Goal: Task Accomplishment & Management: Manage account settings

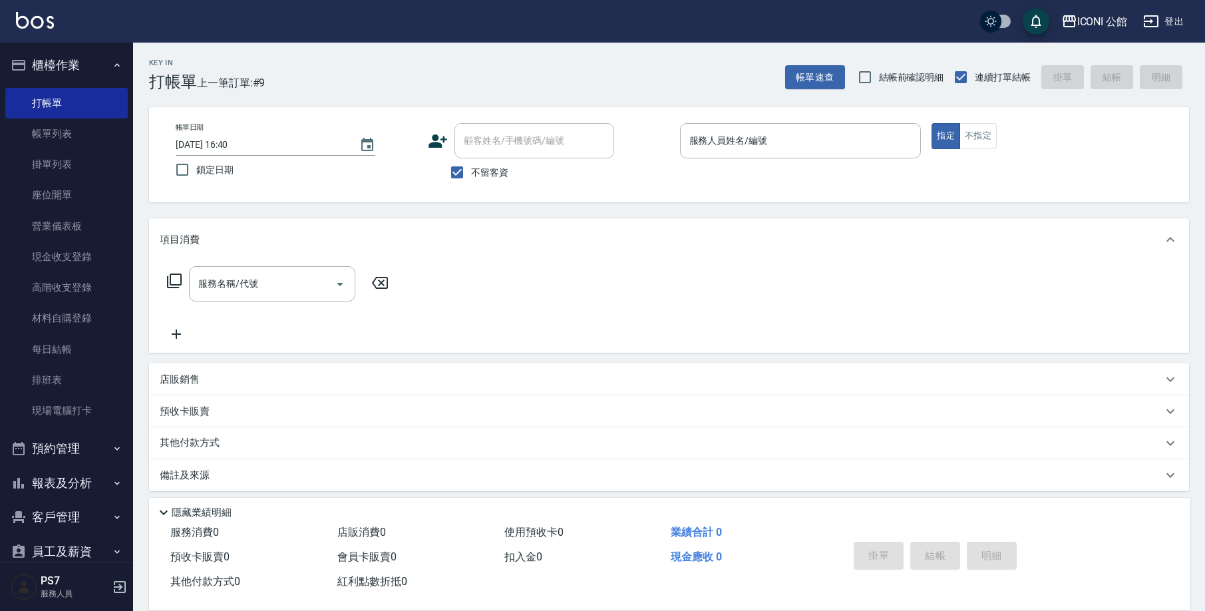
click at [79, 259] on link "現金收支登錄" at bounding box center [66, 256] width 122 height 31
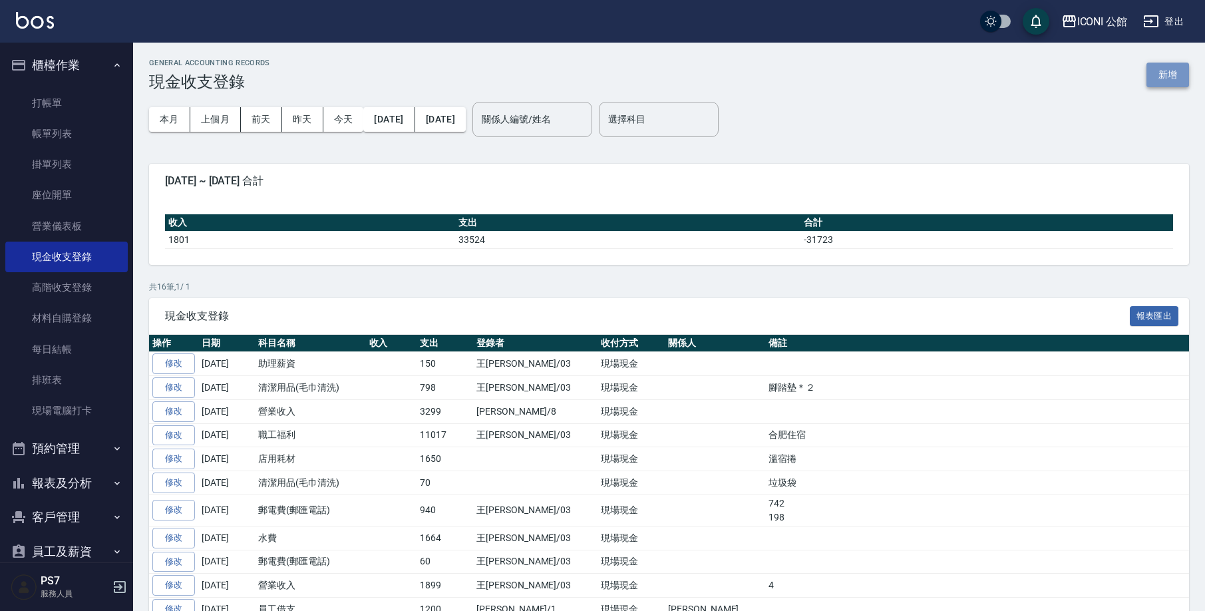
click at [1154, 73] on button "新增" at bounding box center [1167, 75] width 43 height 25
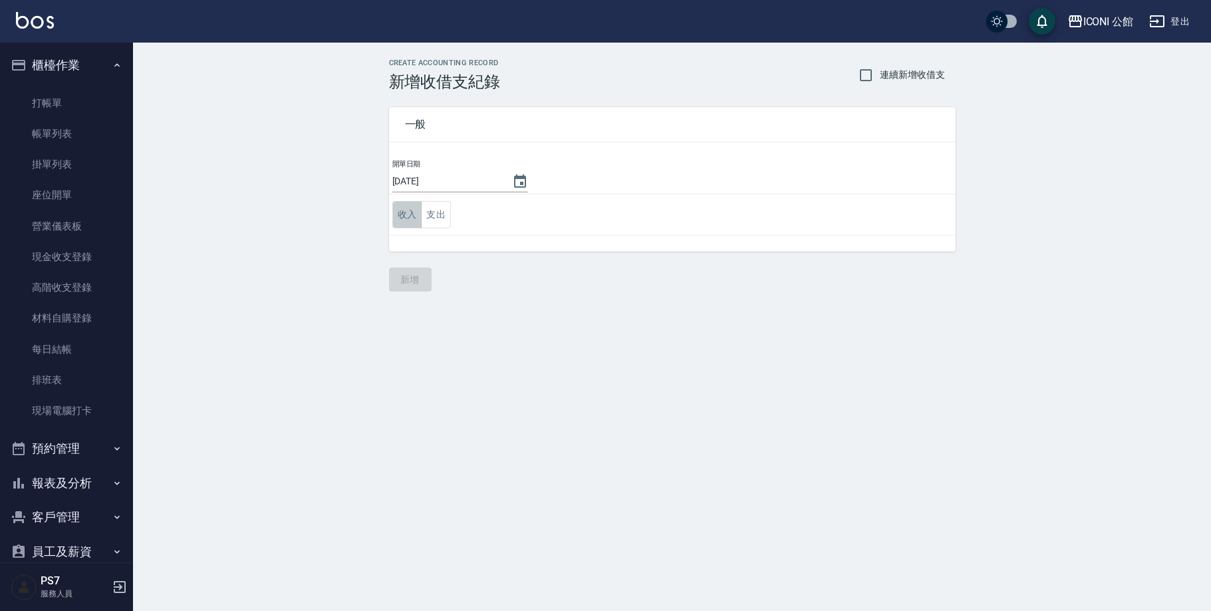
click at [415, 212] on button "收入" at bounding box center [407, 214] width 30 height 27
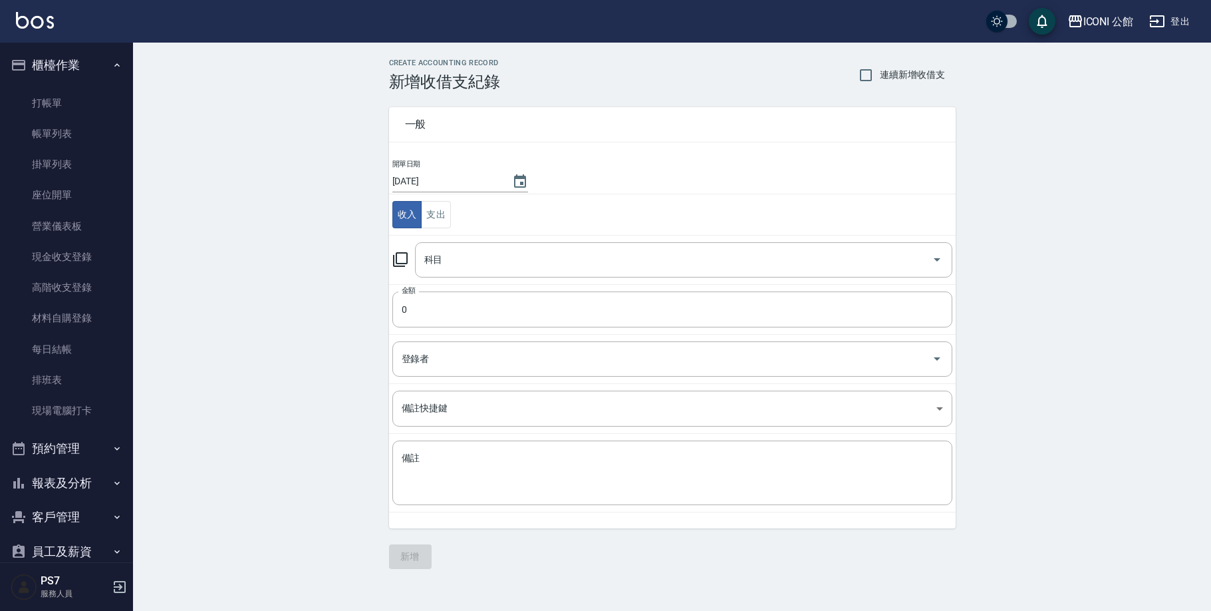
click at [399, 261] on icon at bounding box center [400, 259] width 16 height 16
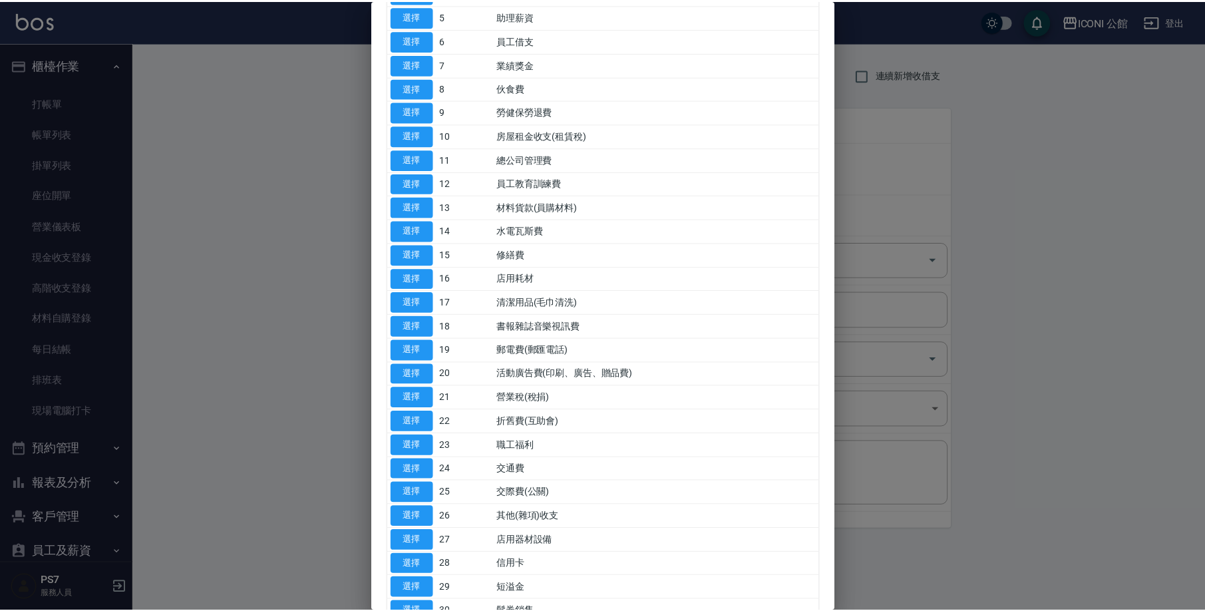
scroll to position [196, 0]
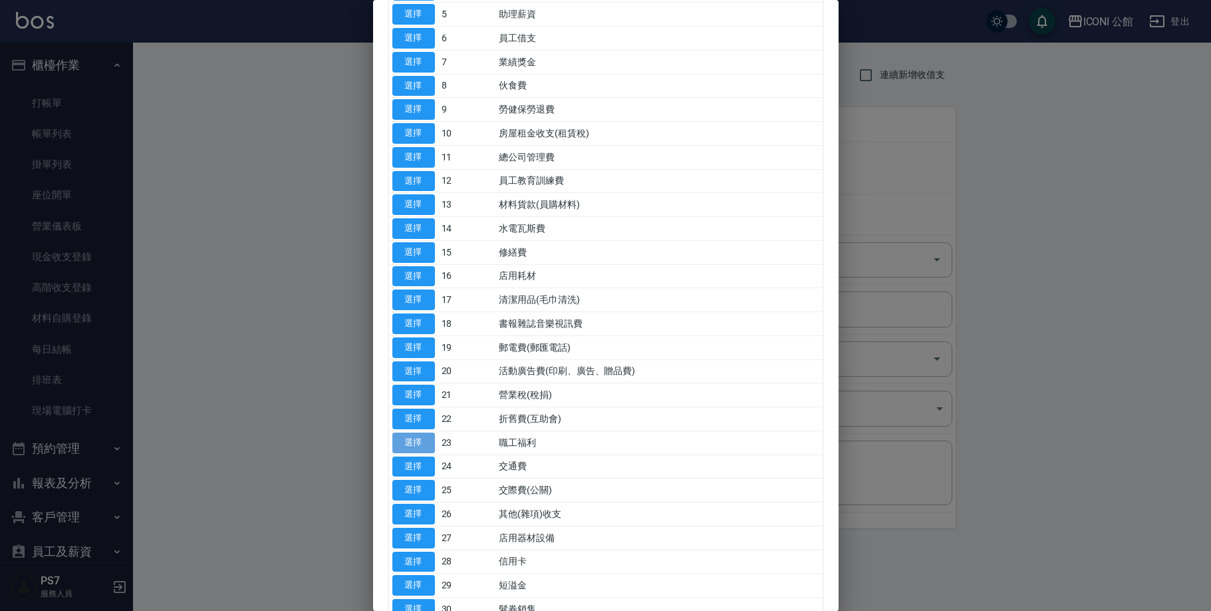
click at [408, 432] on button "選擇" at bounding box center [413, 442] width 43 height 21
type input "23 職工福利"
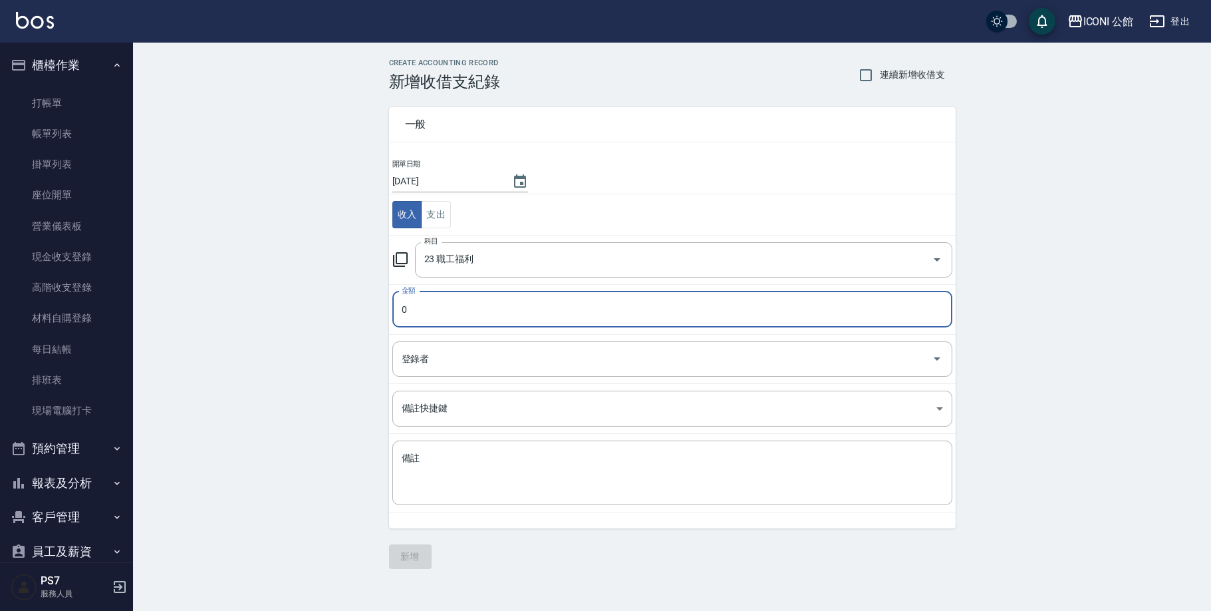
click at [469, 303] on input "0" at bounding box center [672, 309] width 560 height 36
type input "0391"
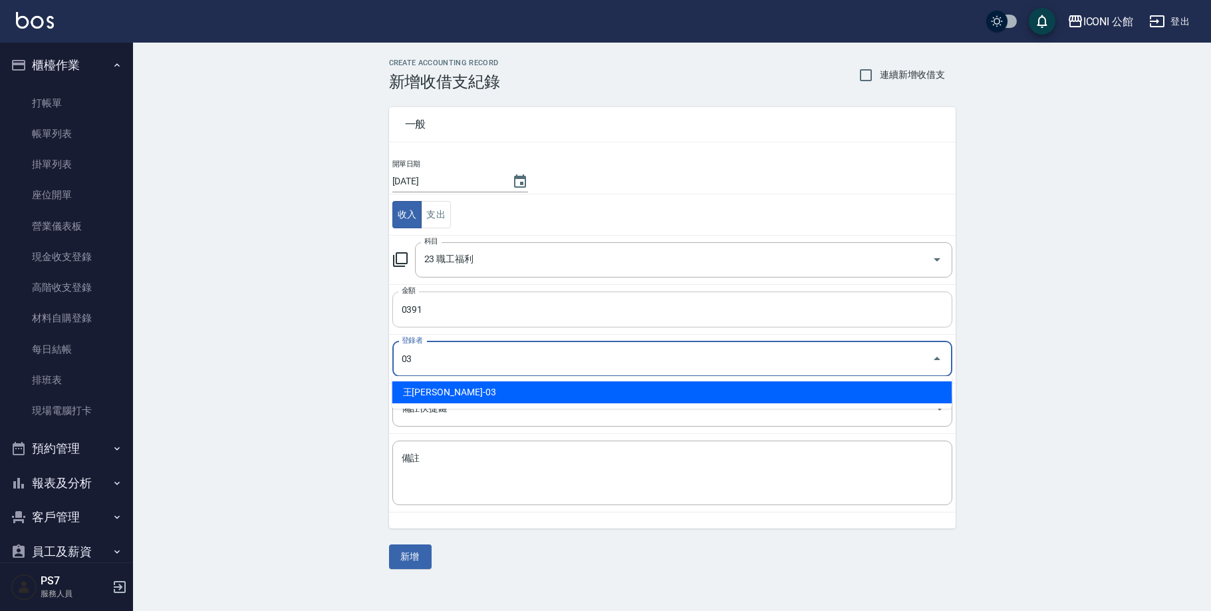
type input "王[PERSON_NAME]-03"
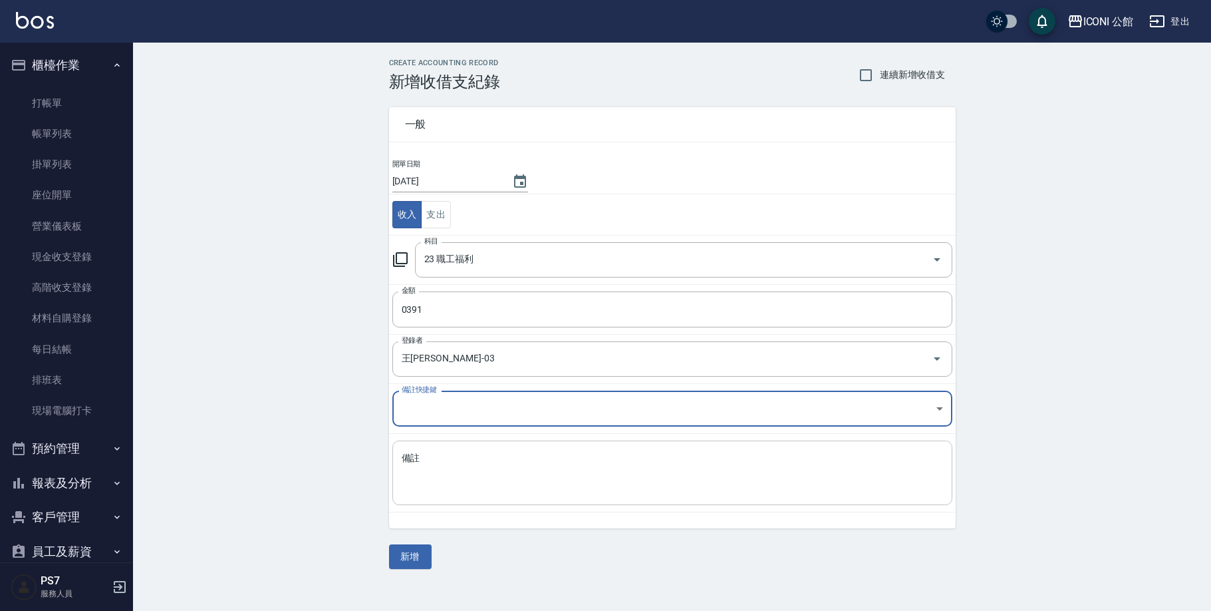
click at [407, 458] on textarea "備註" at bounding box center [672, 473] width 541 height 43
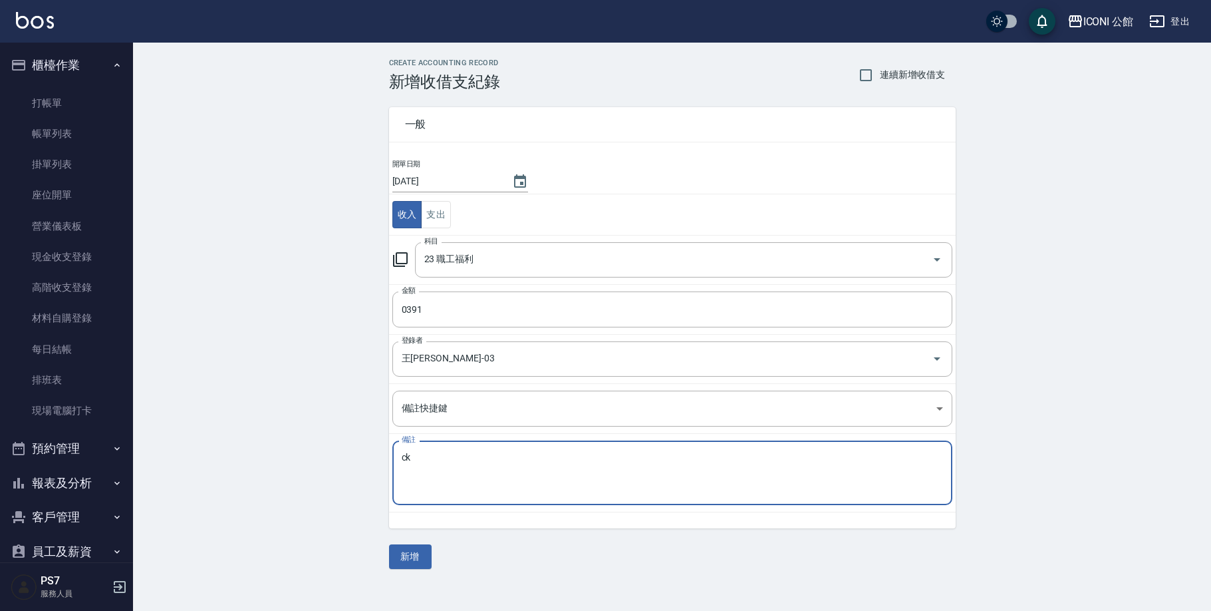
type textarea "c"
type textarea "合肥住宿"
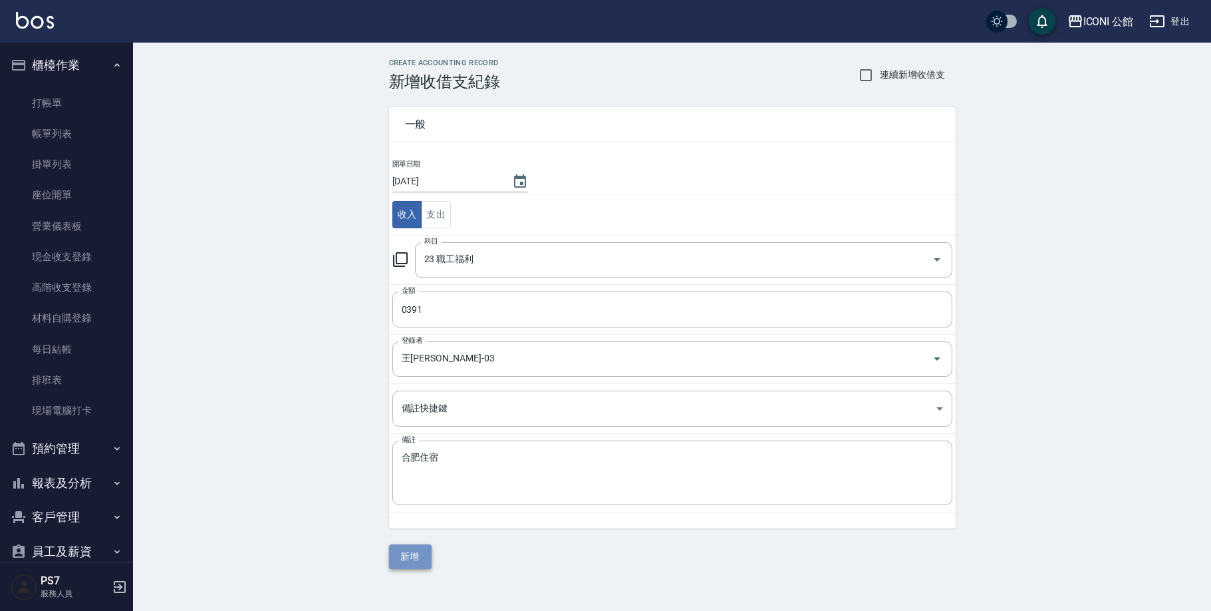
click at [404, 565] on button "新增" at bounding box center [410, 556] width 43 height 25
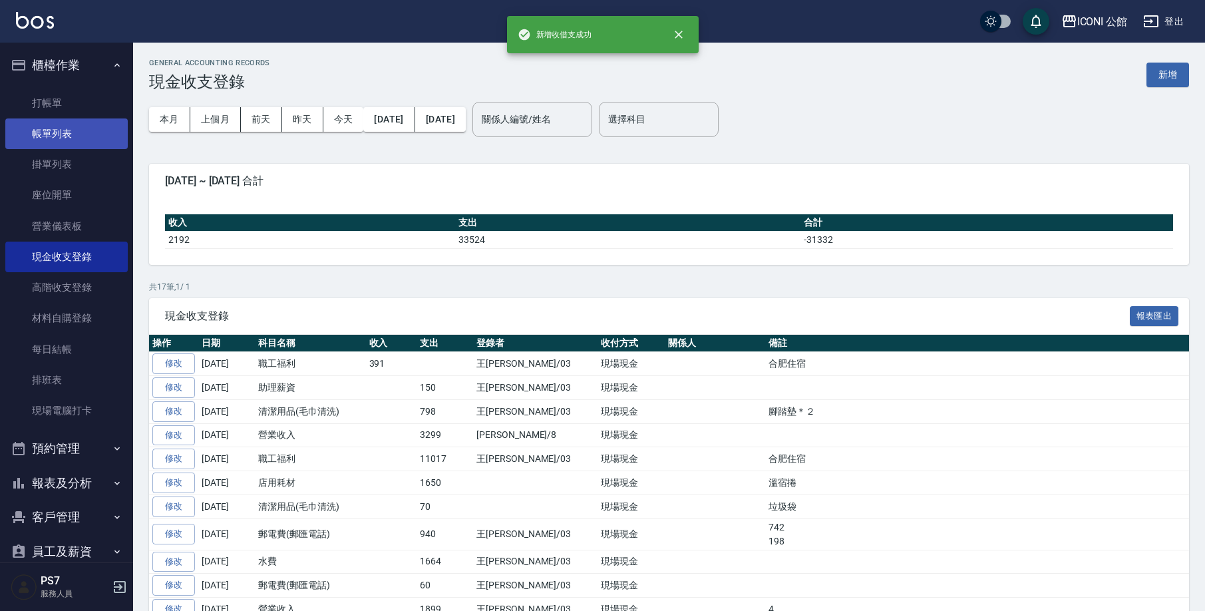
click at [68, 130] on link "帳單列表" at bounding box center [66, 133] width 122 height 31
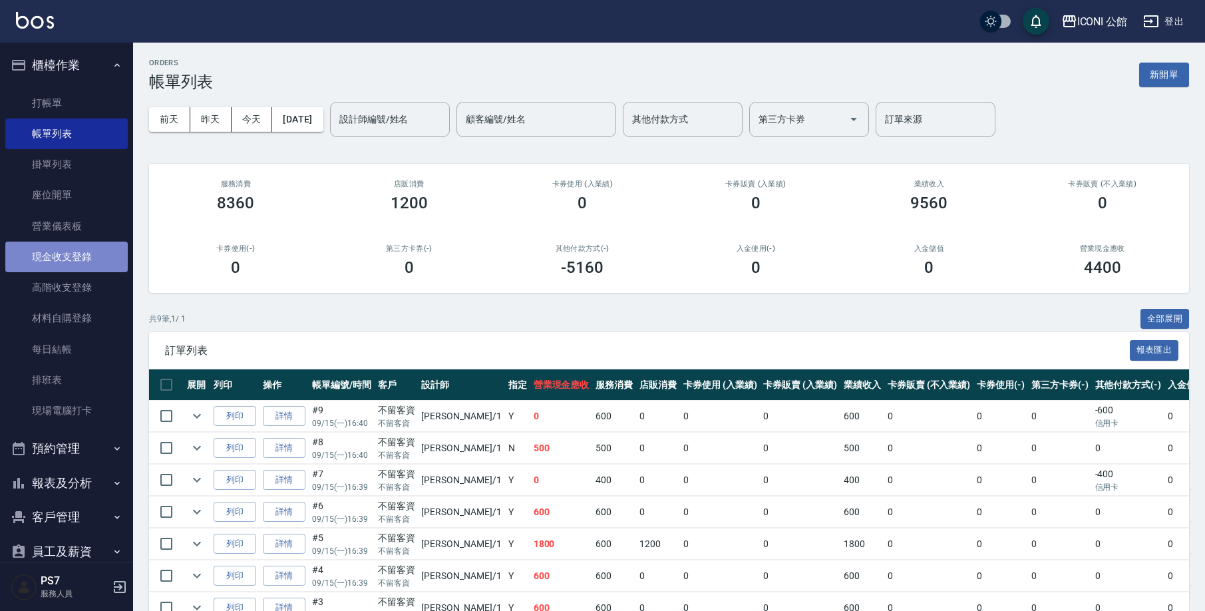
click at [80, 257] on link "現金收支登錄" at bounding box center [66, 256] width 122 height 31
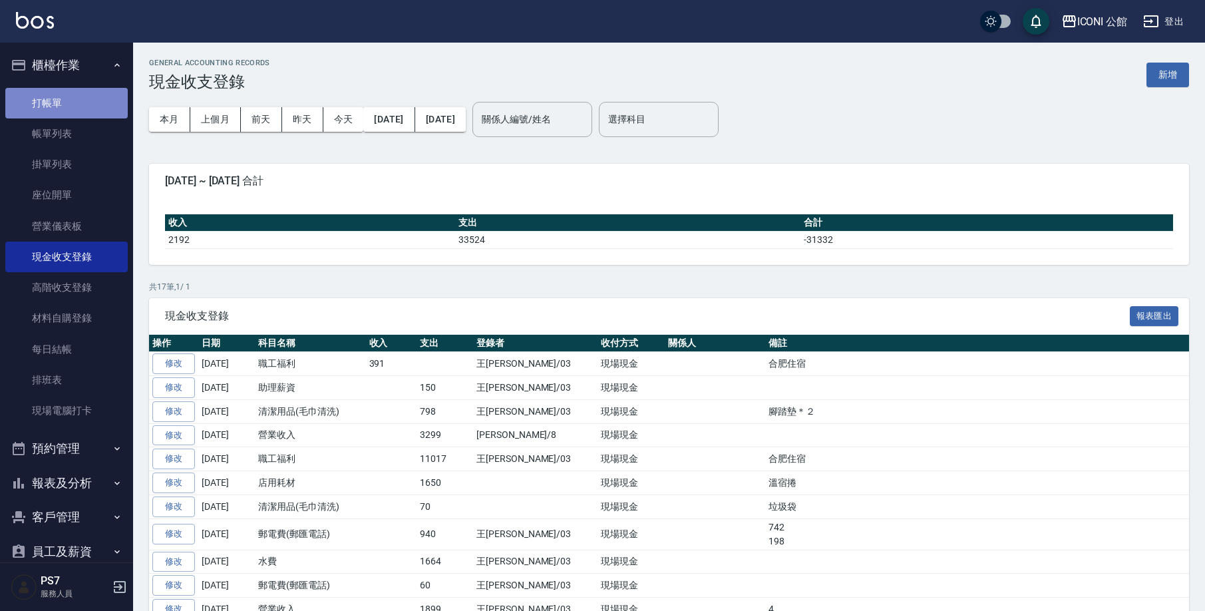
click at [70, 100] on link "打帳單" at bounding box center [66, 103] width 122 height 31
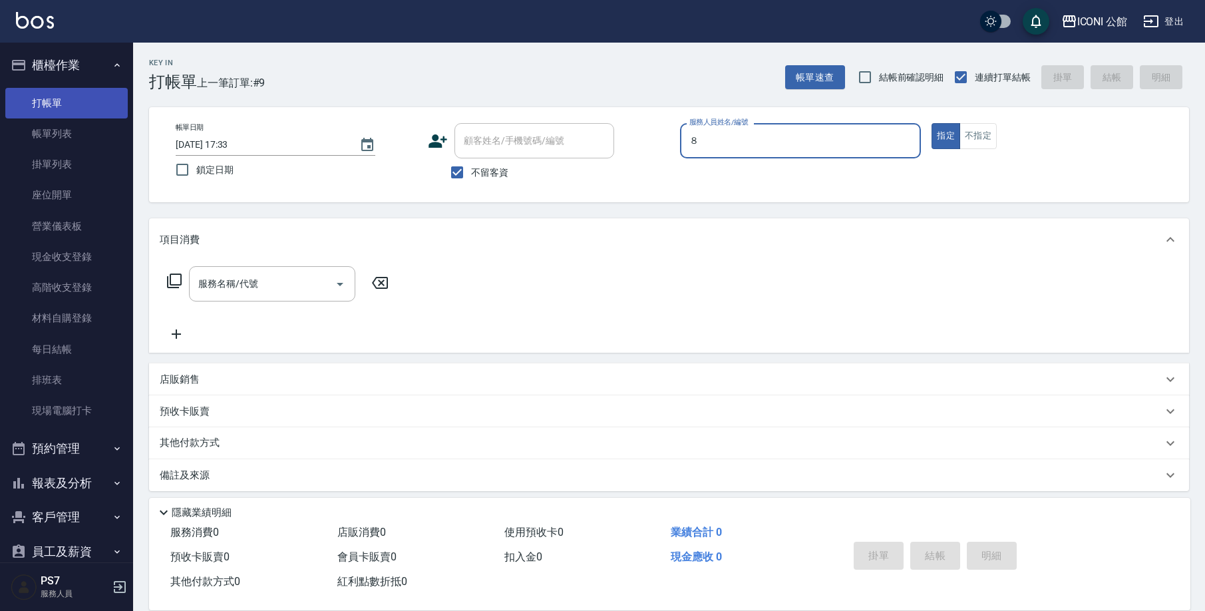
type input "８"
click at [945, 136] on button "指定" at bounding box center [945, 136] width 29 height 26
type button "true"
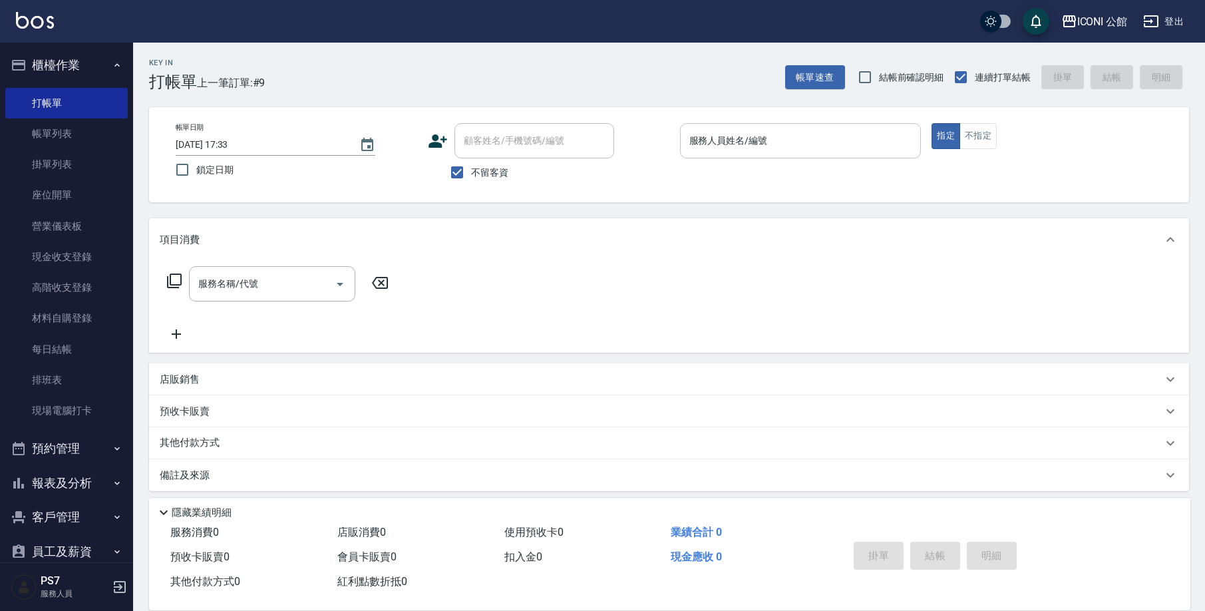
click at [716, 152] on input "服務人員姓名/編號" at bounding box center [801, 140] width 230 height 23
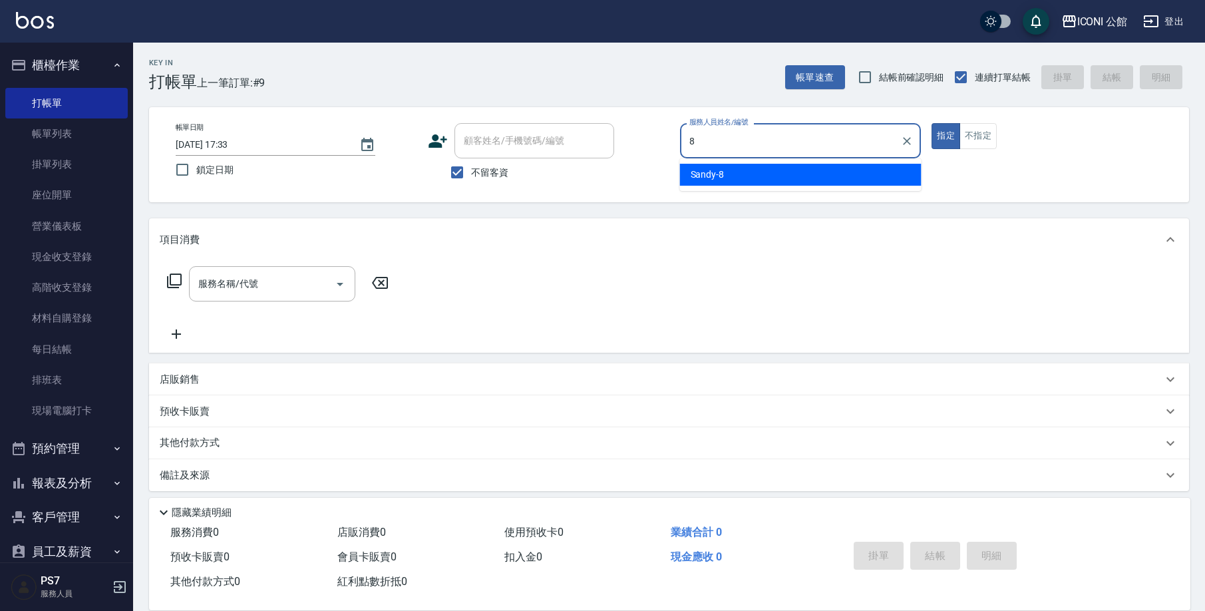
type input "Sandy-8"
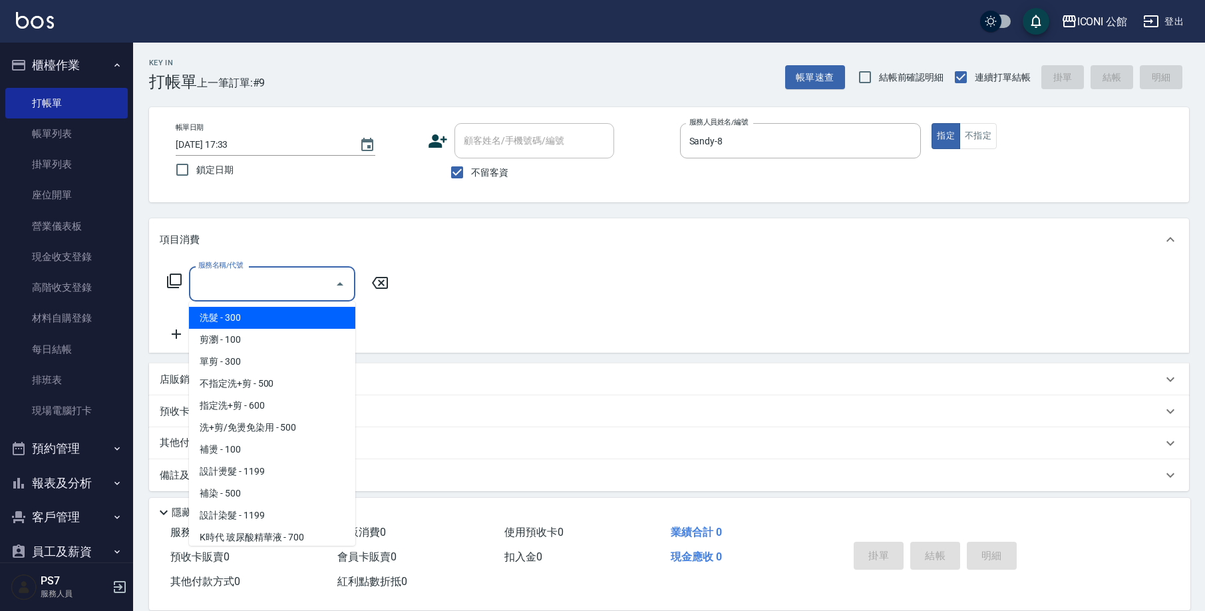
drag, startPoint x: 270, startPoint y: 288, endPoint x: 262, endPoint y: 285, distance: 8.6
click at [269, 288] on input "服務名稱/代號" at bounding box center [262, 283] width 134 height 23
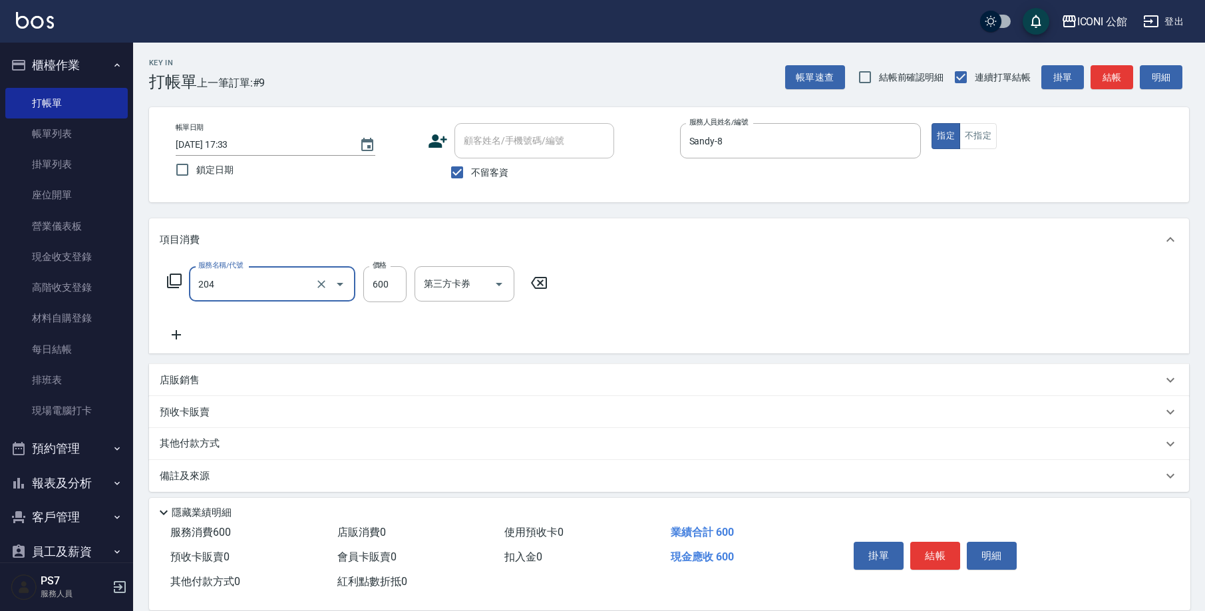
type input "指定洗+剪(204)"
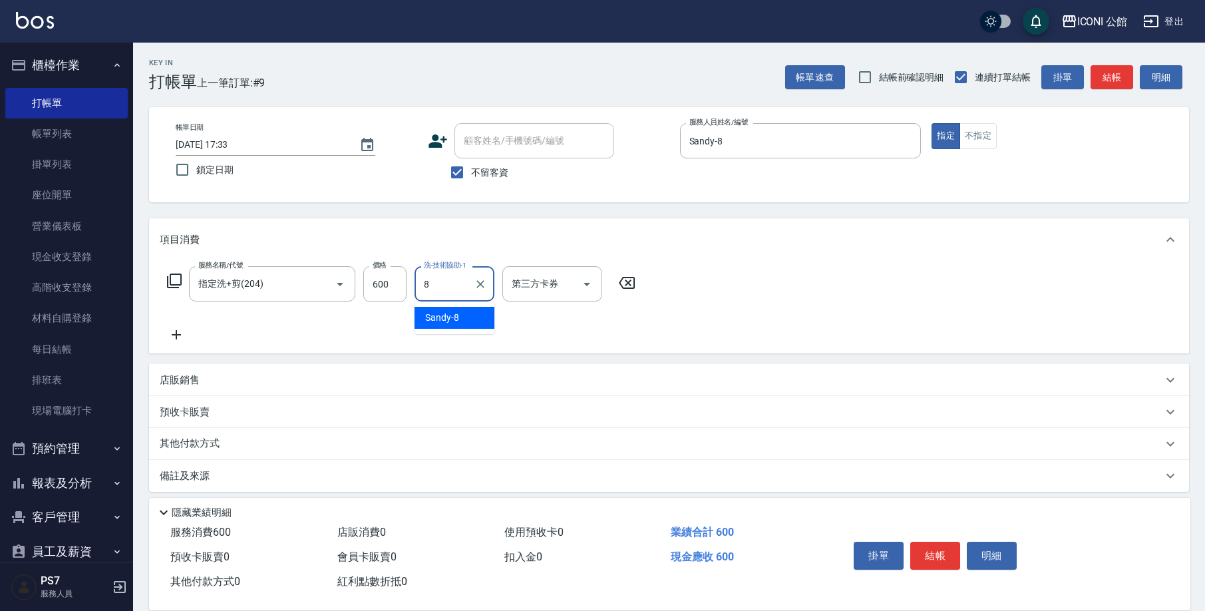
type input "Sandy-8"
click at [180, 278] on icon at bounding box center [174, 281] width 16 height 16
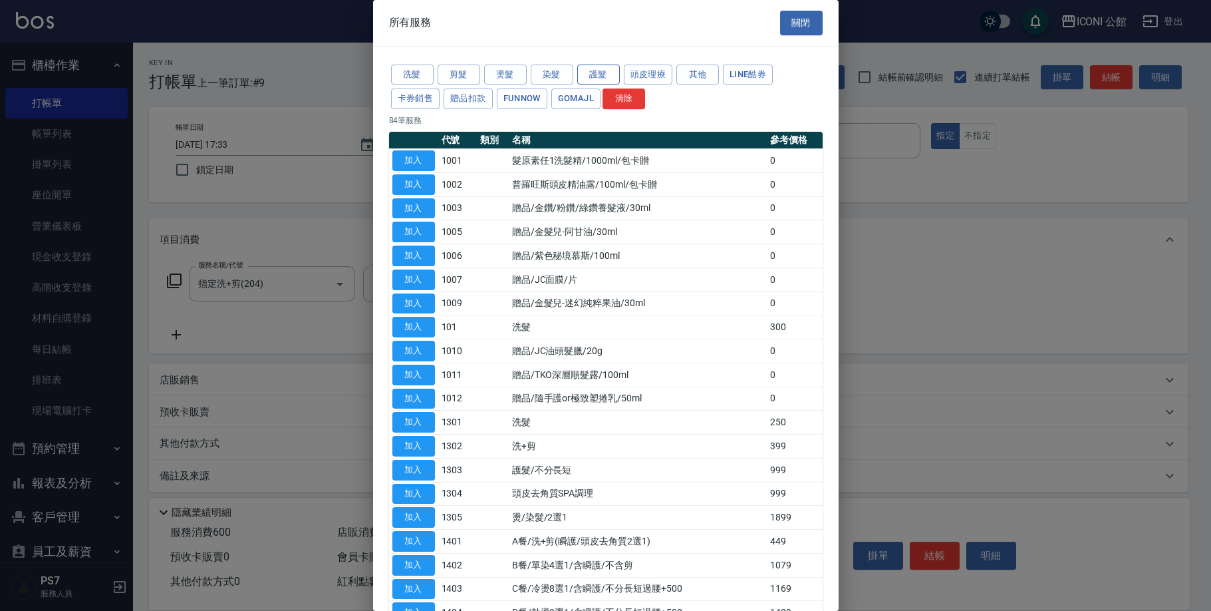
click at [610, 75] on button "護髮" at bounding box center [598, 75] width 43 height 21
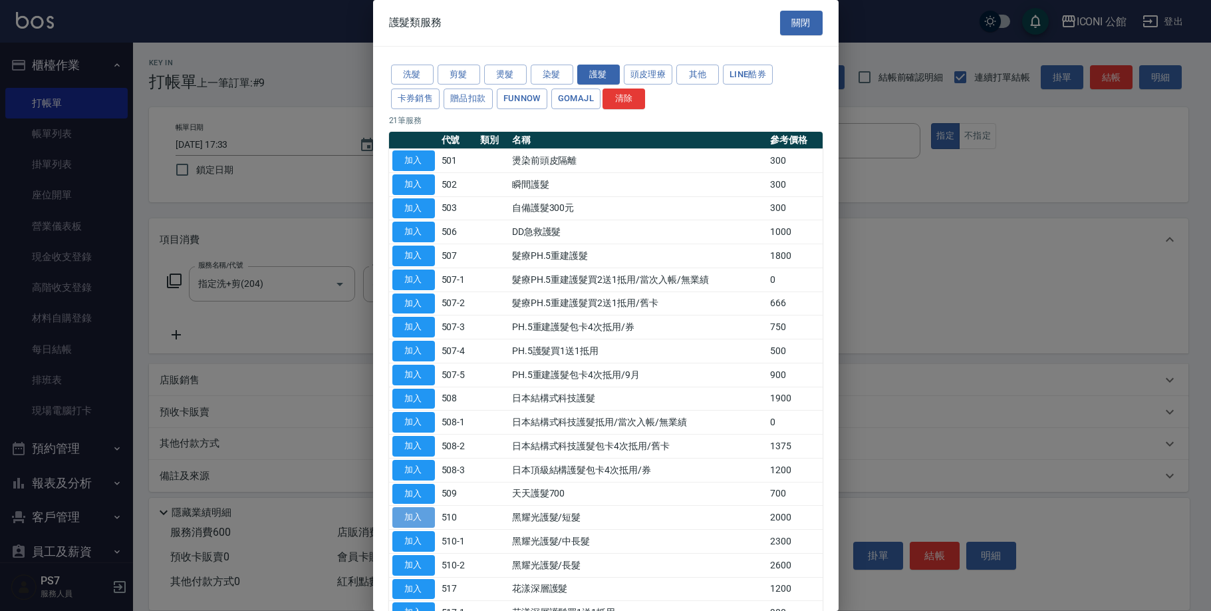
click at [422, 508] on button "加入" at bounding box center [413, 517] width 43 height 21
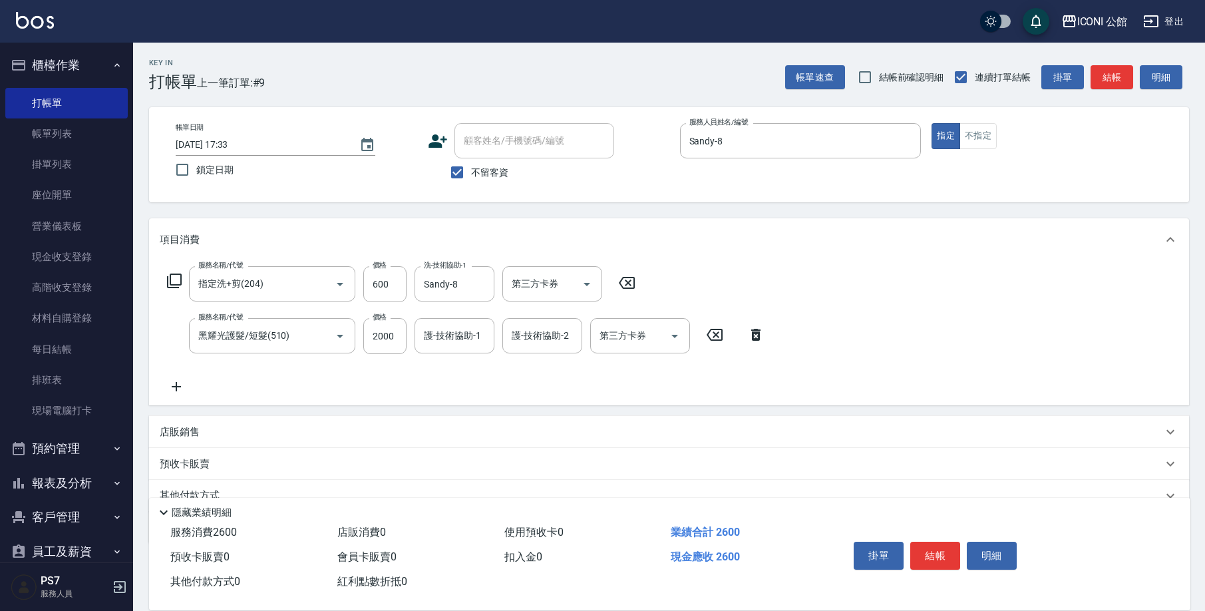
click at [442, 341] on input "護-技術協助-1" at bounding box center [454, 335] width 68 height 23
type input "Sandy-8"
drag, startPoint x: 947, startPoint y: 556, endPoint x: 921, endPoint y: 538, distance: 31.6
click at [947, 556] on button "結帳" at bounding box center [935, 555] width 50 height 28
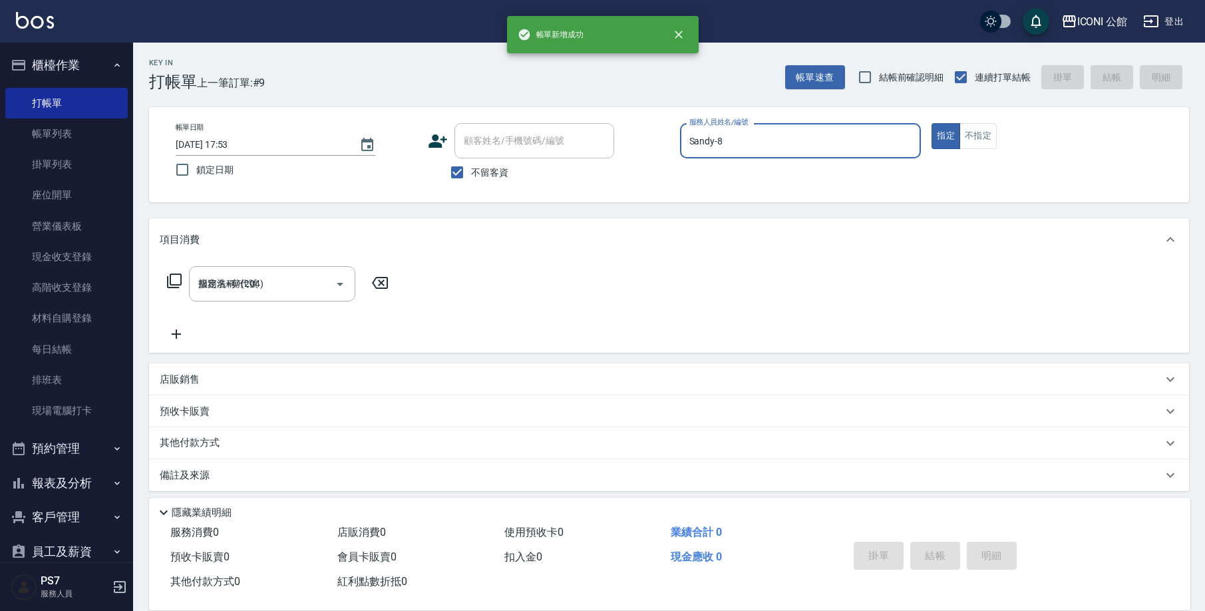
type input "2025/09/15 17:53"
type input "Sandy-8"
click at [267, 282] on input "服務名稱/代號" at bounding box center [262, 283] width 134 height 23
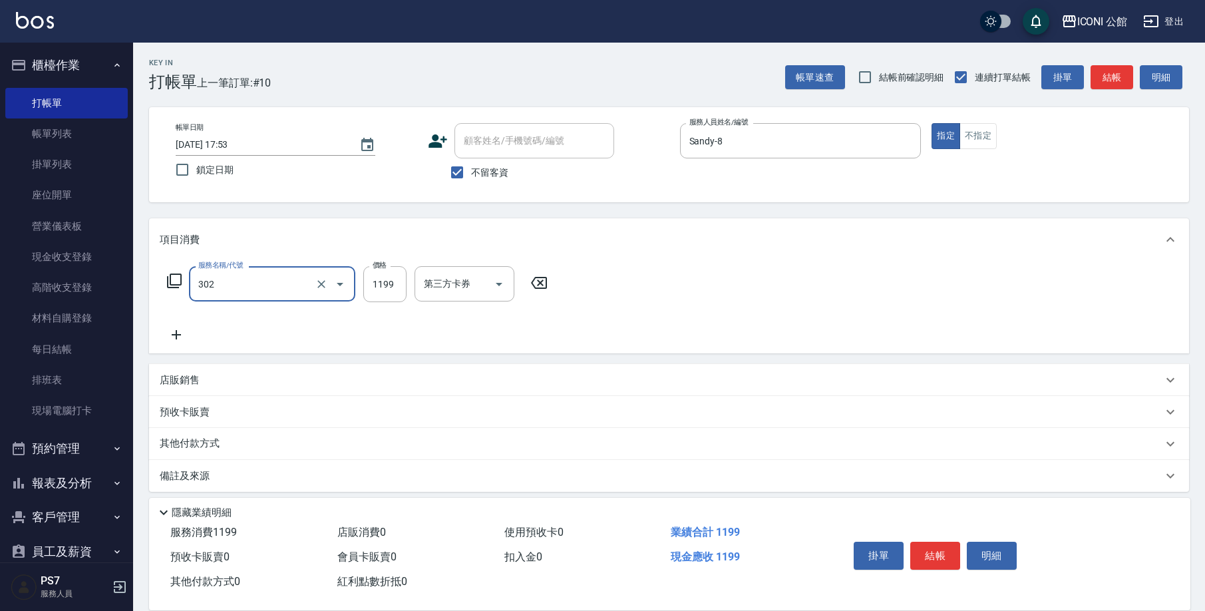
type input "設計燙髮(302)"
type input "1450"
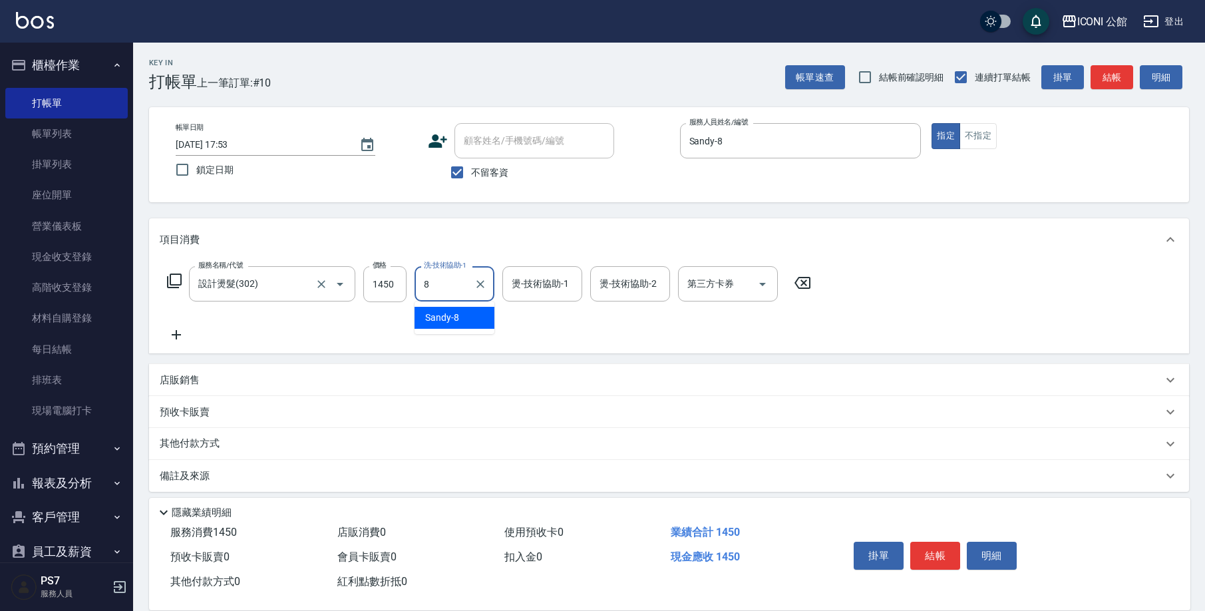
type input "Sandy-8"
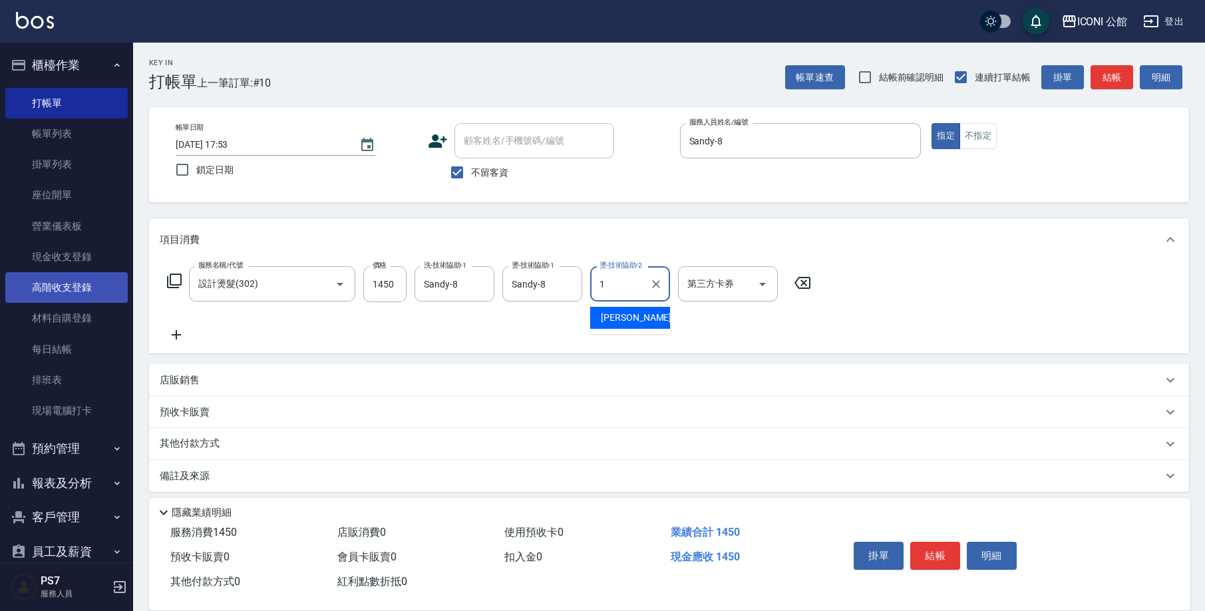
type input "Kevin-1"
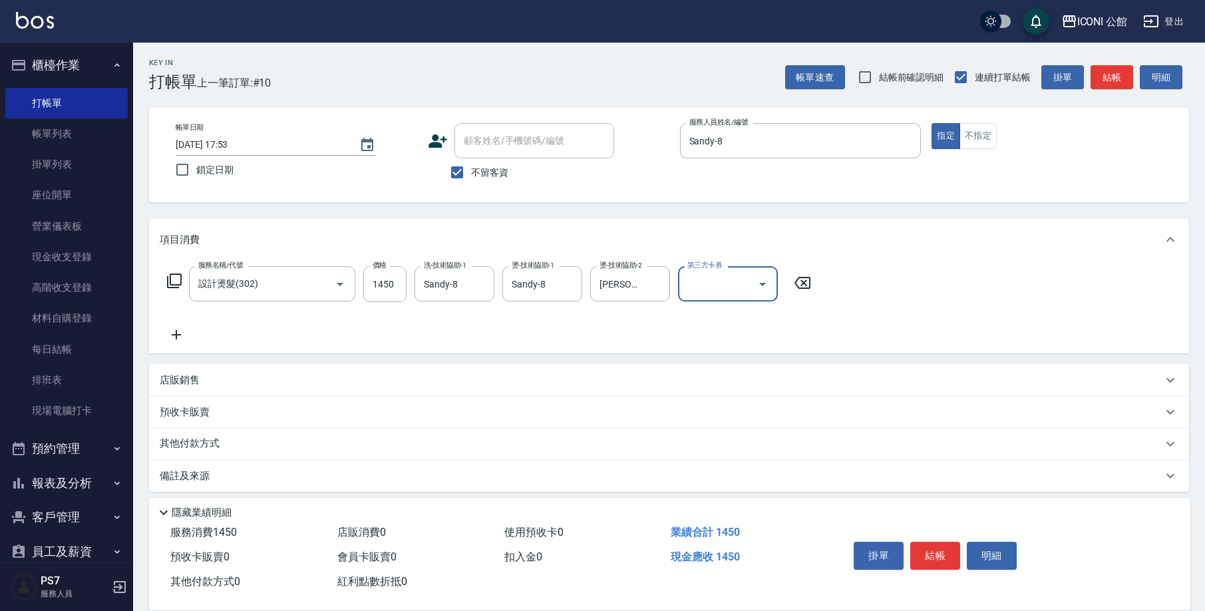
click at [178, 281] on icon at bounding box center [174, 281] width 16 height 16
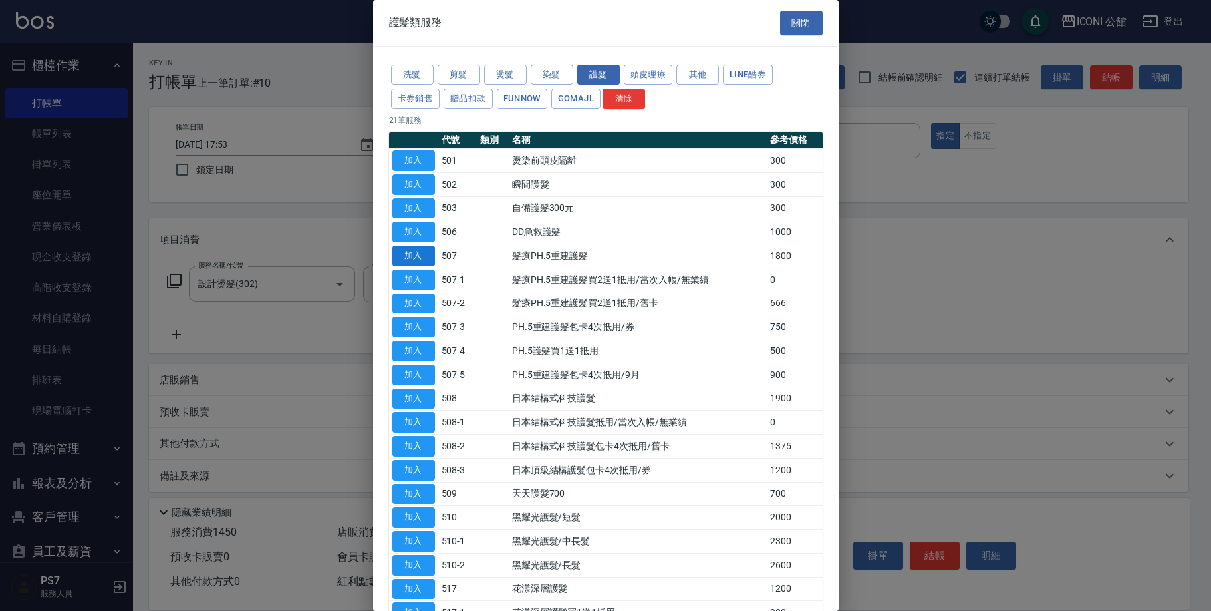
click at [424, 249] on button "加入" at bounding box center [413, 255] width 43 height 21
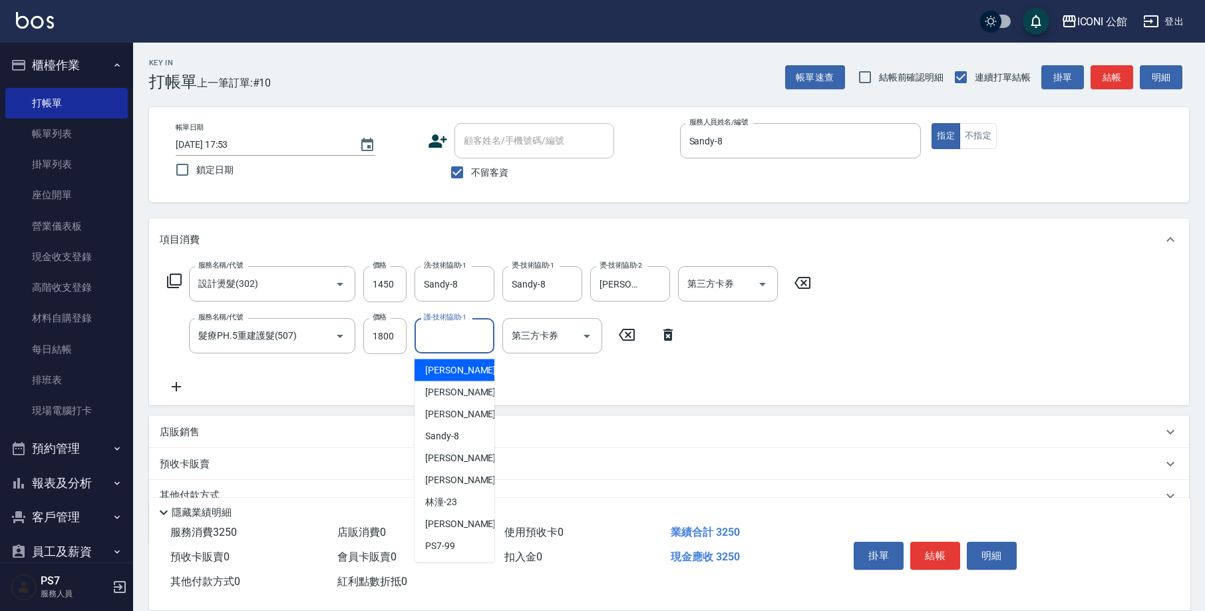
click at [438, 339] on input "護-技術協助-1" at bounding box center [454, 335] width 68 height 23
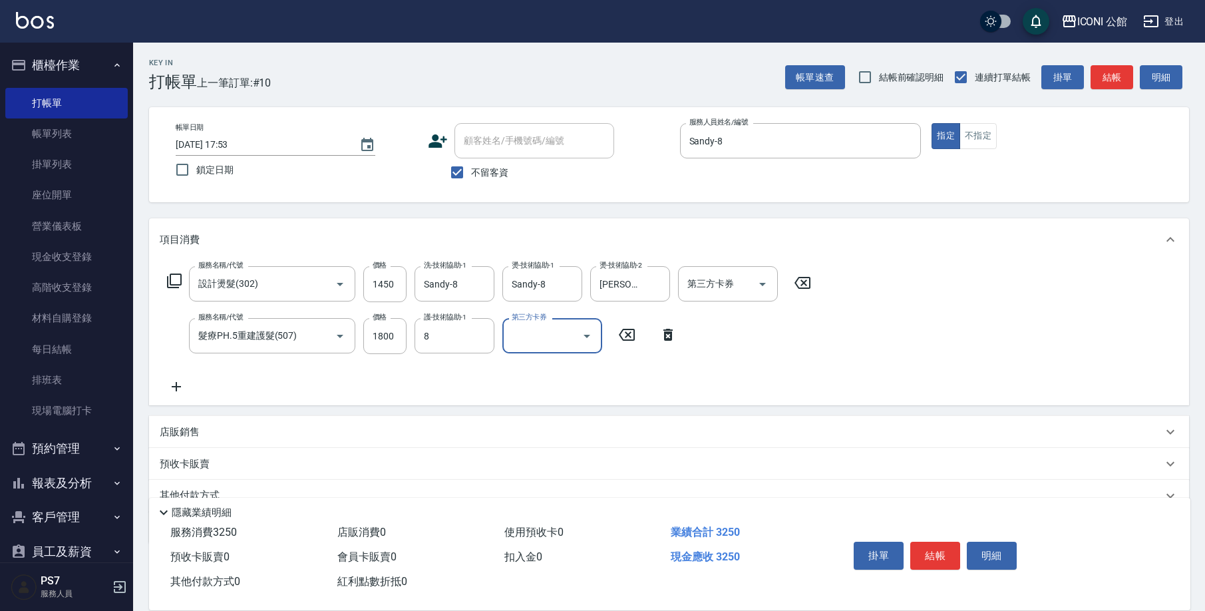
type input "Sandy-8"
click at [945, 552] on button "結帳" at bounding box center [935, 555] width 50 height 28
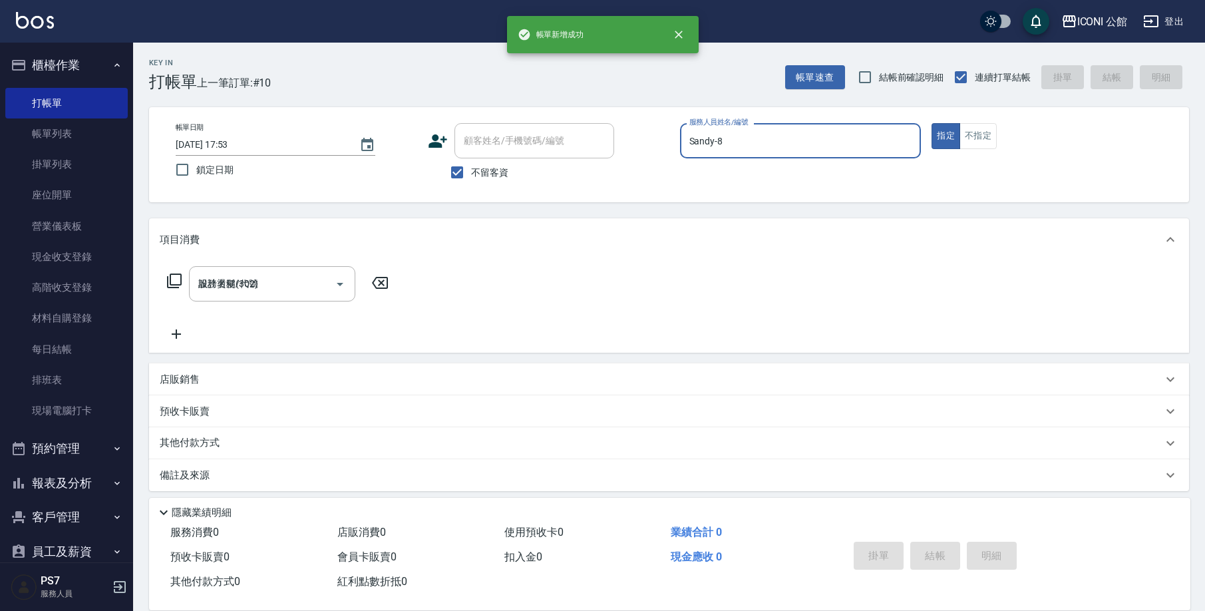
type input "2025/09/15 17:54"
type input "Sandy-8"
click at [283, 291] on input "服務名稱/代號" at bounding box center [262, 283] width 134 height 23
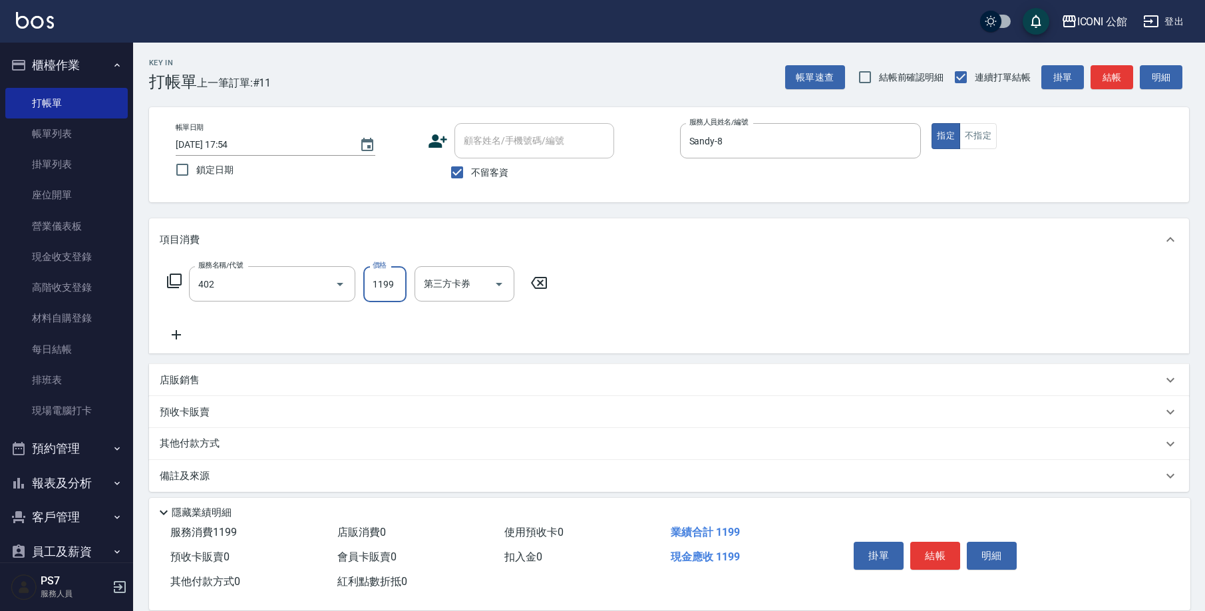
type input "設計染髮(402)"
type input "1899"
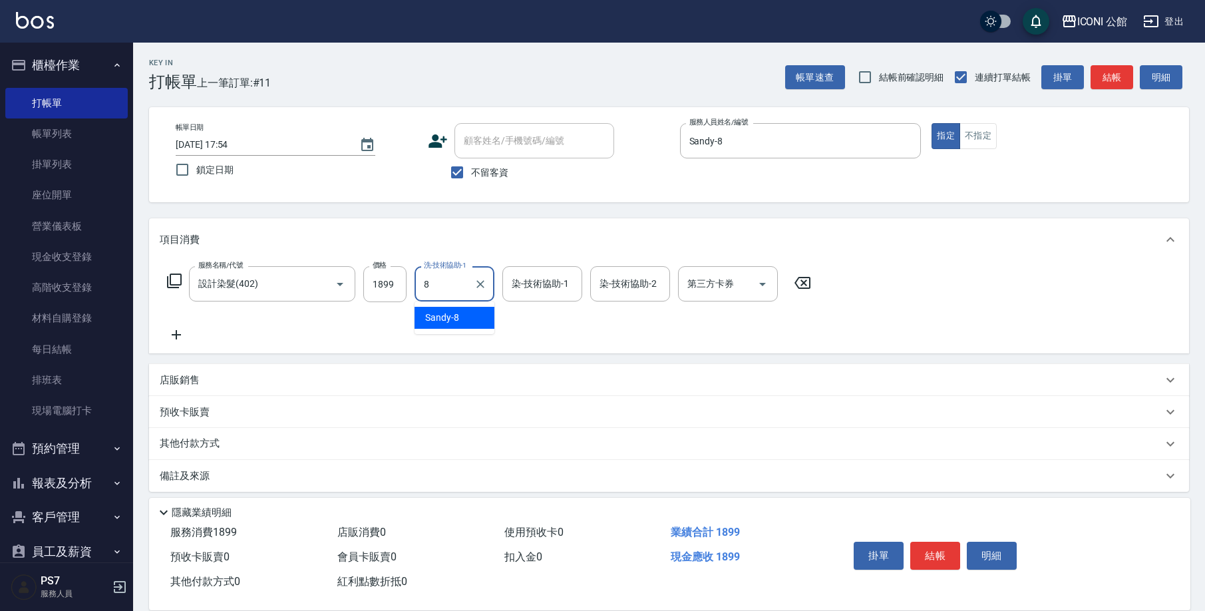
type input "Sandy-8"
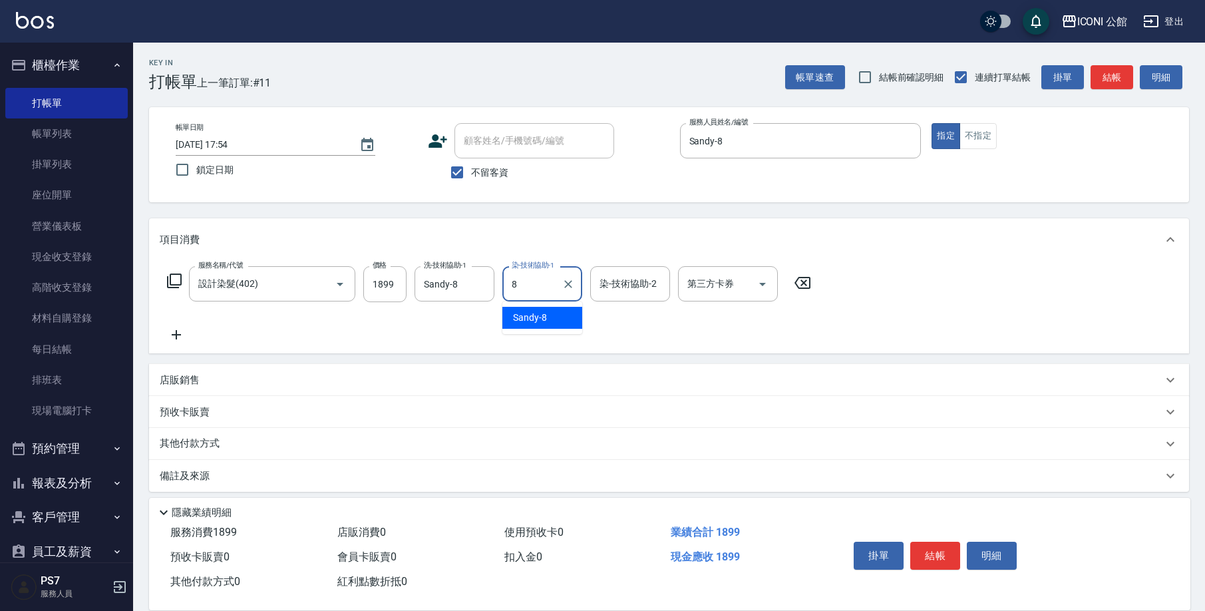
type input "Sandy-8"
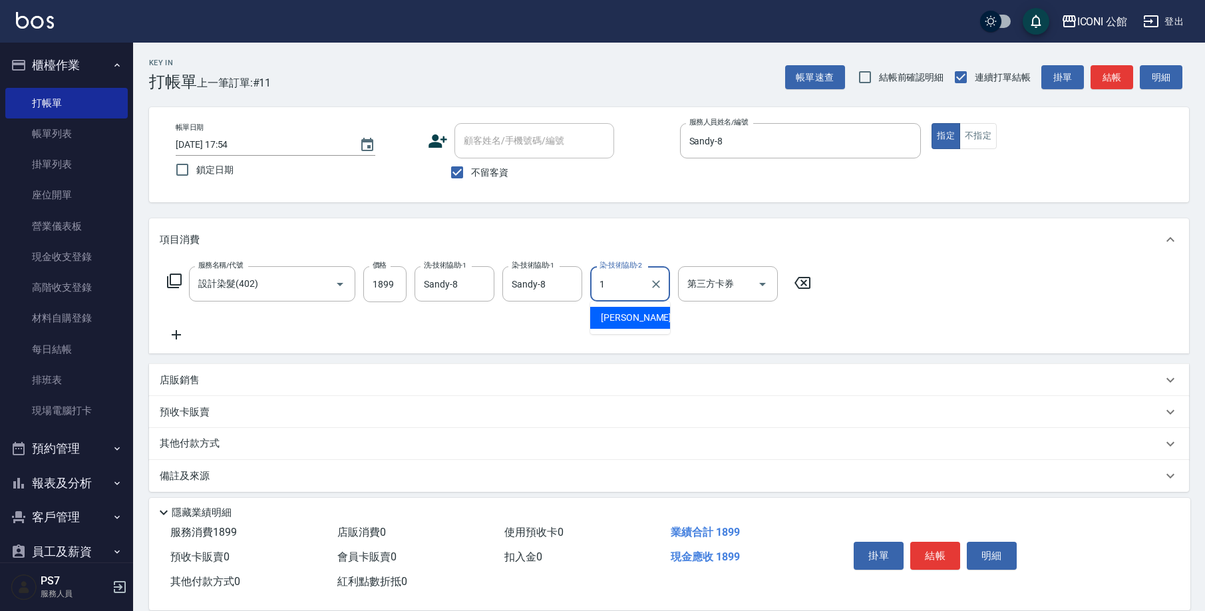
type input "Kevin-1"
click at [176, 278] on icon at bounding box center [174, 281] width 16 height 16
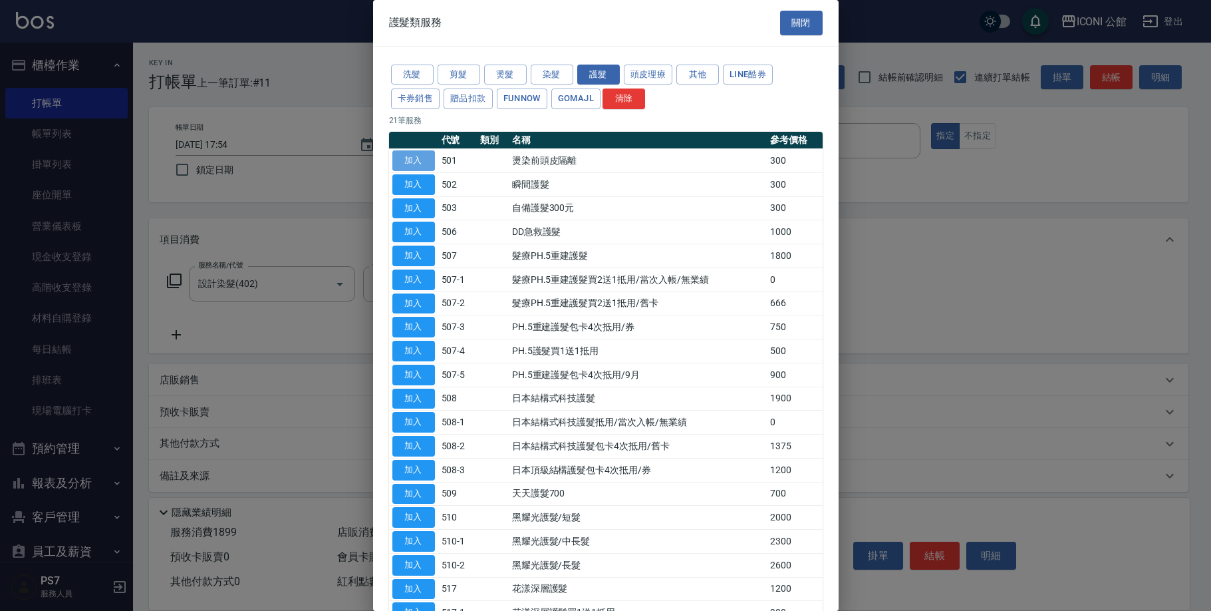
click at [409, 157] on button "加入" at bounding box center [413, 160] width 43 height 21
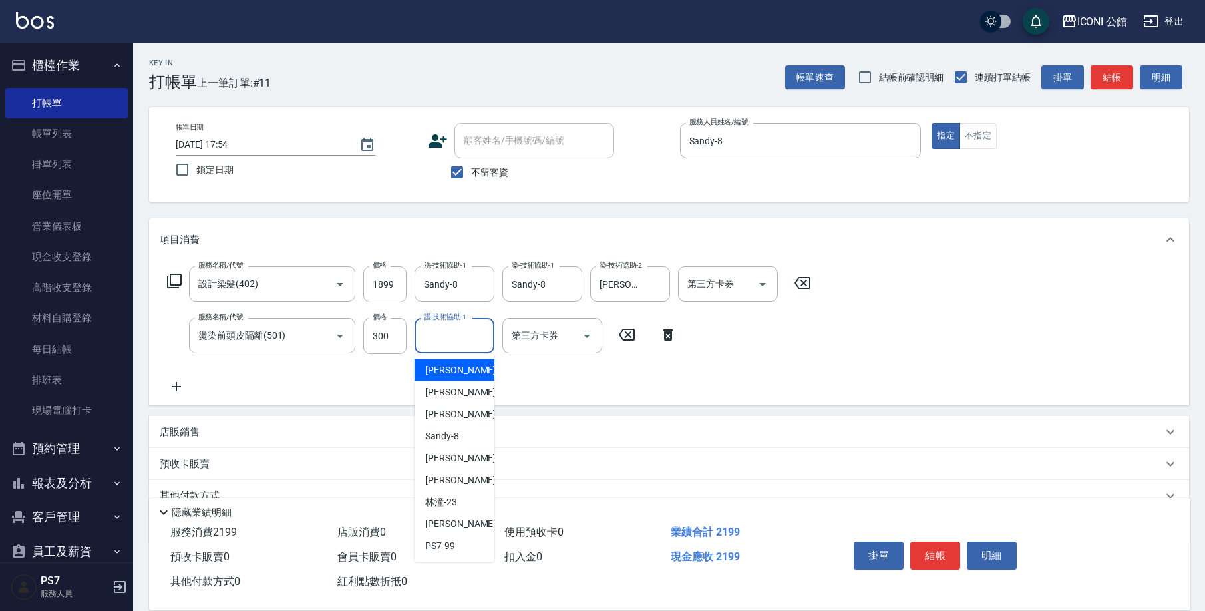
click at [449, 337] on input "護-技術協助-1" at bounding box center [454, 335] width 68 height 23
type input "Sandy-8"
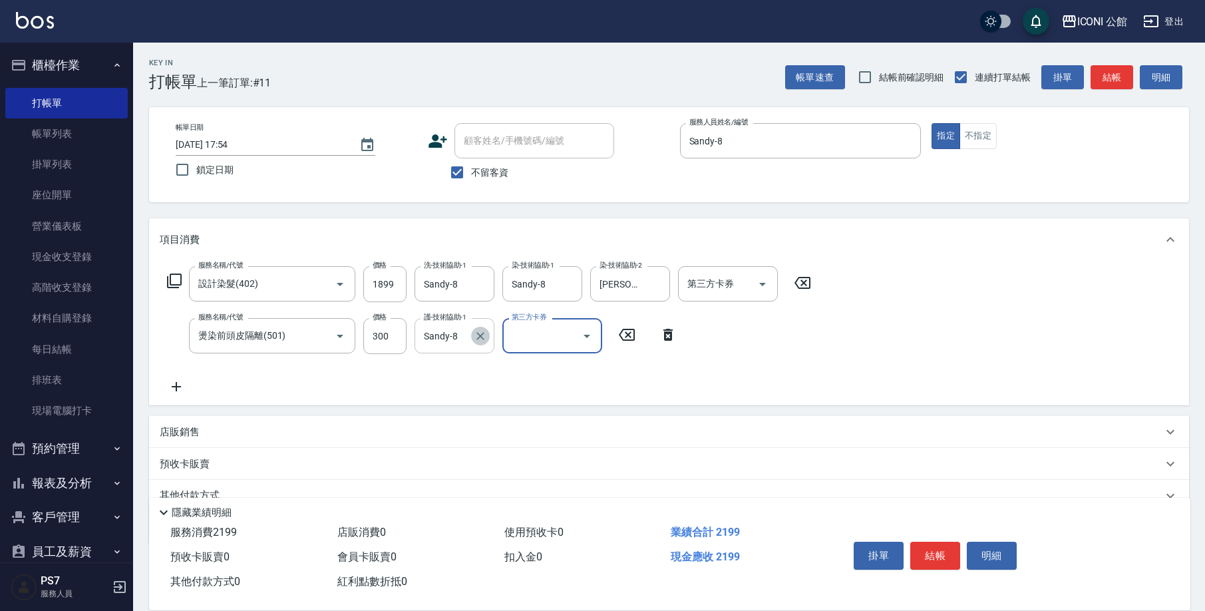
click at [482, 334] on icon "Clear" at bounding box center [480, 336] width 8 height 8
type input "Kevin-1"
click at [178, 282] on icon at bounding box center [174, 281] width 16 height 16
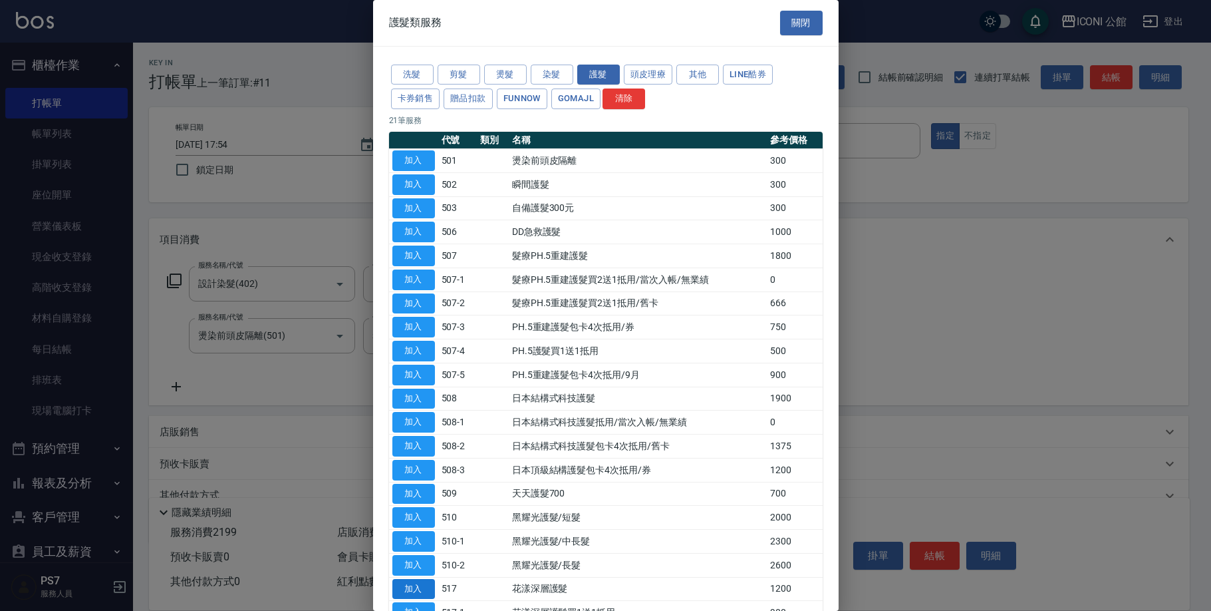
click at [416, 579] on button "加入" at bounding box center [413, 589] width 43 height 21
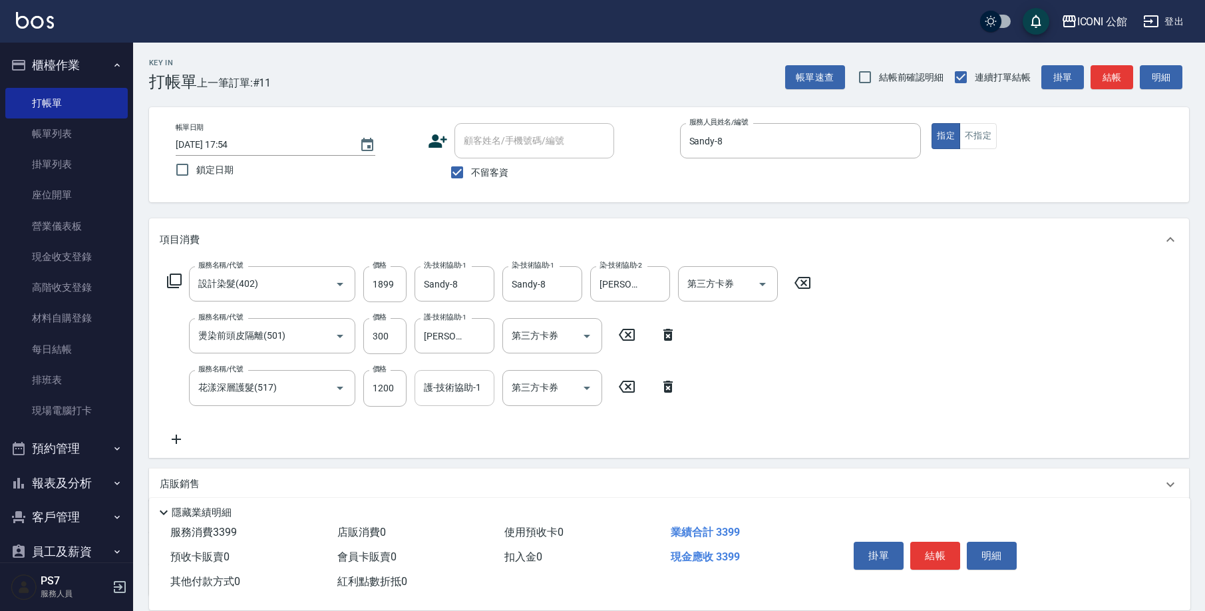
click at [461, 390] on input "護-技術協助-1" at bounding box center [454, 387] width 68 height 23
type input "Sandy-8"
click at [929, 548] on button "結帳" at bounding box center [935, 555] width 50 height 28
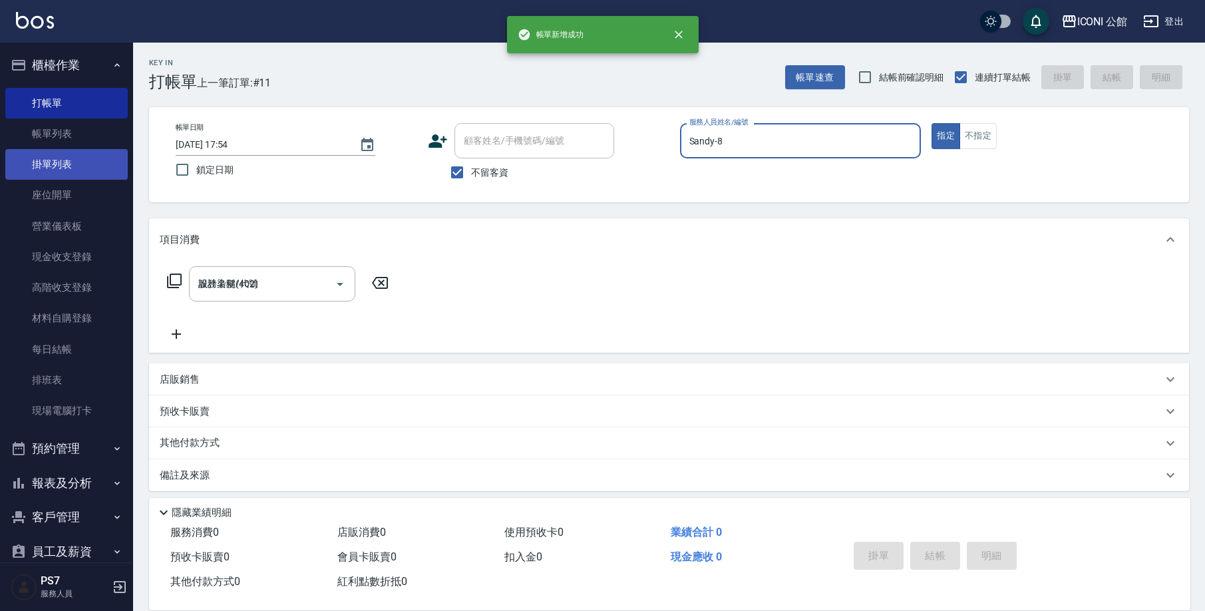
type input "2025/09/15 17:55"
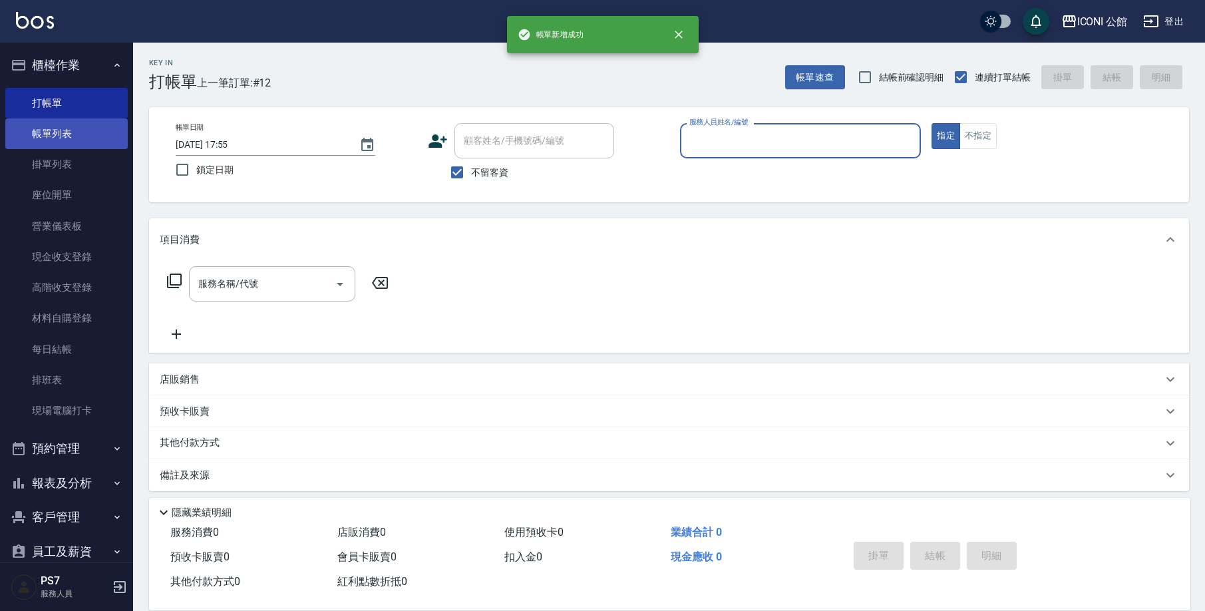
click at [67, 135] on link "帳單列表" at bounding box center [66, 133] width 122 height 31
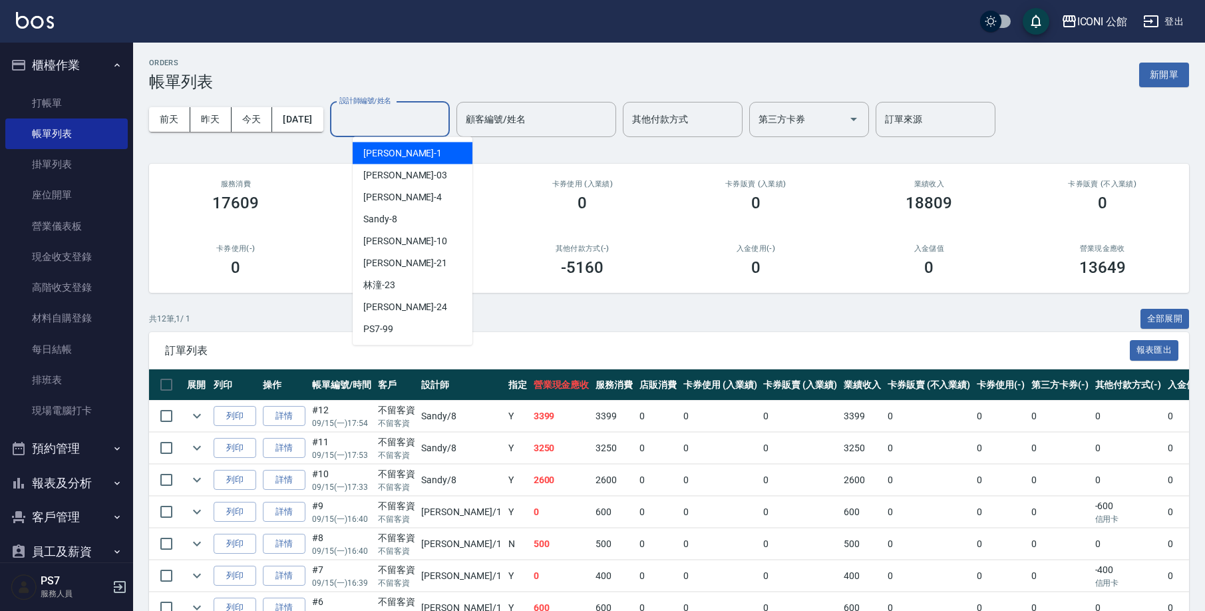
click at [403, 122] on input "設計師編號/姓名" at bounding box center [390, 119] width 108 height 23
type input "Sandy-8"
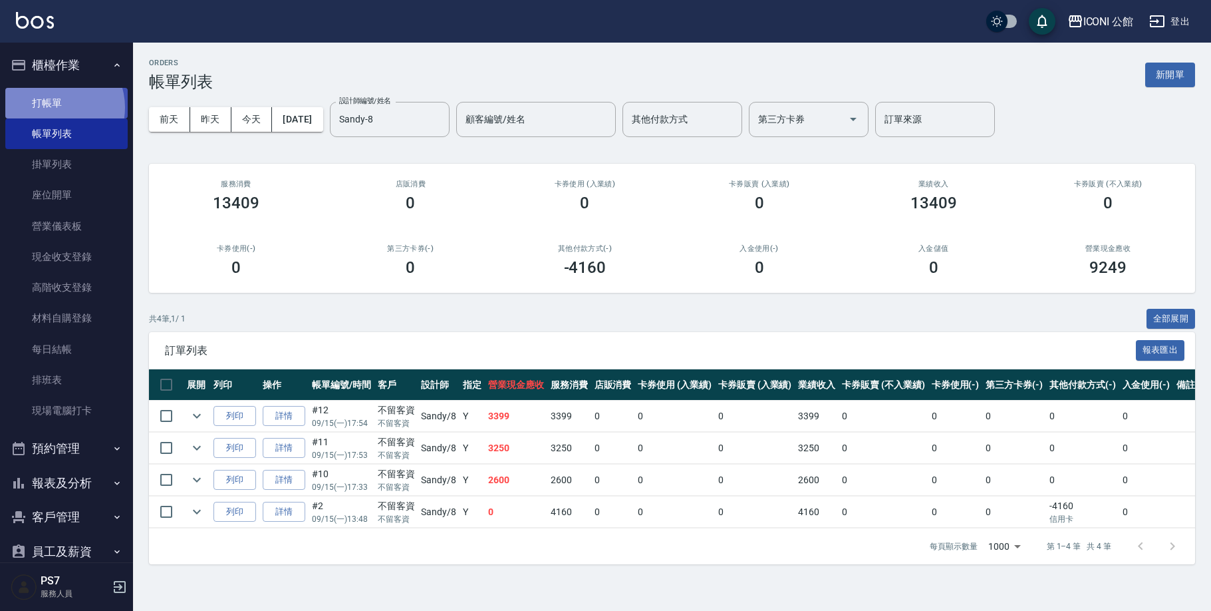
click at [53, 108] on link "打帳單" at bounding box center [66, 103] width 122 height 31
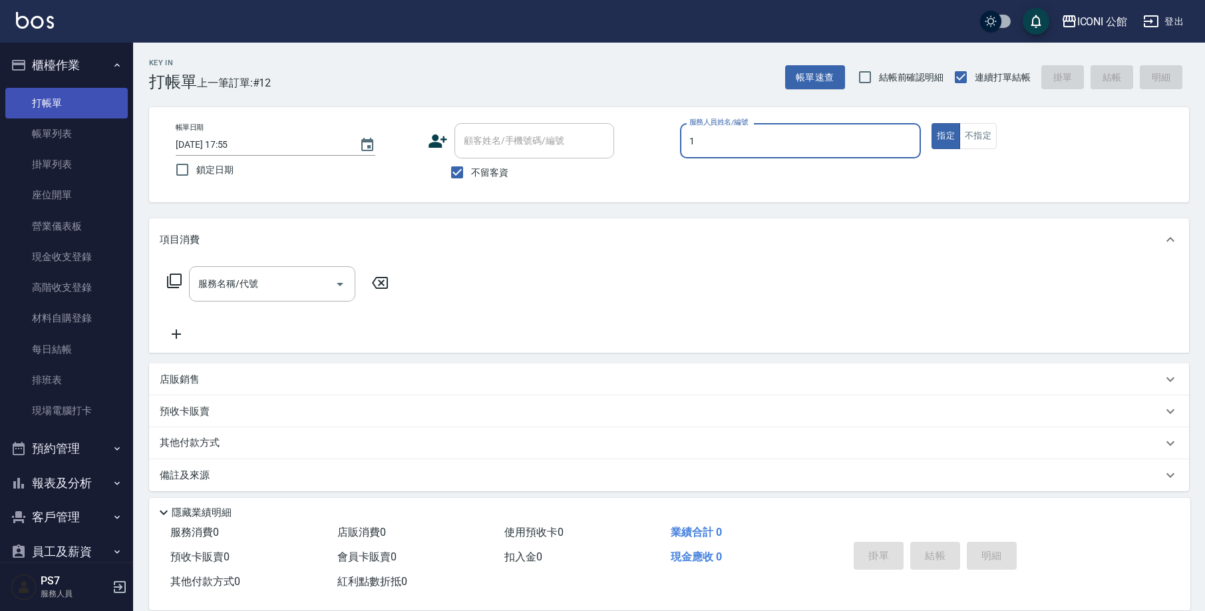
type input "Kevin-1"
type button "true"
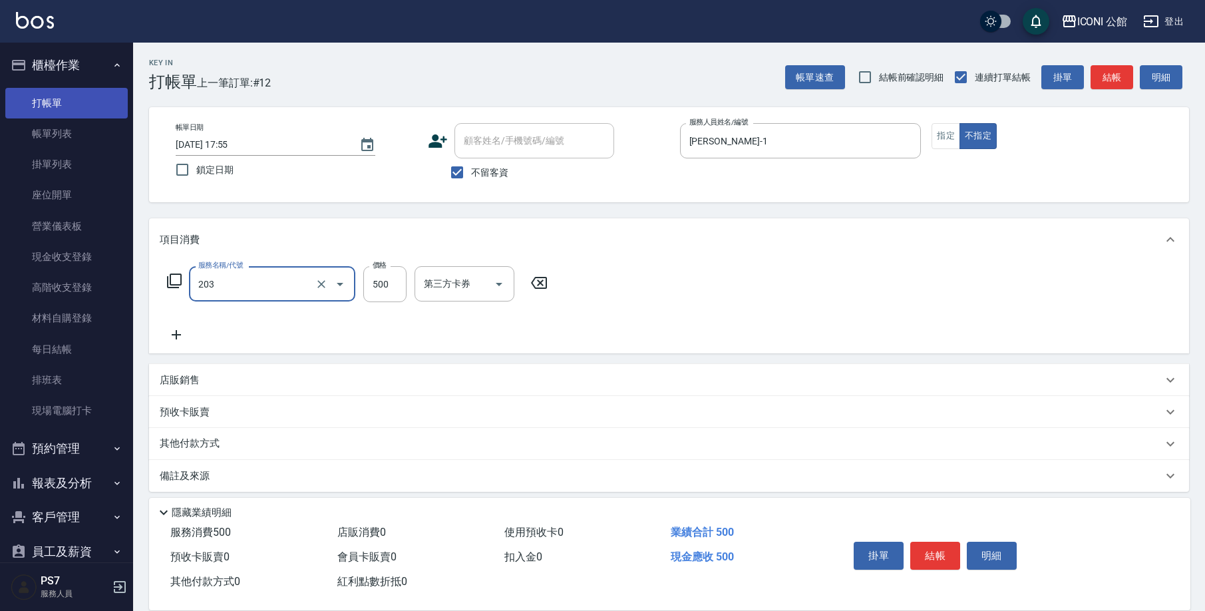
type input "不指定洗+剪(203)"
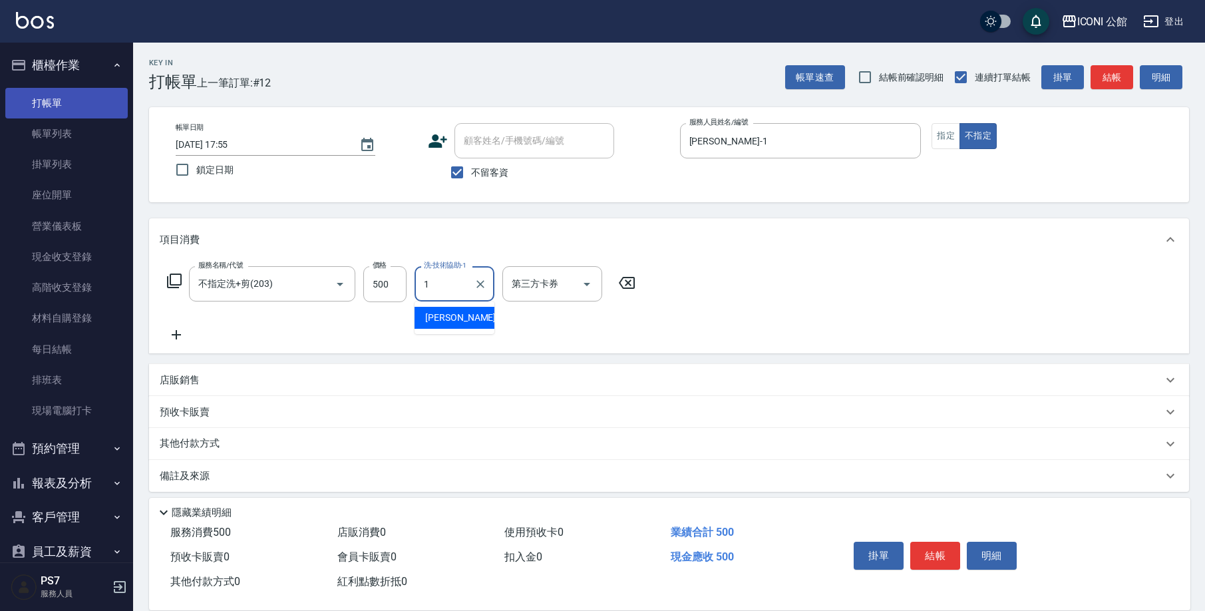
type input "Kevin-1"
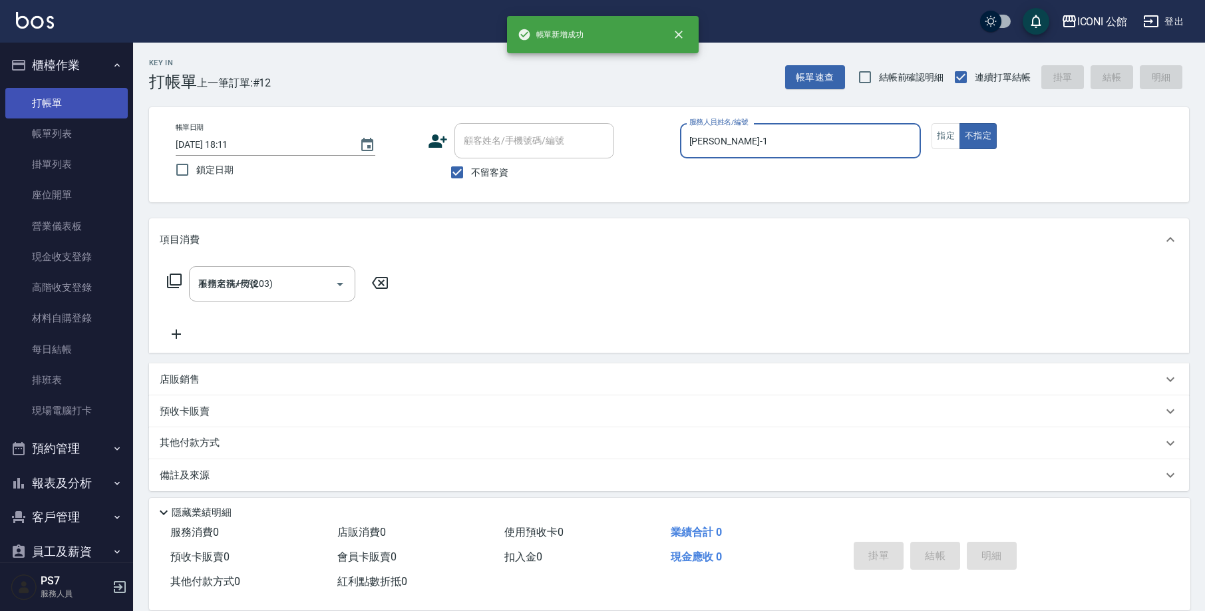
type input "2025/09/15 18:11"
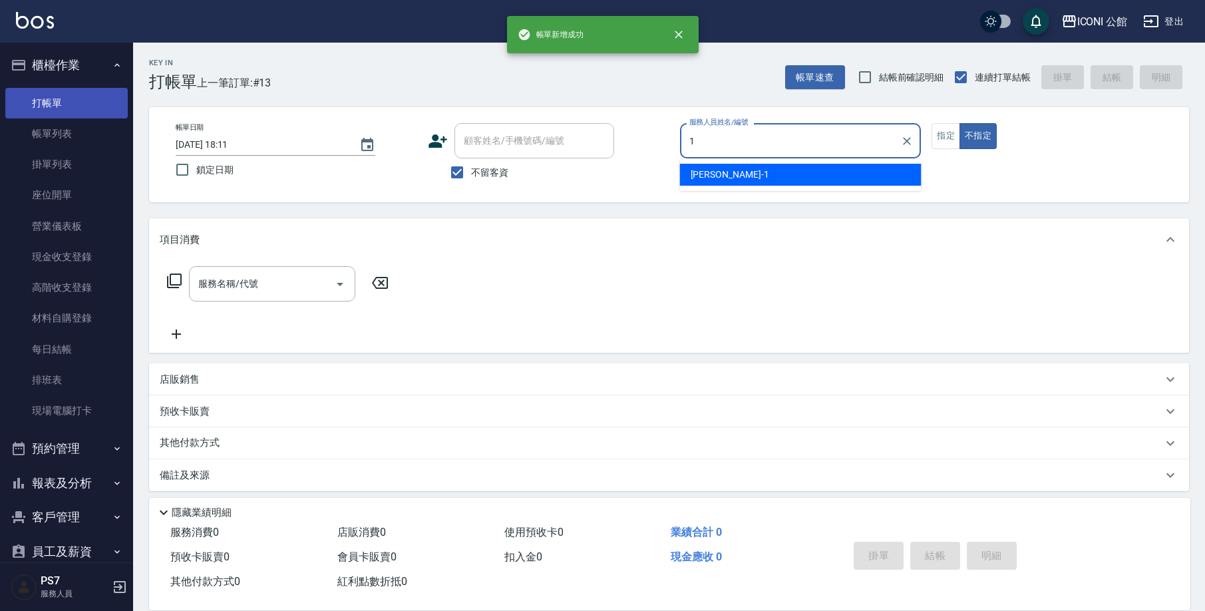
type input "Kevin-1"
type button "false"
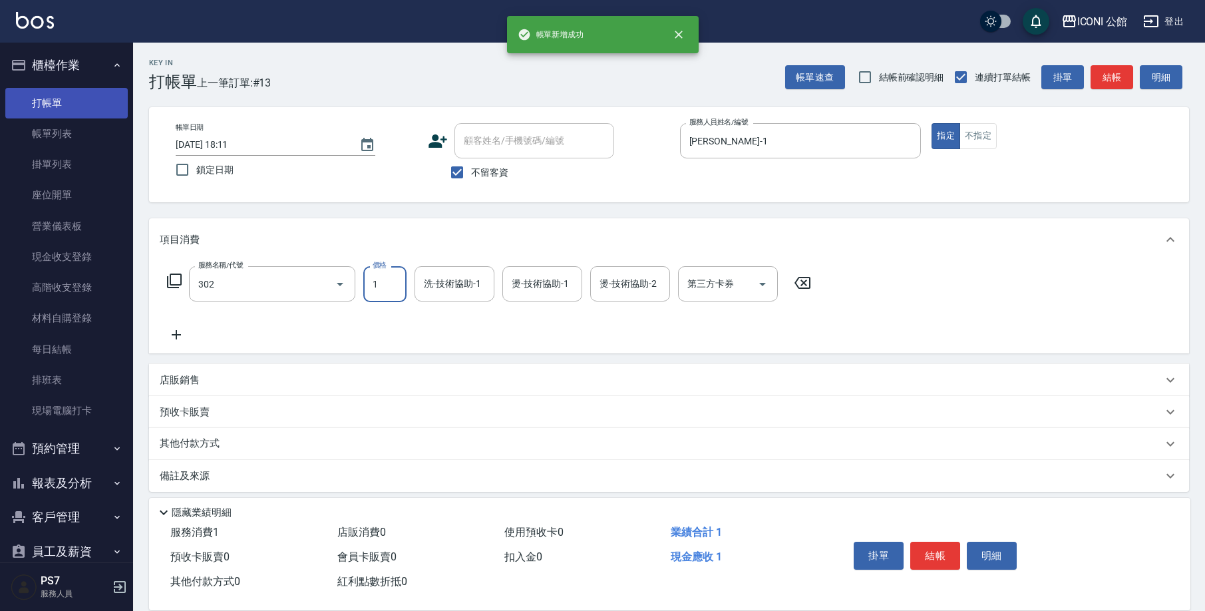
type input "設計燙髮(302)"
type input "1200"
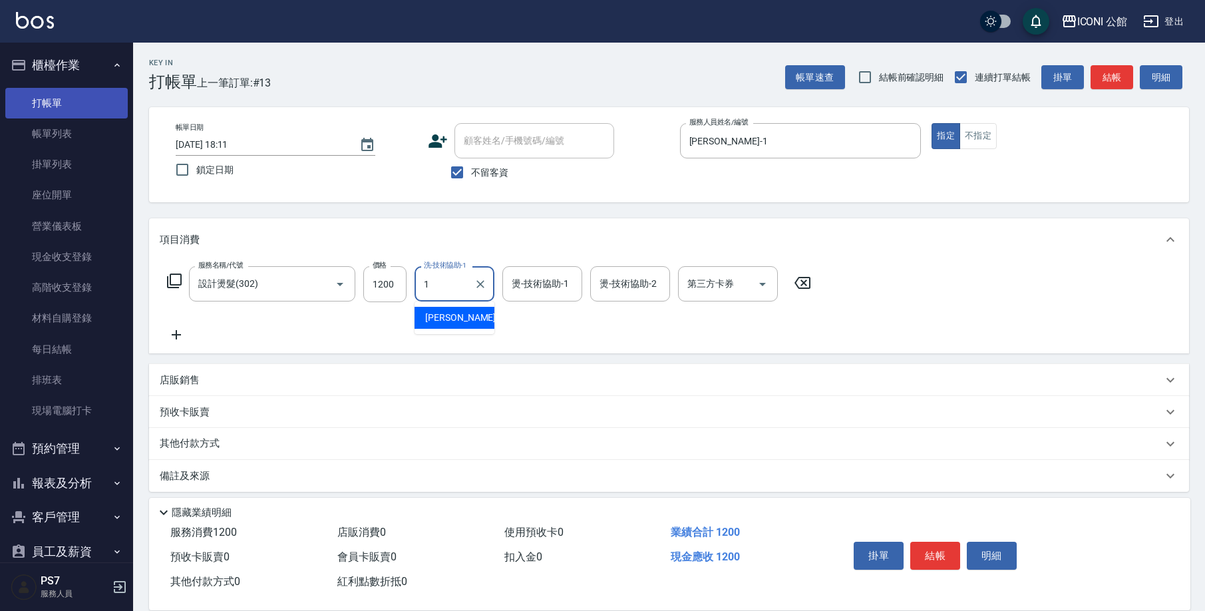
type input "Kevin-1"
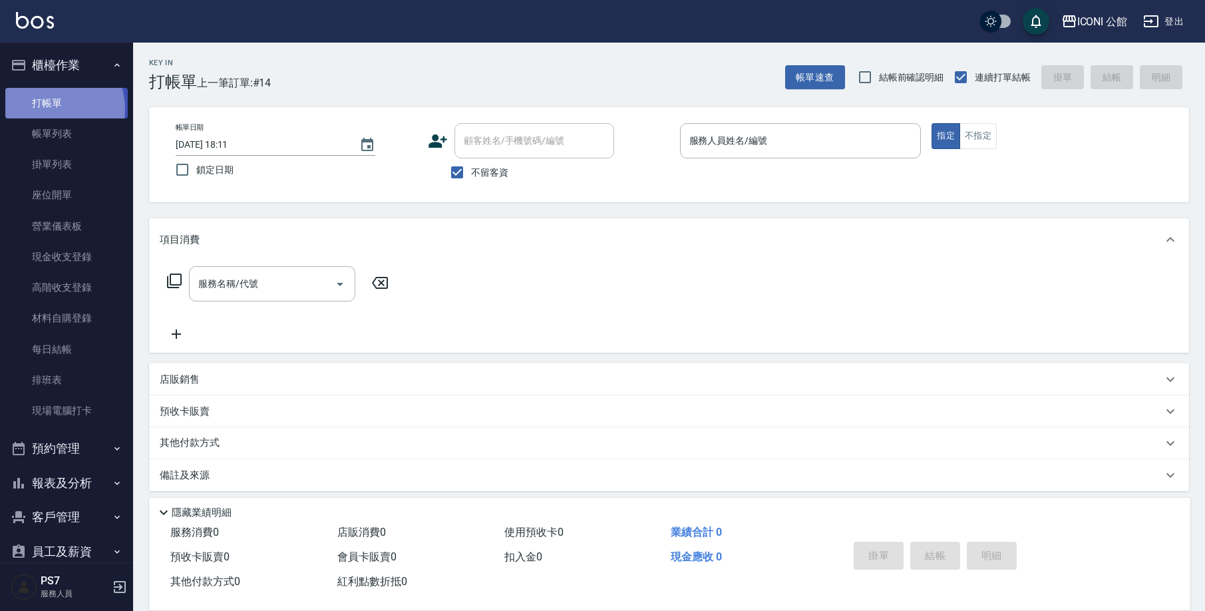
click at [53, 108] on link "打帳單" at bounding box center [66, 103] width 122 height 31
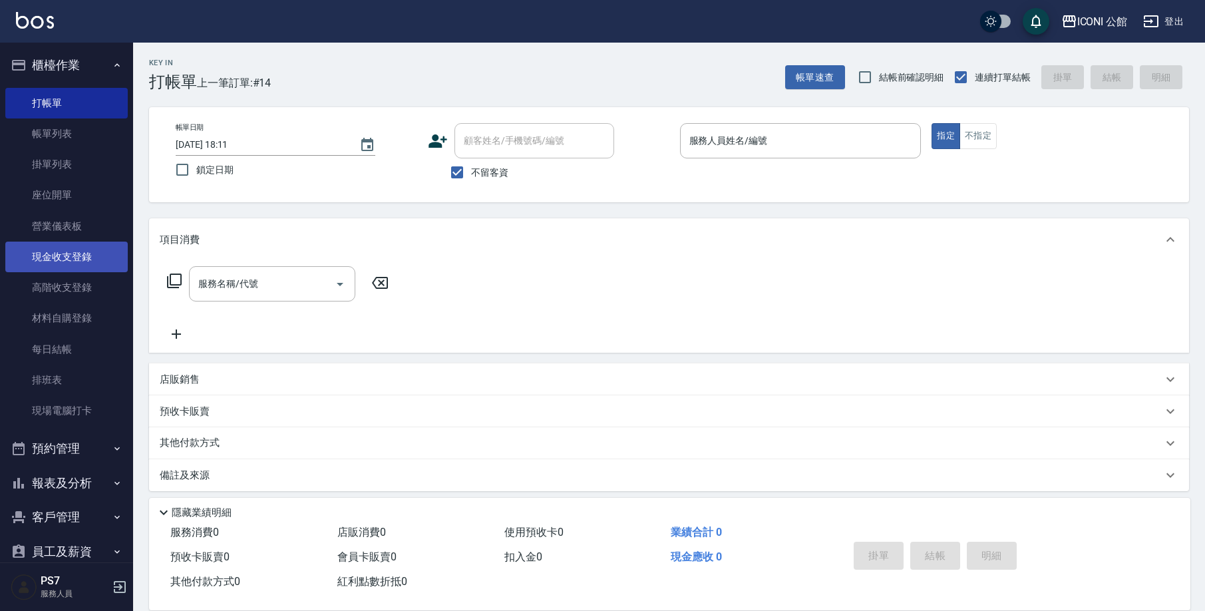
click at [101, 259] on link "現金收支登錄" at bounding box center [66, 256] width 122 height 31
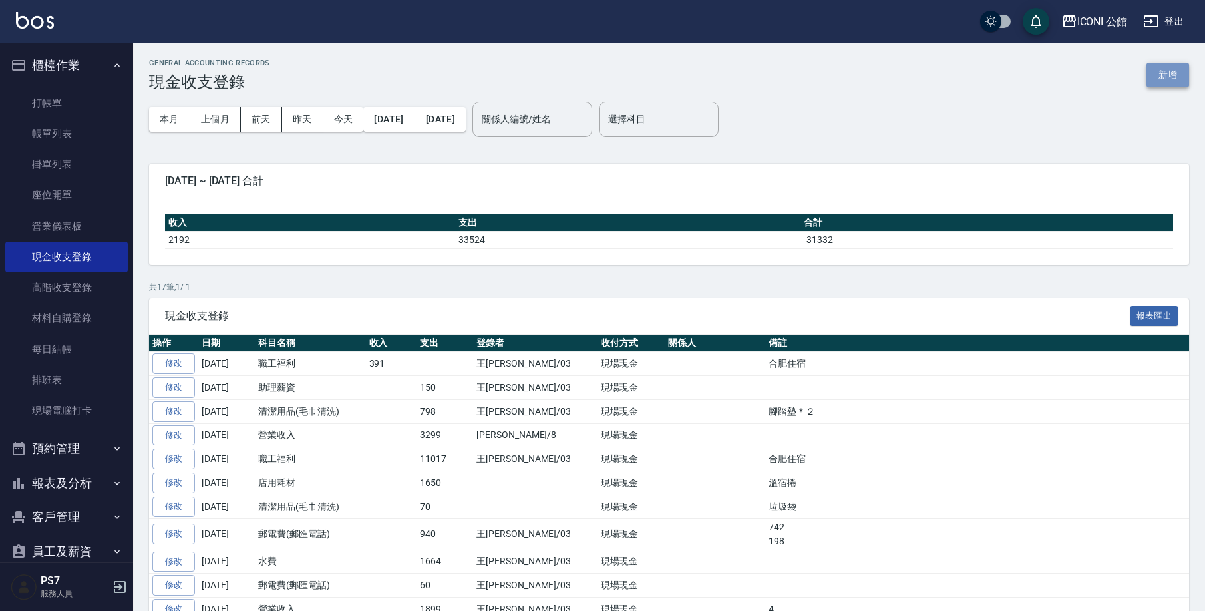
click at [1153, 67] on button "新增" at bounding box center [1167, 75] width 43 height 25
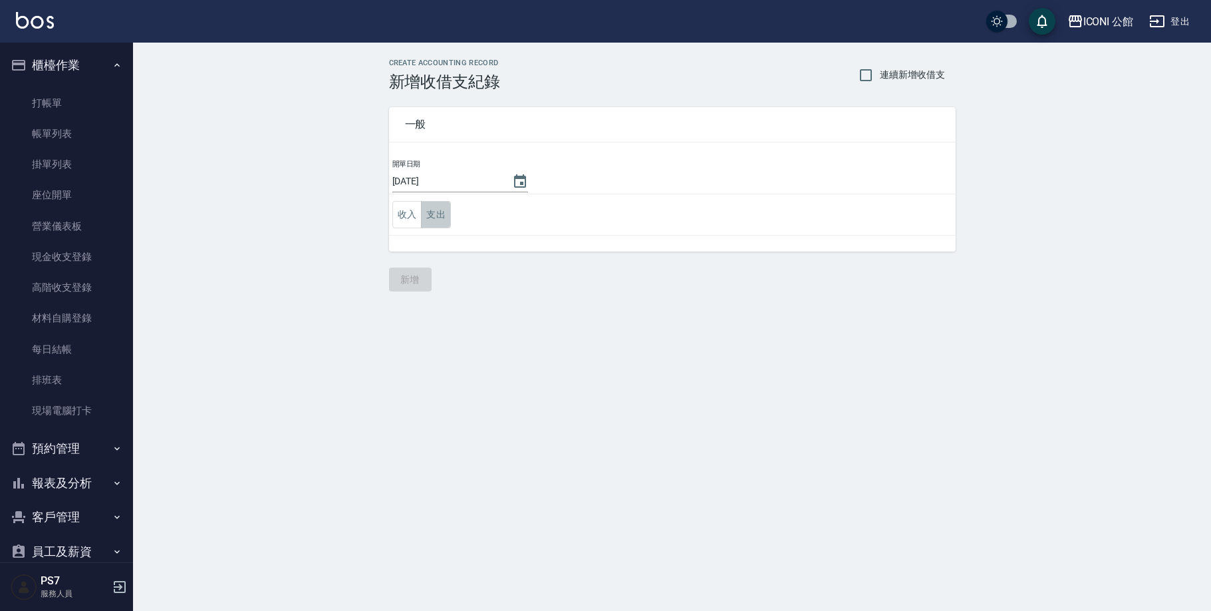
click at [441, 218] on button "支出" at bounding box center [436, 214] width 30 height 27
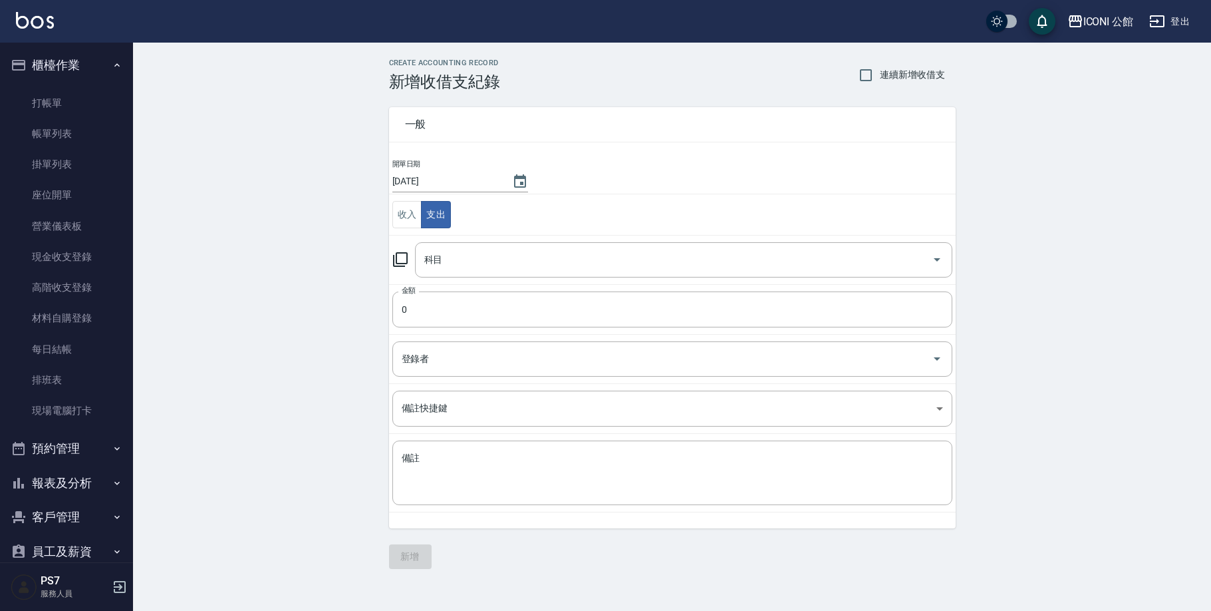
click at [405, 264] on icon at bounding box center [400, 259] width 15 height 15
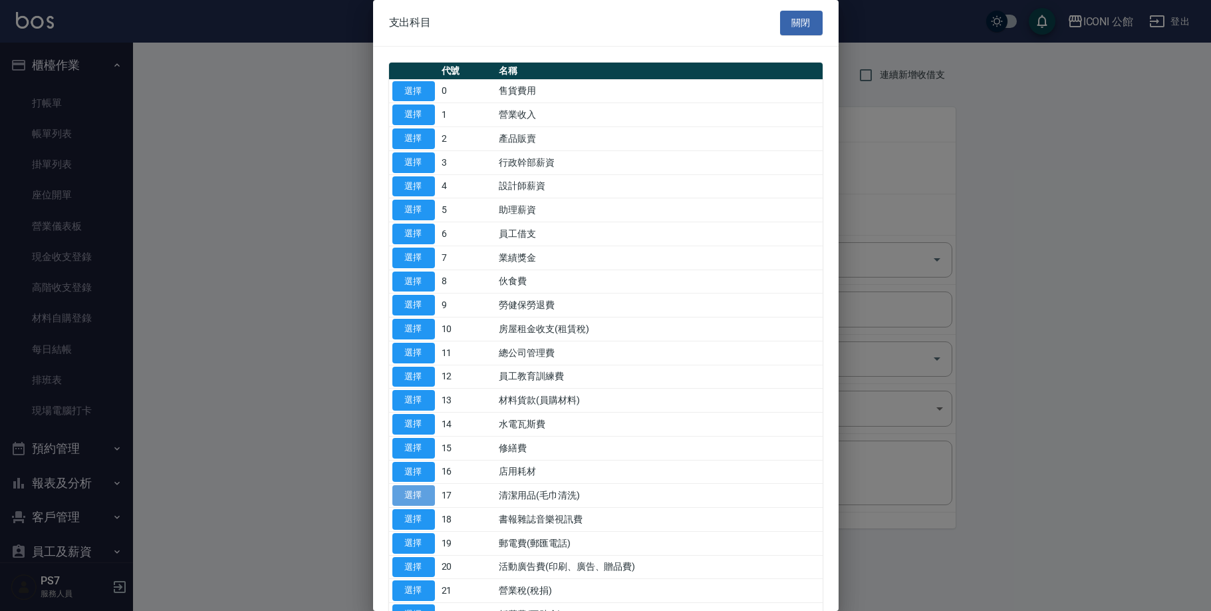
click at [427, 490] on button "選擇" at bounding box center [413, 495] width 43 height 21
type input "17 清潔用品(毛巾清洗)"
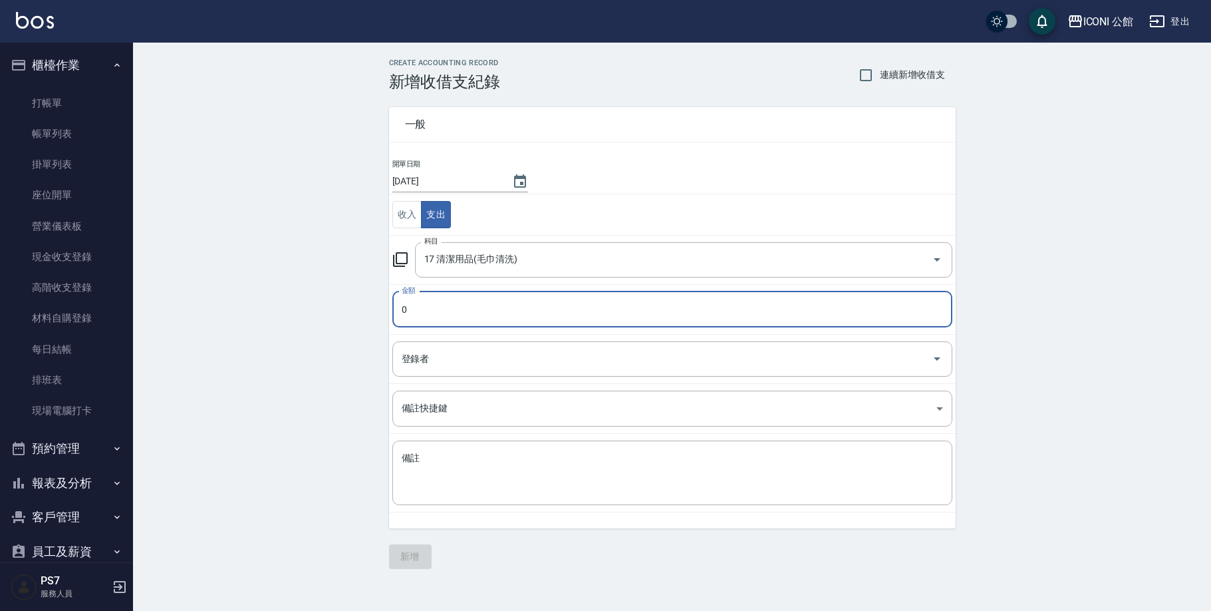
click at [423, 307] on input "0" at bounding box center [672, 309] width 560 height 36
type input "01596"
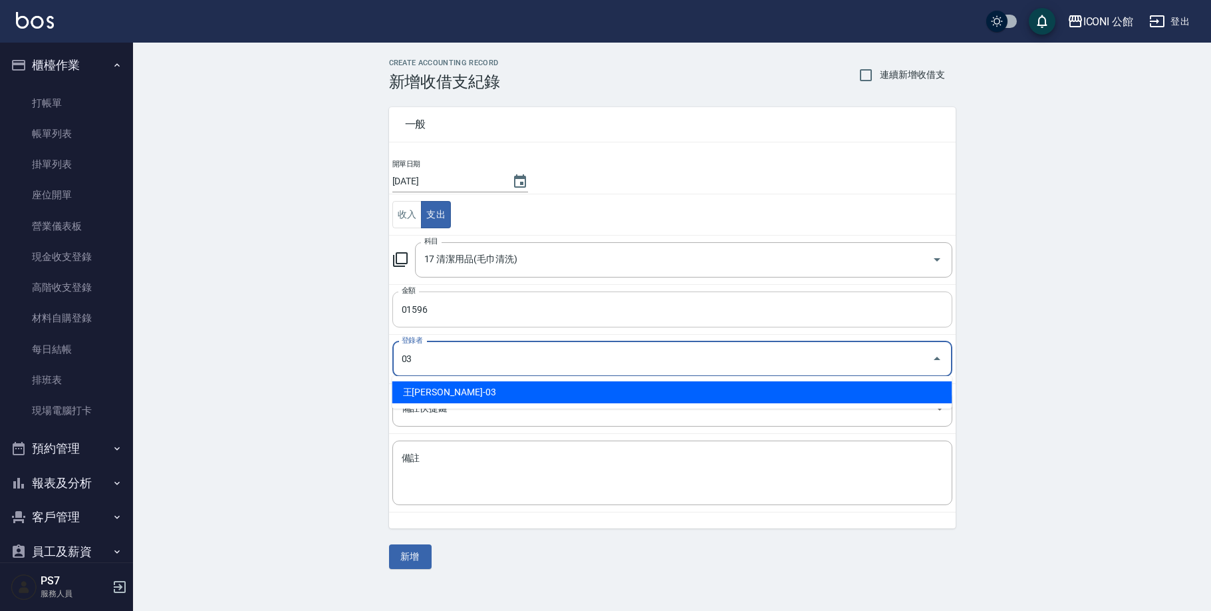
type input "王Lisa-03"
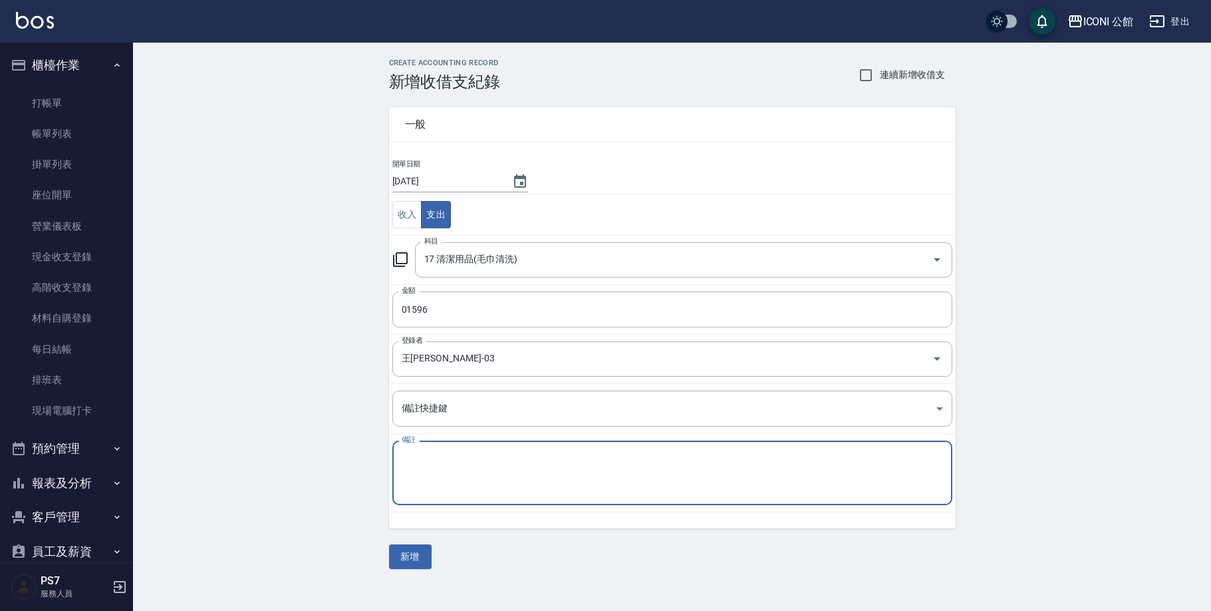
click at [420, 464] on textarea "備註" at bounding box center [672, 473] width 541 height 43
type textarea "t"
type textarea "沖水區吸水墊"
click at [420, 559] on button "新增" at bounding box center [410, 556] width 43 height 25
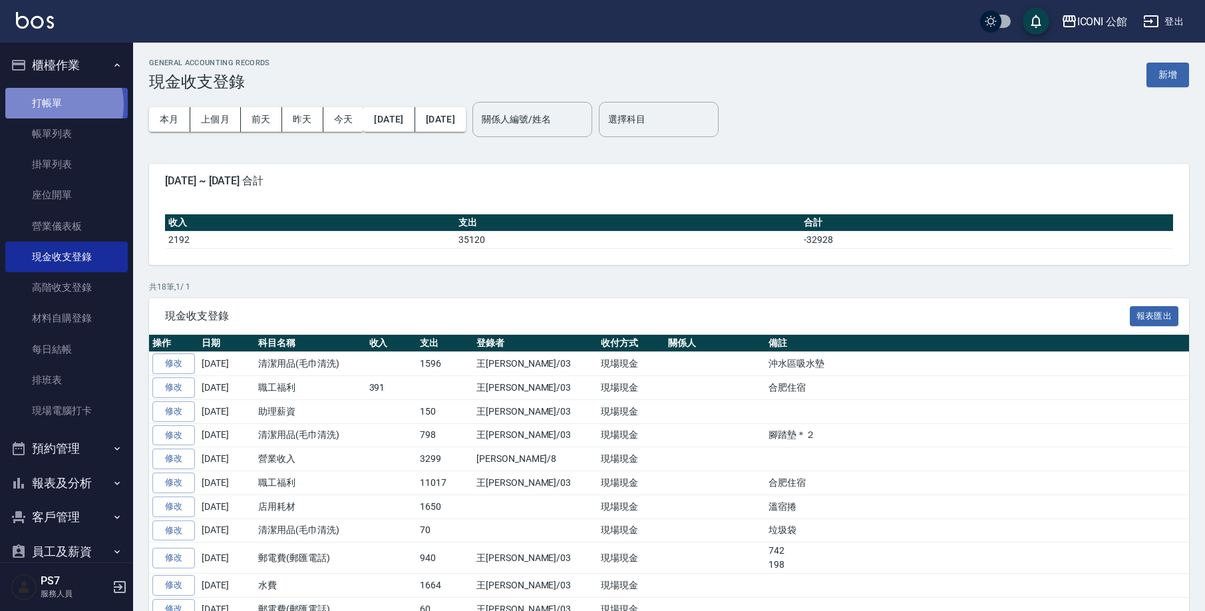
click at [53, 104] on link "打帳單" at bounding box center [66, 103] width 122 height 31
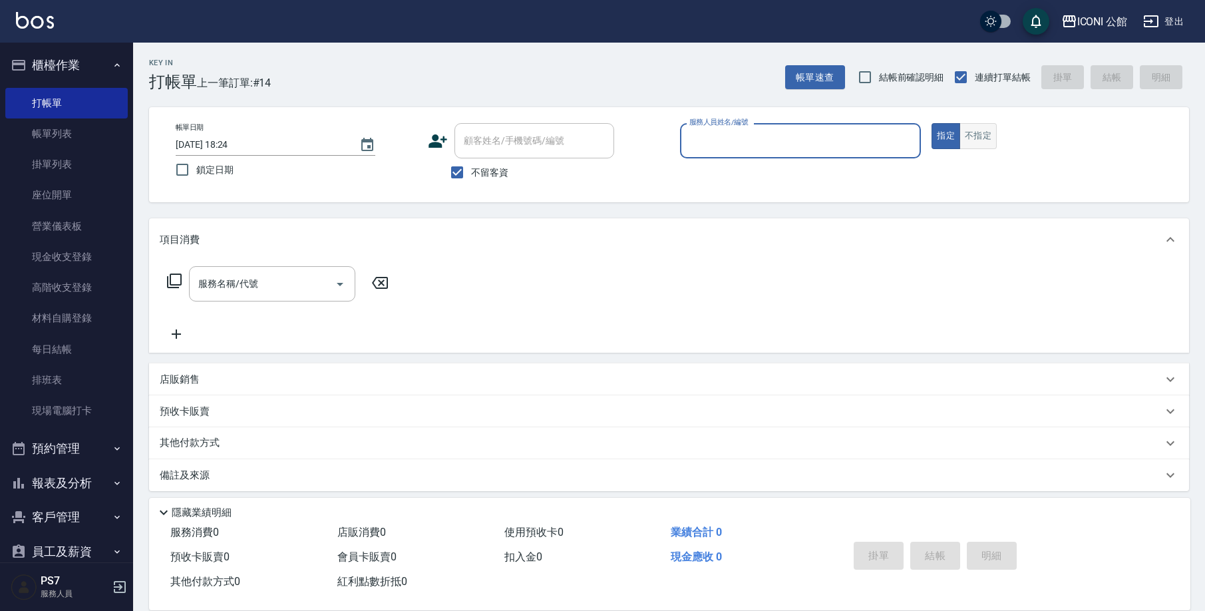
click at [962, 126] on button "不指定" at bounding box center [977, 136] width 37 height 26
click at [867, 132] on input "服務人員姓名/編號" at bounding box center [801, 140] width 230 height 23
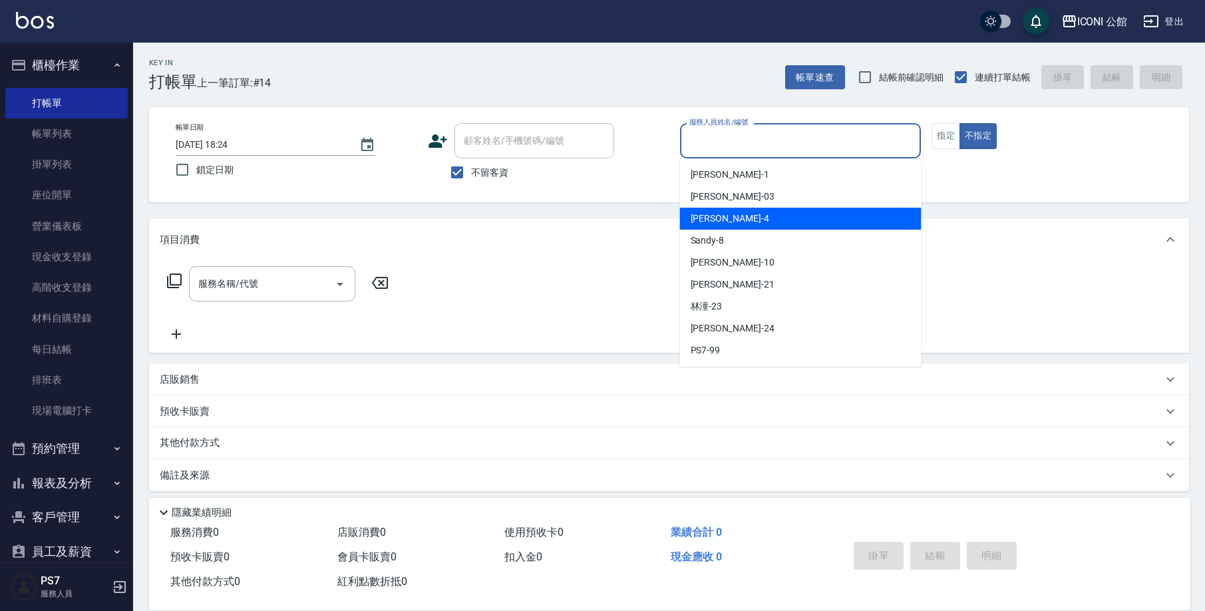
click at [774, 224] on div "Lina -4" at bounding box center [800, 219] width 241 height 22
type input "Lina-4"
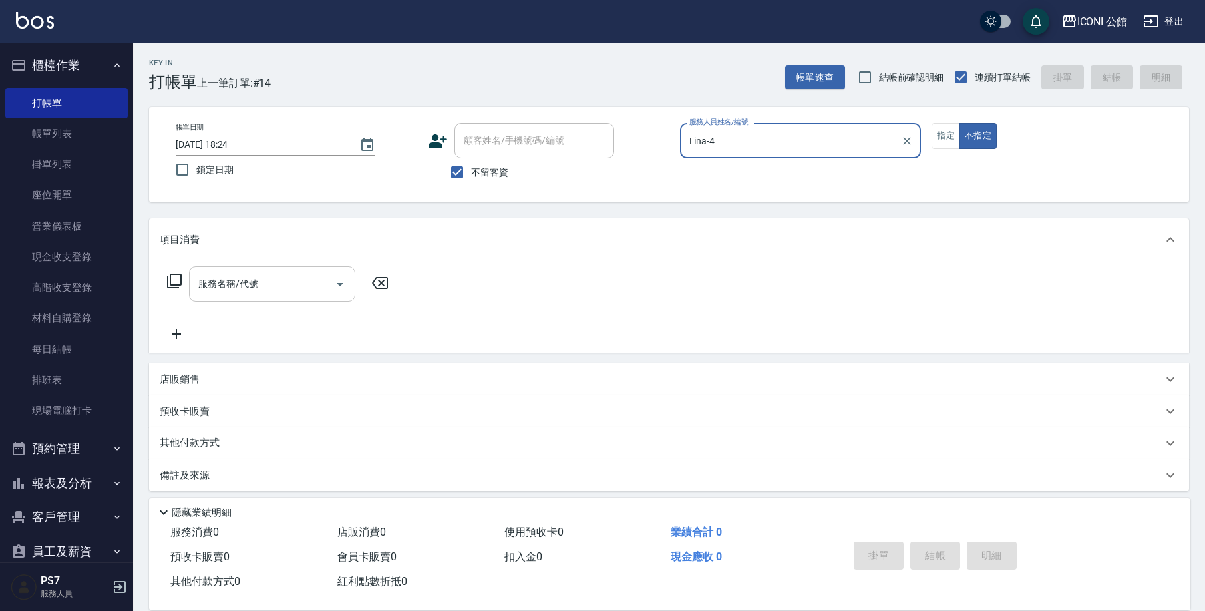
click at [259, 271] on div "服務名稱/代號" at bounding box center [272, 283] width 166 height 35
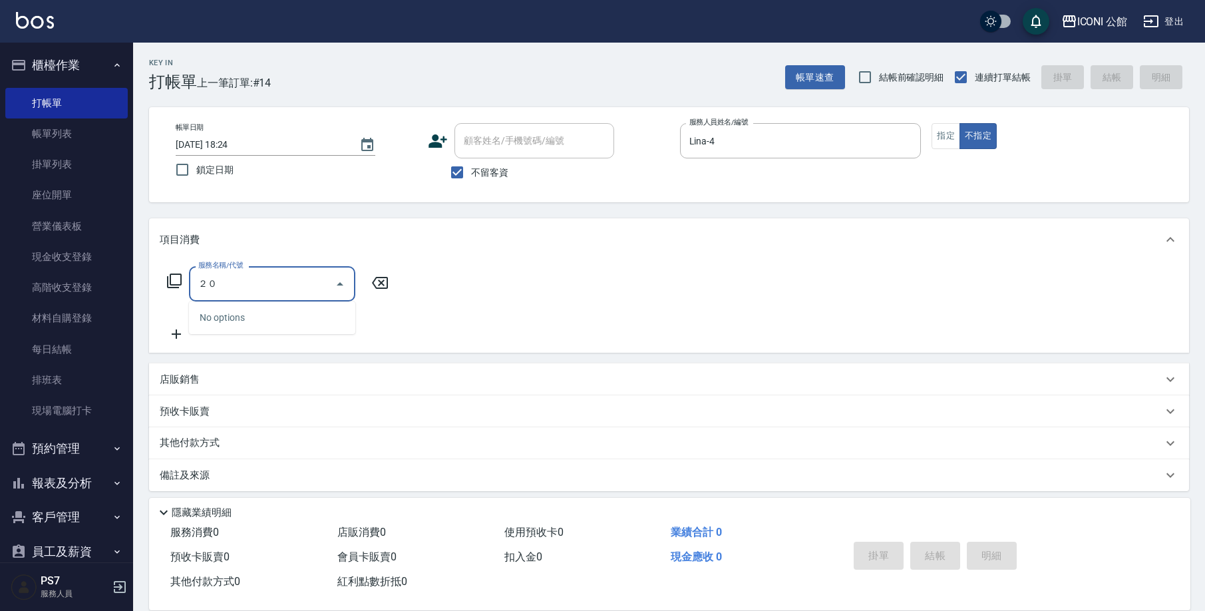
type input "２"
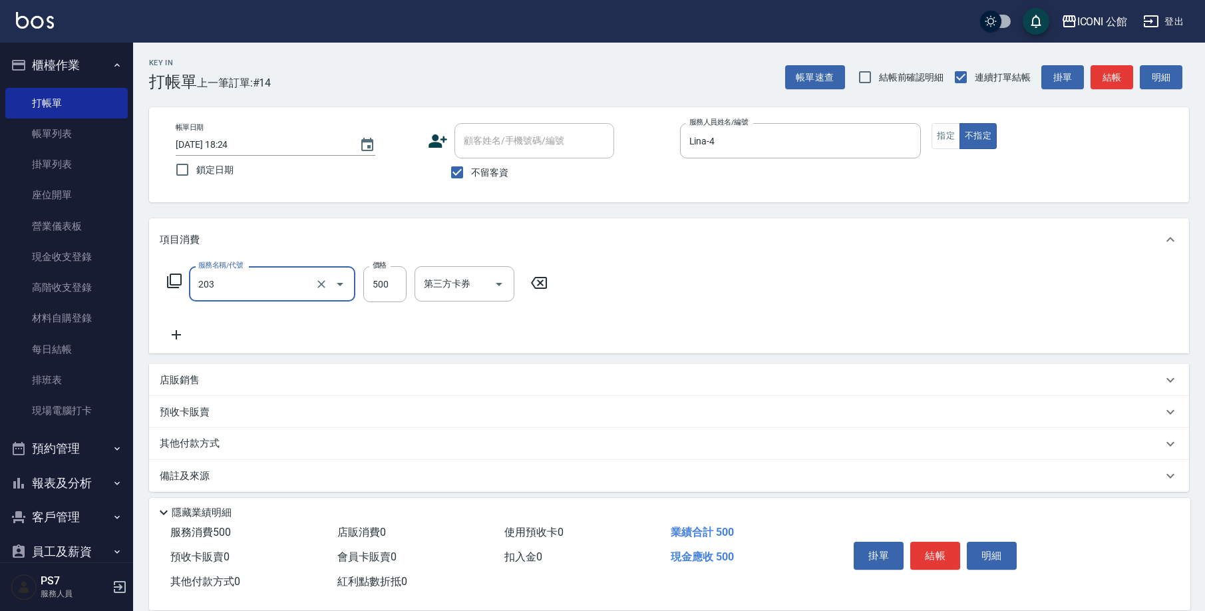
type input "不指定洗+剪(203)"
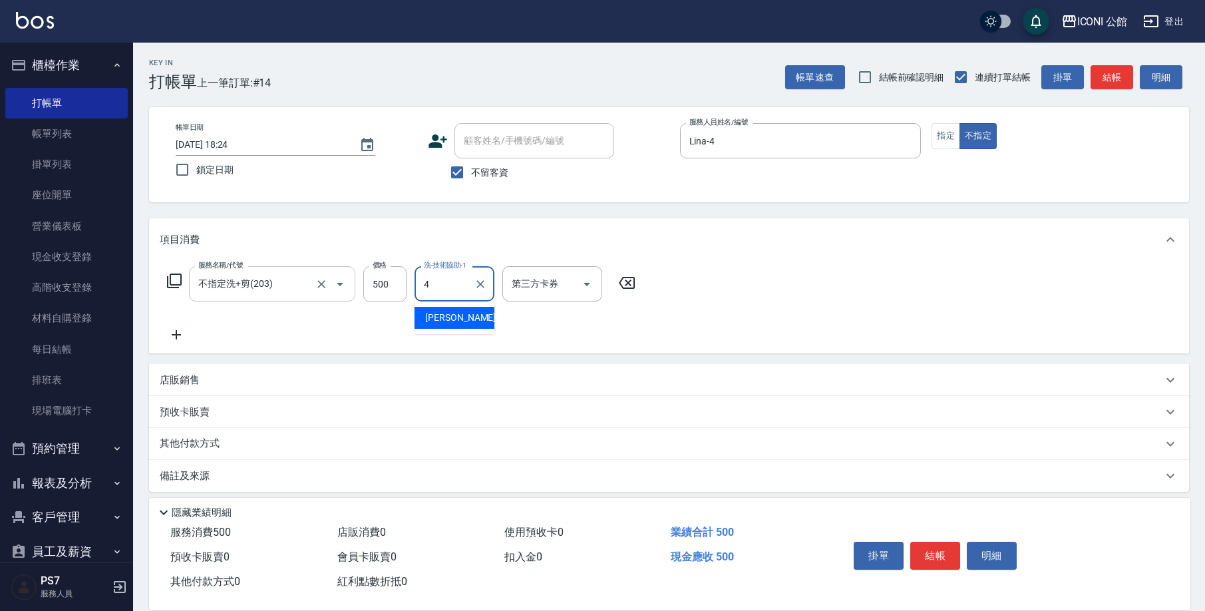
type input "Lina-4"
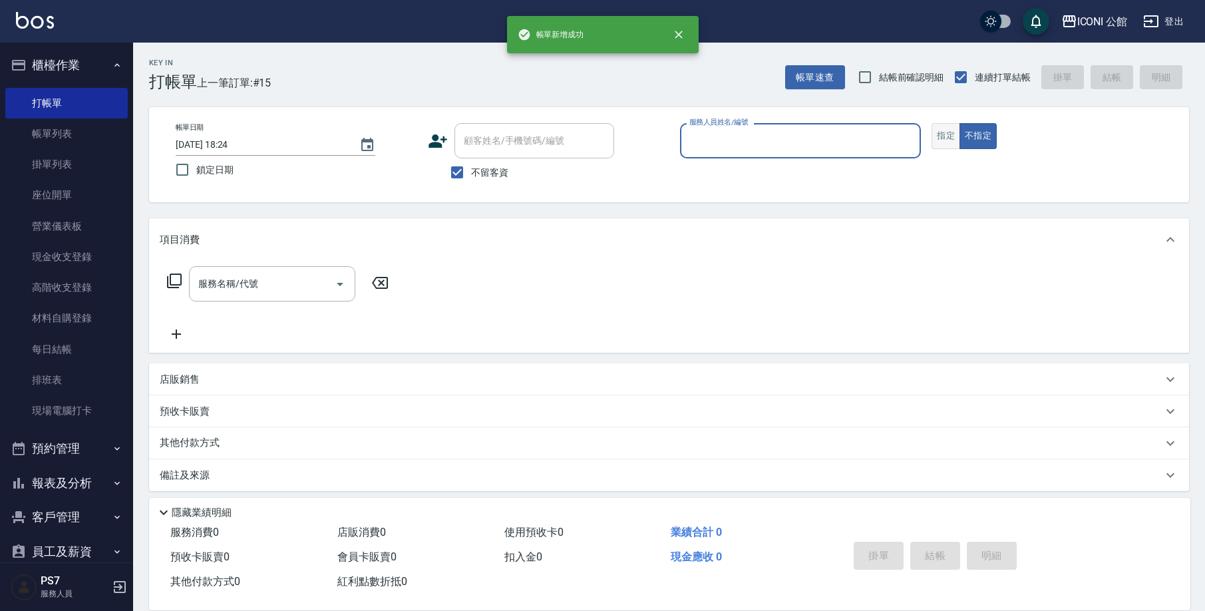
click at [943, 138] on button "指定" at bounding box center [945, 136] width 29 height 26
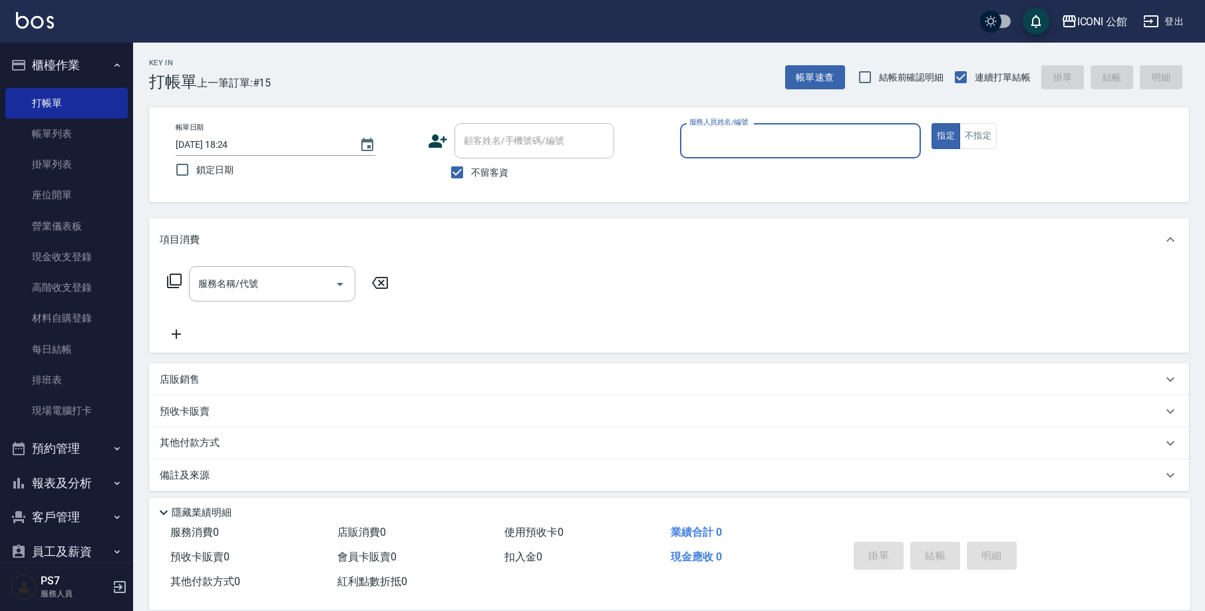
click at [804, 137] on input "服務人員姓名/編號" at bounding box center [801, 140] width 230 height 23
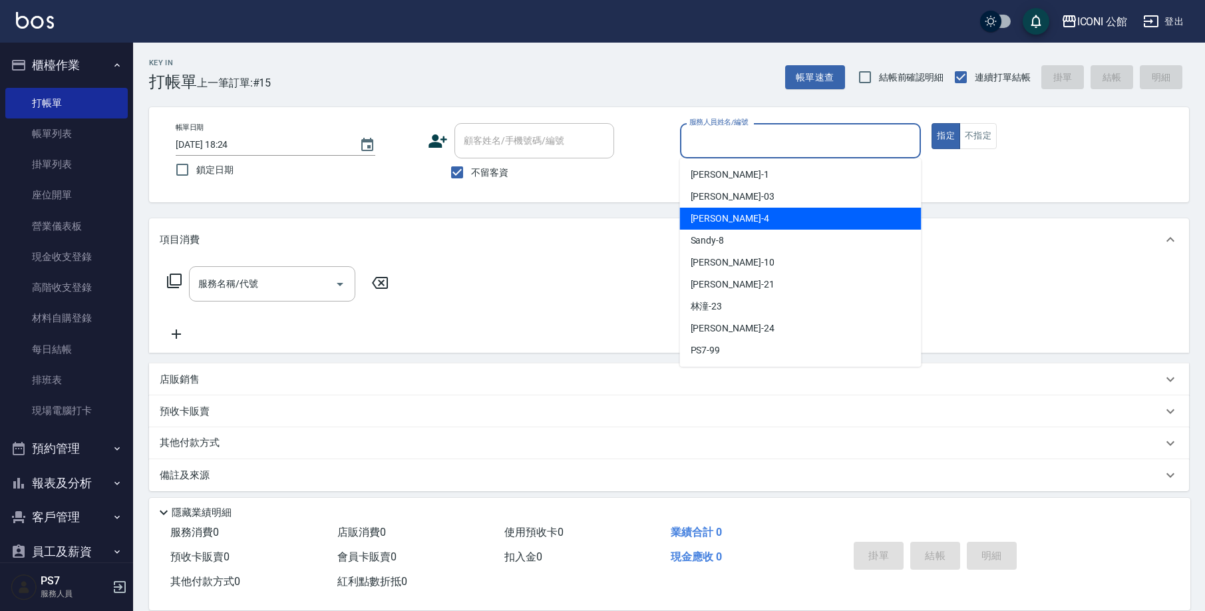
click at [780, 215] on div "Lina -4" at bounding box center [800, 219] width 241 height 22
type input "Lina-4"
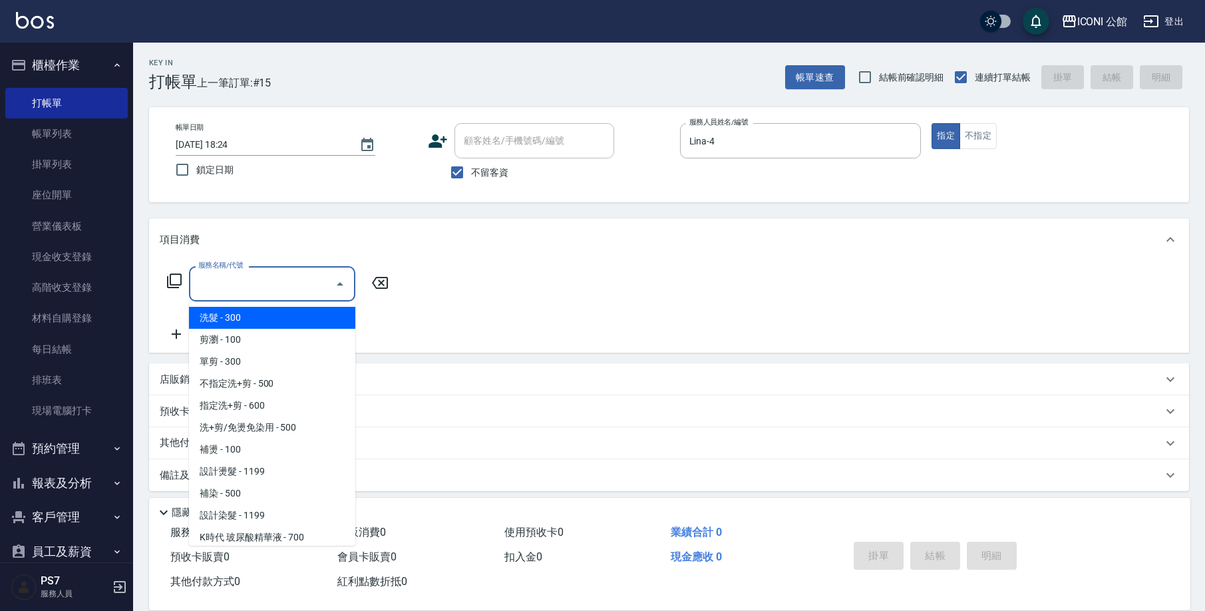
click at [217, 290] on input "服務名稱/代號" at bounding box center [262, 283] width 134 height 23
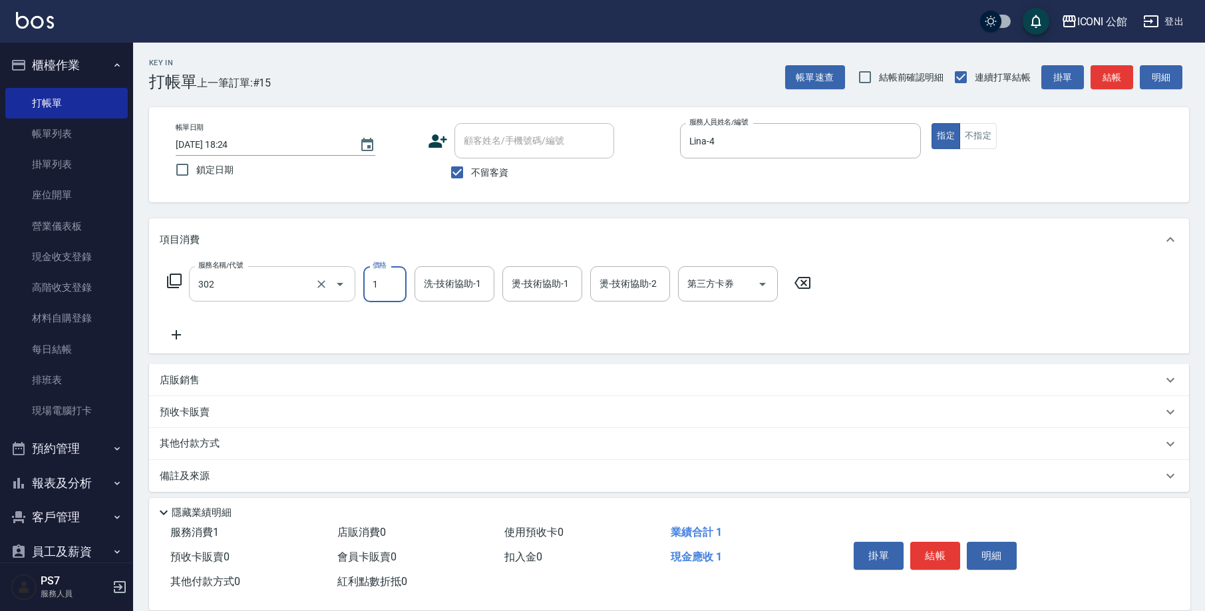
type input "設計燙髮(302)"
type input "1199"
type input "Lina-4"
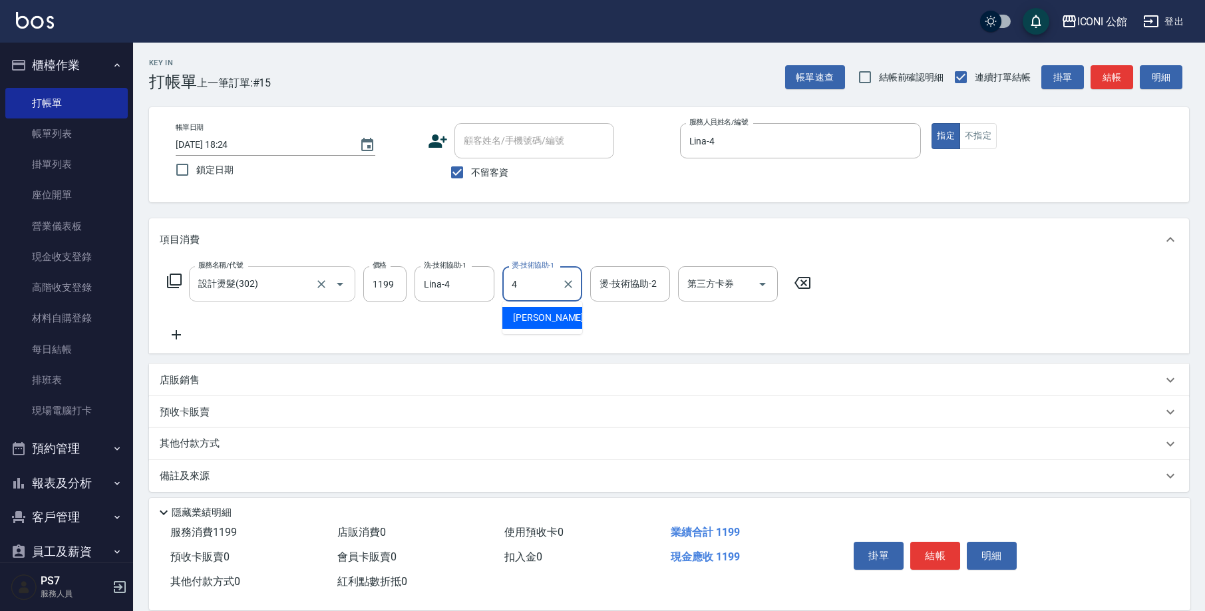
type input "Lina-4"
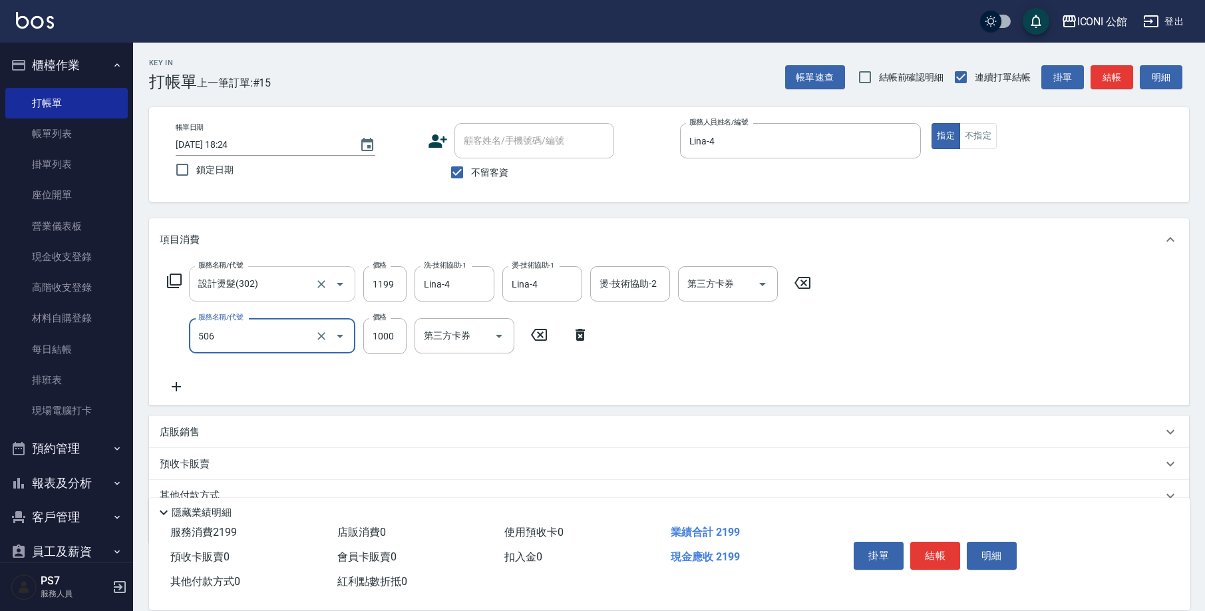
type input "DD急救護髮(506)"
type input "800"
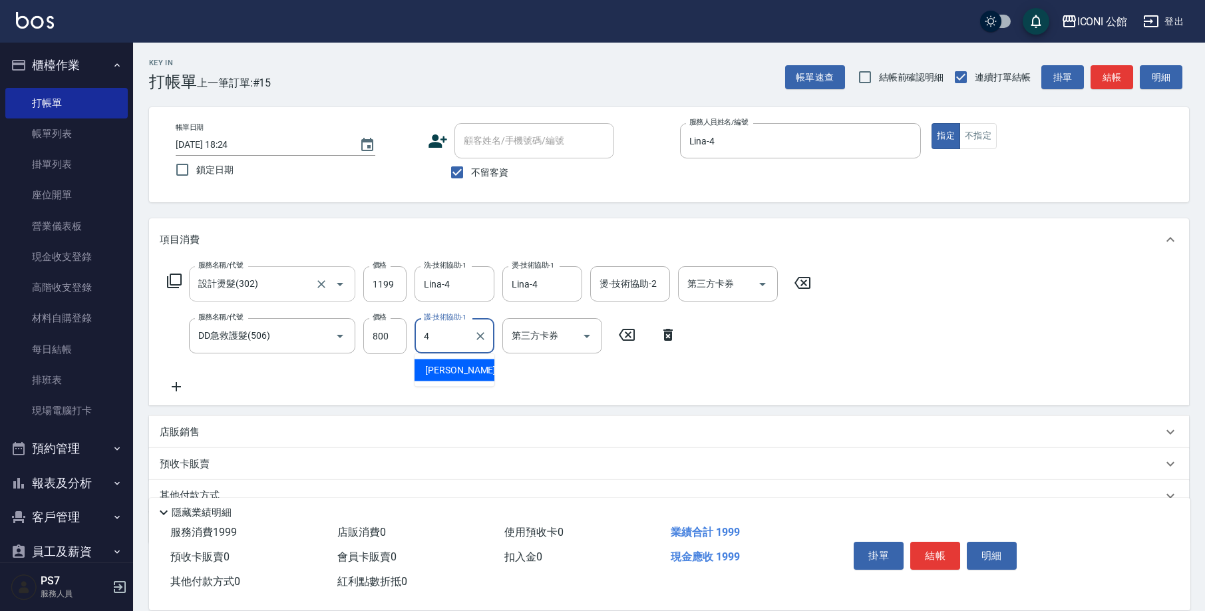
type input "Lina-4"
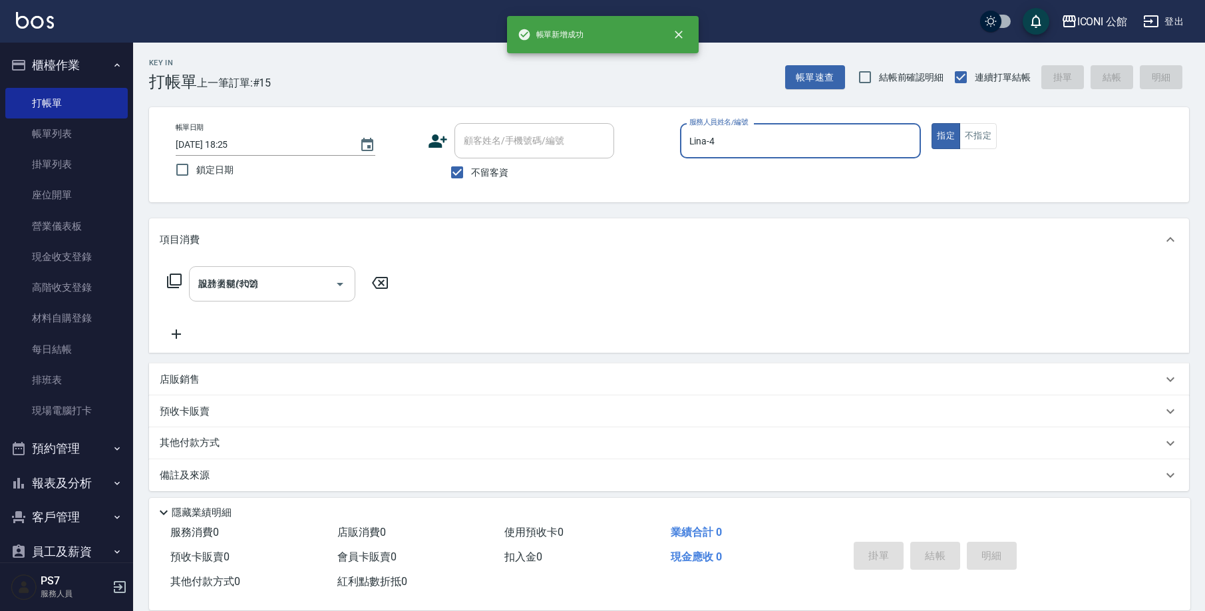
type input "2025/09/15 18:25"
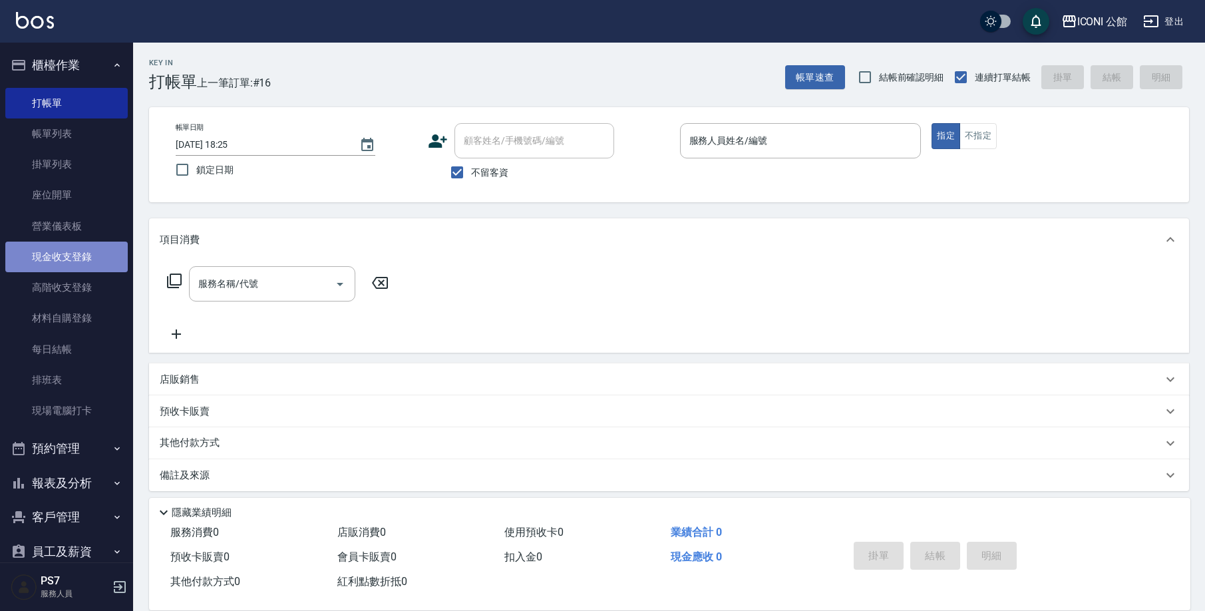
click at [88, 257] on link "現金收支登錄" at bounding box center [66, 256] width 122 height 31
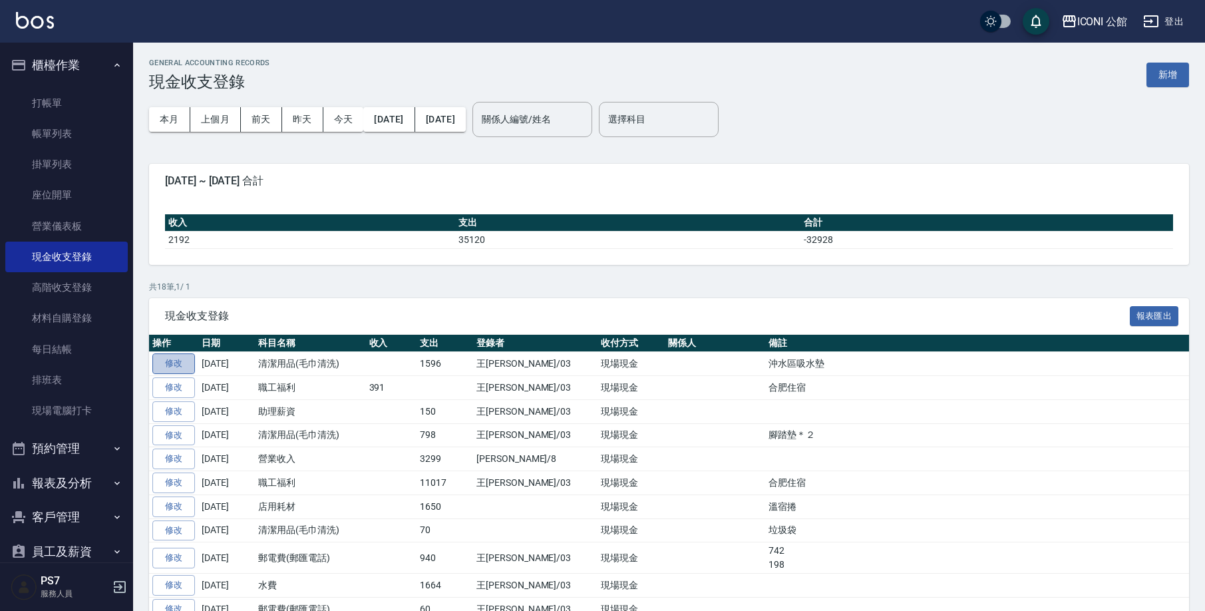
click at [187, 366] on link "修改" at bounding box center [173, 363] width 43 height 21
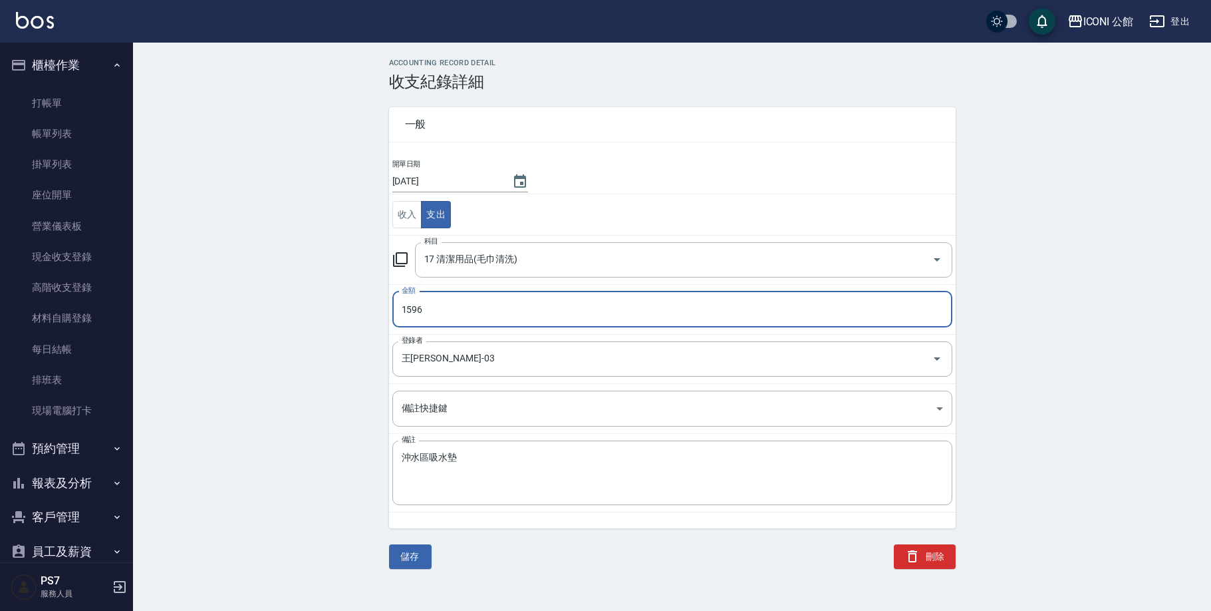
click at [432, 305] on input "1596" at bounding box center [672, 309] width 560 height 36
type input "1196"
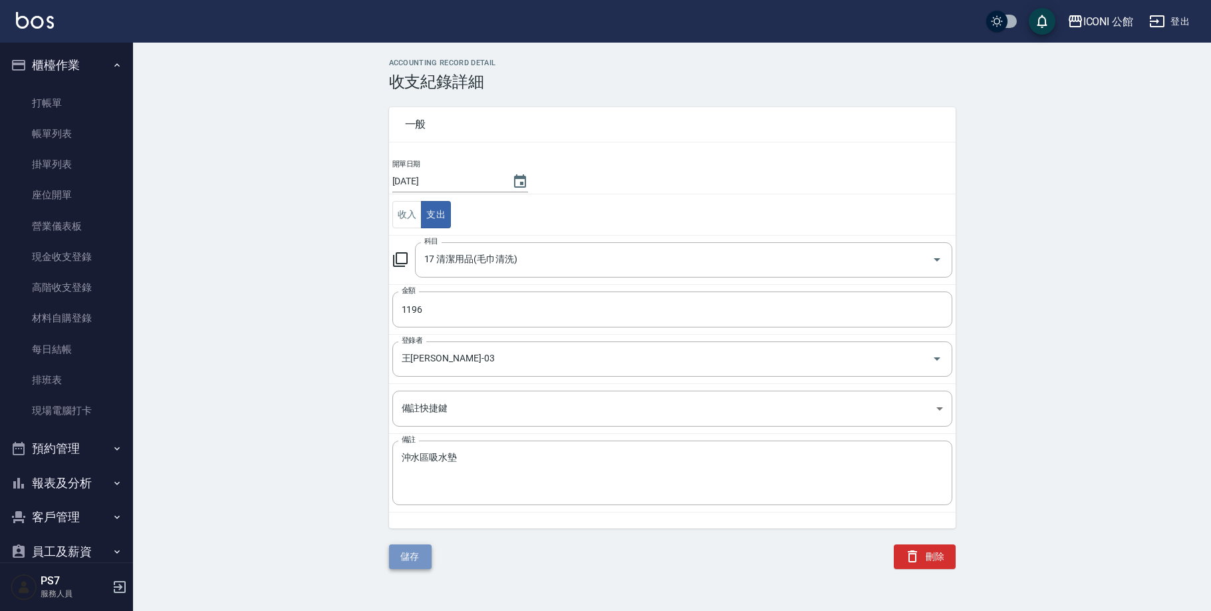
click at [416, 561] on button "儲存" at bounding box center [410, 556] width 43 height 25
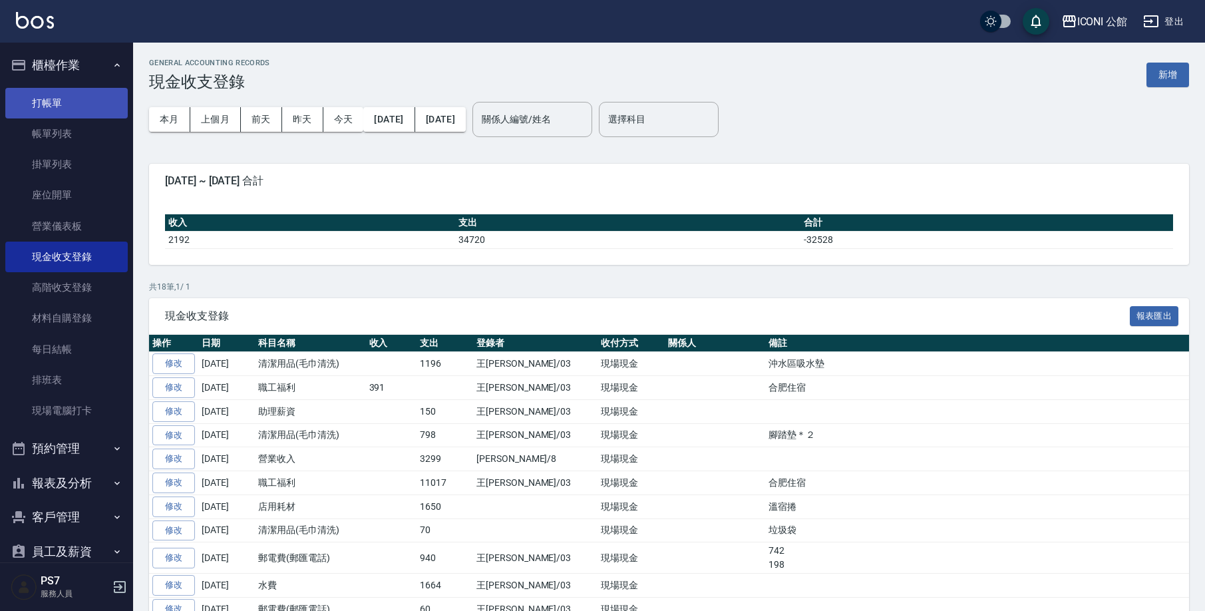
click at [82, 104] on link "打帳單" at bounding box center [66, 103] width 122 height 31
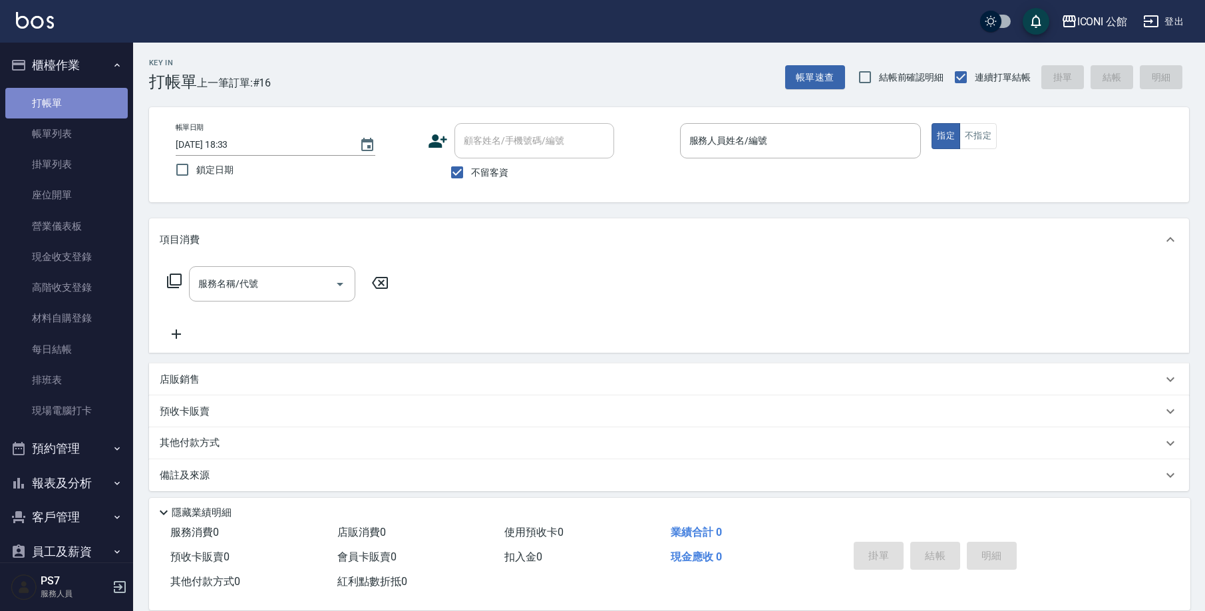
click at [82, 104] on link "打帳單" at bounding box center [66, 103] width 122 height 31
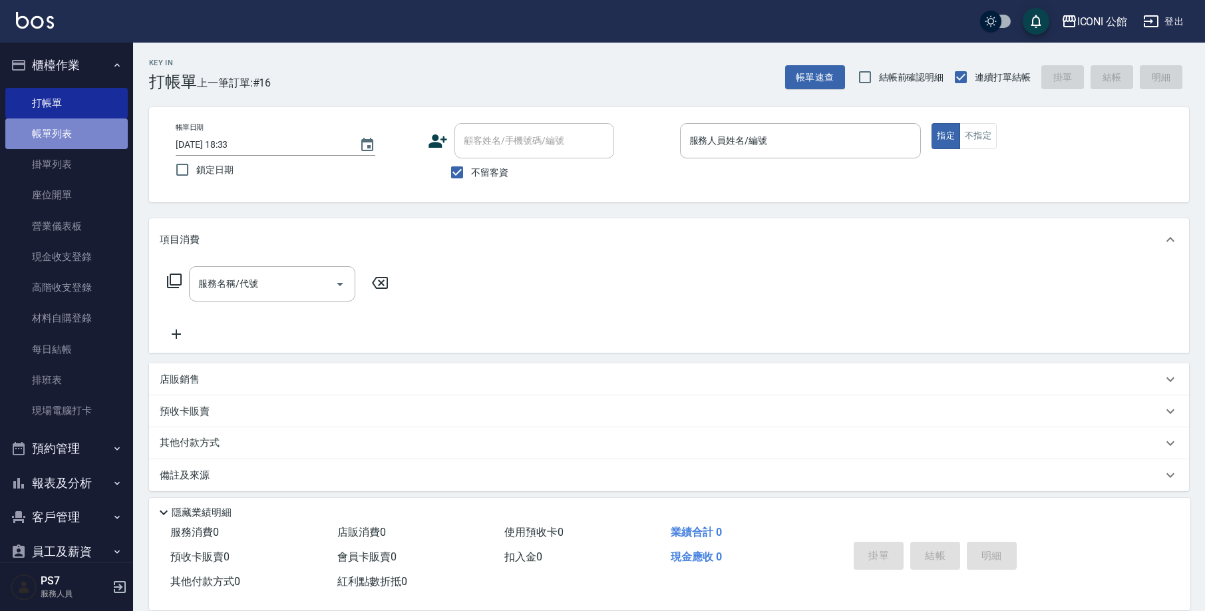
click at [91, 135] on link "帳單列表" at bounding box center [66, 133] width 122 height 31
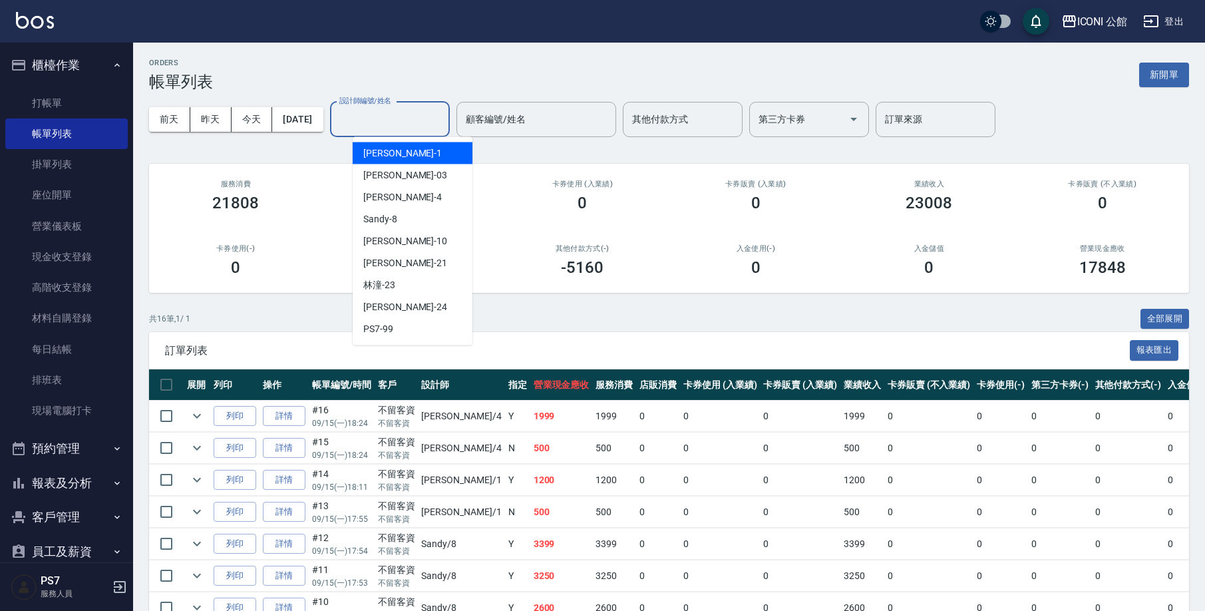
click at [393, 124] on input "設計師編號/姓名" at bounding box center [390, 119] width 108 height 23
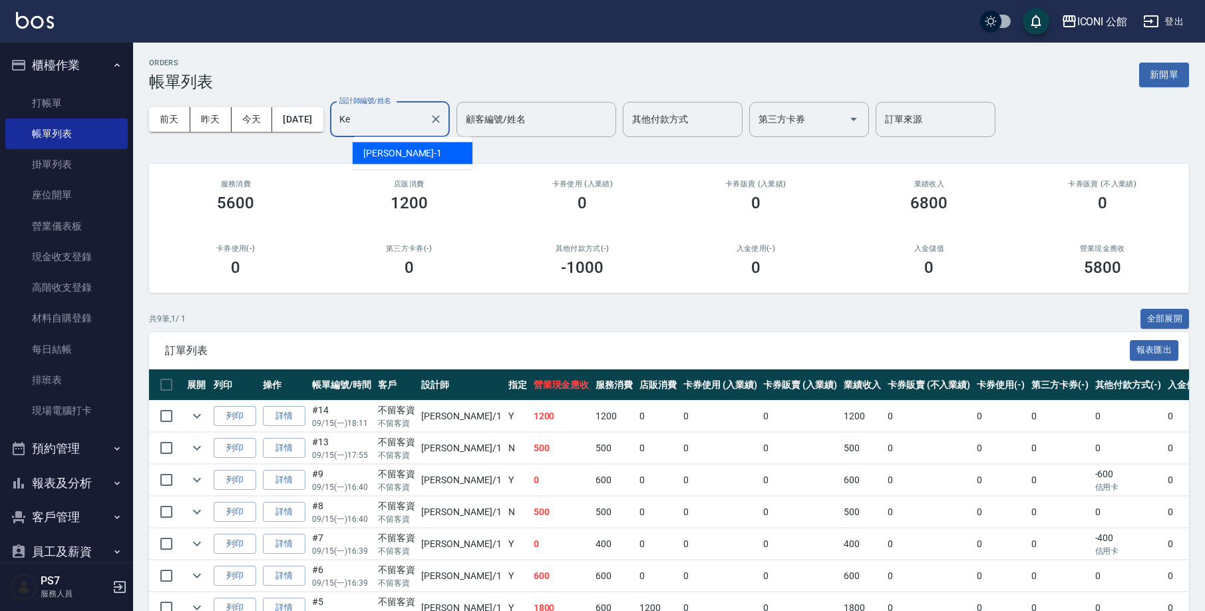
type input "K"
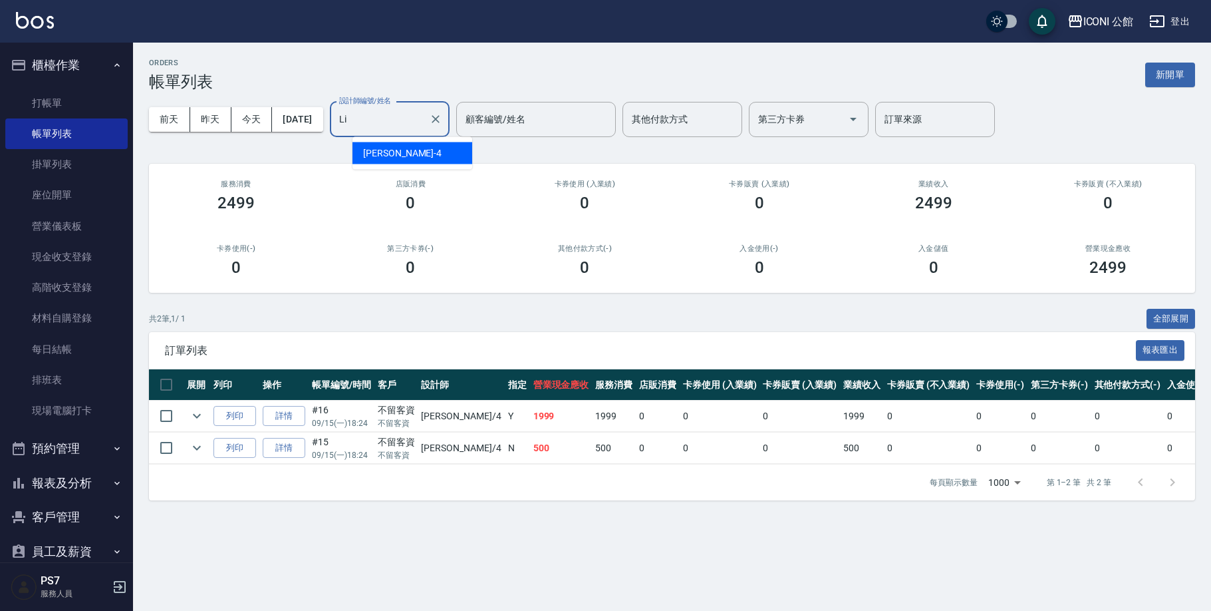
type input "L"
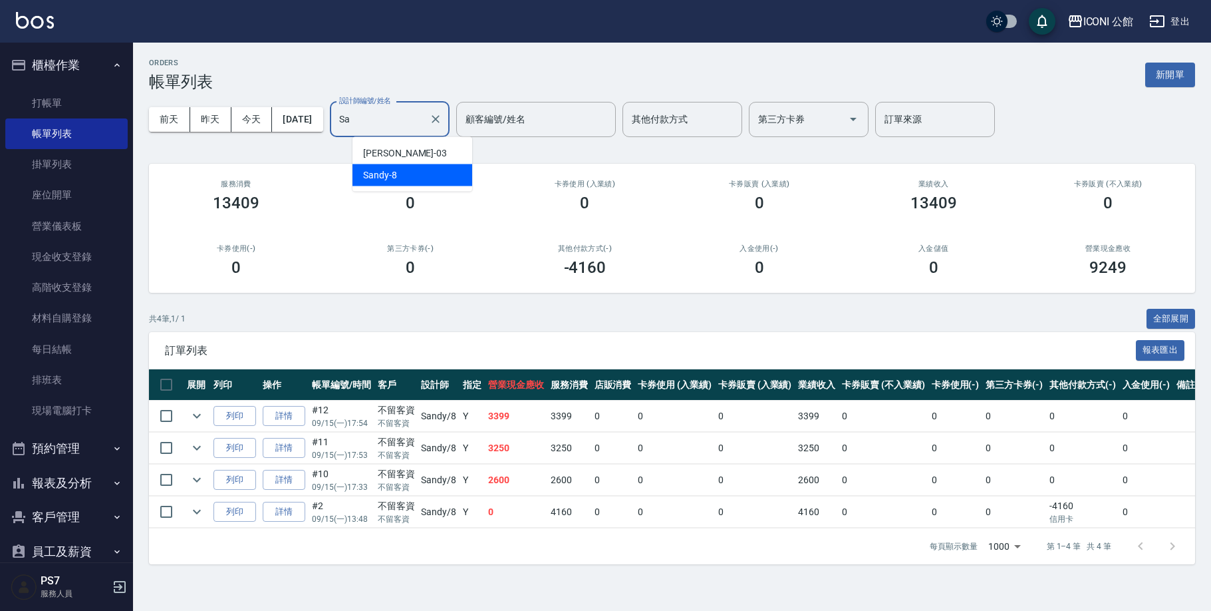
type input "S"
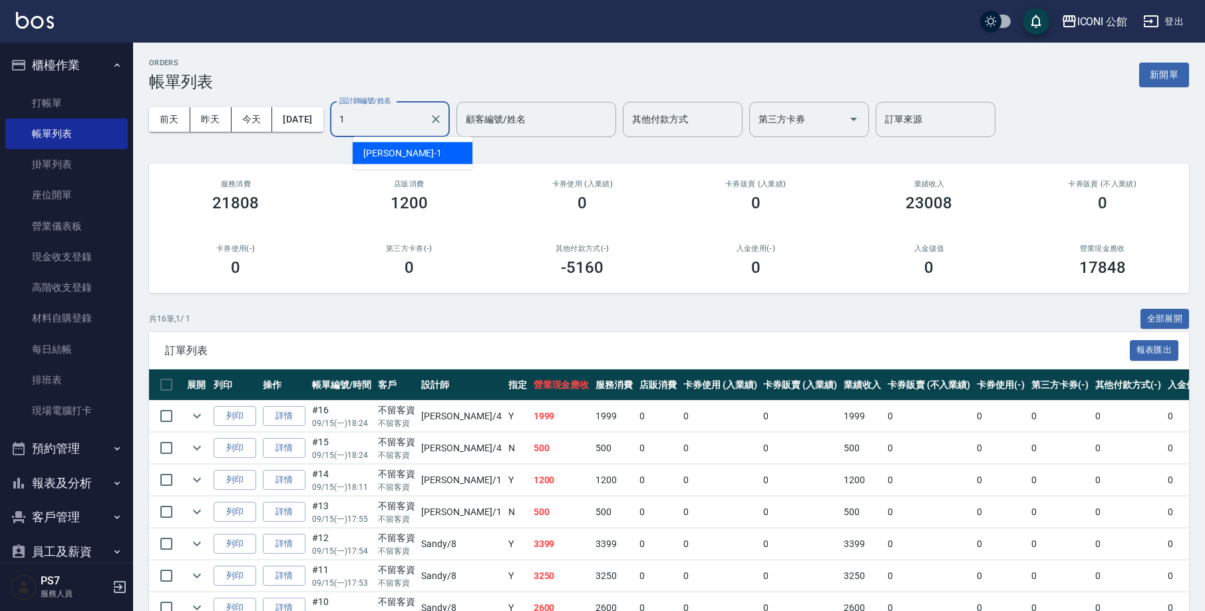
type input "Kevin-1"
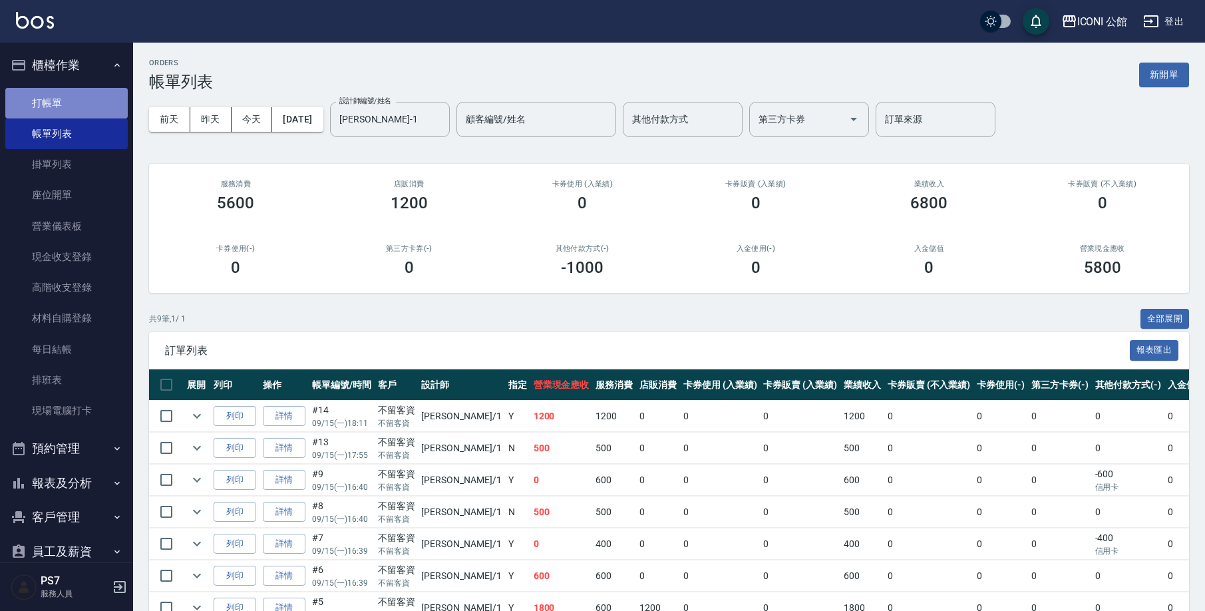
click at [75, 113] on link "打帳單" at bounding box center [66, 103] width 122 height 31
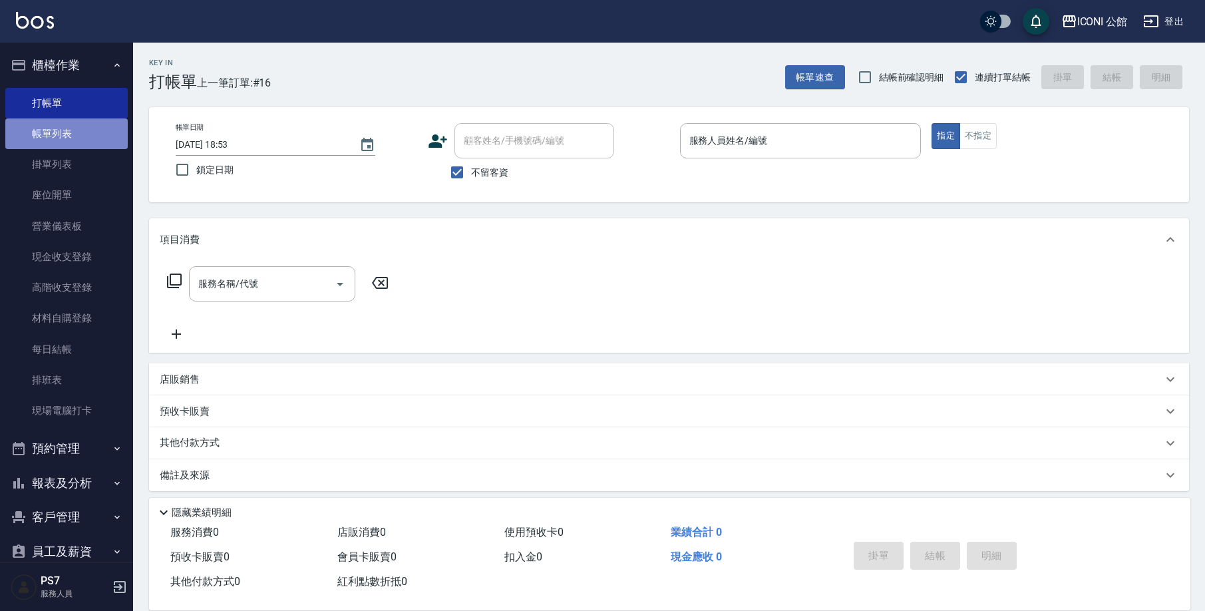
click at [76, 142] on link "帳單列表" at bounding box center [66, 133] width 122 height 31
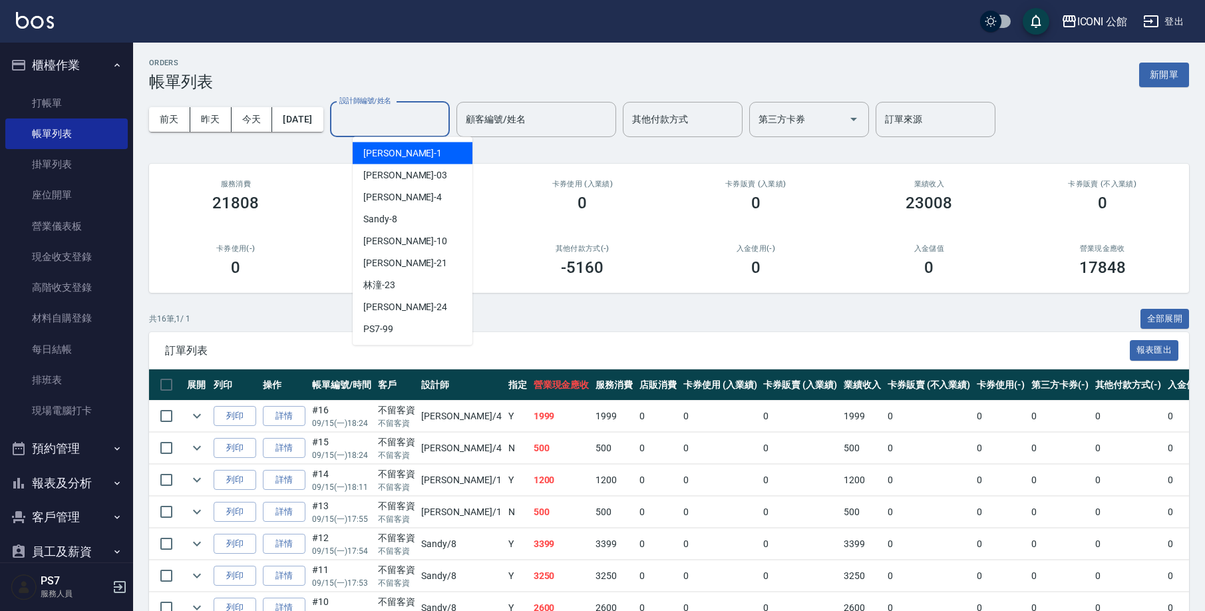
click at [390, 113] on input "設計師編號/姓名" at bounding box center [390, 119] width 108 height 23
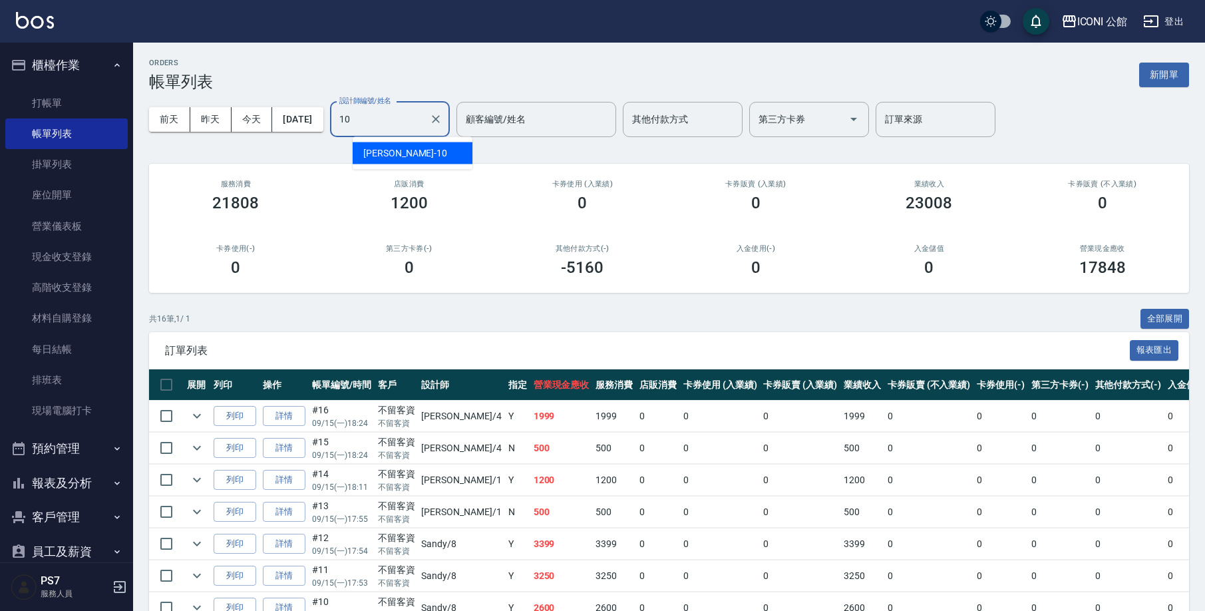
type input "Anna-10"
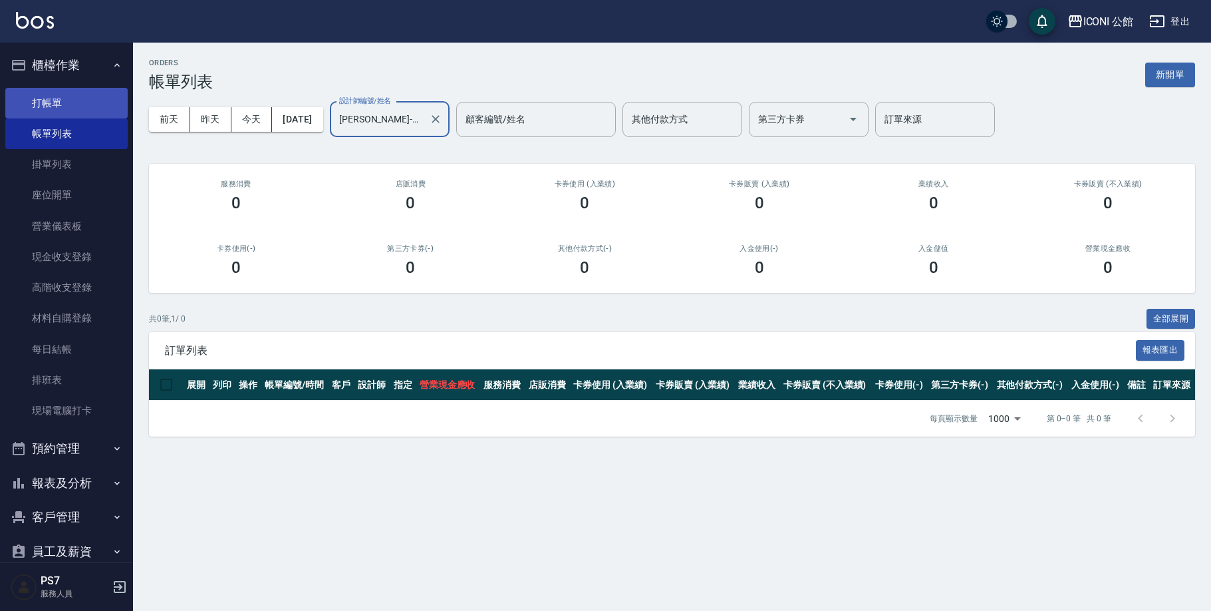
click at [49, 102] on link "打帳單" at bounding box center [66, 103] width 122 height 31
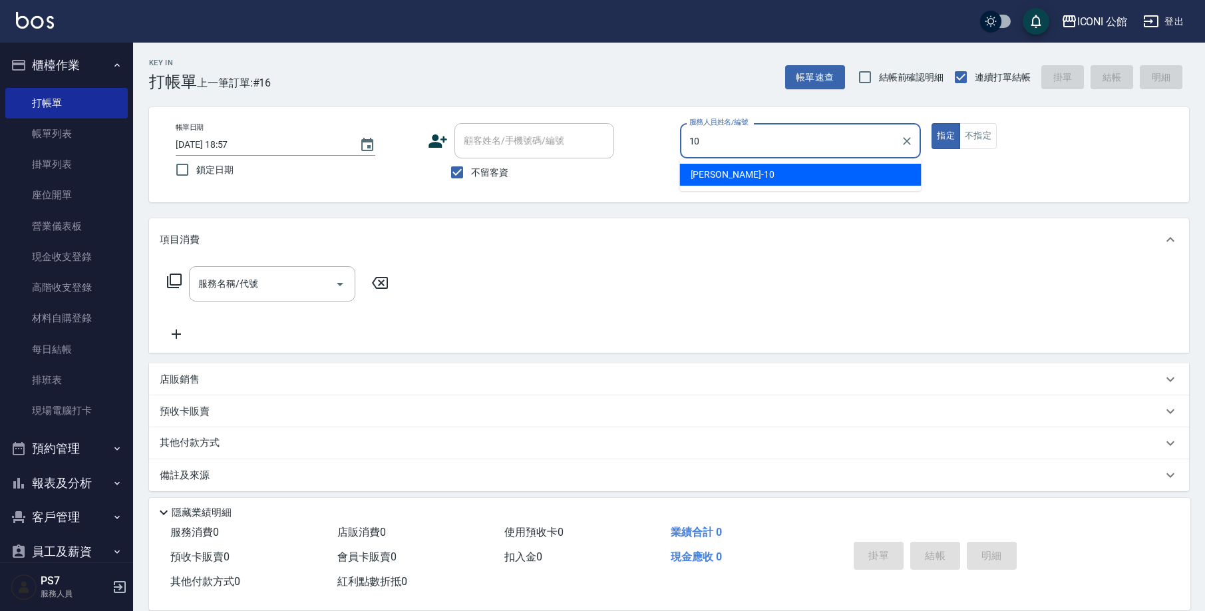
type input "Anna-10"
type button "true"
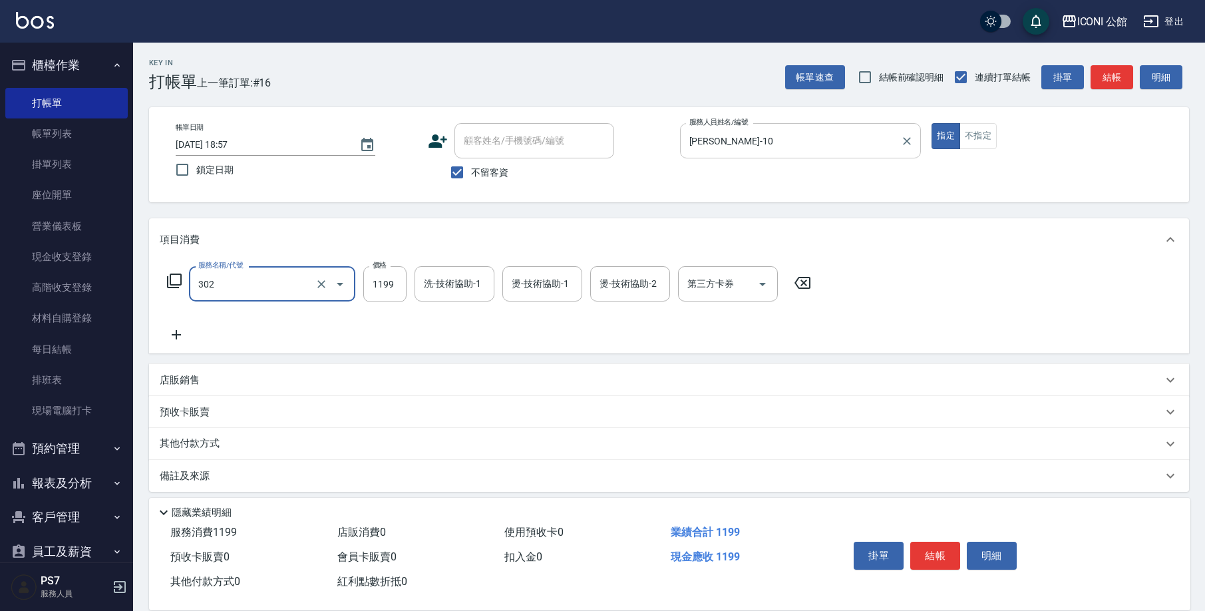
type input "設計燙髮(302)"
type input "1480"
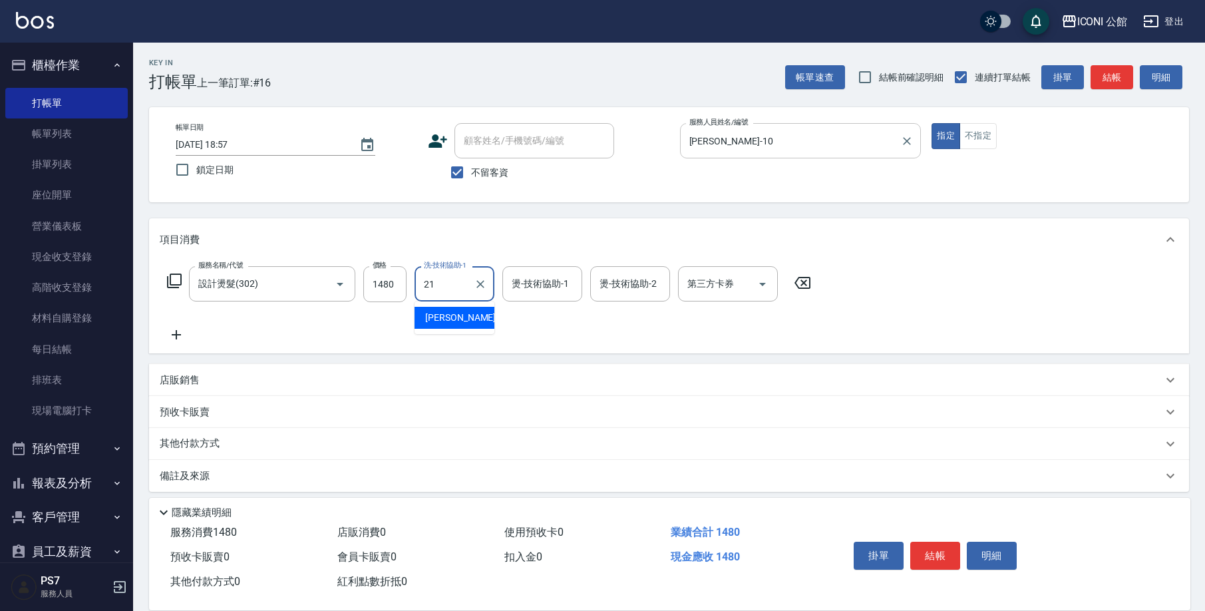
type input "Tim-21"
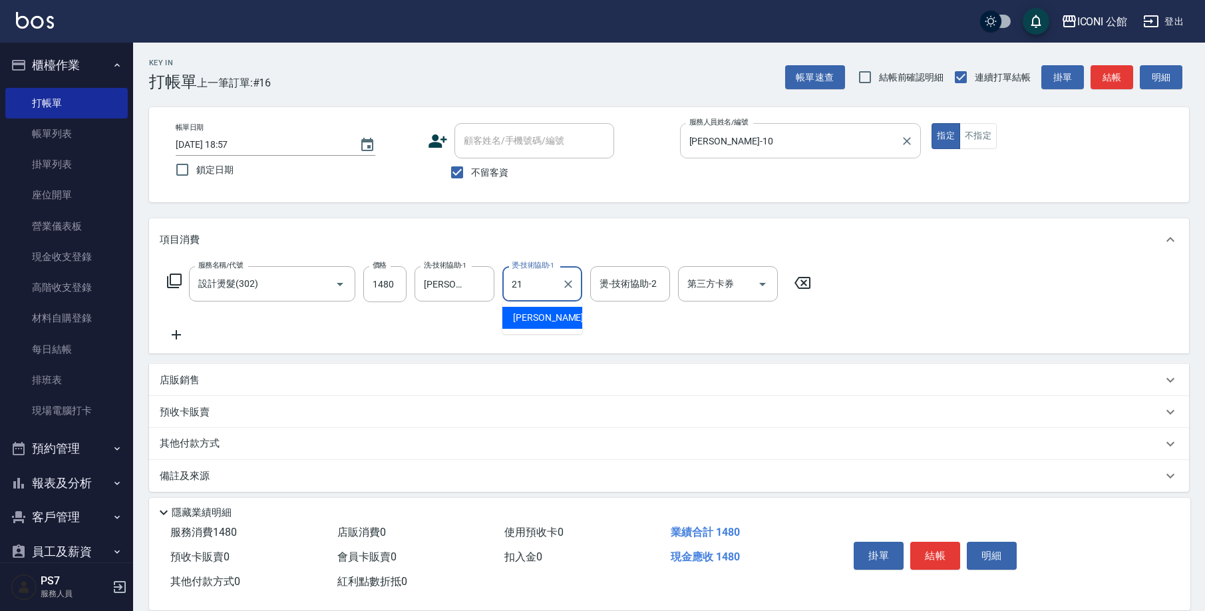
type input "Tim-21"
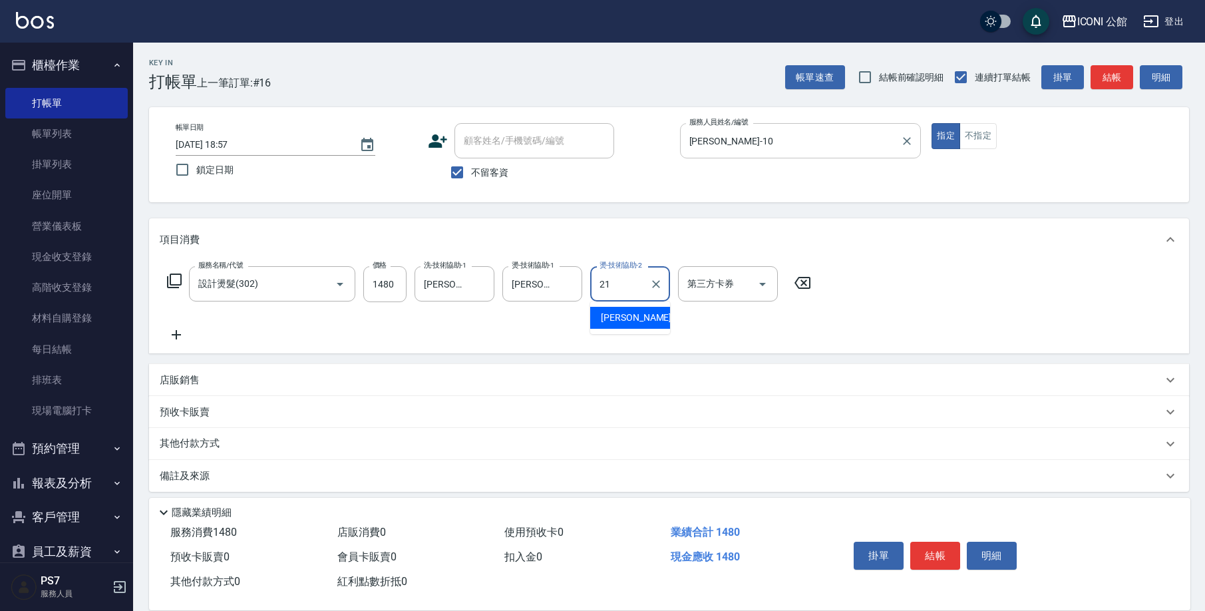
type input "Tim-21"
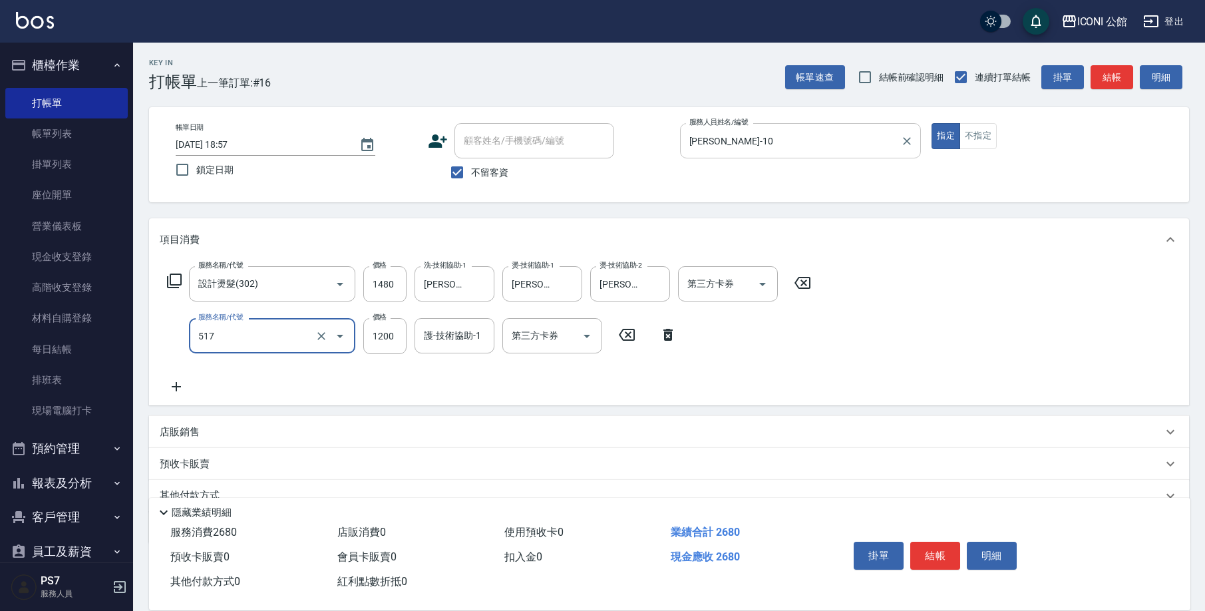
type input "花漾深層護髮(517)"
type input "960"
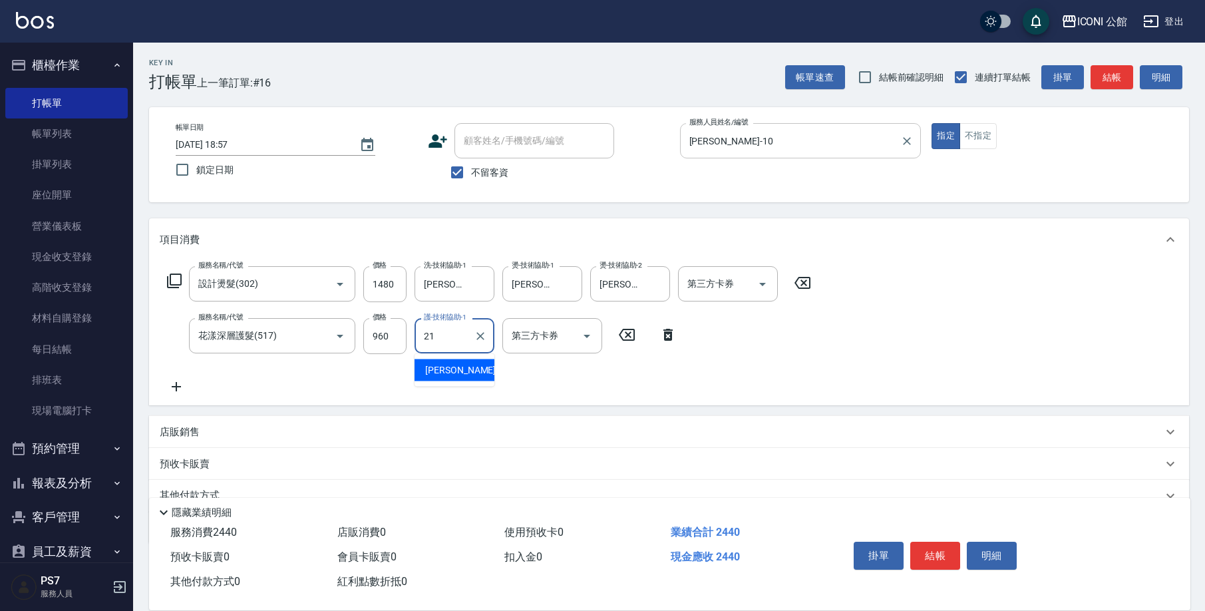
type input "Tim-21"
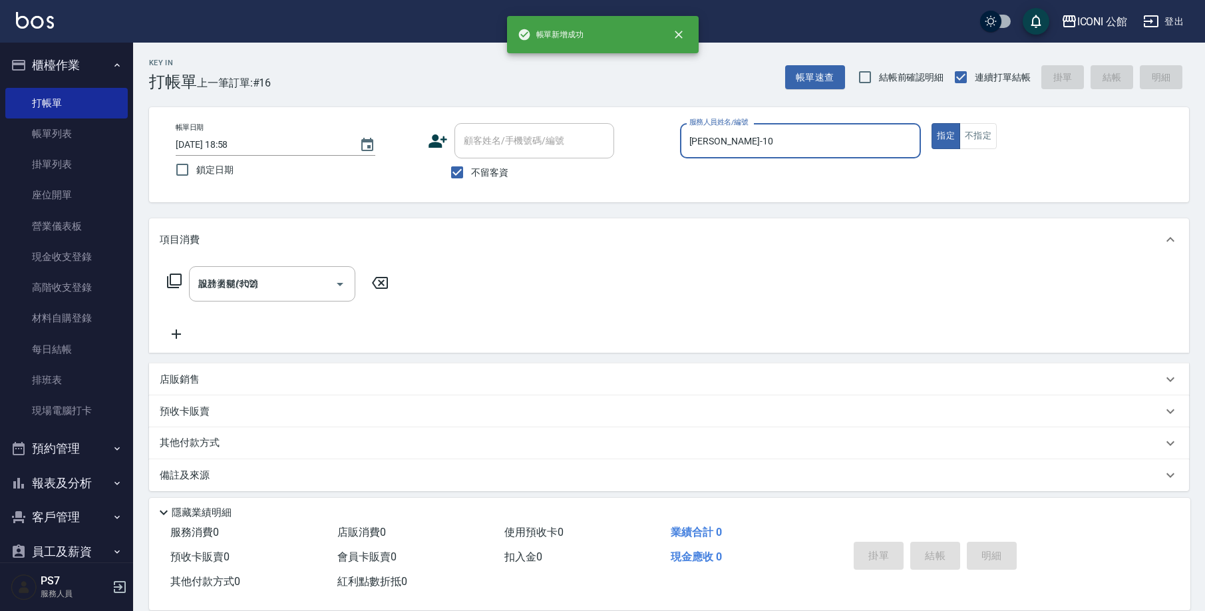
type input "2025/09/15 18:58"
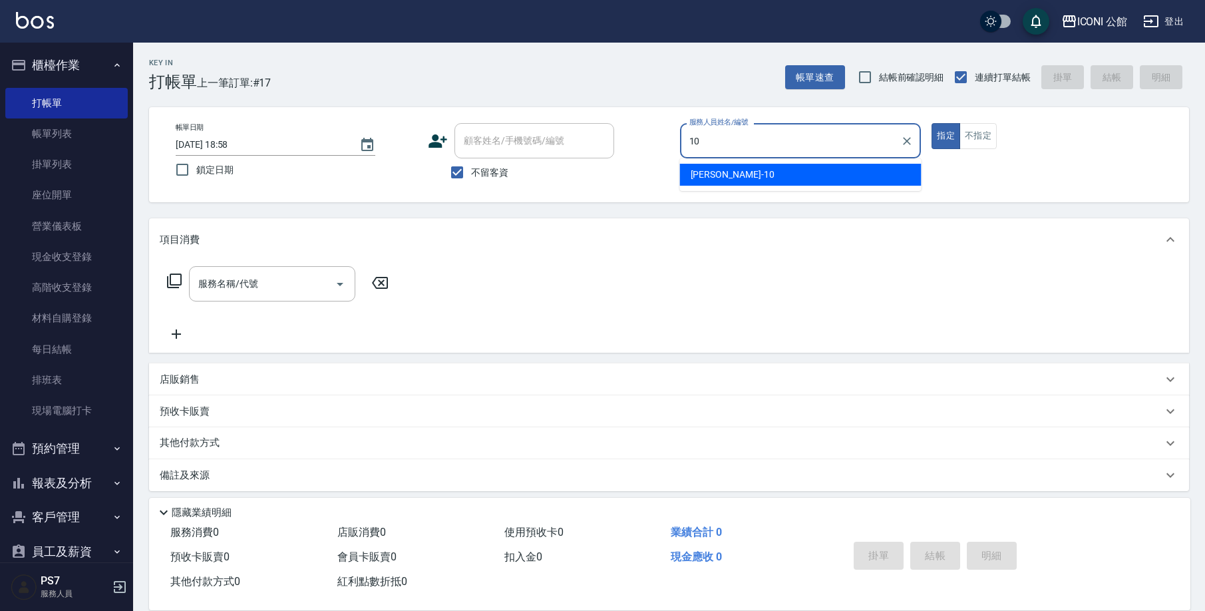
type input "Anna-10"
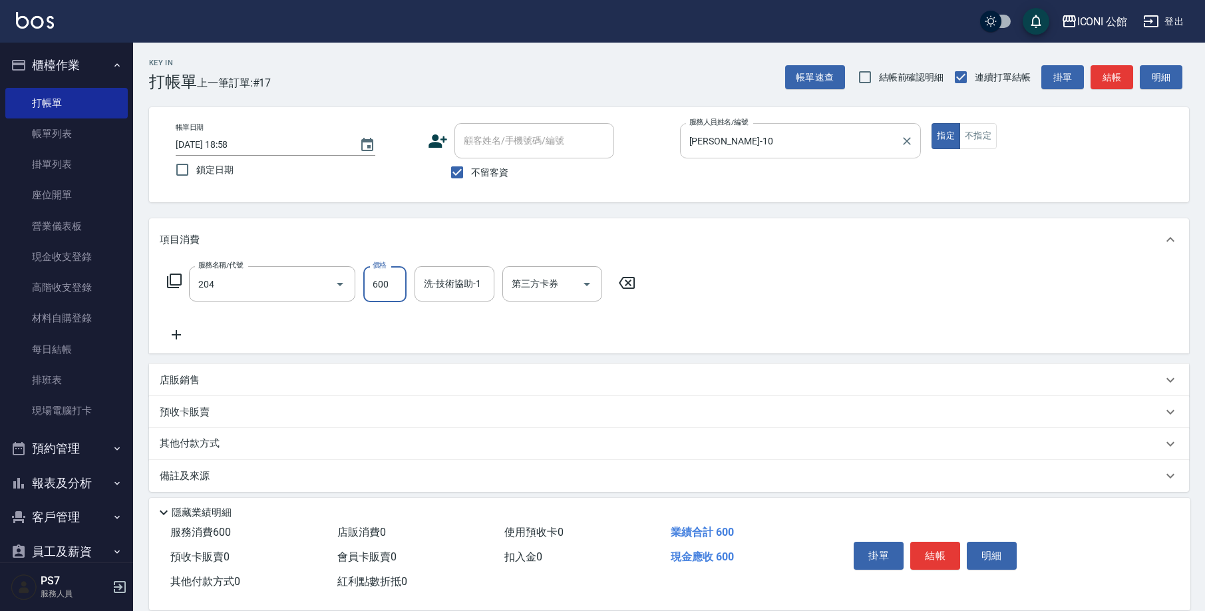
type input "指定洗+剪(204)"
type input "500"
type input "Tim-21"
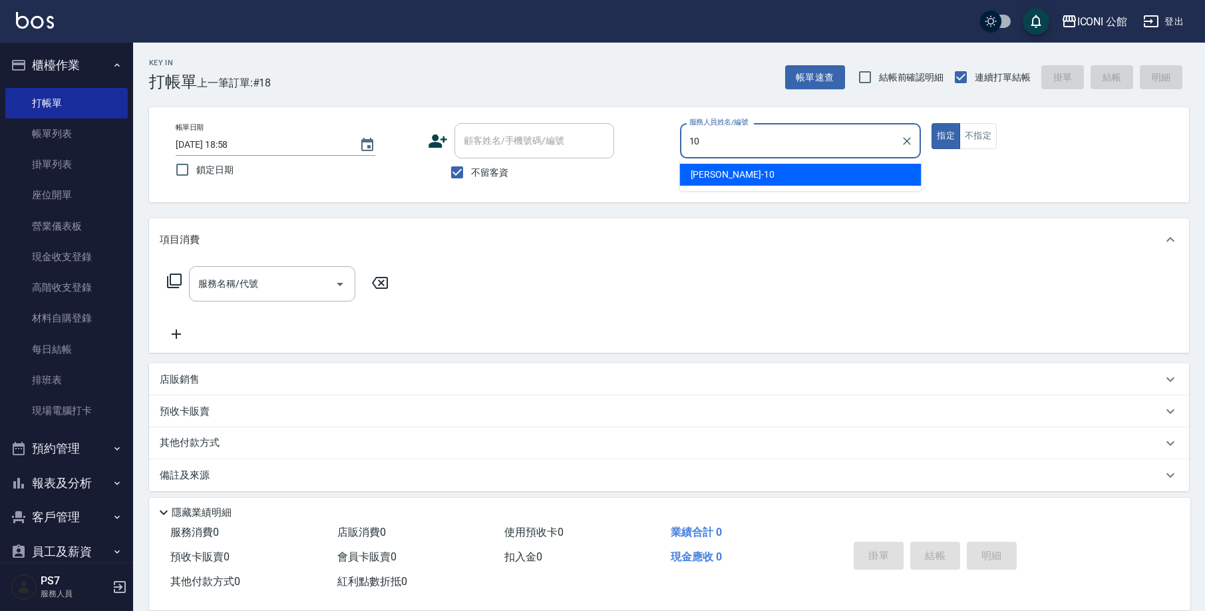
type input "Anna-10"
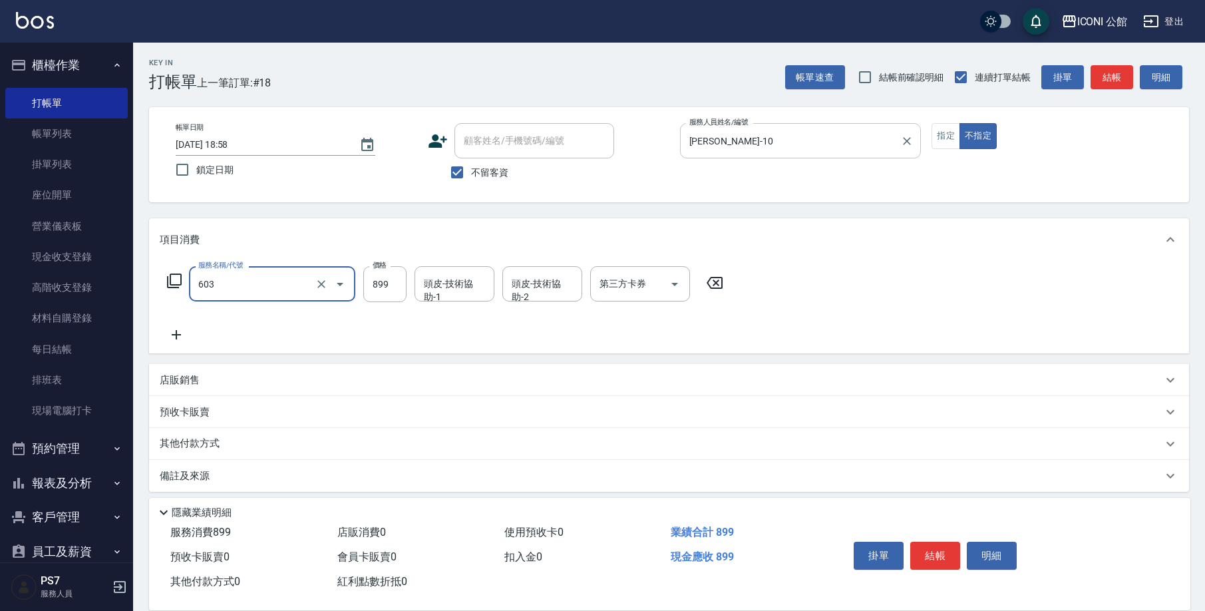
type input "冰鎮頭皮舒活洗髮(603)"
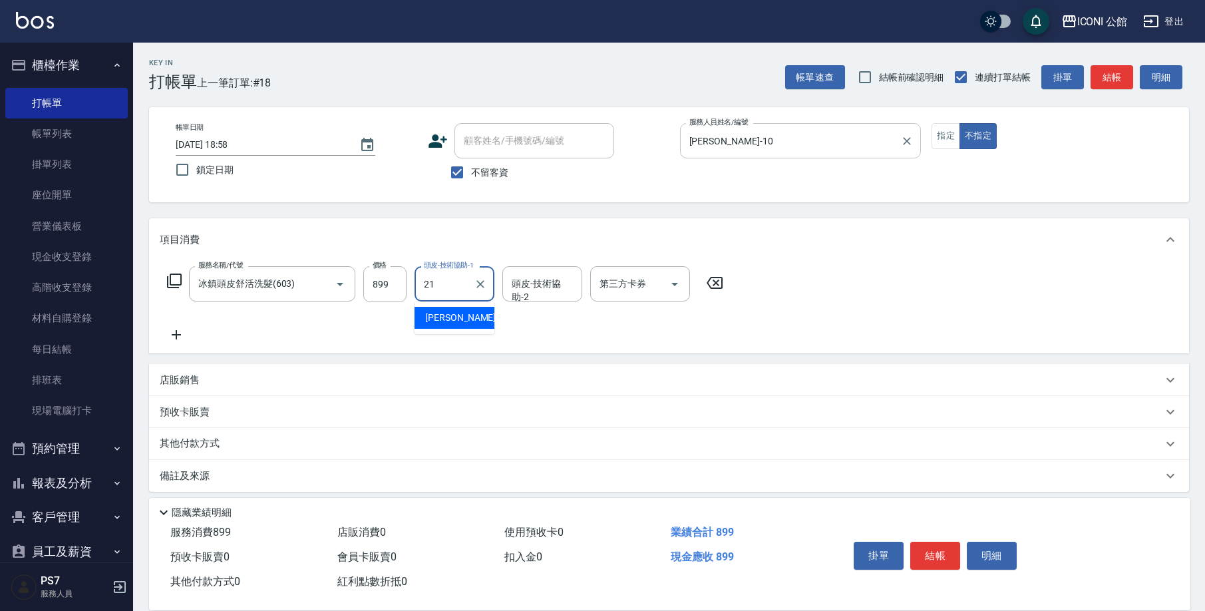
type input "Tim-21"
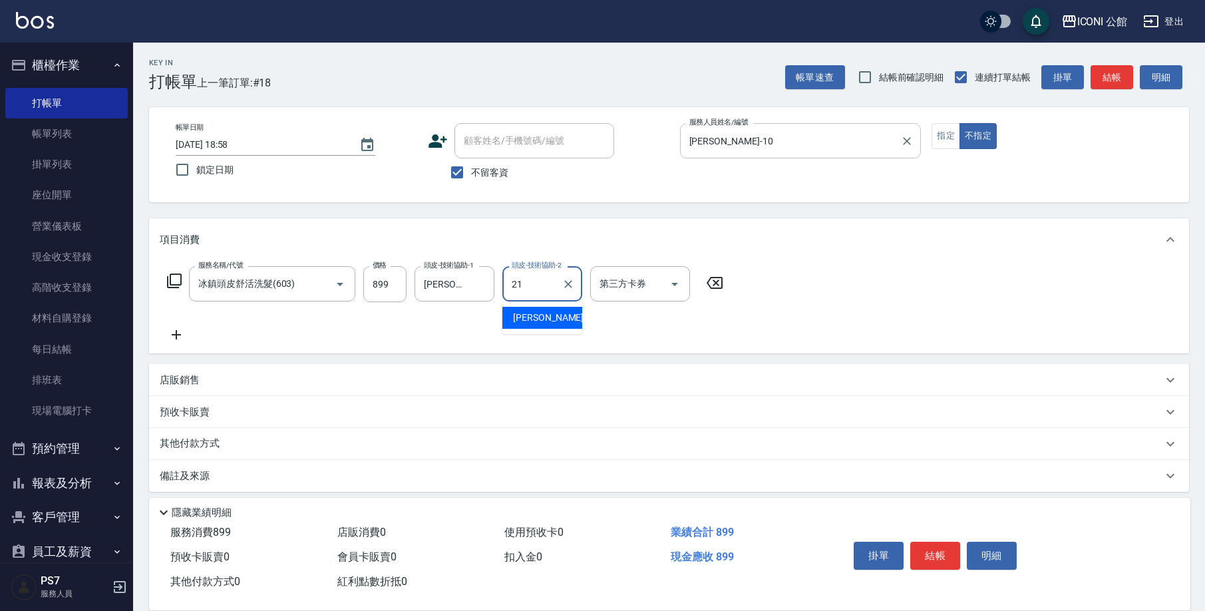
type input "Tim-21"
click at [192, 439] on p "其他付款方式" at bounding box center [193, 443] width 67 height 15
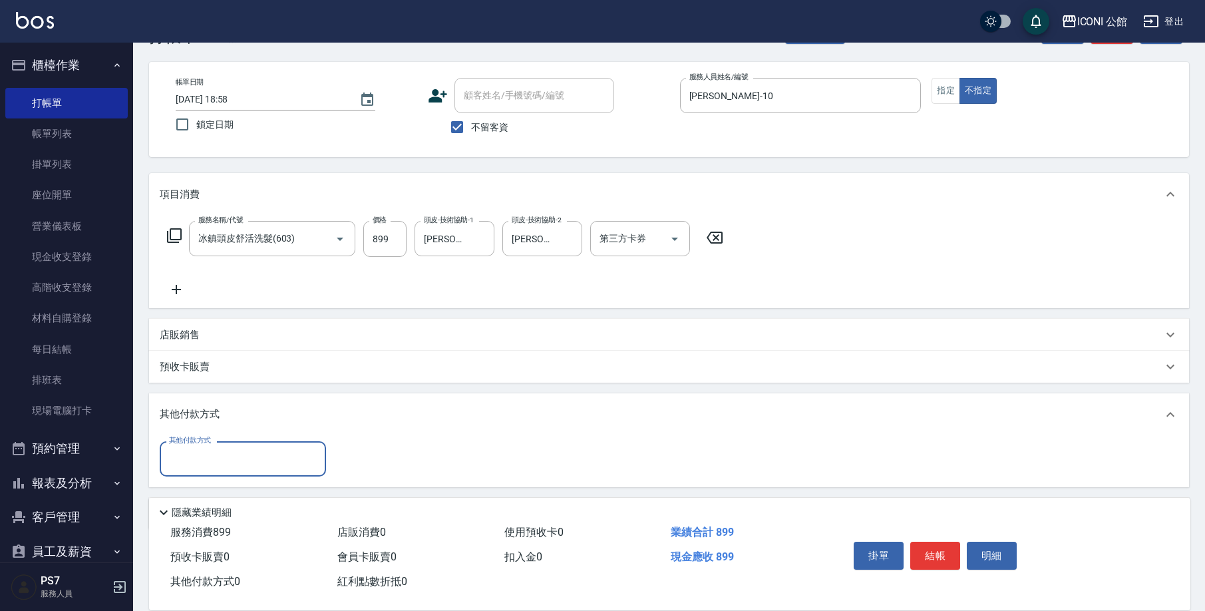
scroll to position [92, 0]
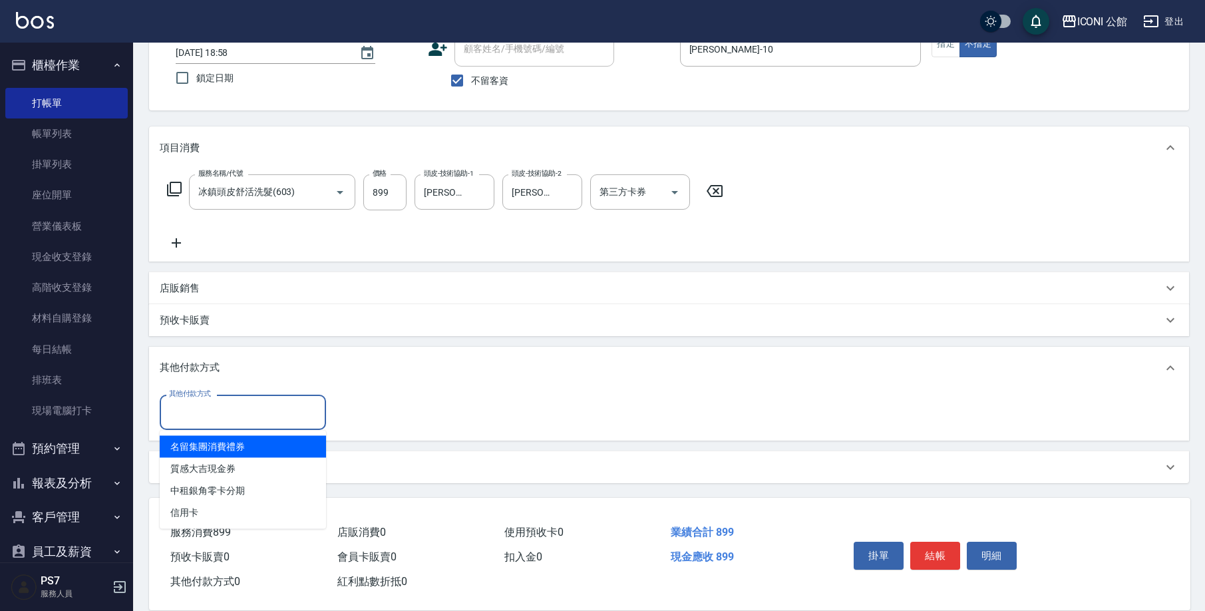
click at [247, 413] on input "其他付款方式" at bounding box center [243, 411] width 154 height 23
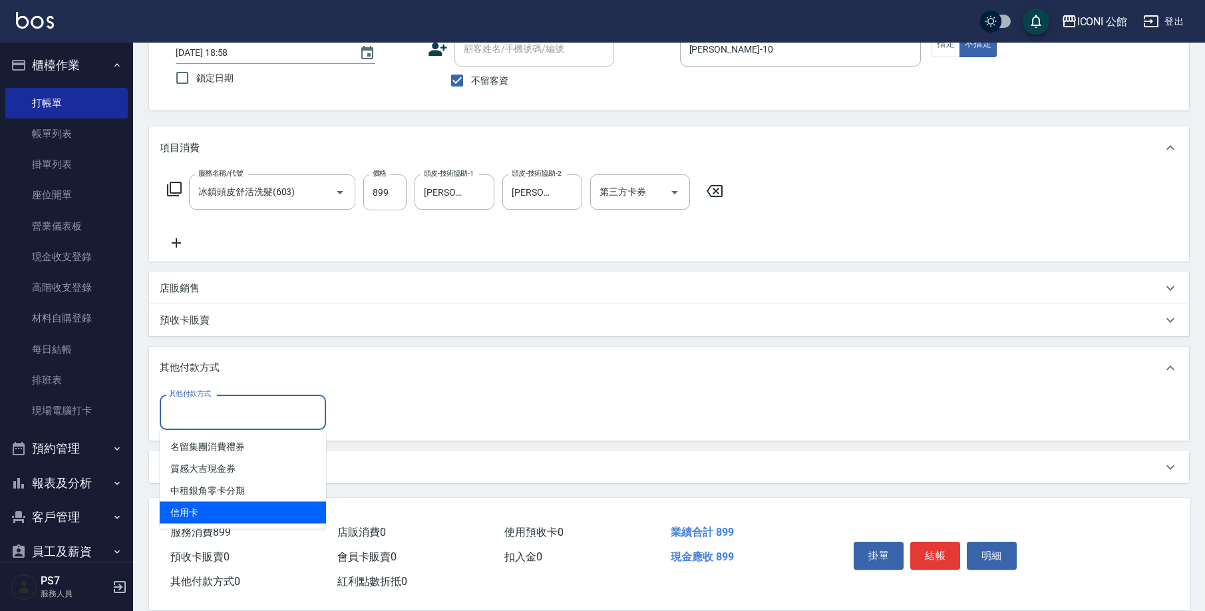
click at [241, 511] on span "信用卡" at bounding box center [243, 513] width 166 height 22
type input "信用卡"
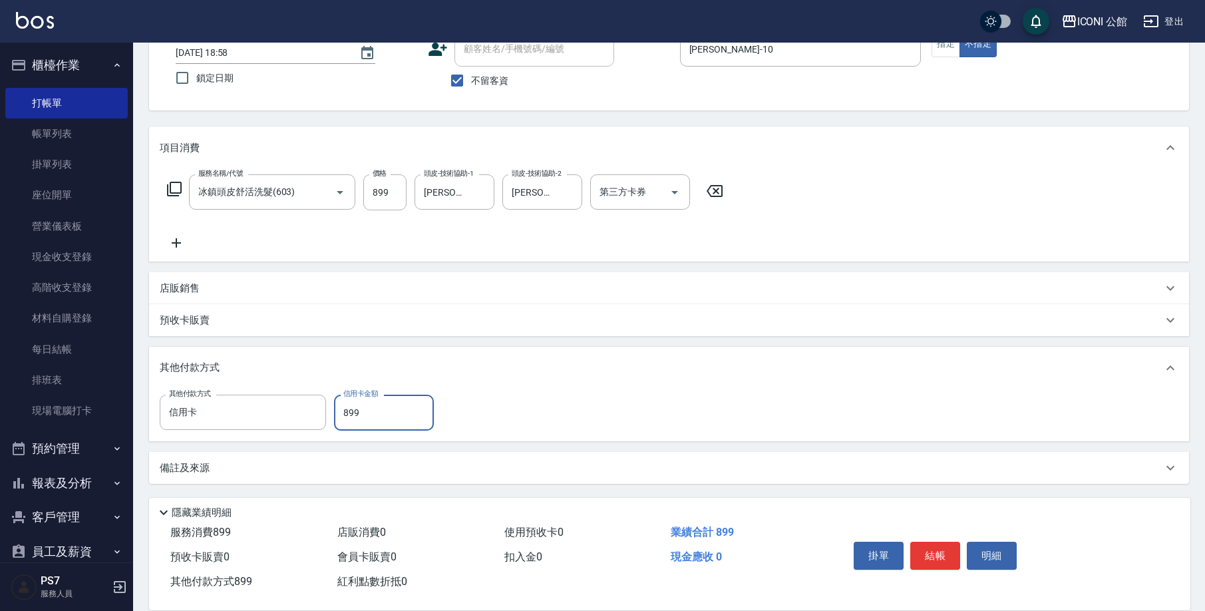
type input "899"
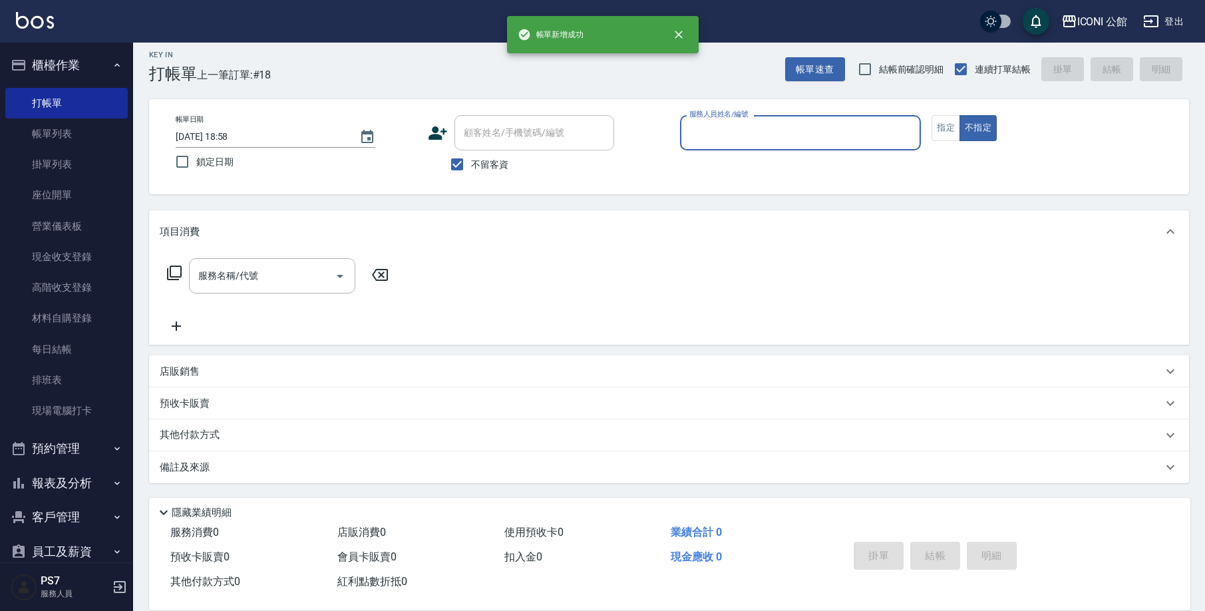
scroll to position [8, 0]
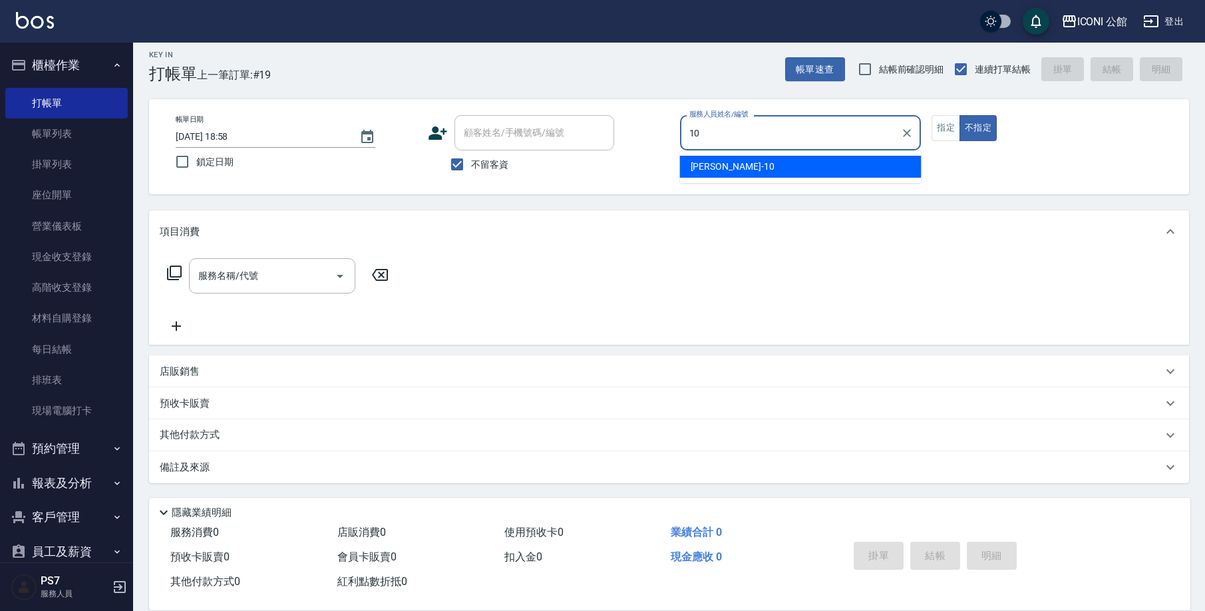
type input "Anna-10"
type button "false"
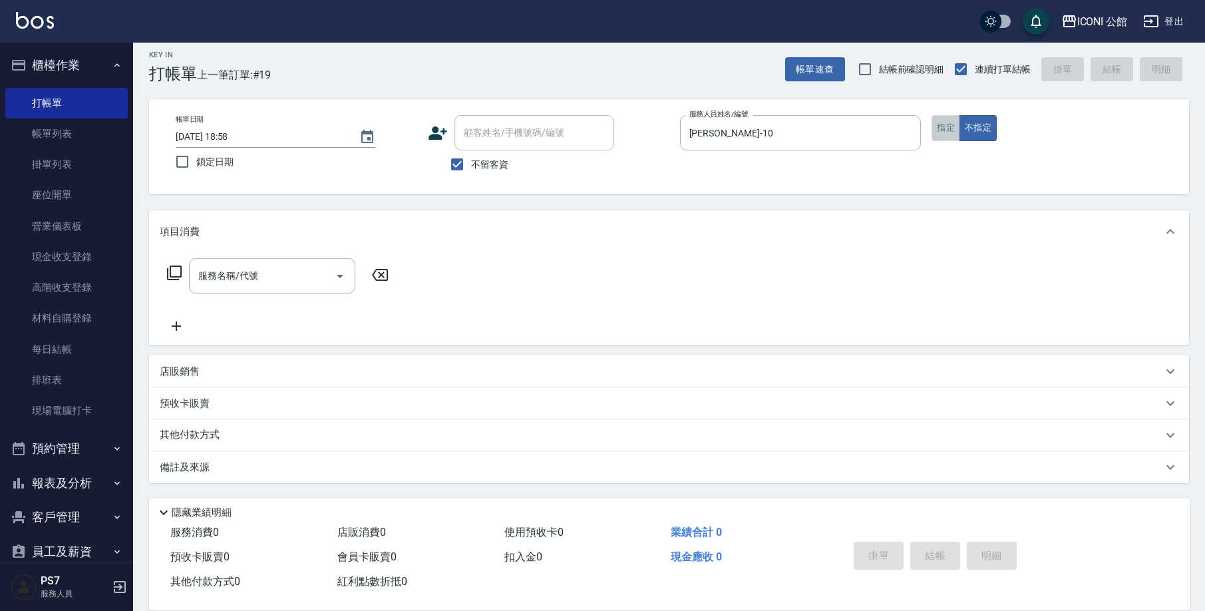
click at [947, 131] on button "指定" at bounding box center [945, 128] width 29 height 26
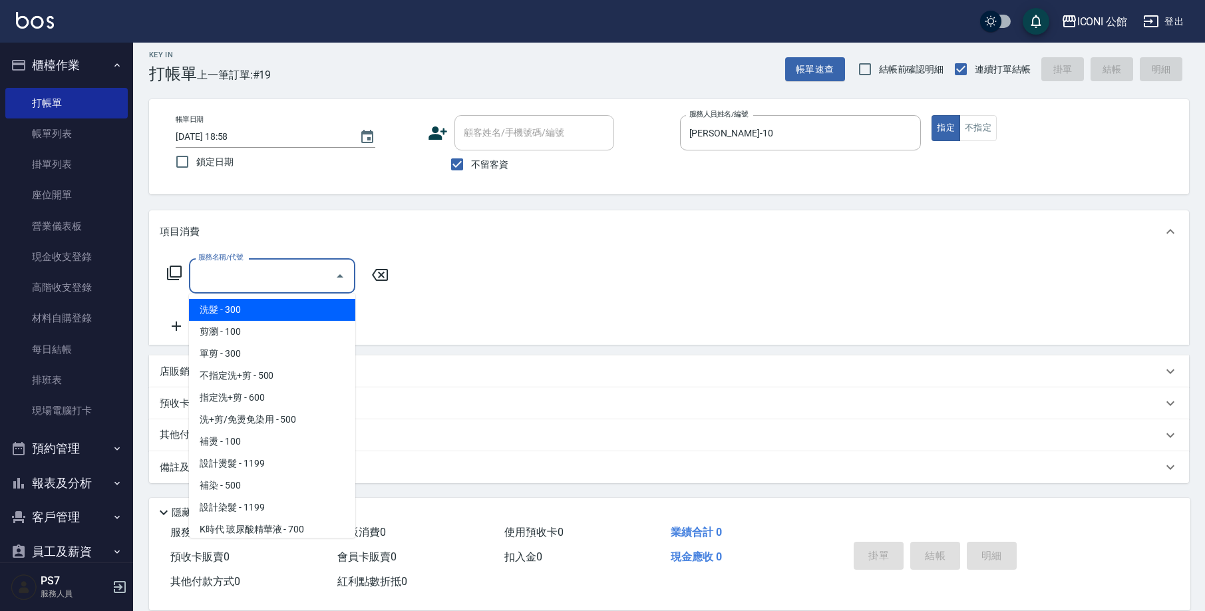
click at [304, 277] on input "服務名稱/代號" at bounding box center [262, 275] width 134 height 23
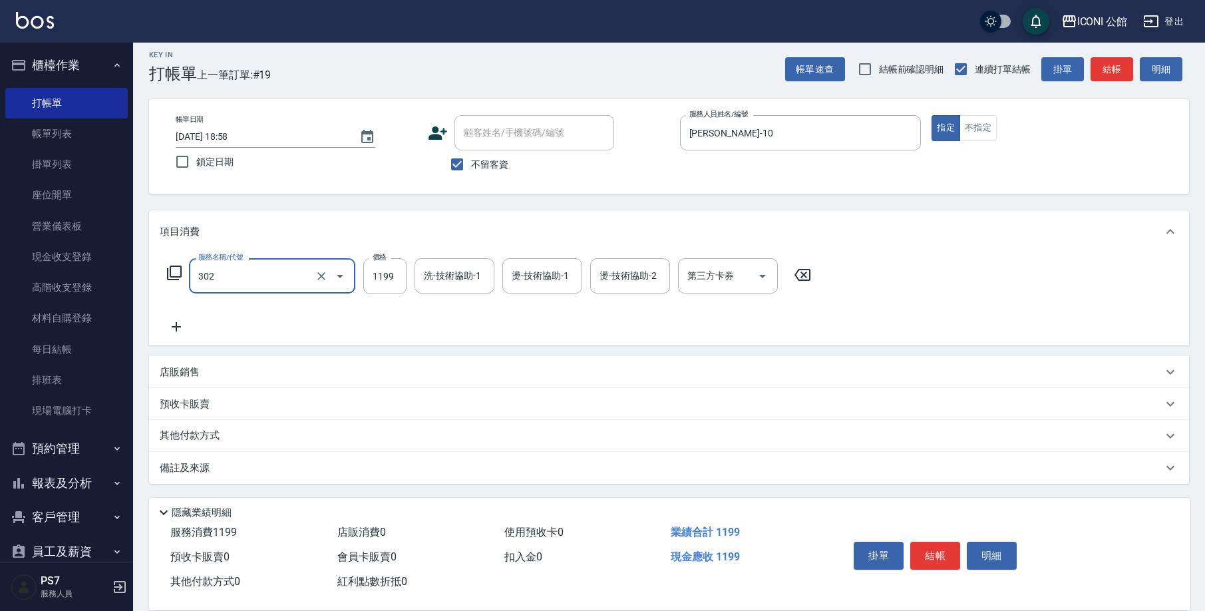
type input "設計燙髮(302)"
type input "2480"
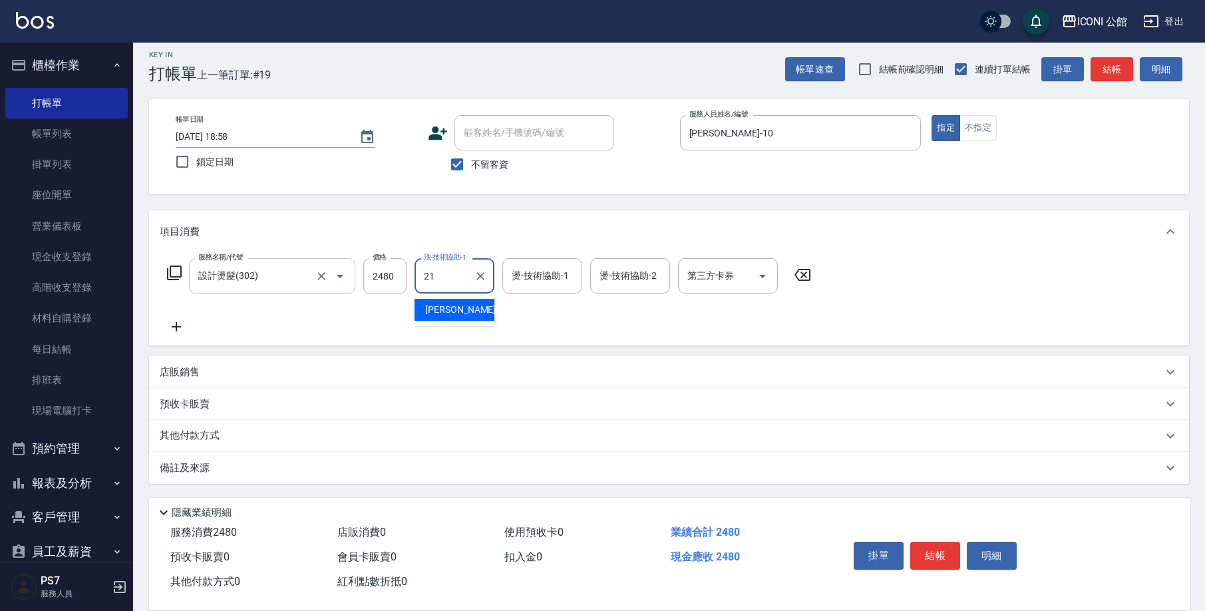
type input "Tim-21"
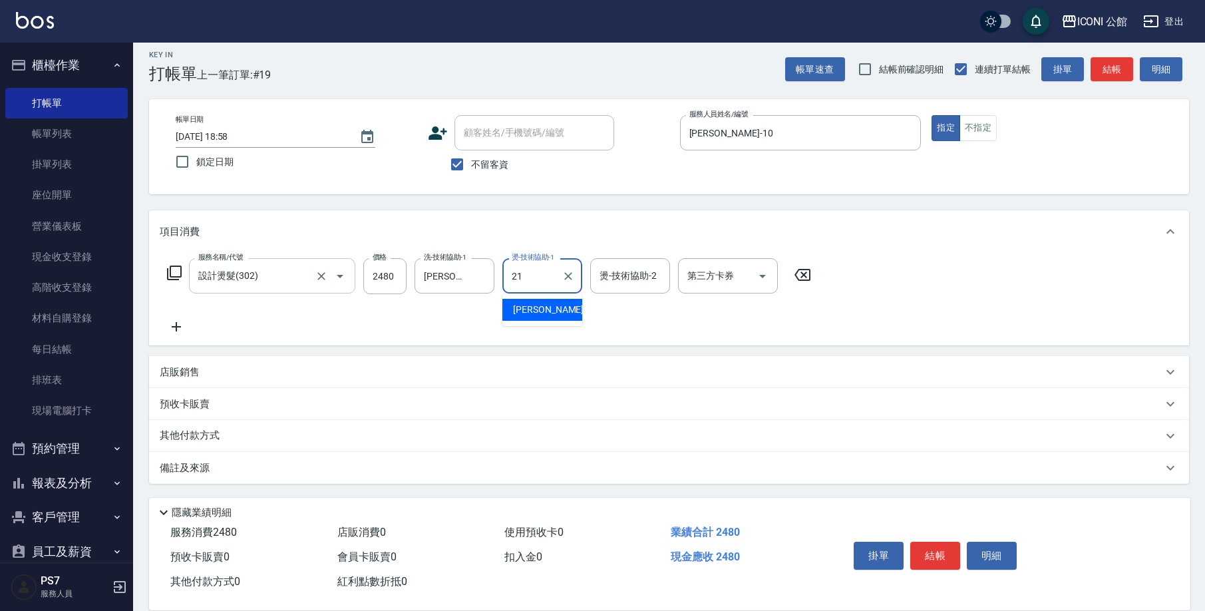
type input "Tim-21"
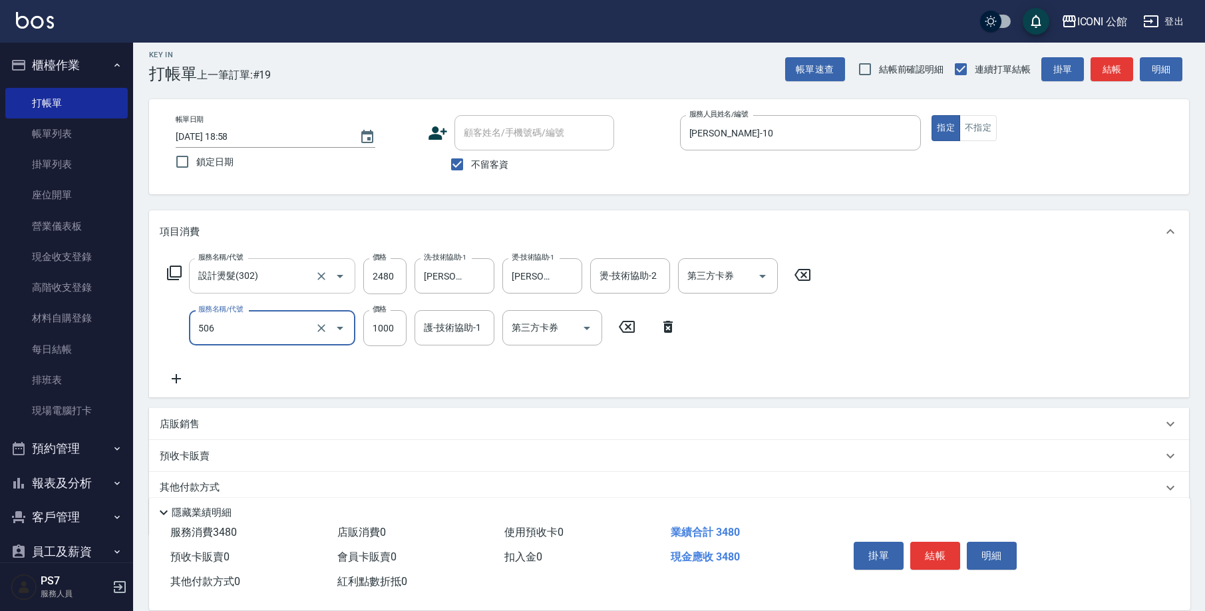
type input "DD急救護髮(506)"
type input "800"
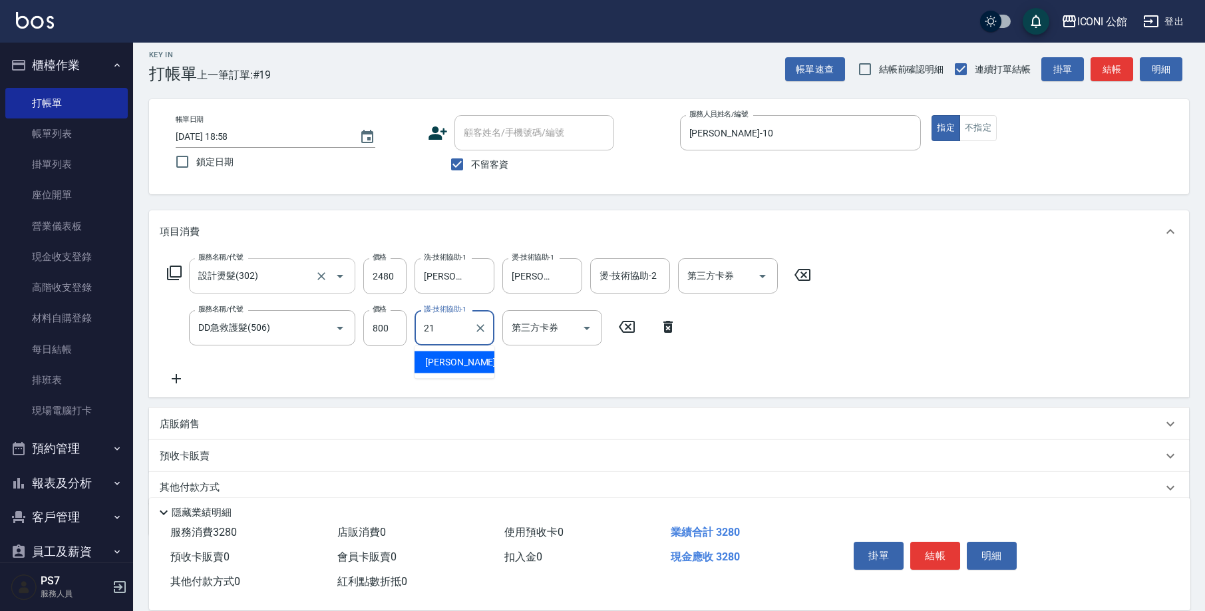
type input "Tim-21"
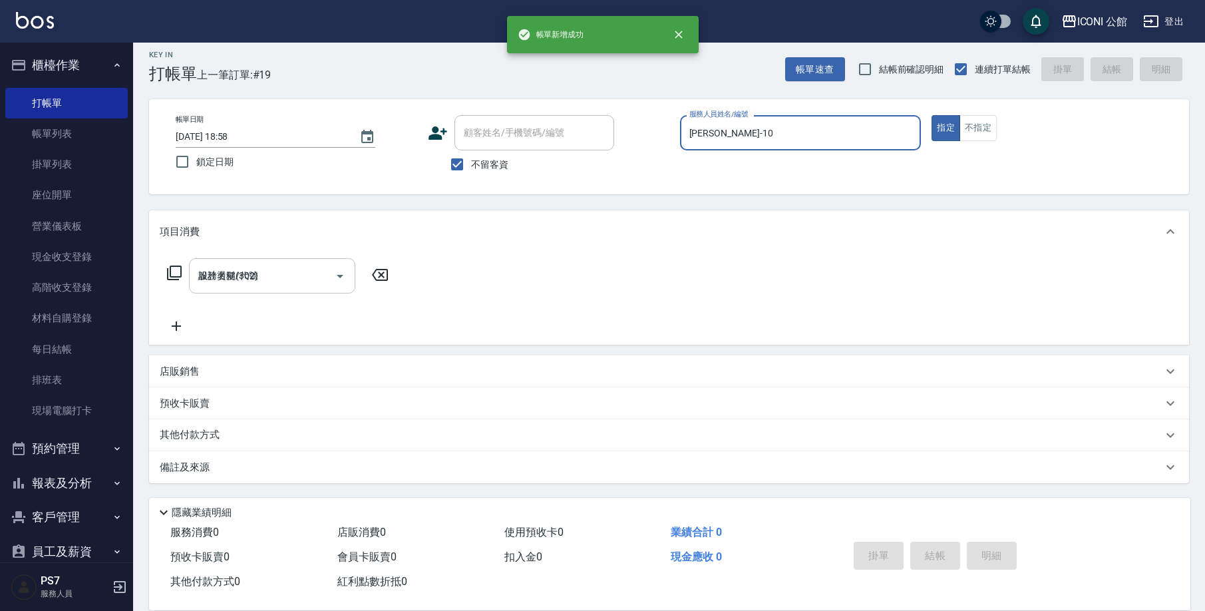
type input "2025/09/15 18:59"
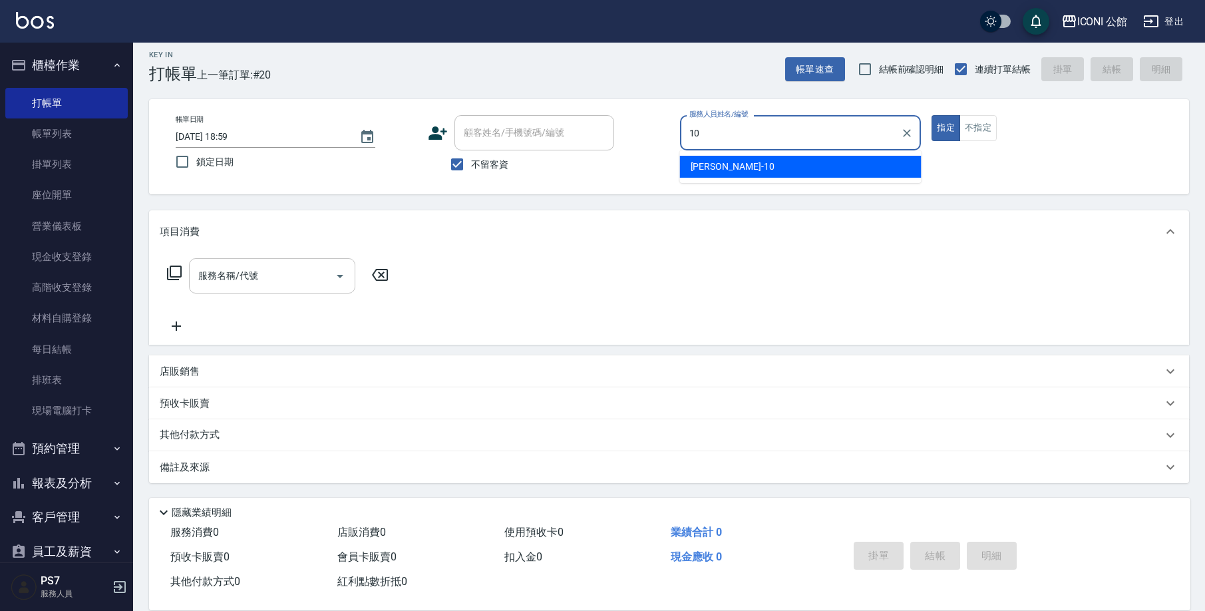
type input "Anna-10"
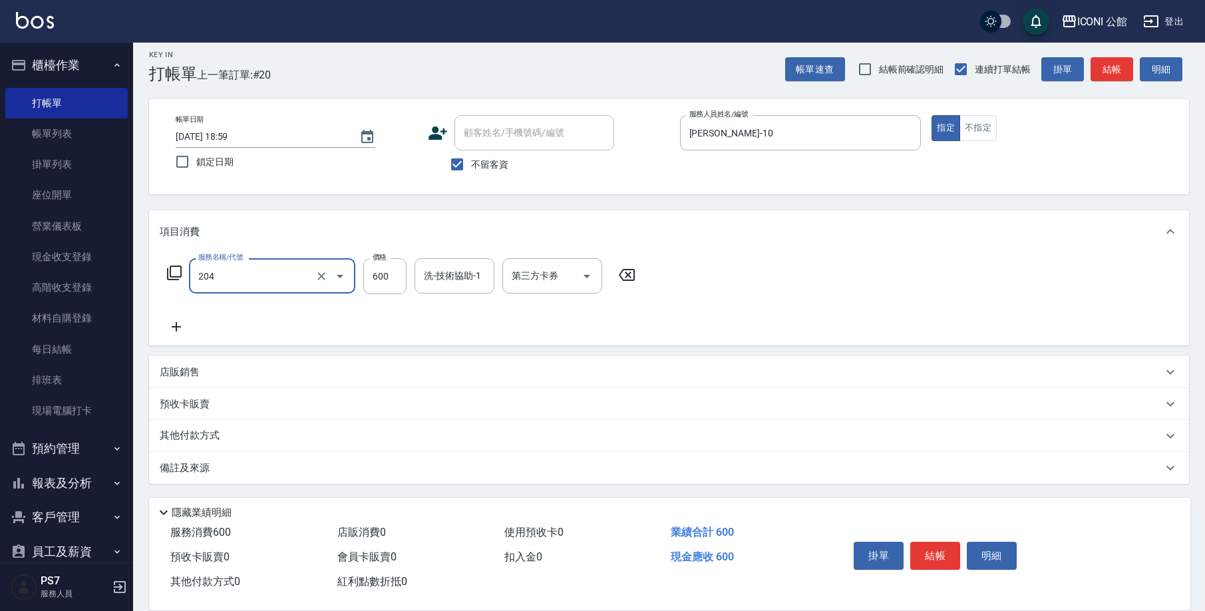
type input "指定洗+剪(204)"
type input "500"
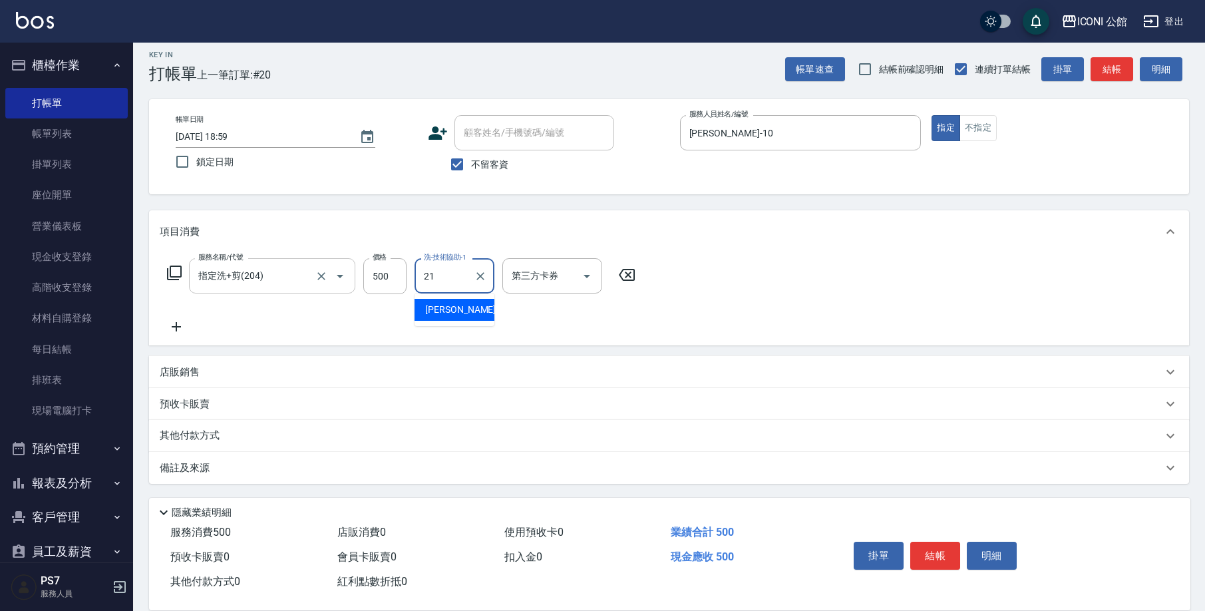
type input "Tim-21"
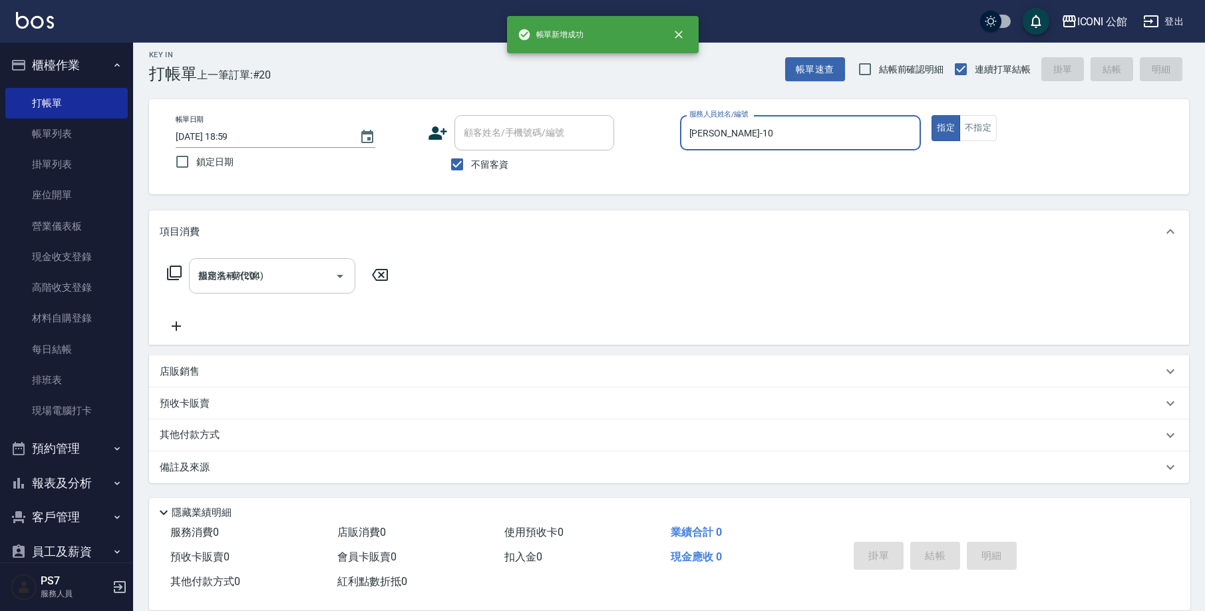
type input "2025/09/15 19:00"
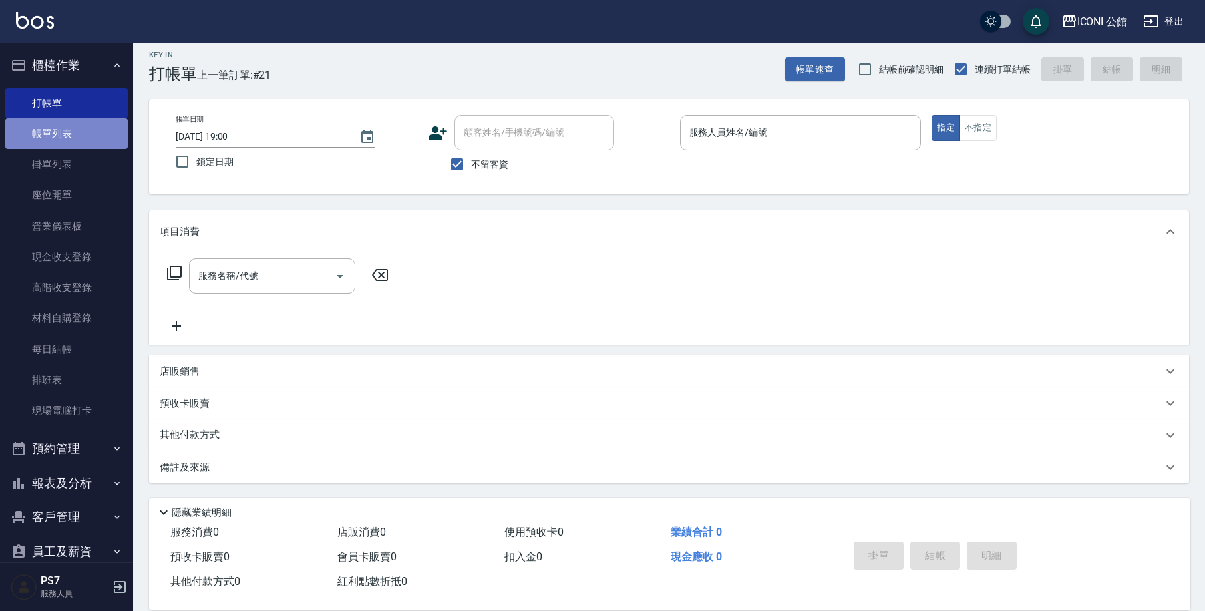
click at [78, 136] on link "帳單列表" at bounding box center [66, 133] width 122 height 31
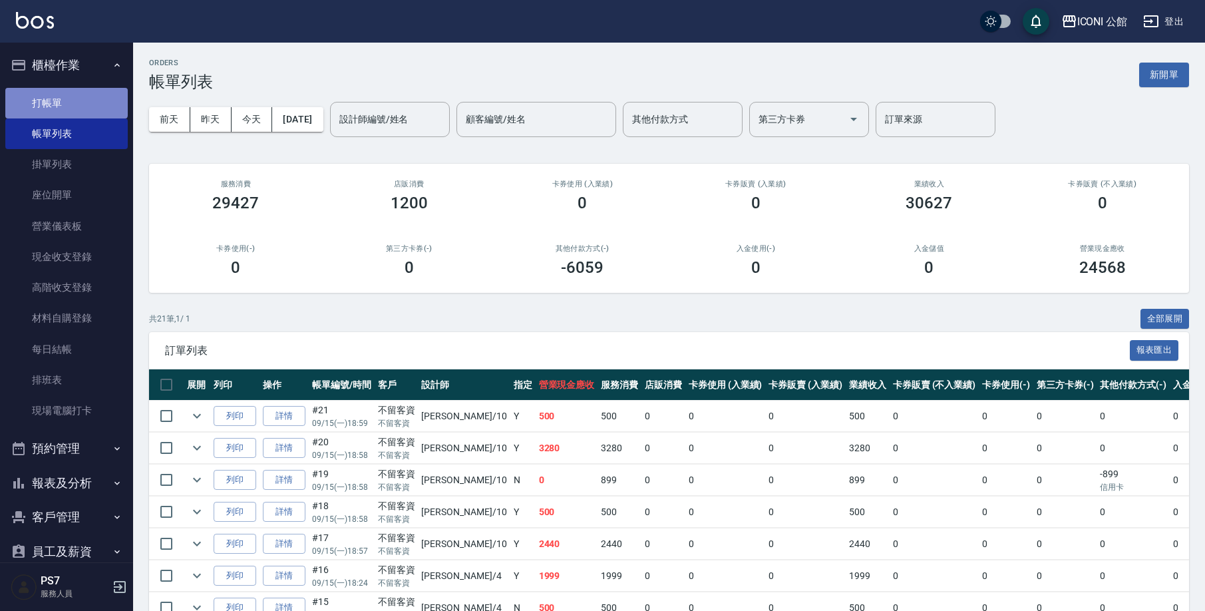
click at [66, 102] on link "打帳單" at bounding box center [66, 103] width 122 height 31
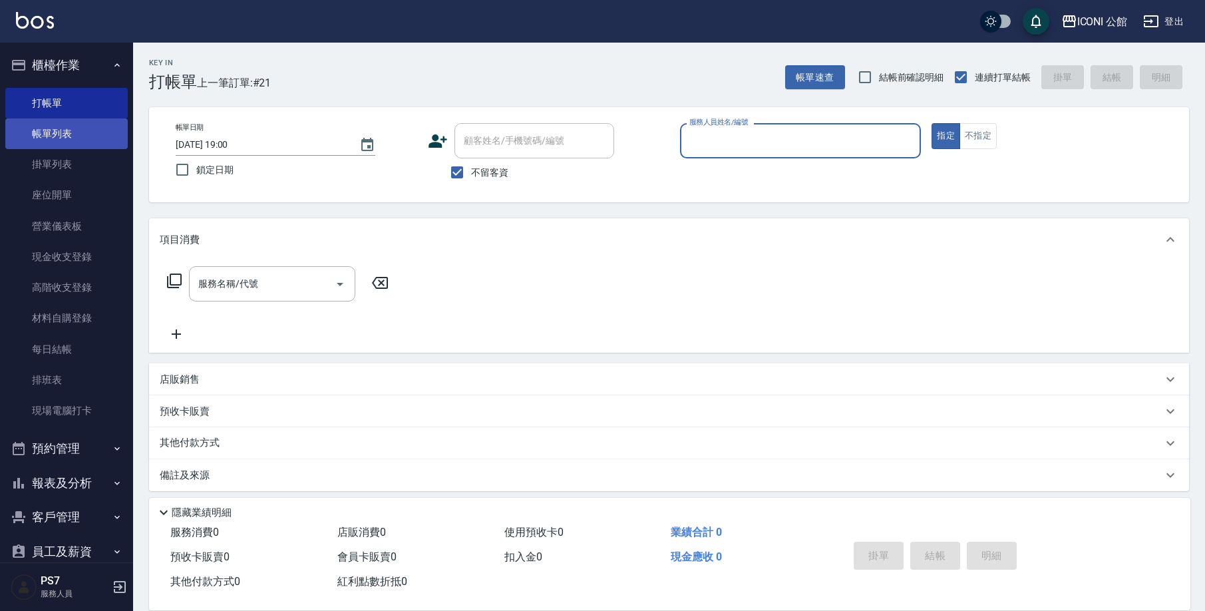
click at [87, 141] on link "帳單列表" at bounding box center [66, 133] width 122 height 31
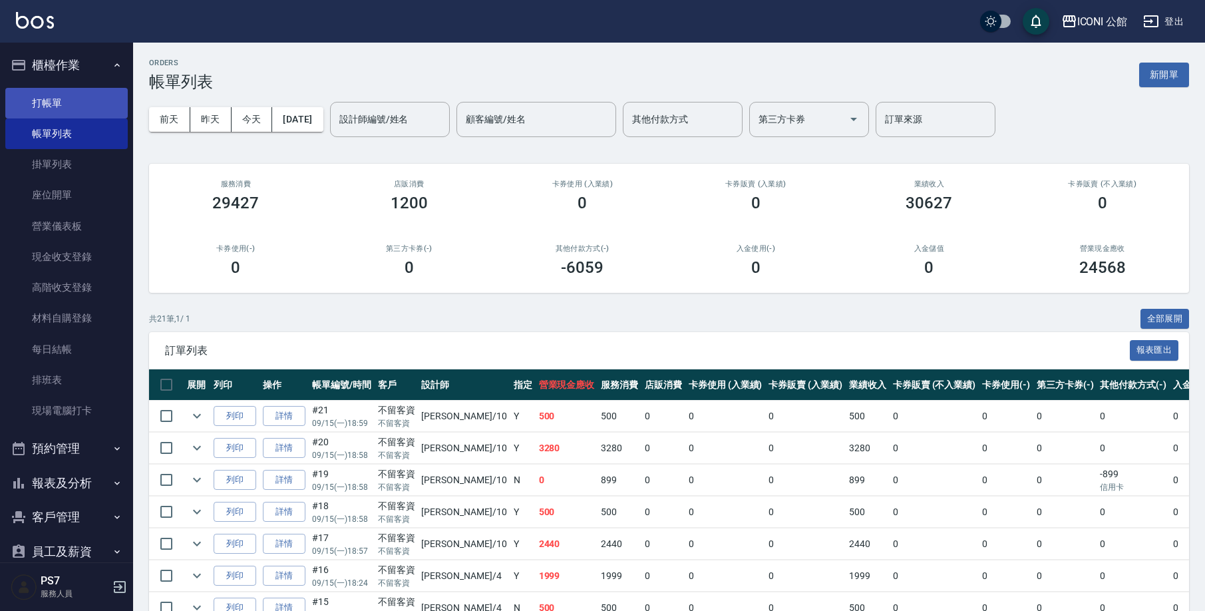
click at [41, 99] on link "打帳單" at bounding box center [66, 103] width 122 height 31
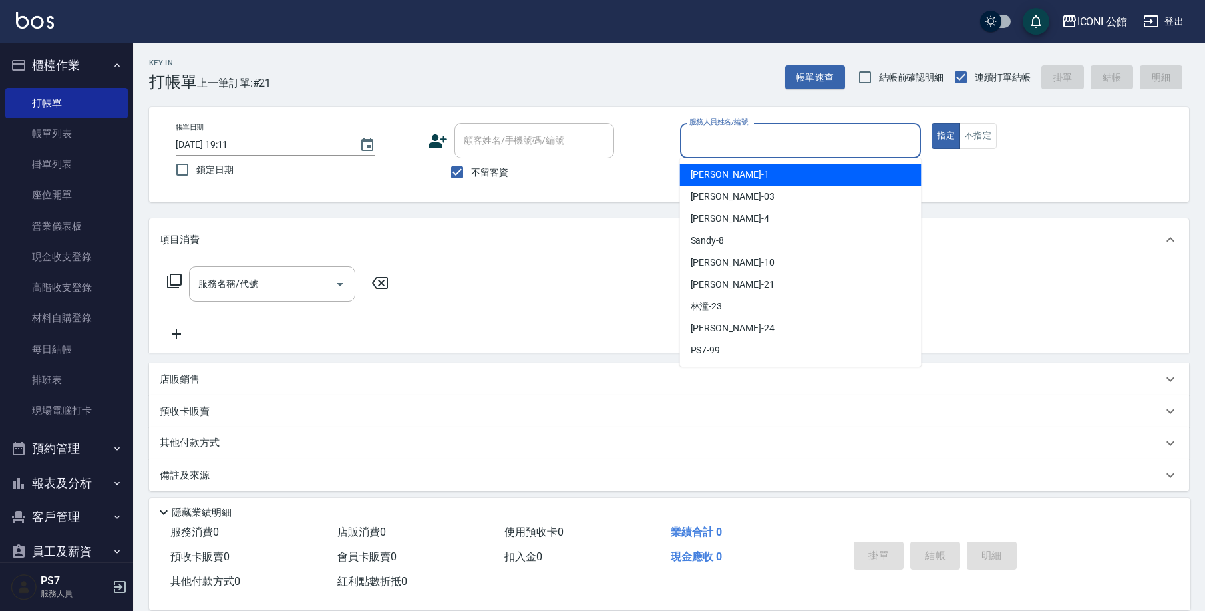
click at [727, 146] on input "服務人員姓名/編號" at bounding box center [801, 140] width 230 height 23
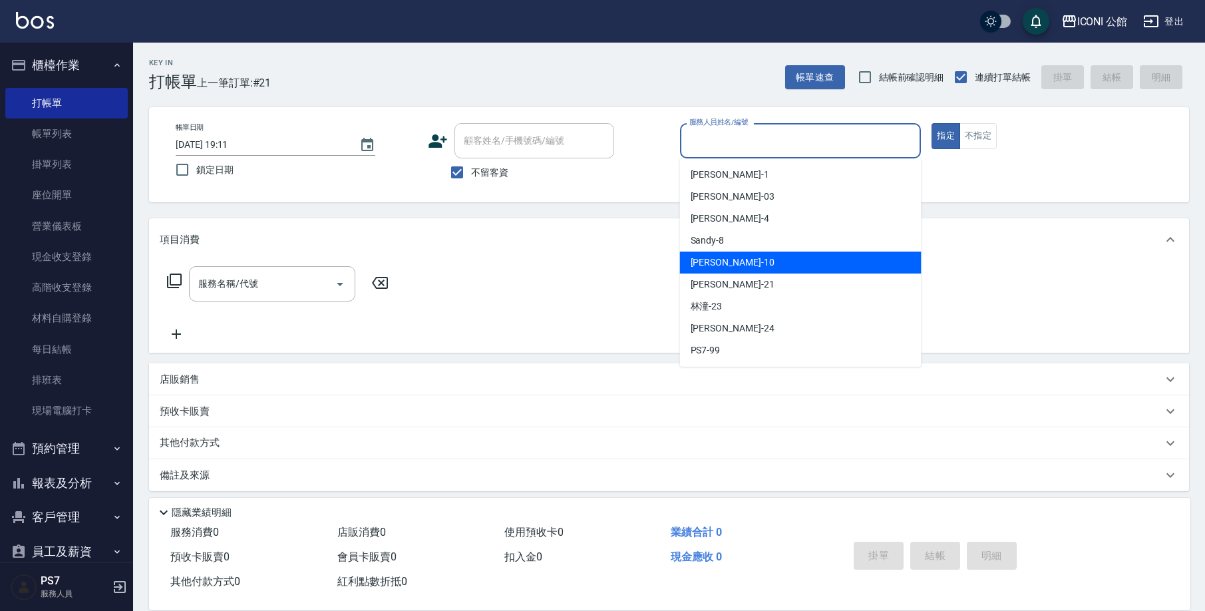
click at [745, 258] on div "Anna -10" at bounding box center [800, 262] width 241 height 22
type input "Anna-10"
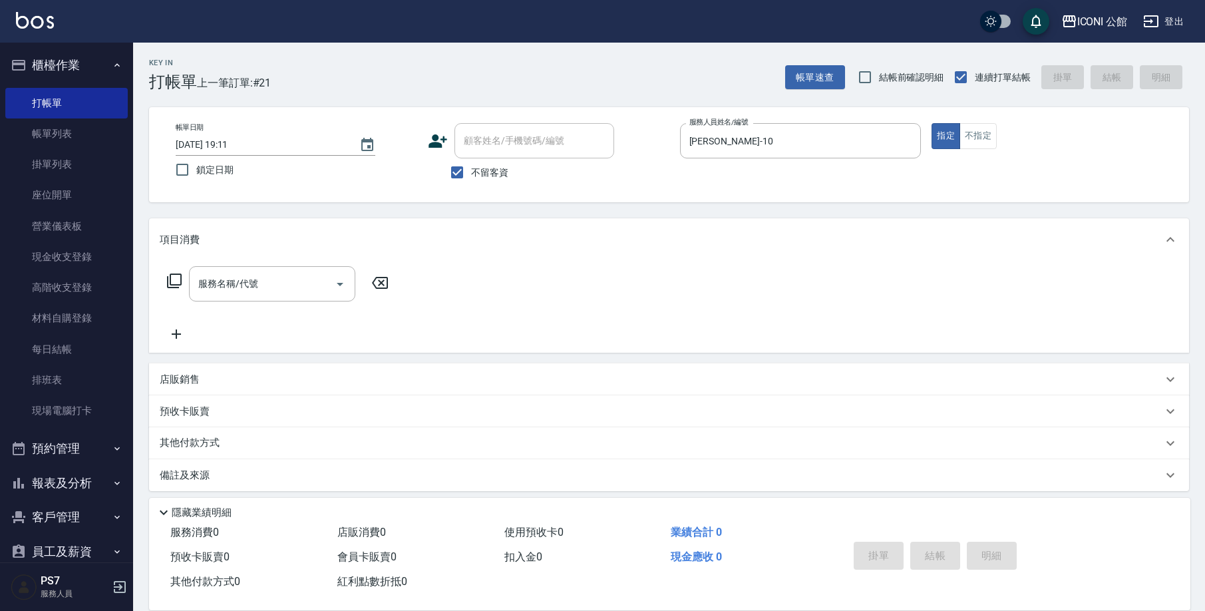
click at [177, 275] on icon at bounding box center [174, 281] width 16 height 16
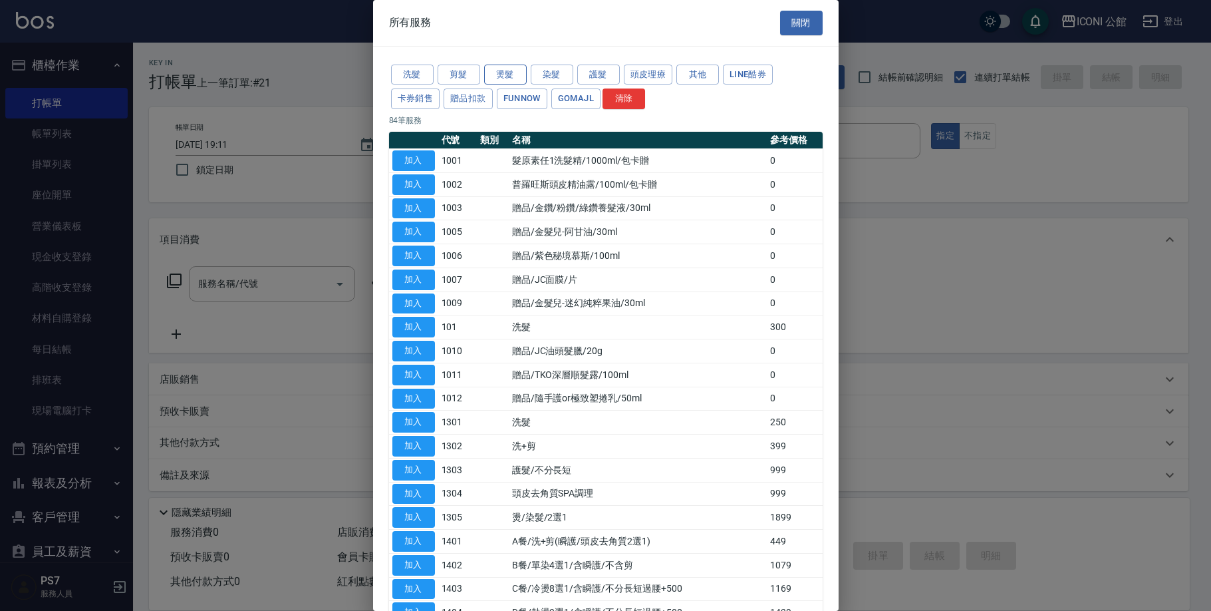
click at [507, 78] on button "燙髮" at bounding box center [505, 75] width 43 height 21
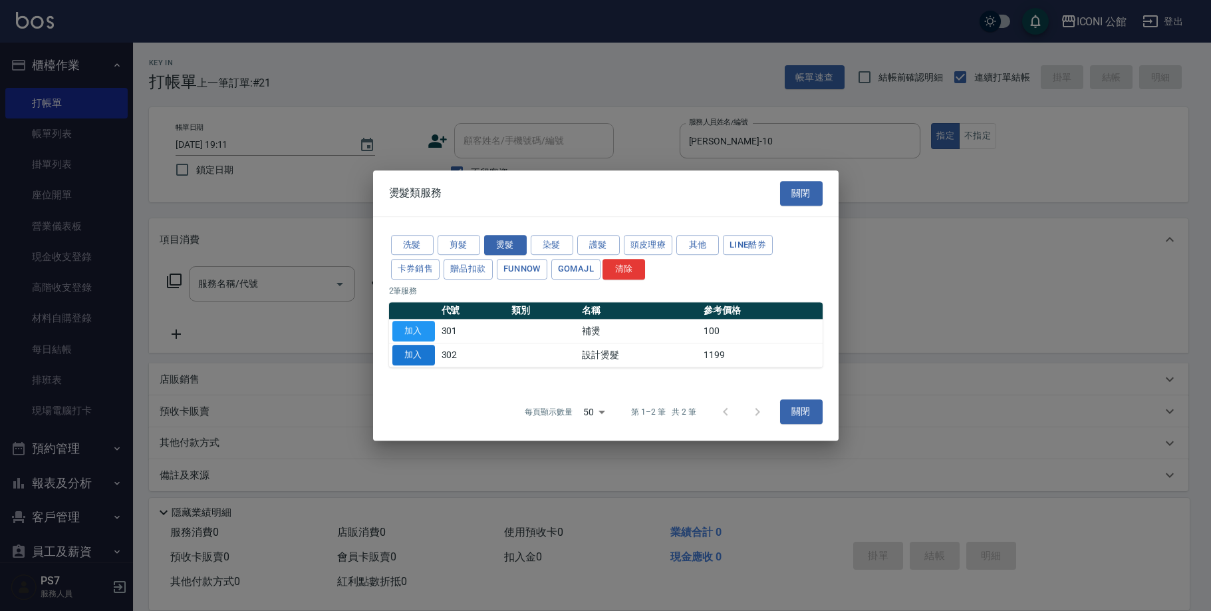
click at [404, 356] on button "加入" at bounding box center [413, 355] width 43 height 21
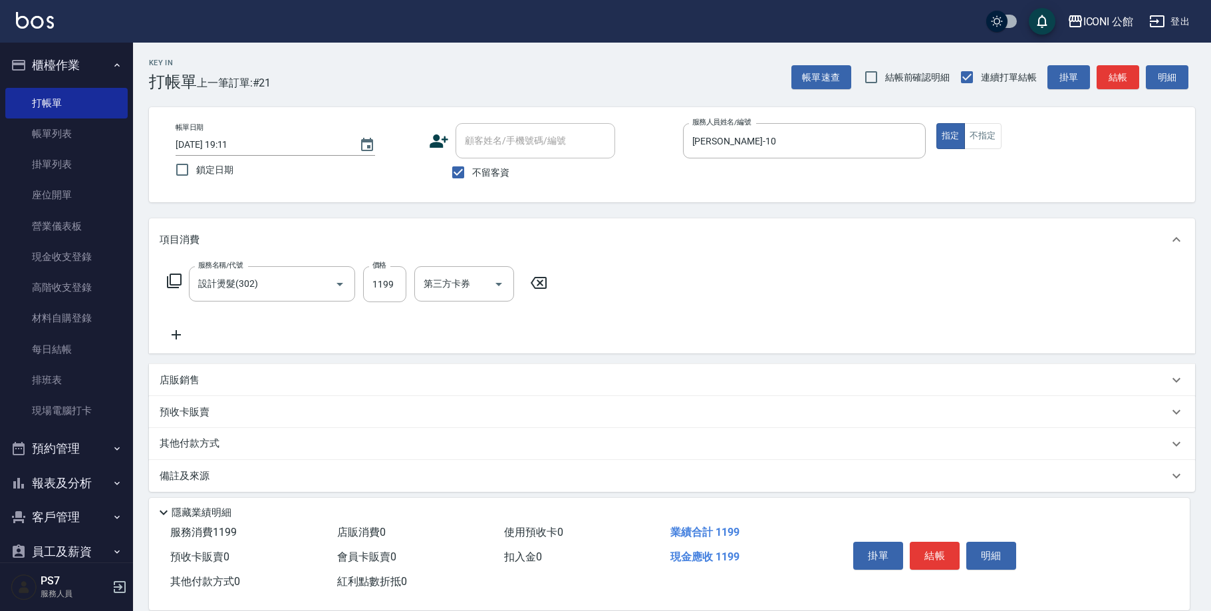
type input "設計燙髮(302)"
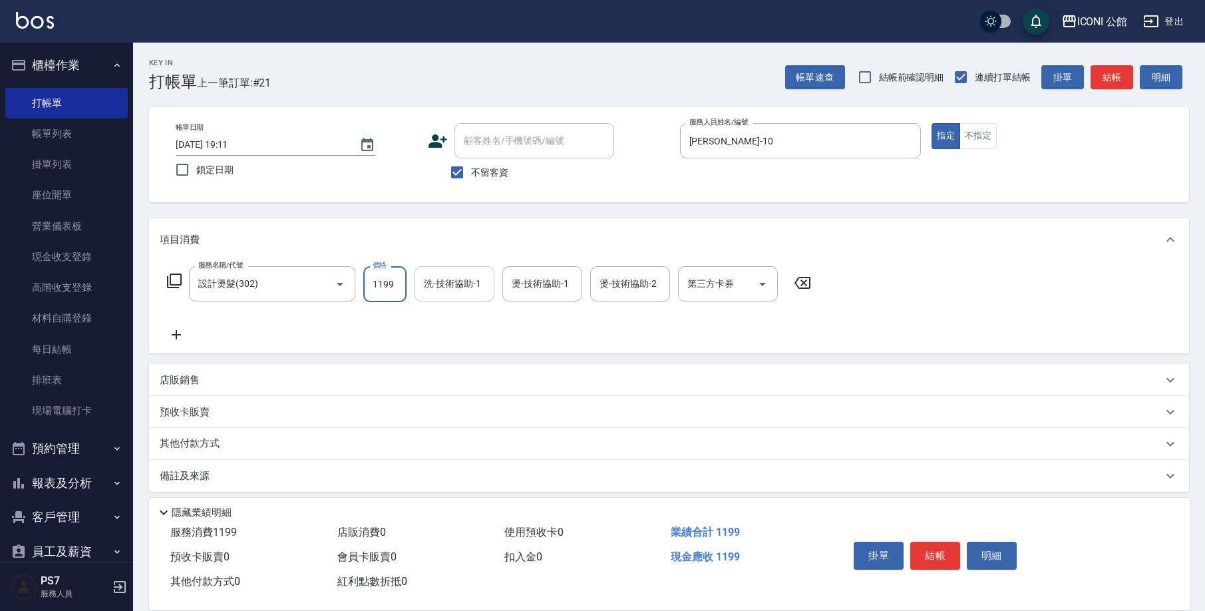
drag, startPoint x: 372, startPoint y: 285, endPoint x: 420, endPoint y: 292, distance: 49.0
click at [420, 292] on div "服務名稱/代號 設計燙髮(302) 服務名稱/代號 價格 1199 價格 洗-技術協助-1 洗-技術協助-1 燙-技術協助-1 燙-技術協助-1 燙-技術協助…" at bounding box center [489, 284] width 659 height 36
type input "1480"
type input "Tim-21"
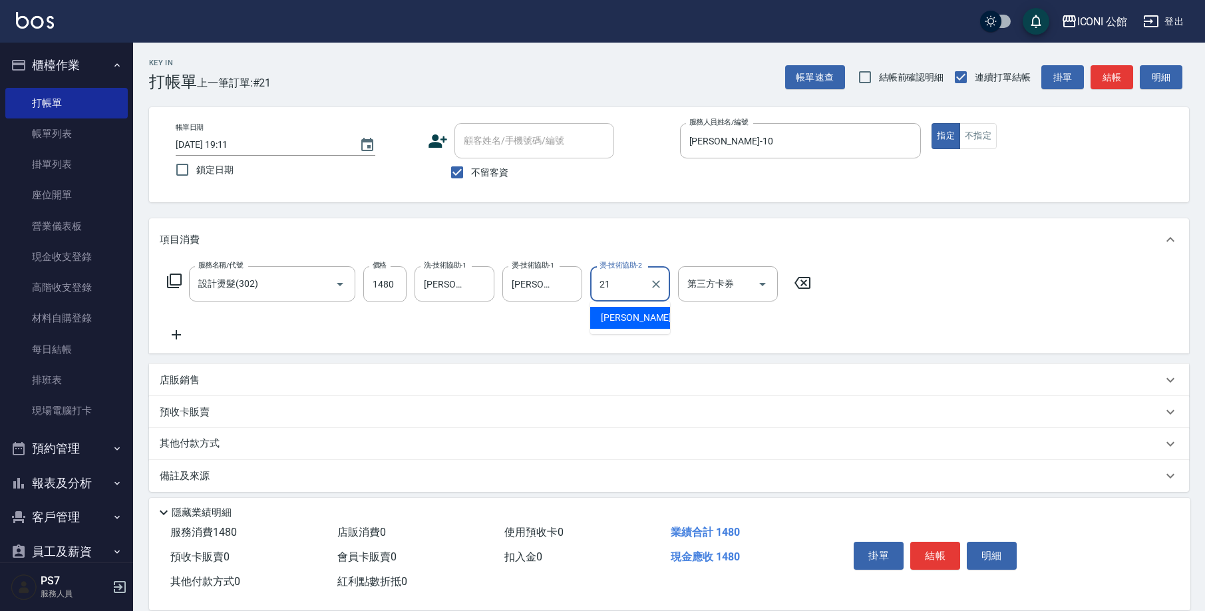
type input "Tim-21"
click at [168, 285] on icon at bounding box center [174, 280] width 15 height 15
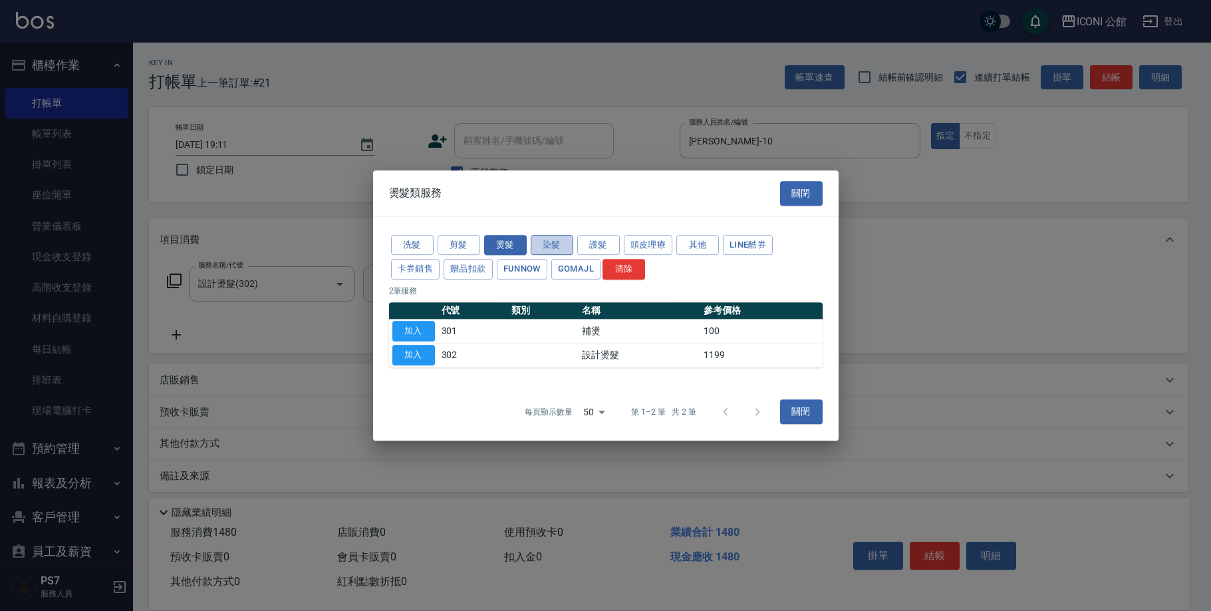
click at [566, 251] on button "染髮" at bounding box center [552, 245] width 43 height 21
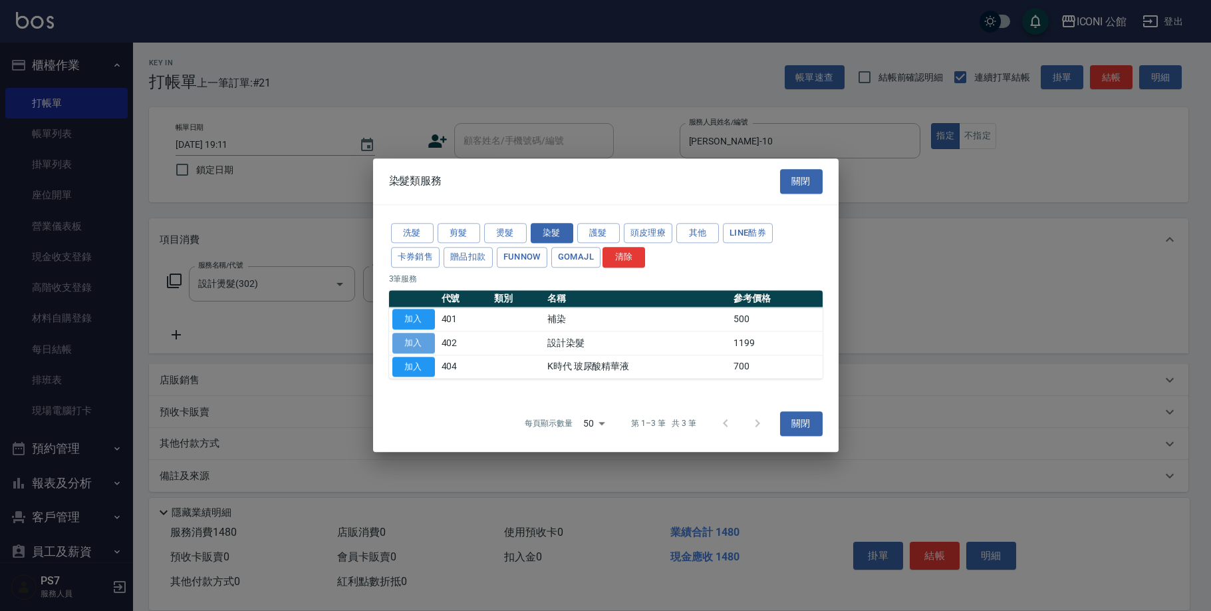
click at [421, 337] on button "加入" at bounding box center [413, 343] width 43 height 21
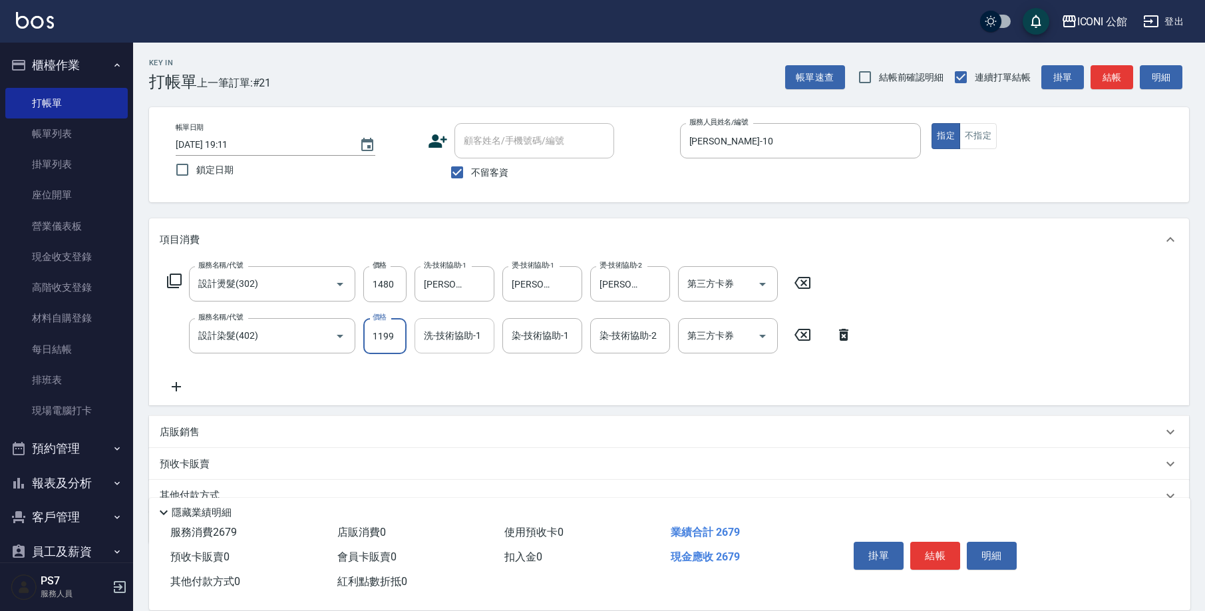
drag, startPoint x: 367, startPoint y: 335, endPoint x: 416, endPoint y: 341, distance: 49.6
click at [416, 344] on div "服務名稱/代號 設計染髮(402) 服務名稱/代號 價格 1199 價格 洗-技術協助-1 洗-技術協助-1 染-技術協助-1 染-技術協助-1 染-技術協助…" at bounding box center [510, 336] width 700 height 36
type input "1499"
type input "Tim-21"
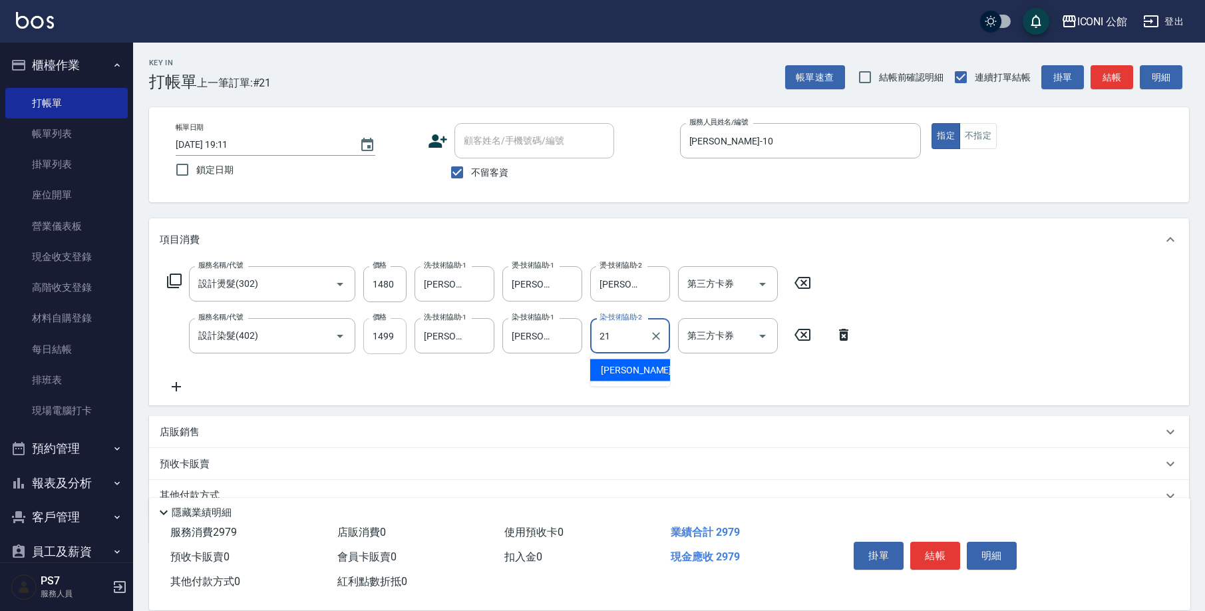
type input "Tim-21"
click at [175, 279] on icon at bounding box center [174, 281] width 16 height 16
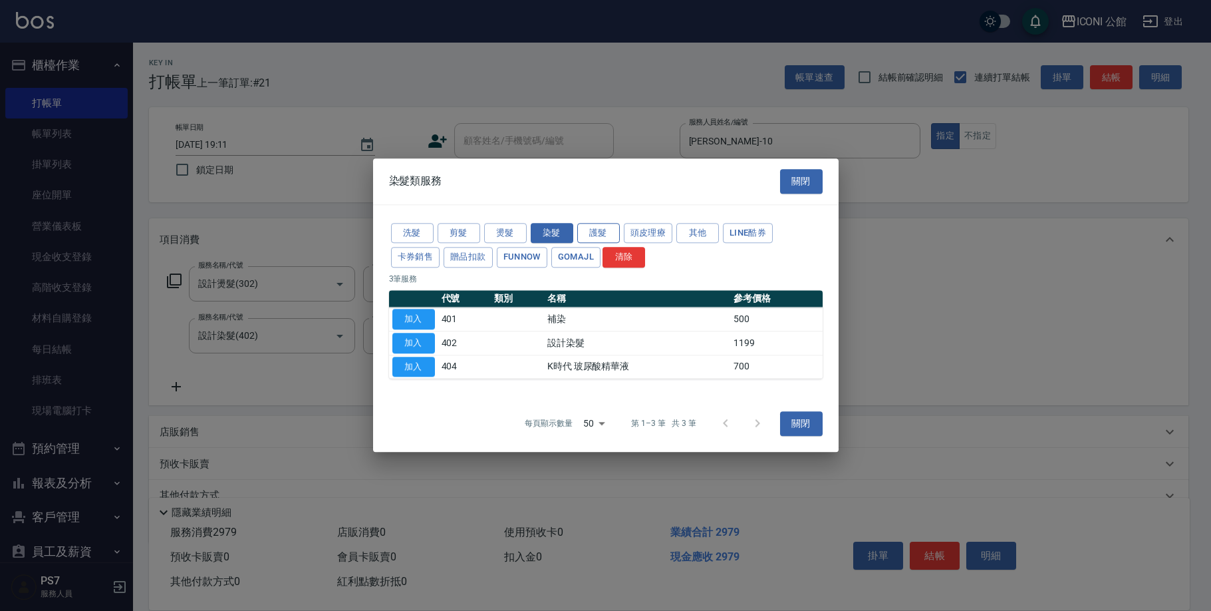
click at [585, 238] on button "護髮" at bounding box center [598, 233] width 43 height 21
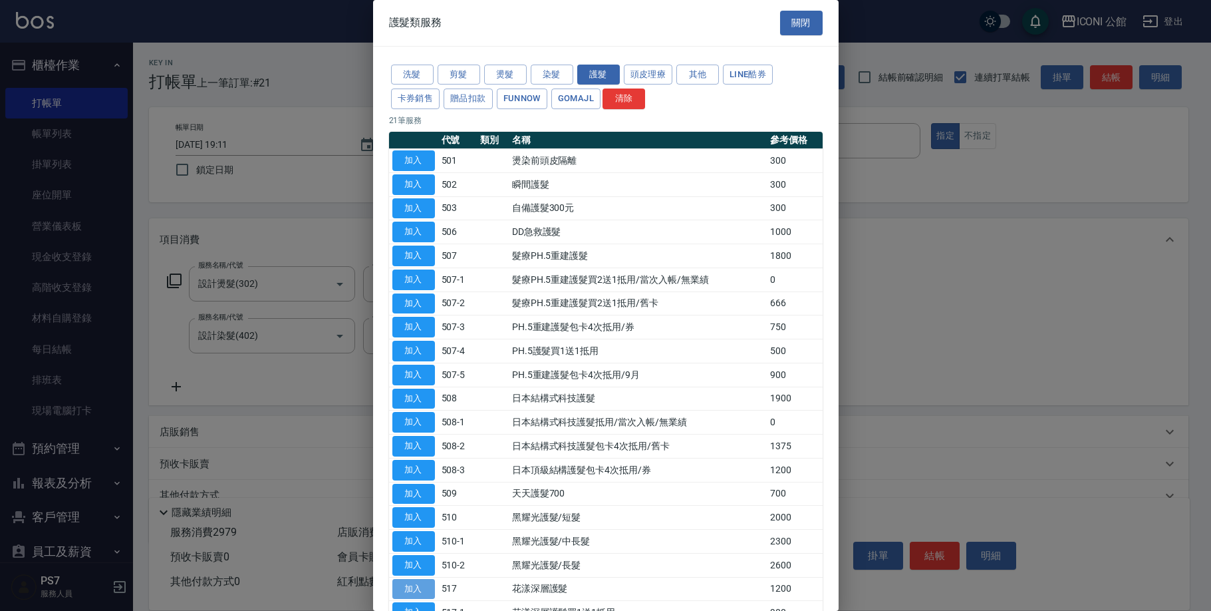
click at [424, 582] on button "加入" at bounding box center [413, 589] width 43 height 21
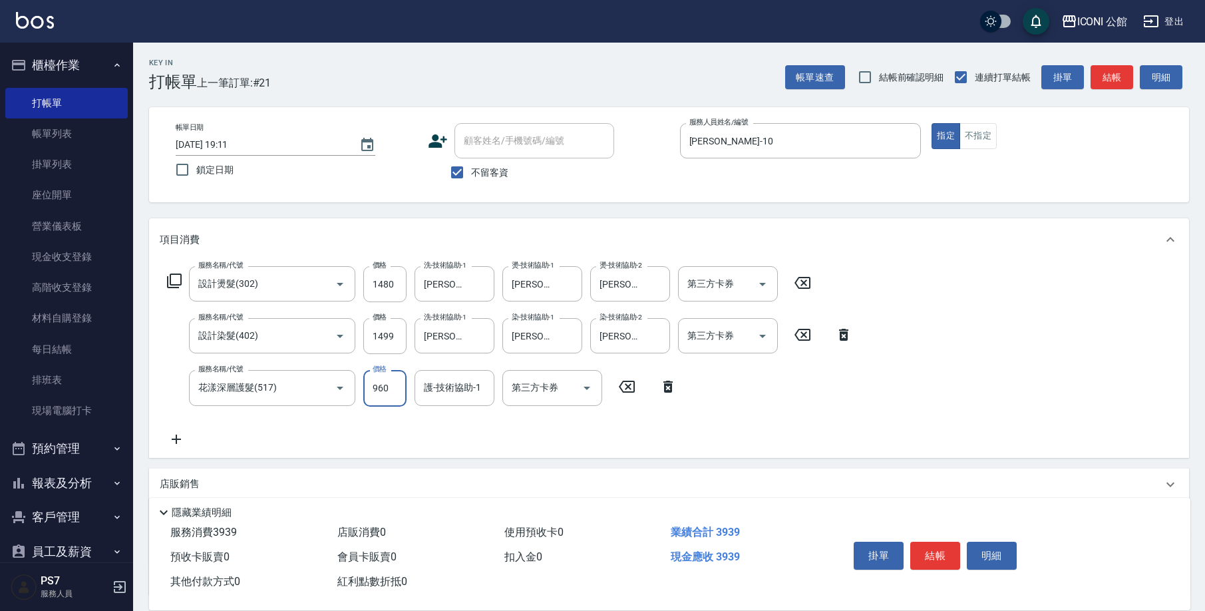
type input "960"
type input "Tim-21"
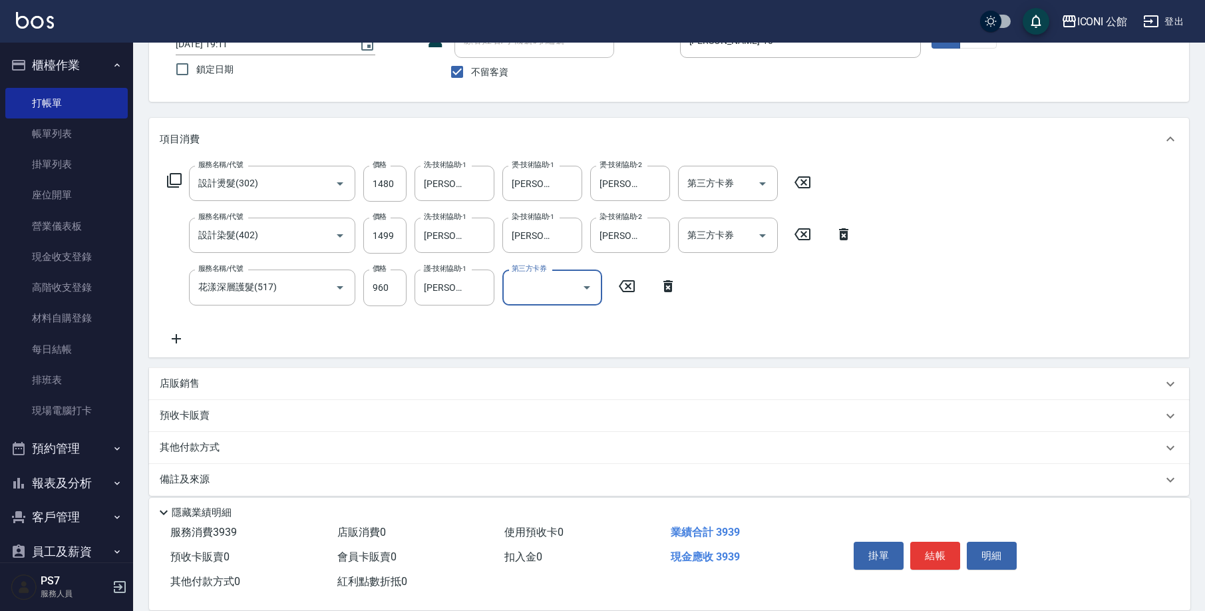
scroll to position [112, 0]
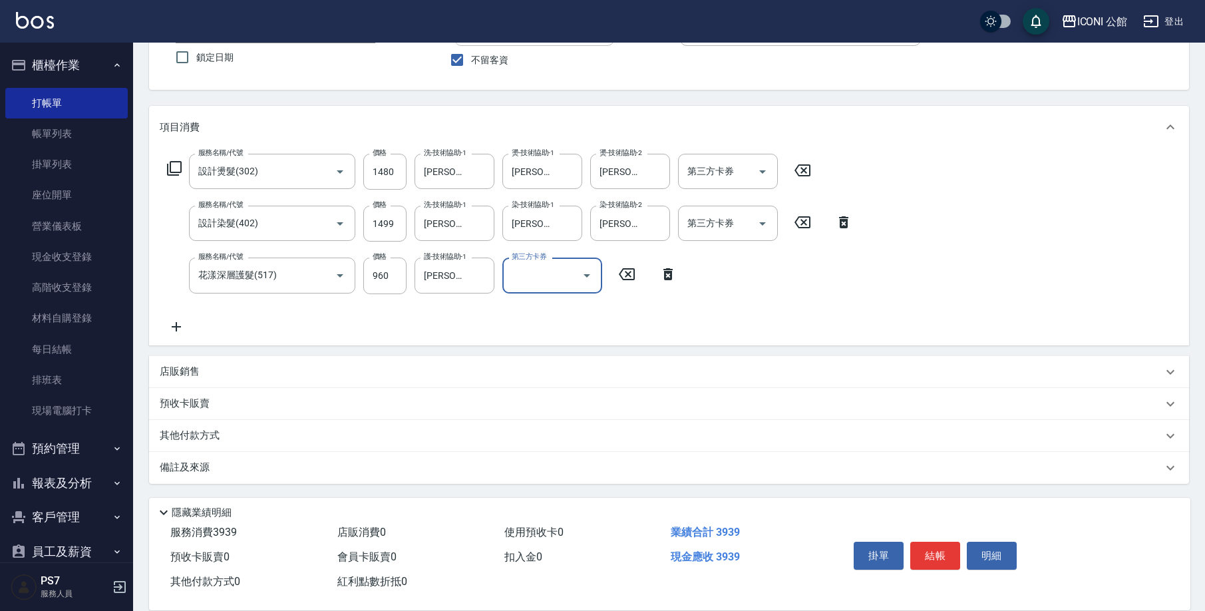
click at [173, 378] on p "店販銷售" at bounding box center [180, 372] width 40 height 14
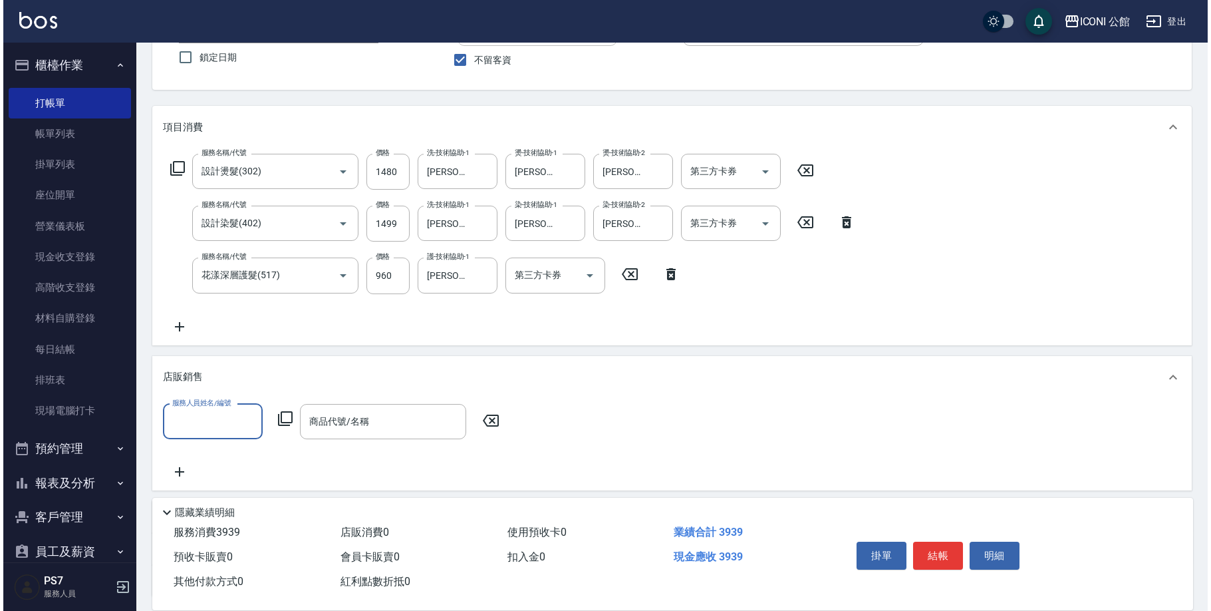
scroll to position [0, 0]
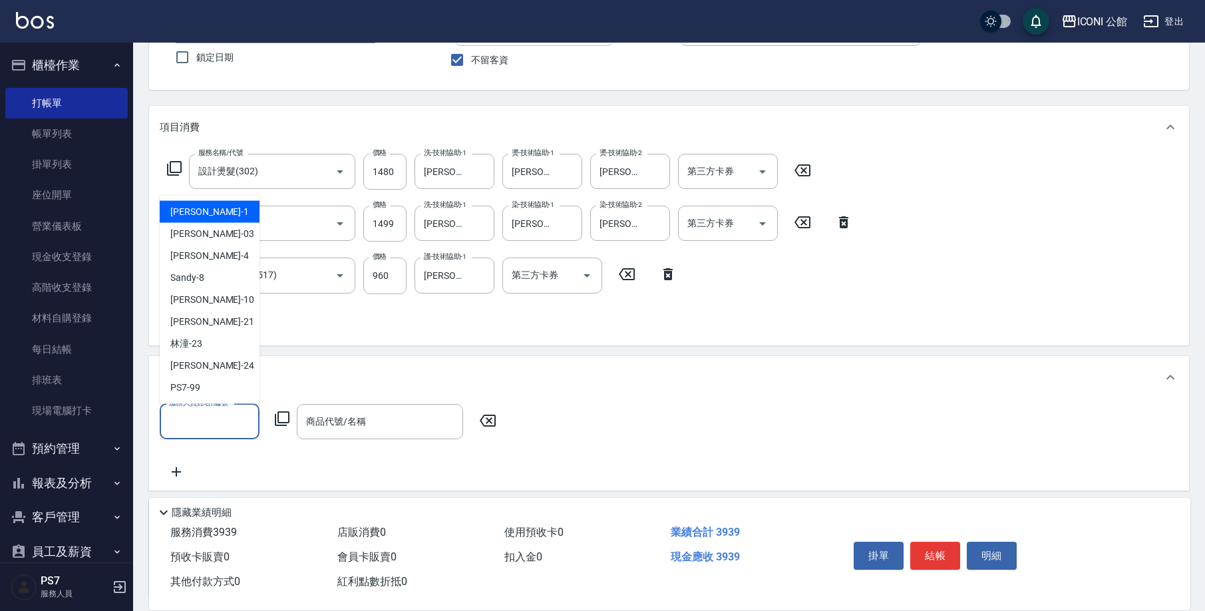
click at [201, 412] on input "服務人員姓名/編號" at bounding box center [210, 421] width 88 height 23
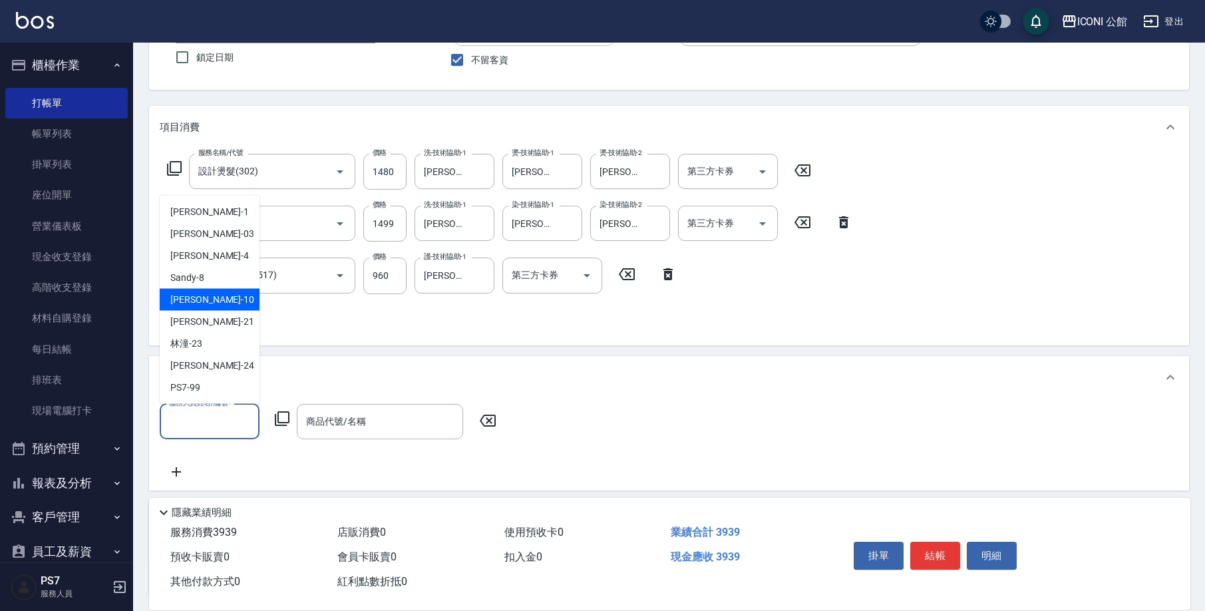
click at [214, 298] on div "Anna -10" at bounding box center [210, 300] width 100 height 22
type input "Anna-10"
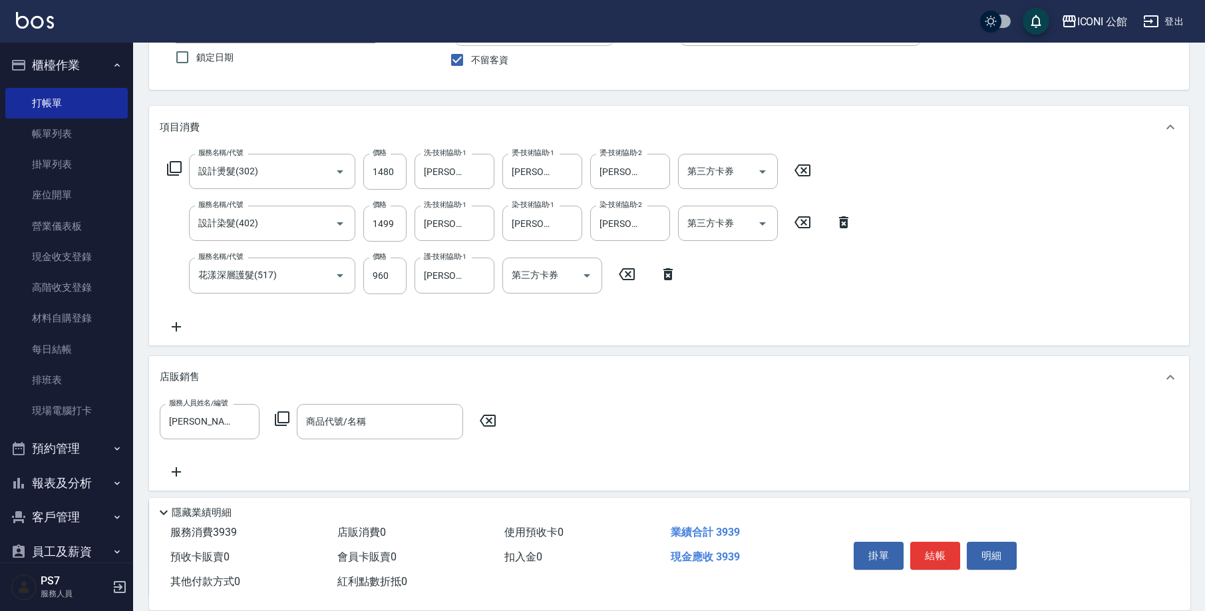
click at [277, 414] on icon at bounding box center [282, 418] width 15 height 15
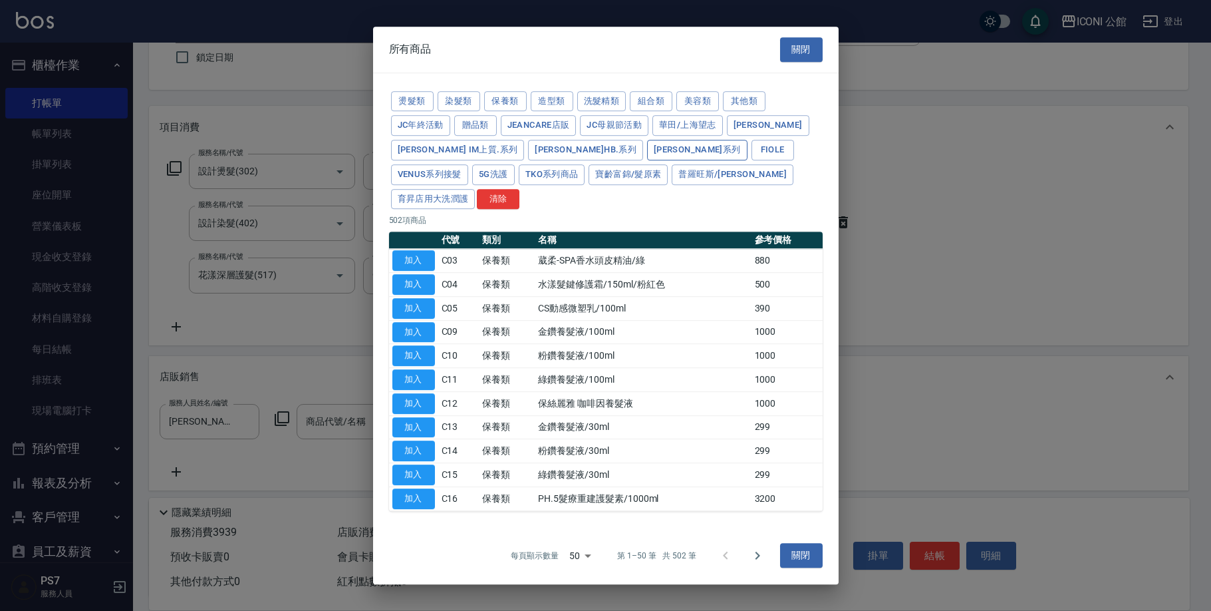
click at [647, 160] on button "娜普菈 N.系列" at bounding box center [697, 150] width 100 height 21
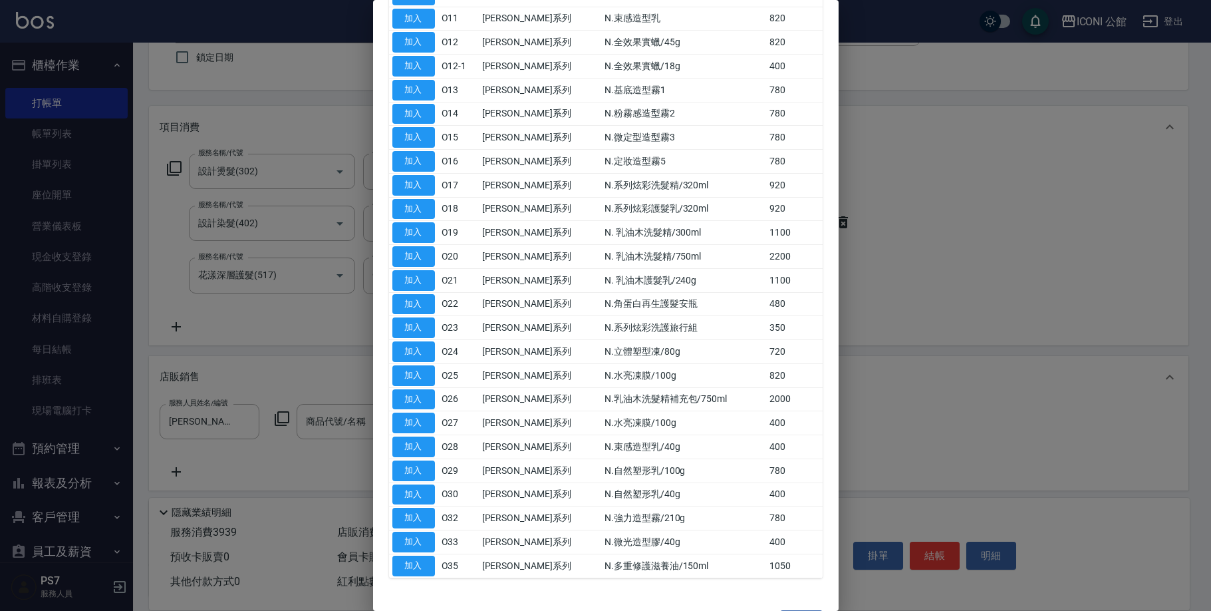
scroll to position [266, 0]
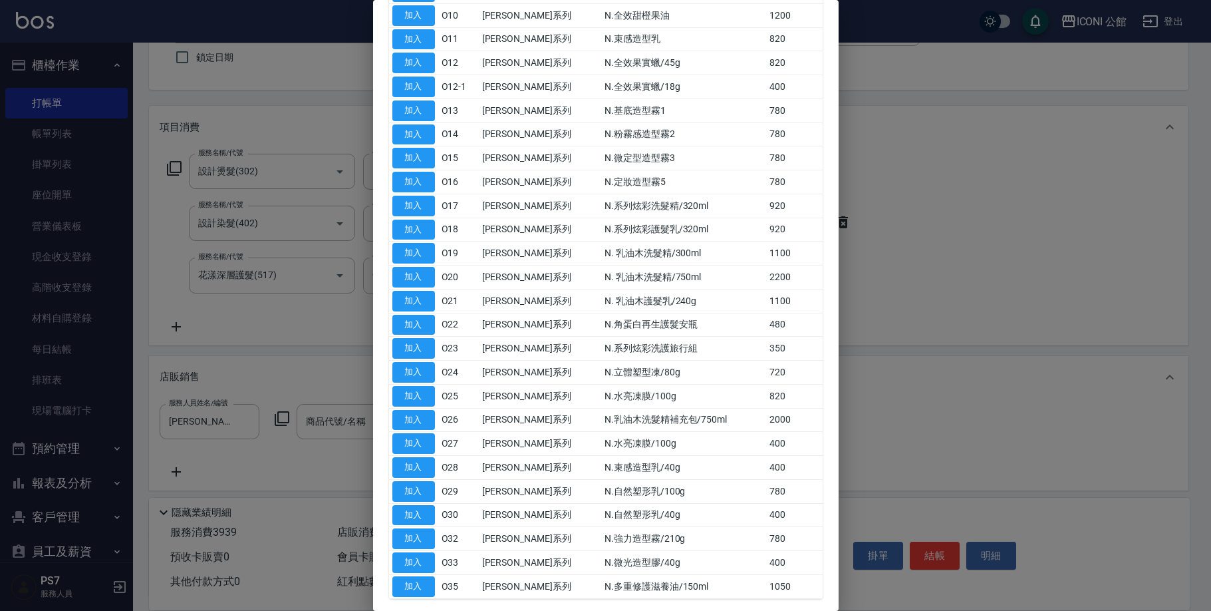
drag, startPoint x: 830, startPoint y: 445, endPoint x: 824, endPoint y: 457, distance: 13.4
click at [827, 459] on div "燙髮類 染髮類 保養類 造型類 洗髮精類 組合類 美容類 其他類 JC年終活動 贈品類 JeanCare店販 JC母親節活動 華田/上海望志 娜普菈 娜普菈 …" at bounding box center [606, 197] width 466 height 834
drag, startPoint x: 824, startPoint y: 457, endPoint x: 820, endPoint y: 450, distance: 8.3
click at [820, 450] on div "燙髮類 染髮類 保養類 造型類 洗髮精類 組合類 美容類 其他類 JC年終活動 贈品類 JeanCare店販 JC母親節活動 華田/上海望志 娜普菈 娜普菈 …" at bounding box center [606, 197] width 466 height 834
drag, startPoint x: 832, startPoint y: 454, endPoint x: 831, endPoint y: 422, distance: 32.6
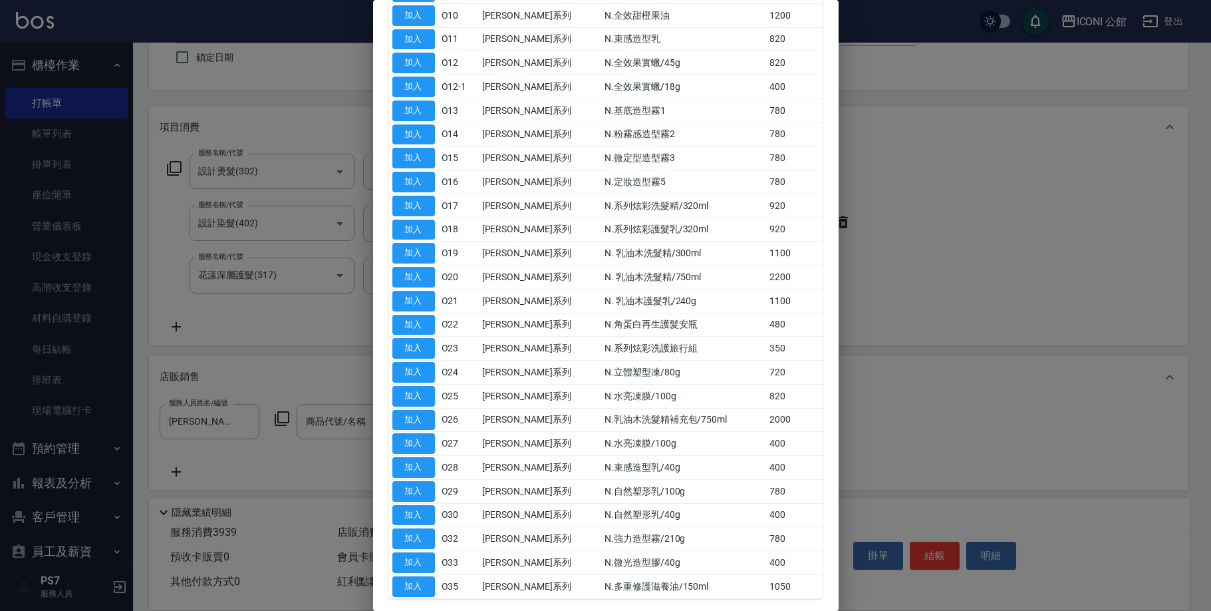
click at [831, 422] on div "燙髮類 染髮類 保養類 造型類 洗髮精類 組合類 美容類 其他類 JC年終活動 贈品類 JeanCare店販 JC母親節活動 華田/上海望志 娜普菈 娜普菈 …" at bounding box center [606, 197] width 466 height 834
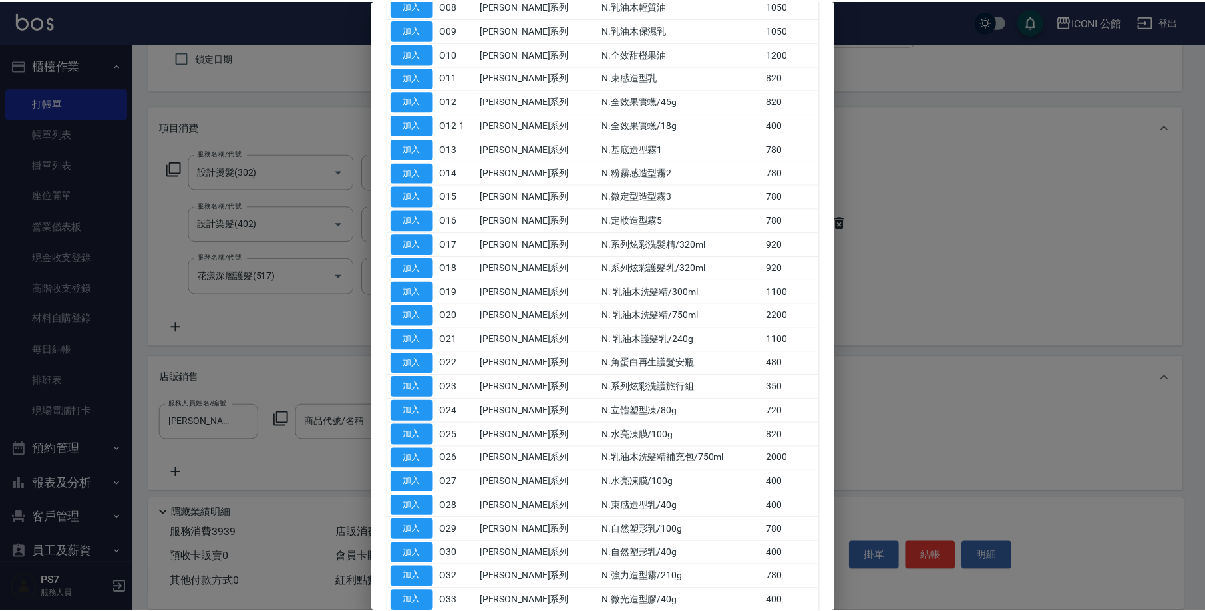
scroll to position [239, 0]
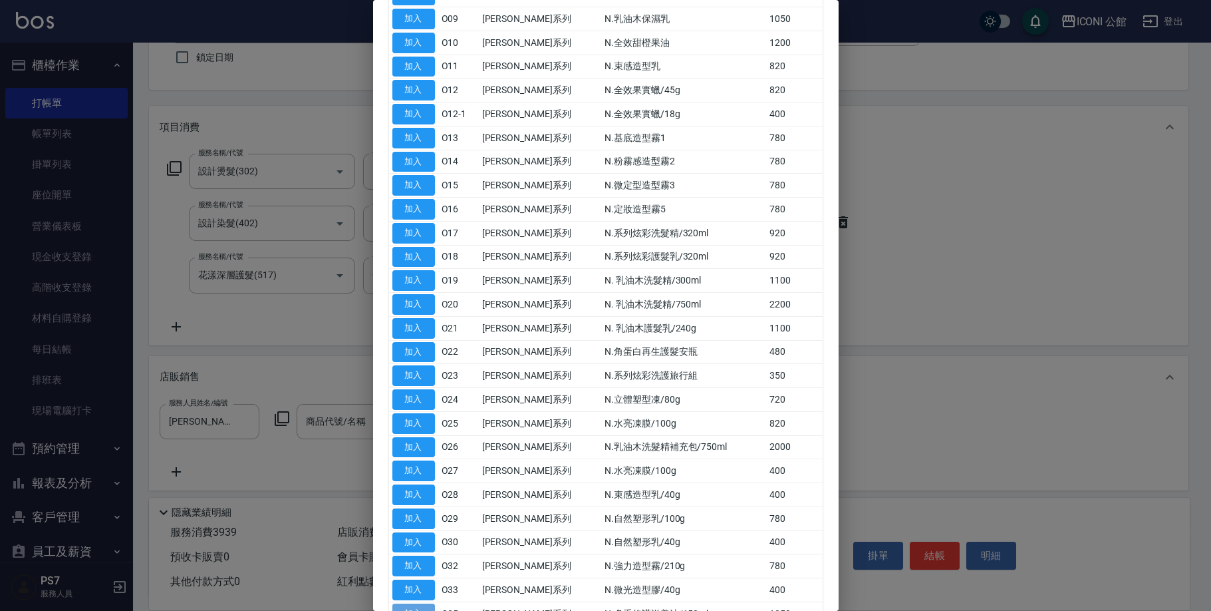
click at [432, 603] on button "加入" at bounding box center [413, 613] width 43 height 21
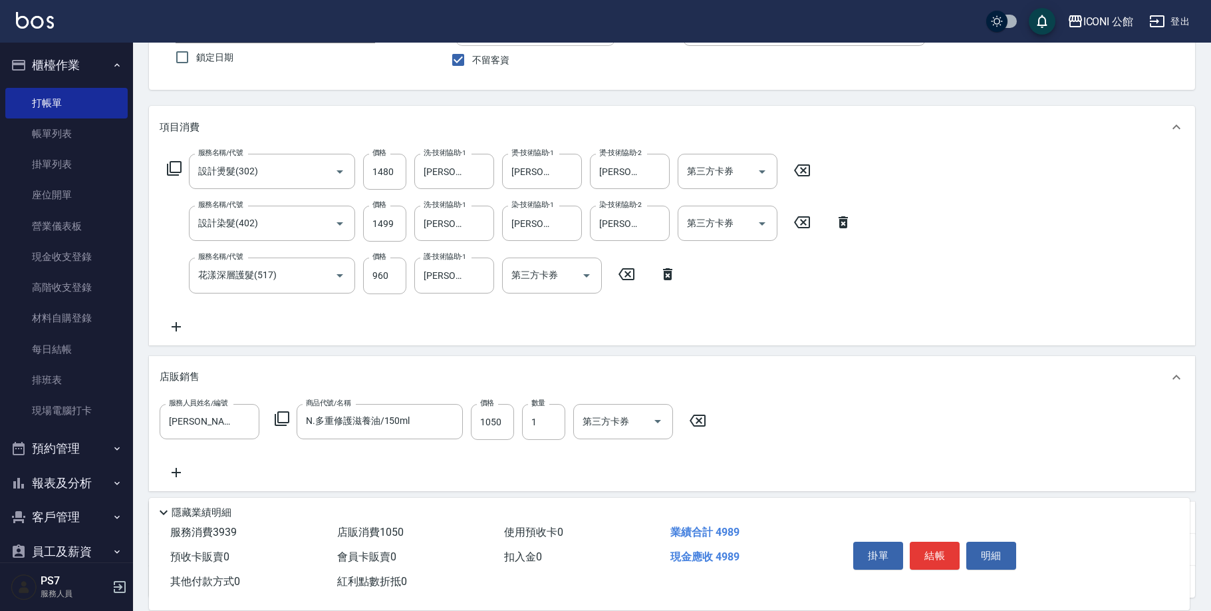
type input "N.多重修護滋養油/150ml"
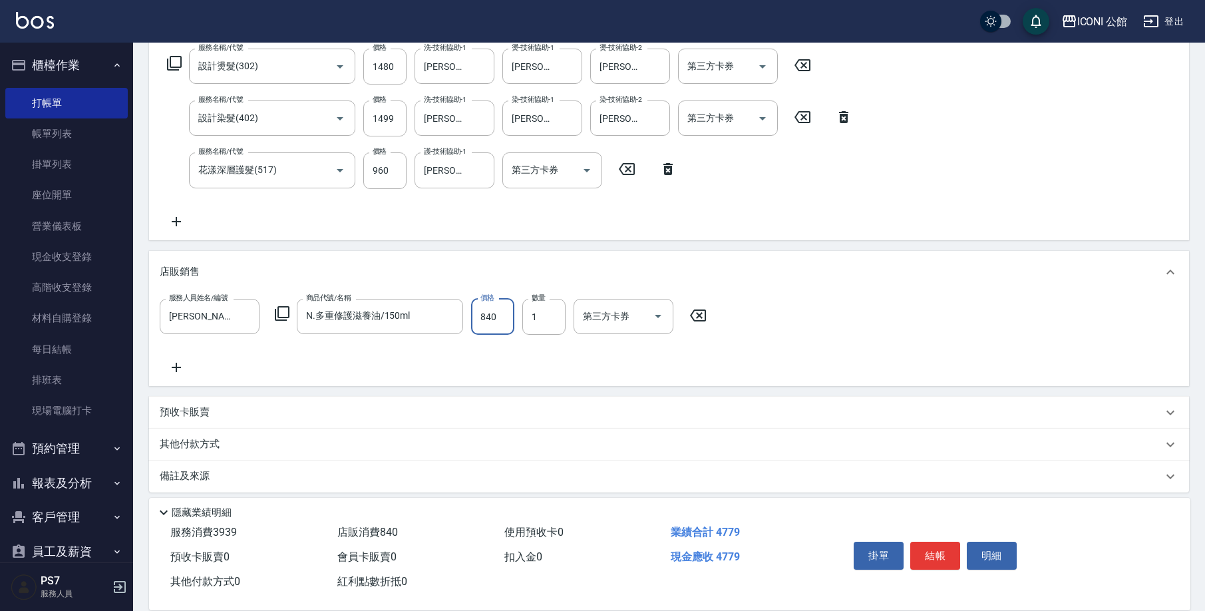
scroll to position [227, 0]
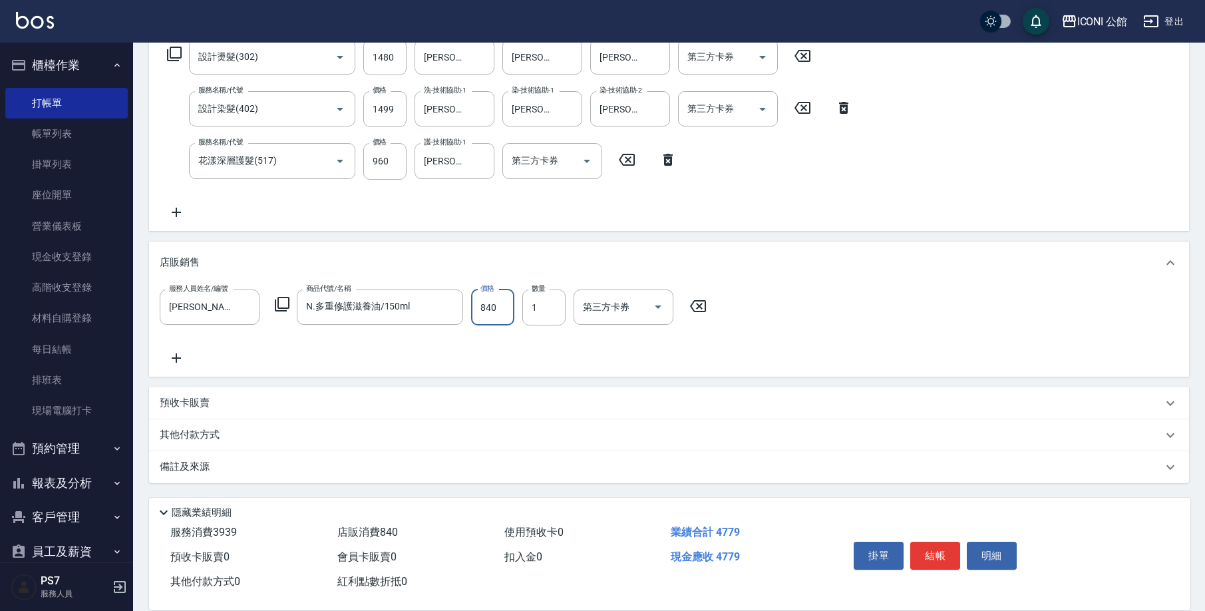
type input "840"
click at [216, 433] on p "其他付款方式" at bounding box center [193, 435] width 67 height 15
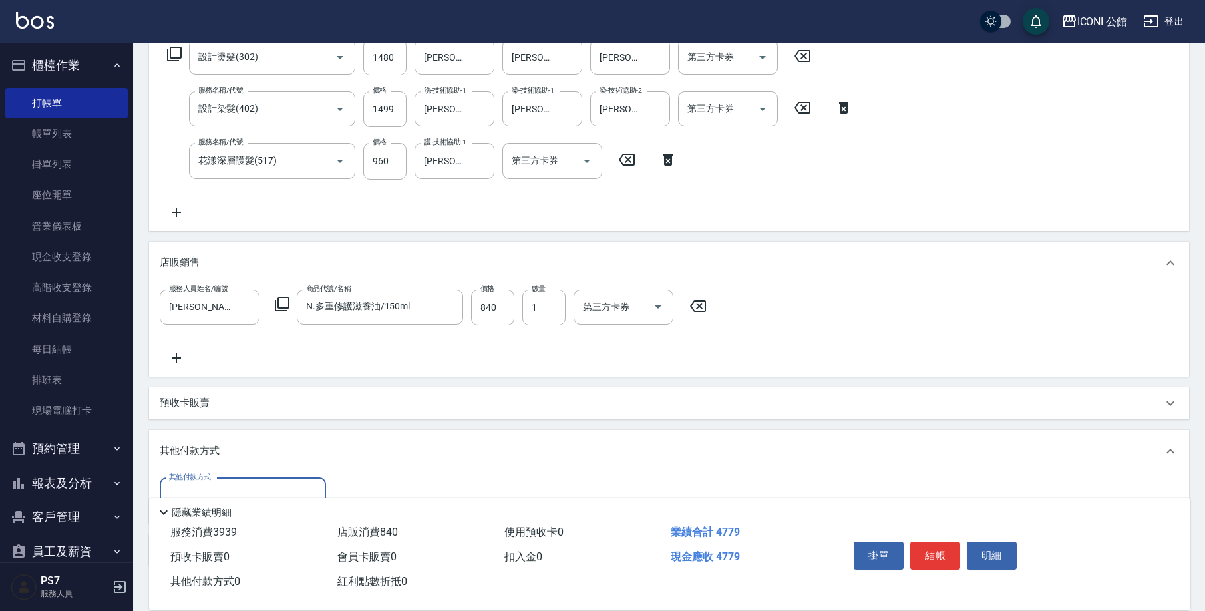
scroll to position [0, 0]
click at [248, 491] on input "其他付款方式" at bounding box center [243, 495] width 154 height 23
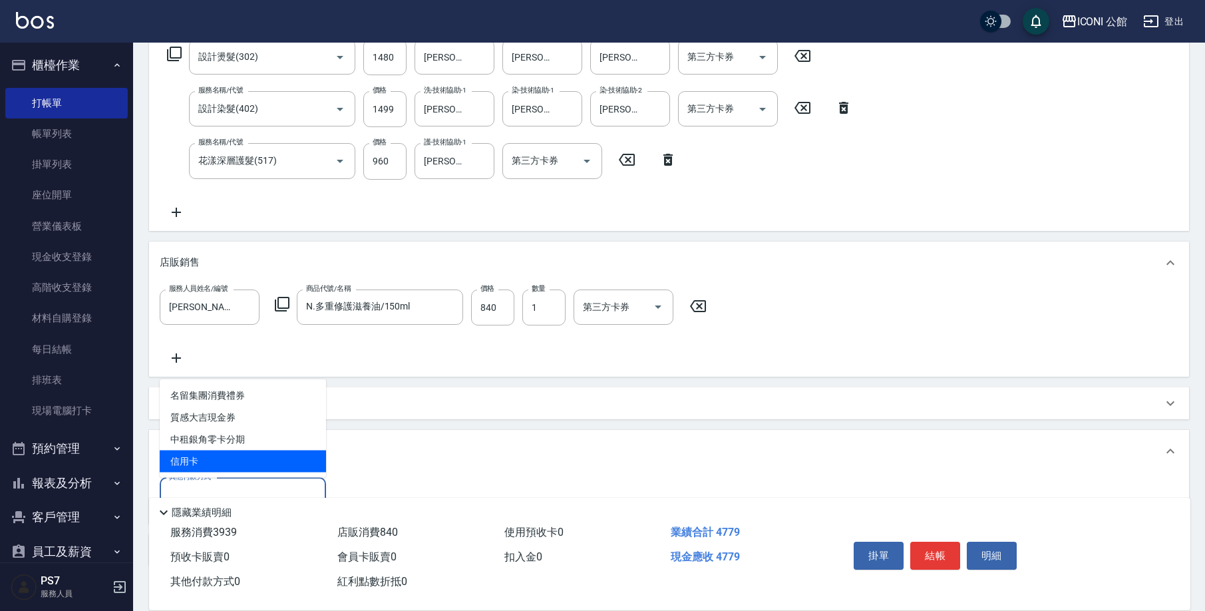
click at [267, 466] on span "信用卡" at bounding box center [243, 461] width 166 height 22
type input "信用卡"
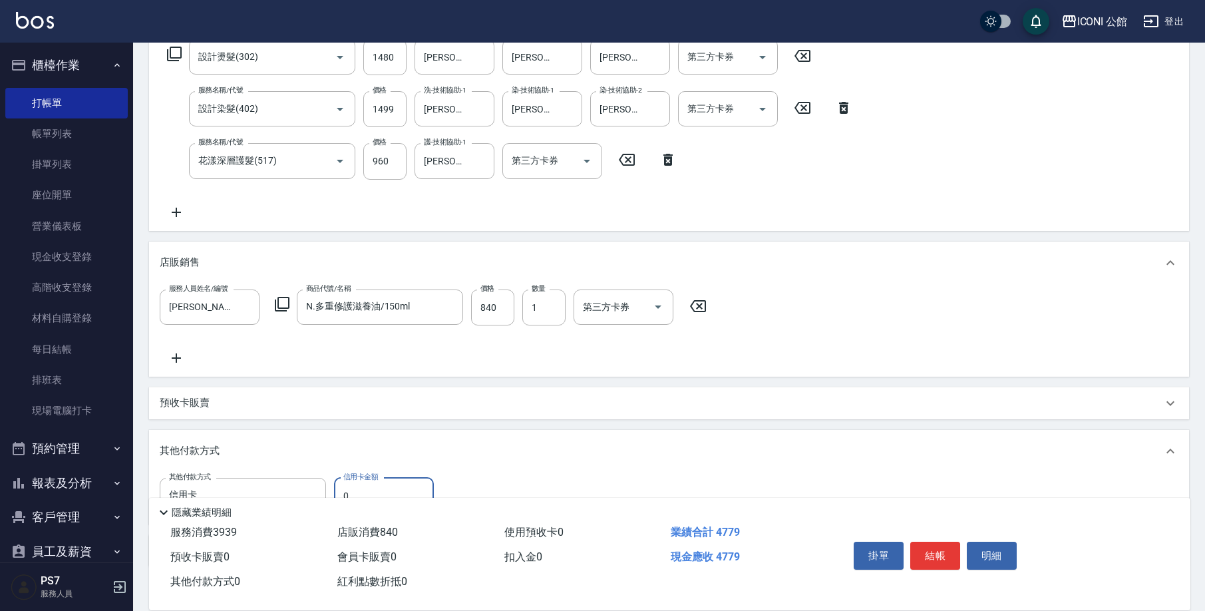
click at [416, 478] on input "0" at bounding box center [384, 496] width 100 height 36
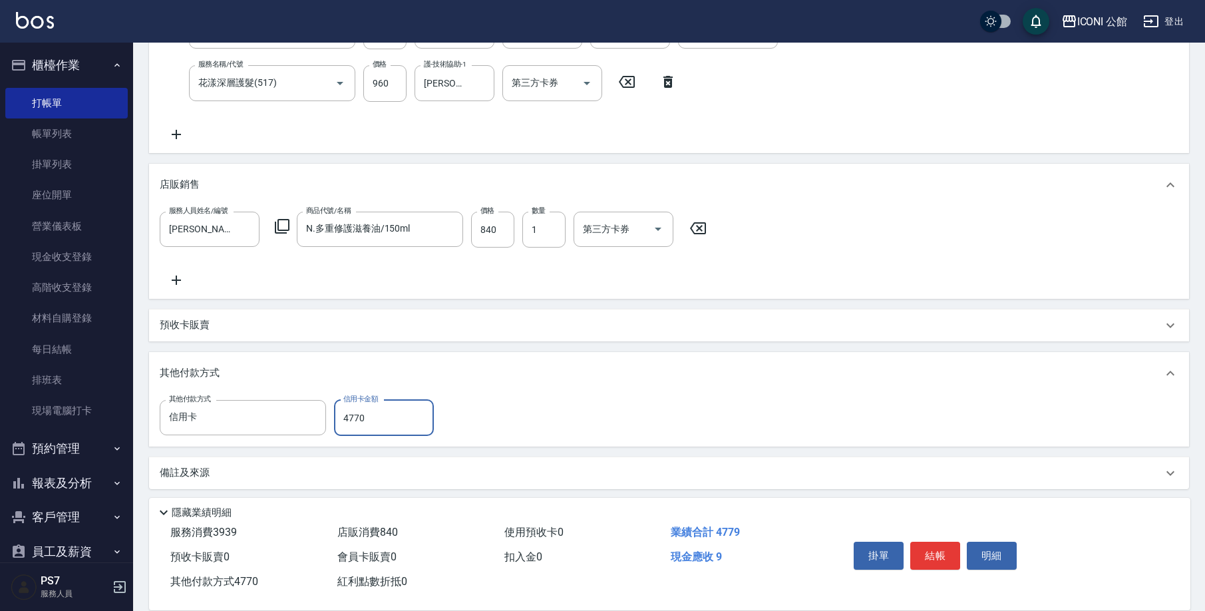
scroll to position [311, 0]
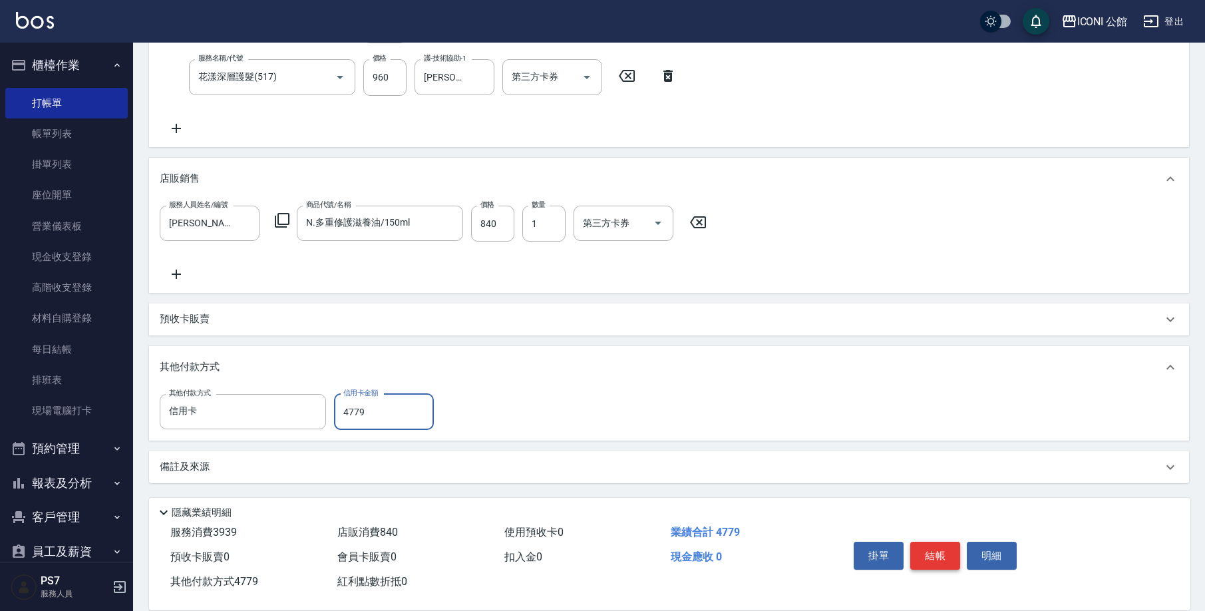
type input "4779"
click at [938, 548] on button "結帳" at bounding box center [935, 555] width 50 height 28
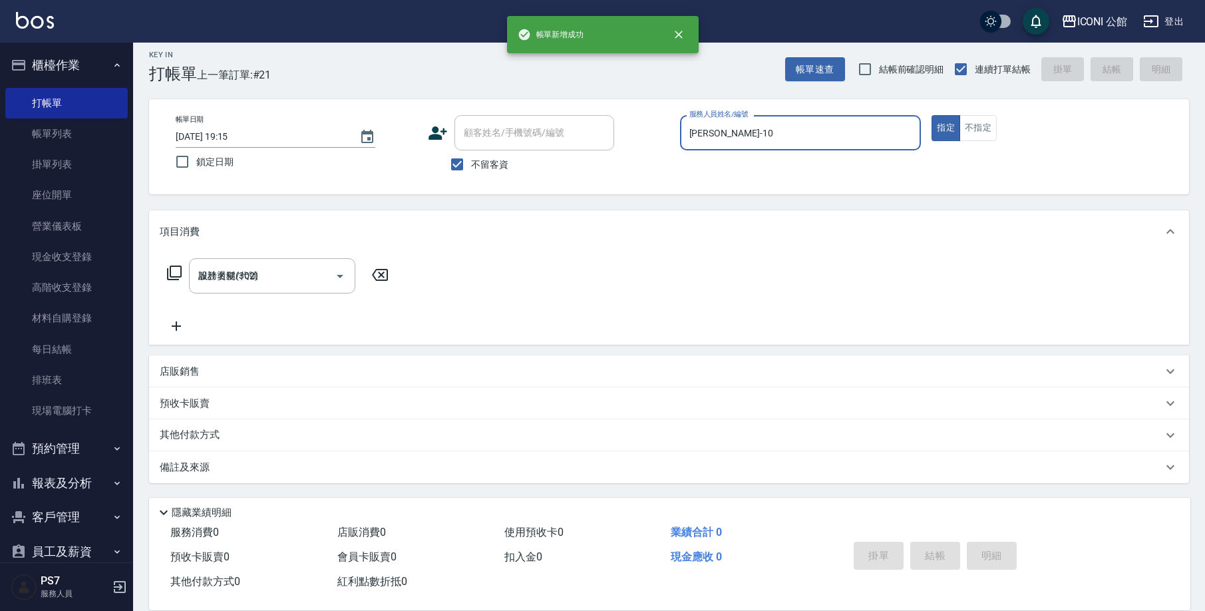
type input "2025/09/15 19:15"
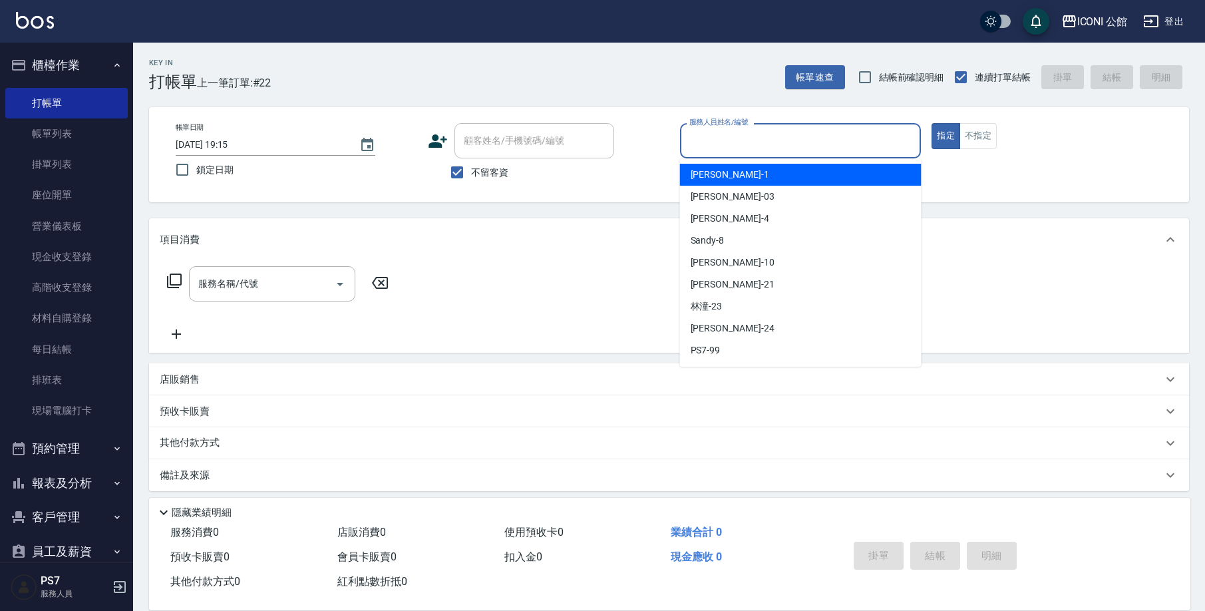
click at [776, 141] on input "服務人員姓名/編號" at bounding box center [801, 140] width 230 height 23
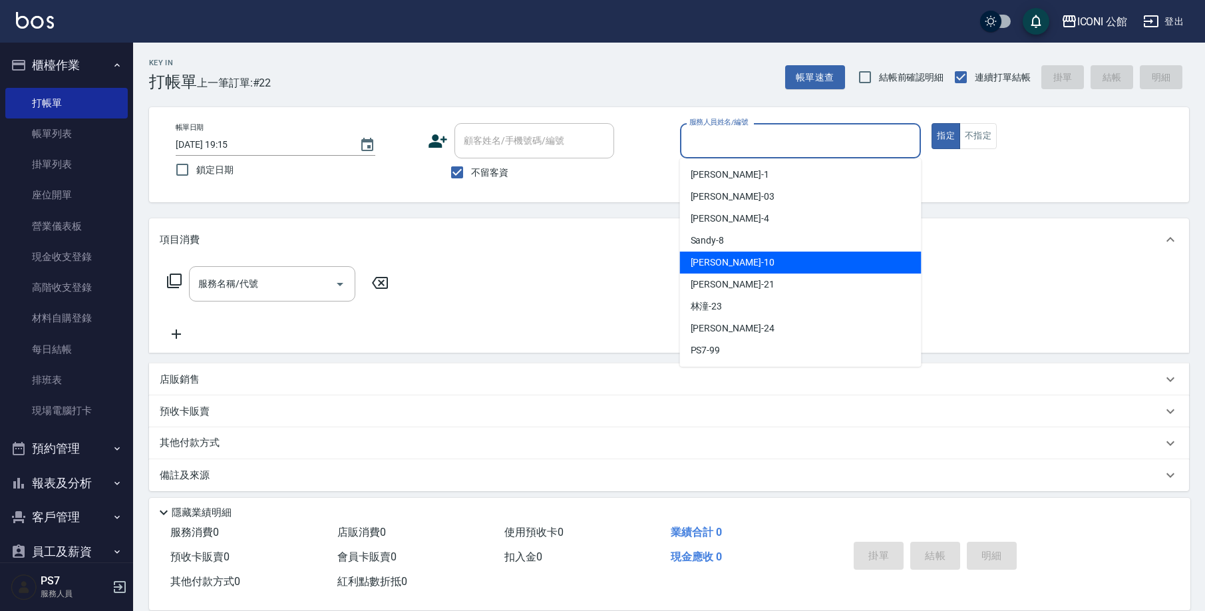
click at [756, 255] on div "Anna -10" at bounding box center [800, 262] width 241 height 22
type input "Anna-10"
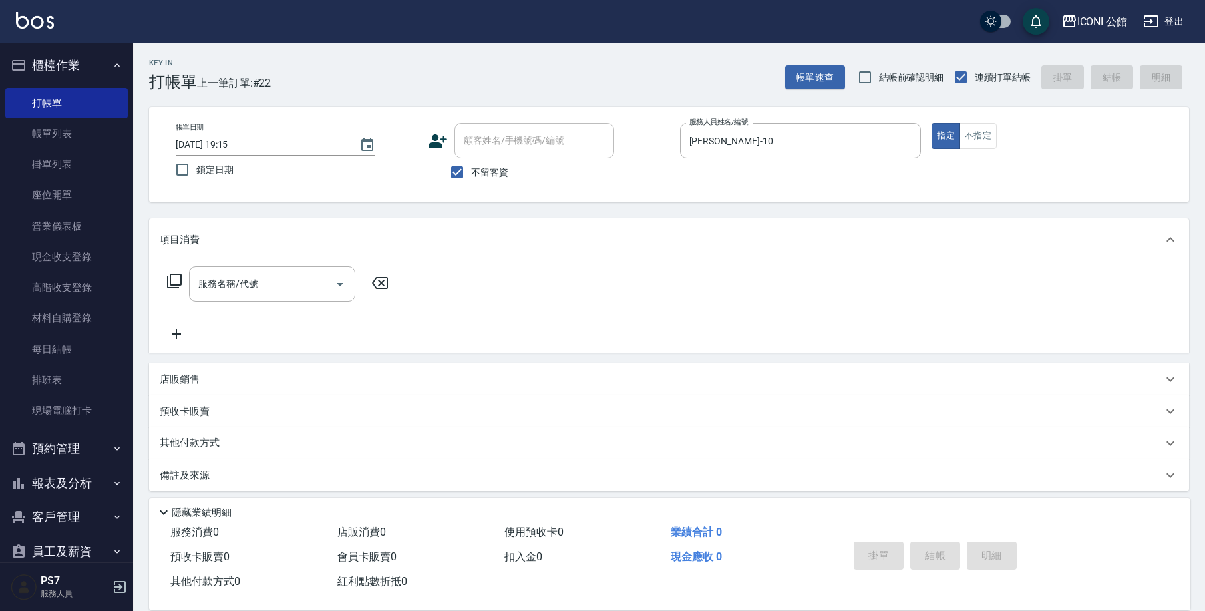
click at [174, 276] on icon at bounding box center [174, 281] width 16 height 16
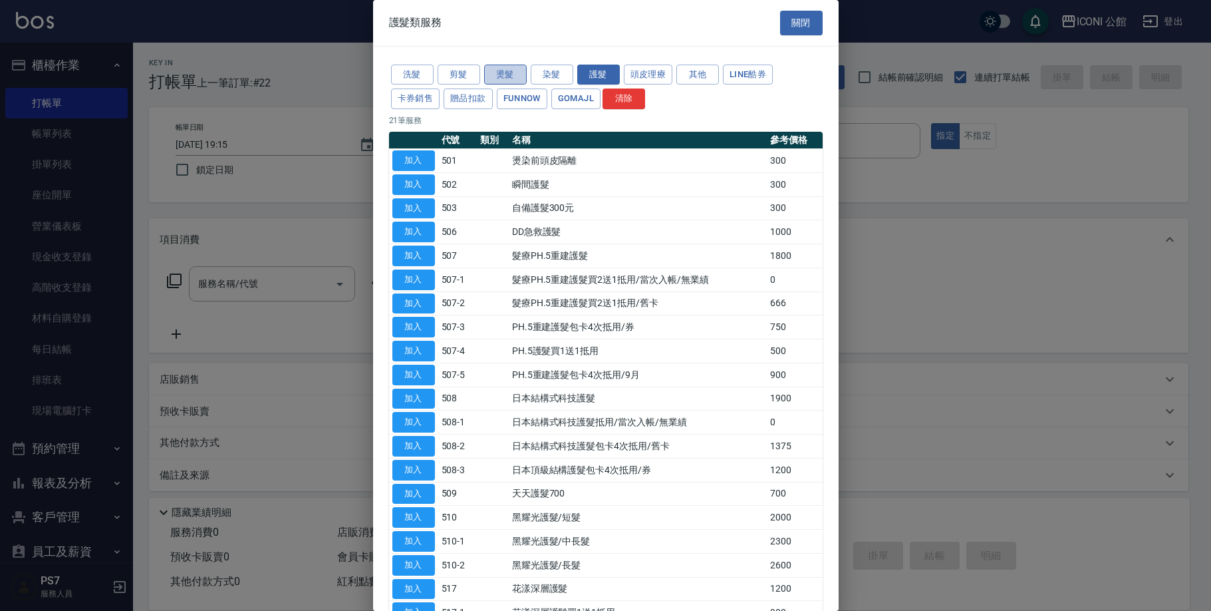
click at [500, 71] on button "燙髮" at bounding box center [505, 75] width 43 height 21
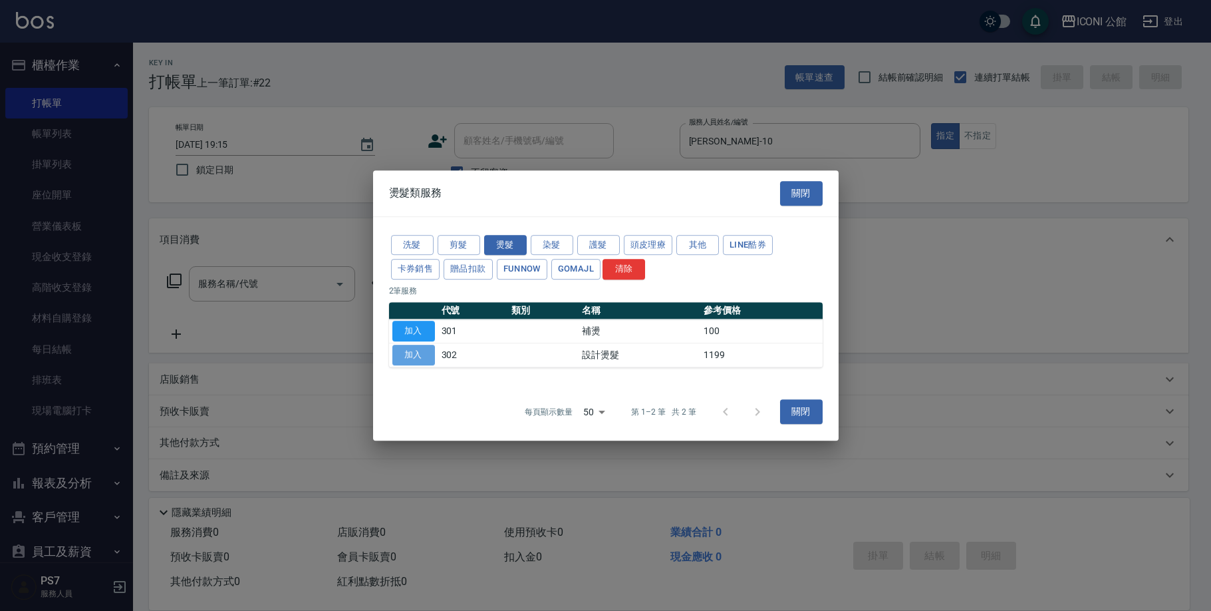
click at [425, 351] on button "加入" at bounding box center [413, 355] width 43 height 21
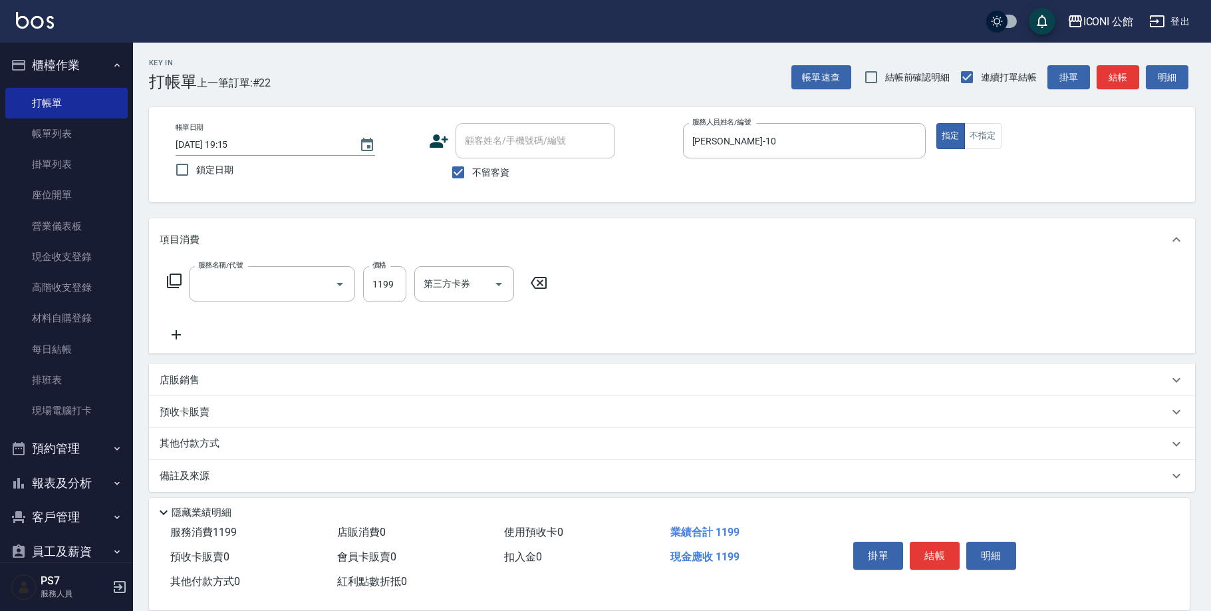
type input "設計燙髮(302)"
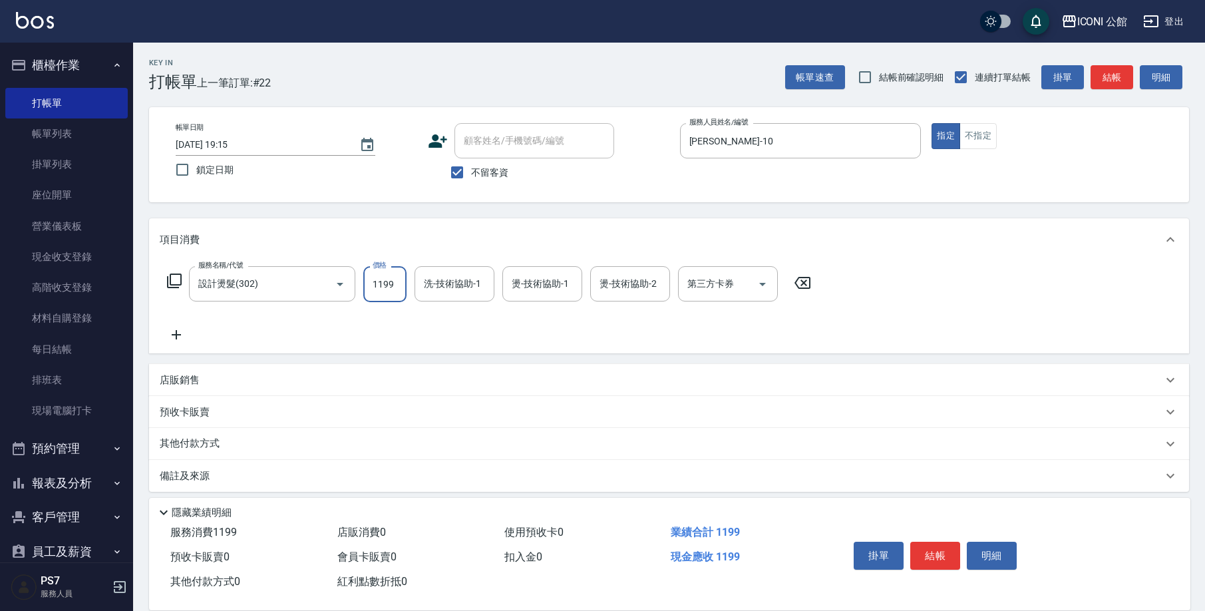
drag, startPoint x: 368, startPoint y: 282, endPoint x: 403, endPoint y: 292, distance: 36.6
click at [403, 292] on input "1199" at bounding box center [384, 284] width 43 height 36
type input "2000"
type input "Tim-21"
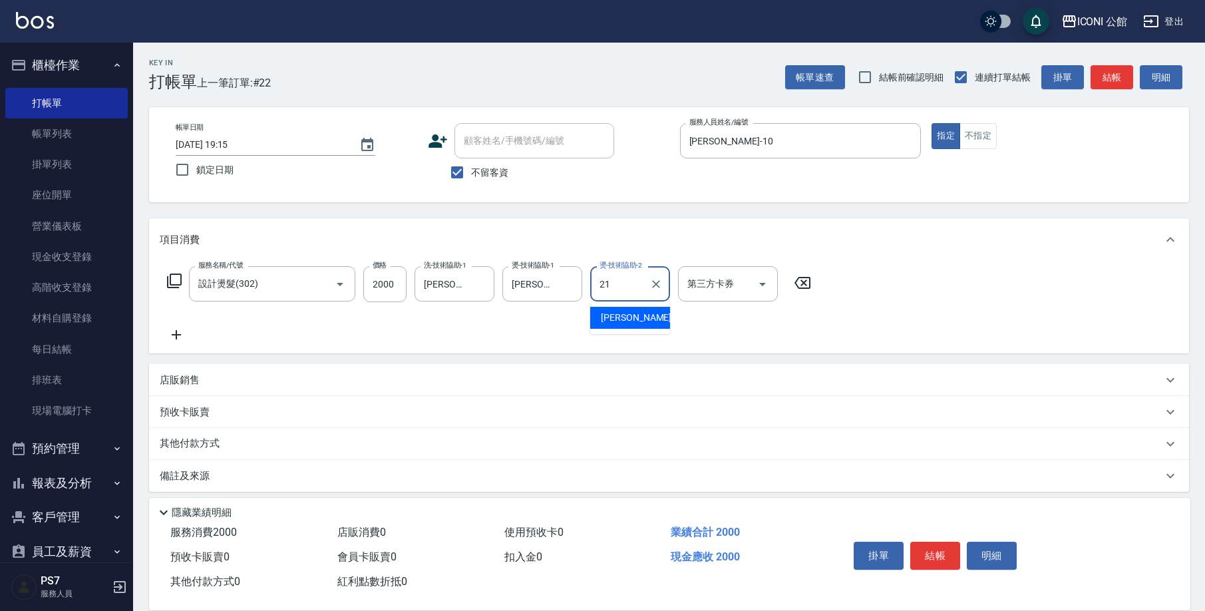
type input "Tim-21"
click at [181, 284] on icon at bounding box center [174, 280] width 15 height 15
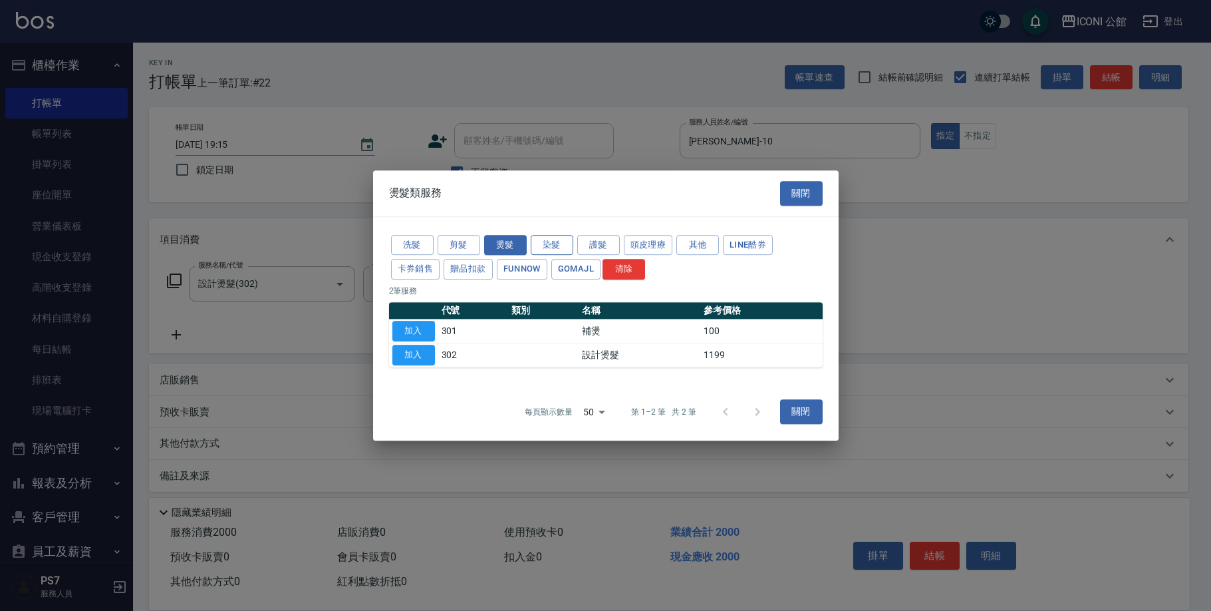
click at [555, 251] on button "染髮" at bounding box center [552, 245] width 43 height 21
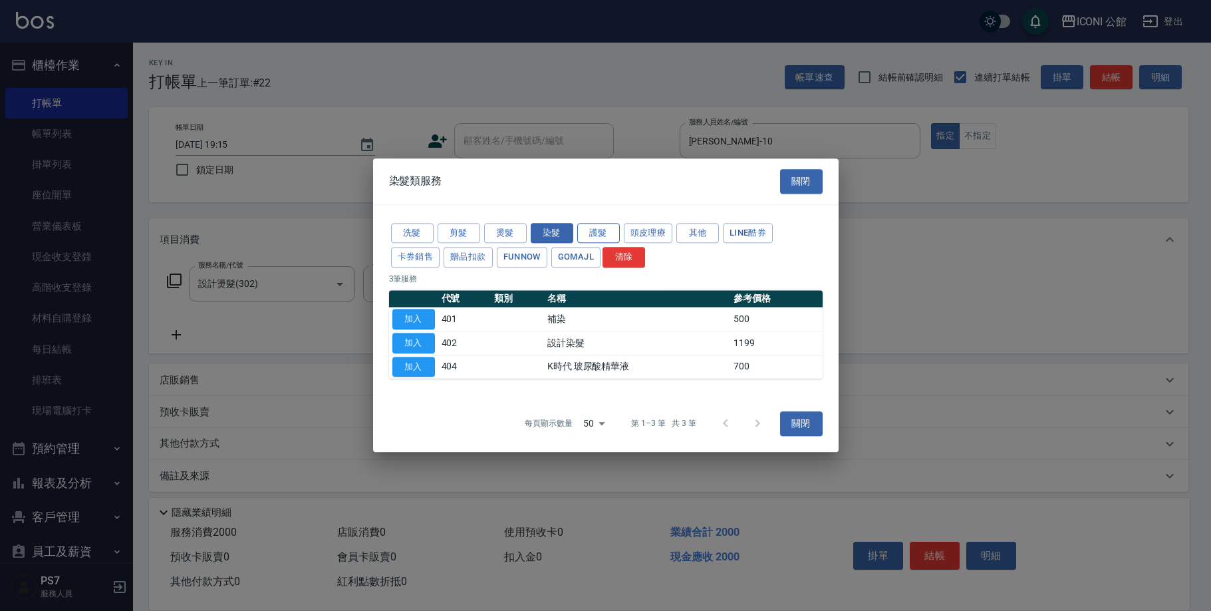
click at [607, 233] on button "護髮" at bounding box center [598, 233] width 43 height 21
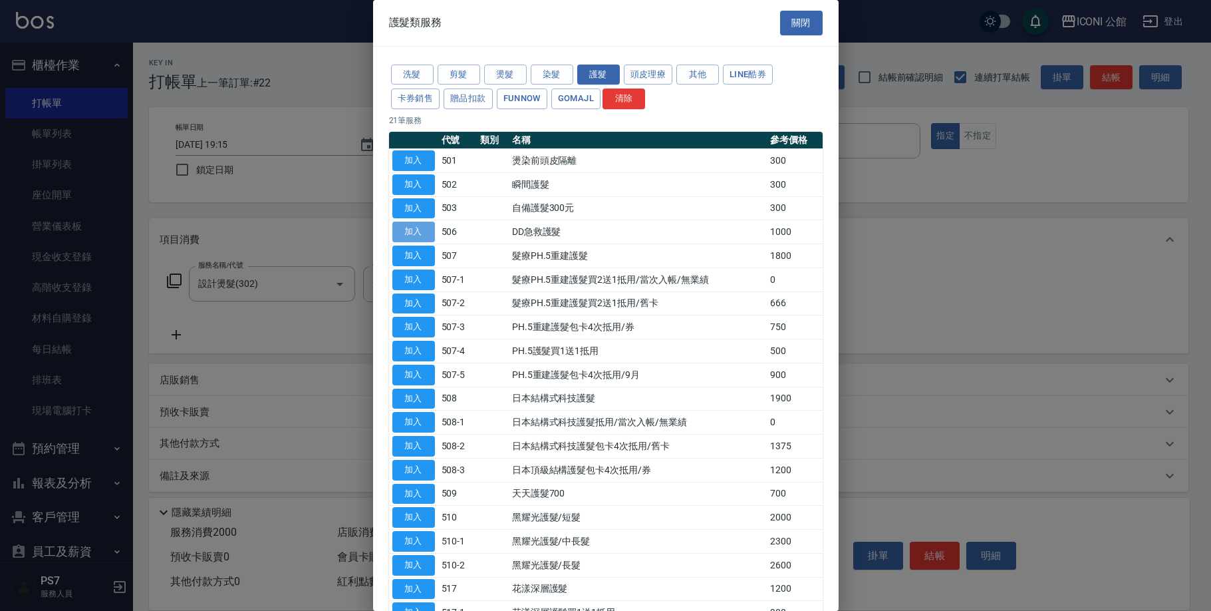
click at [412, 233] on button "加入" at bounding box center [413, 232] width 43 height 21
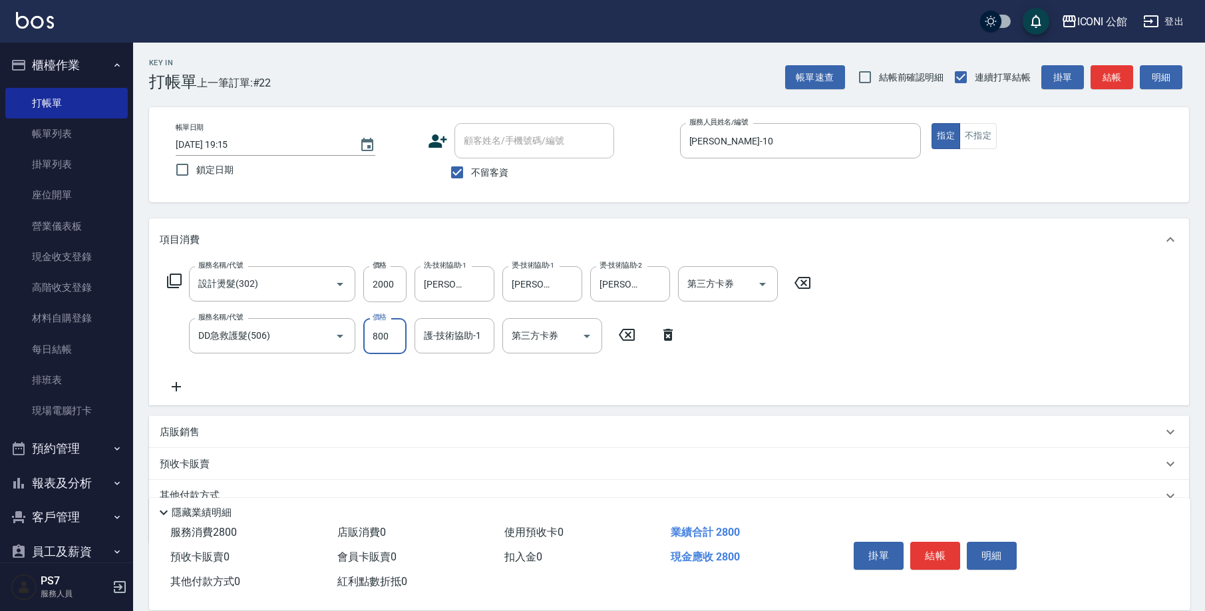
type input "800"
type input "Tim-21"
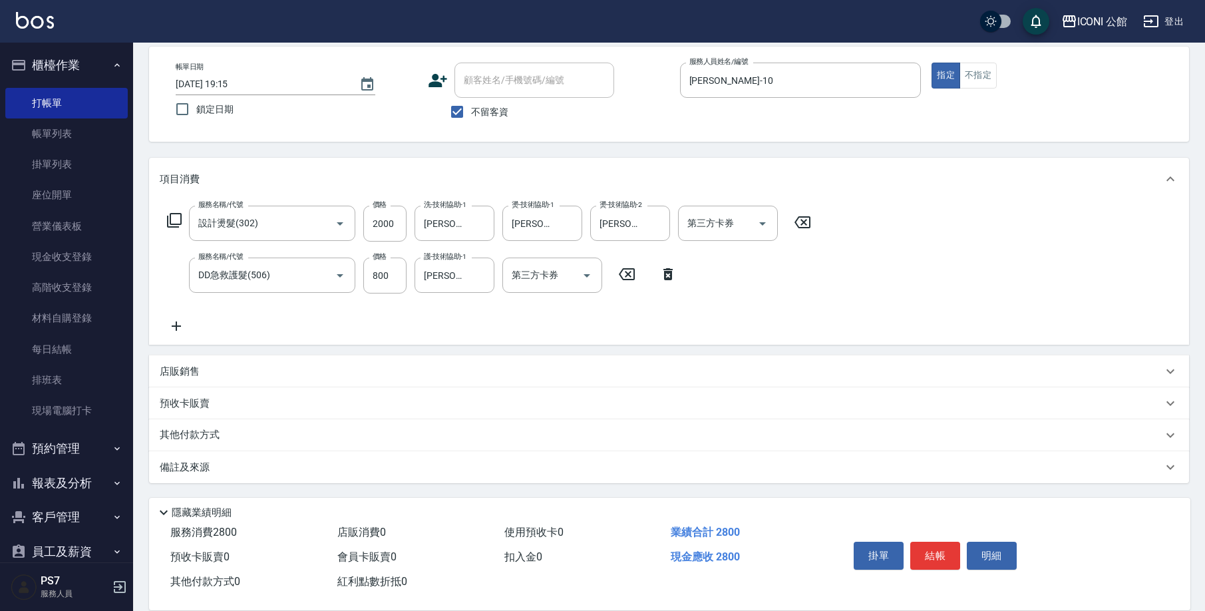
click at [170, 435] on p "其他付款方式" at bounding box center [193, 435] width 67 height 15
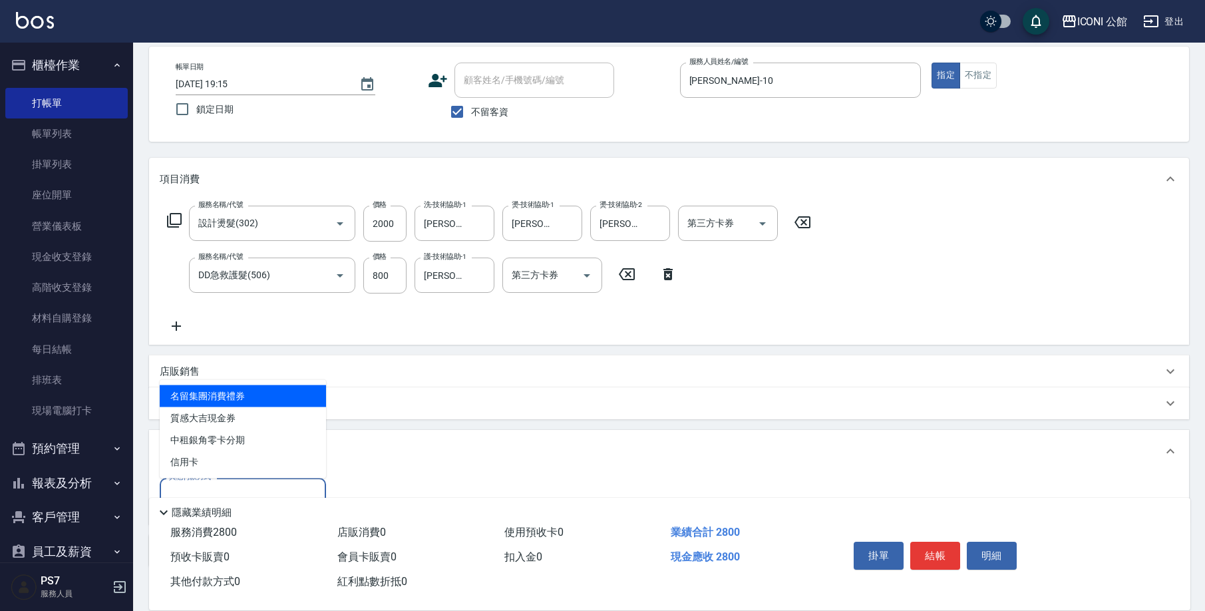
click at [244, 486] on input "其他付款方式" at bounding box center [243, 495] width 154 height 23
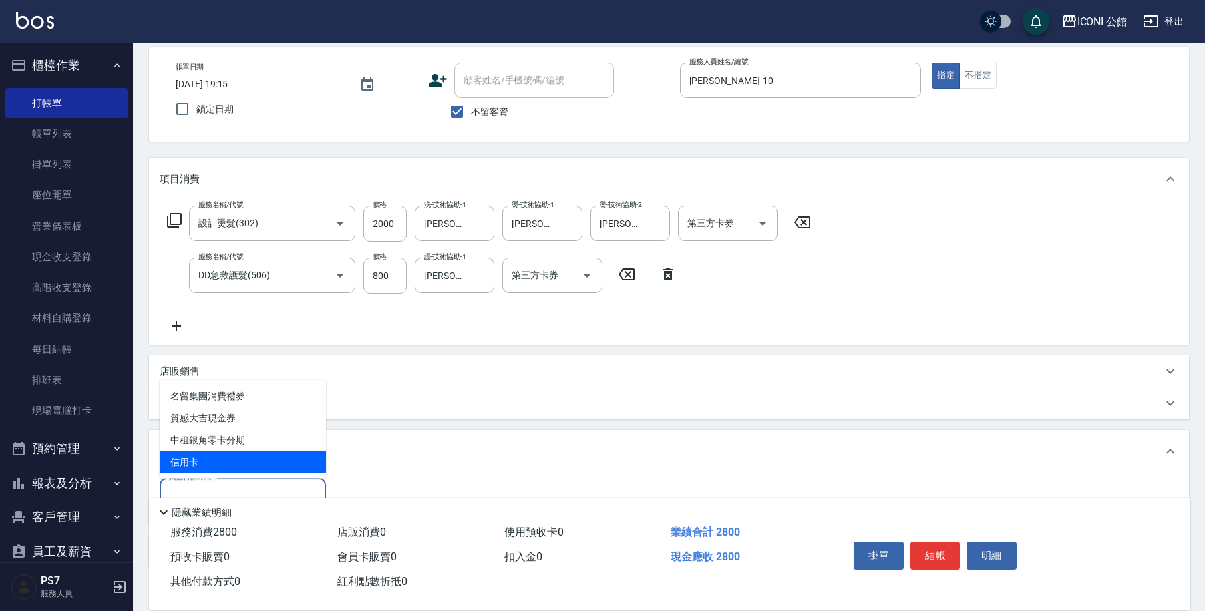
click at [252, 470] on span "信用卡" at bounding box center [243, 462] width 166 height 22
type input "信用卡"
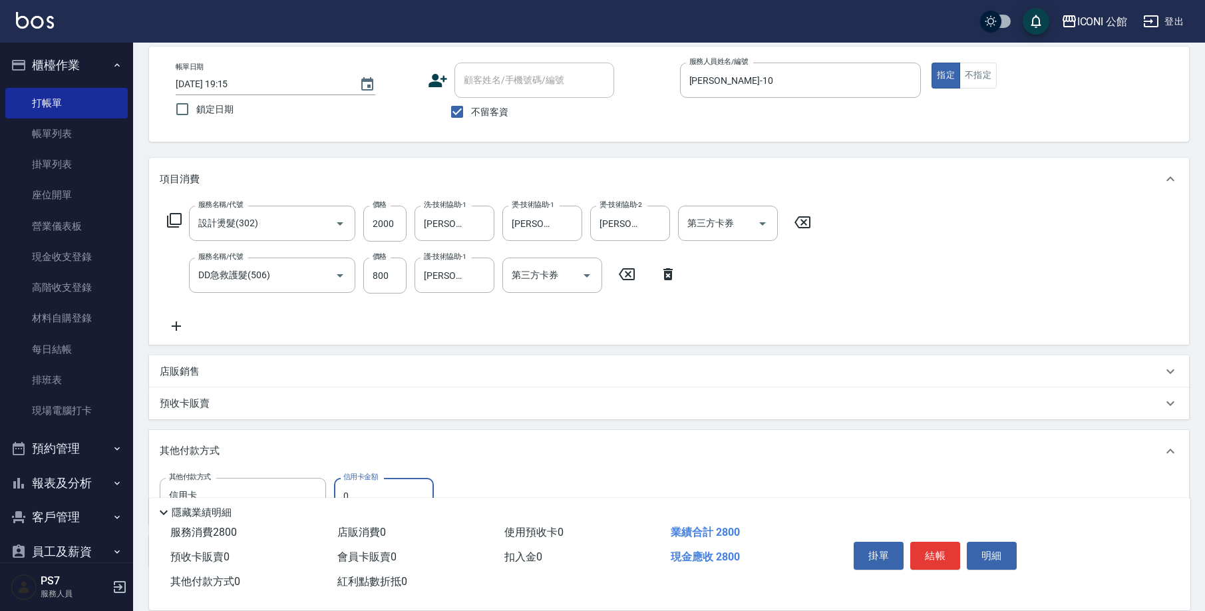
click at [360, 481] on label "信用卡金額" at bounding box center [360, 477] width 35 height 10
click at [360, 481] on input "0" at bounding box center [384, 496] width 100 height 36
type input "2800"
click at [925, 551] on button "結帳" at bounding box center [935, 555] width 50 height 28
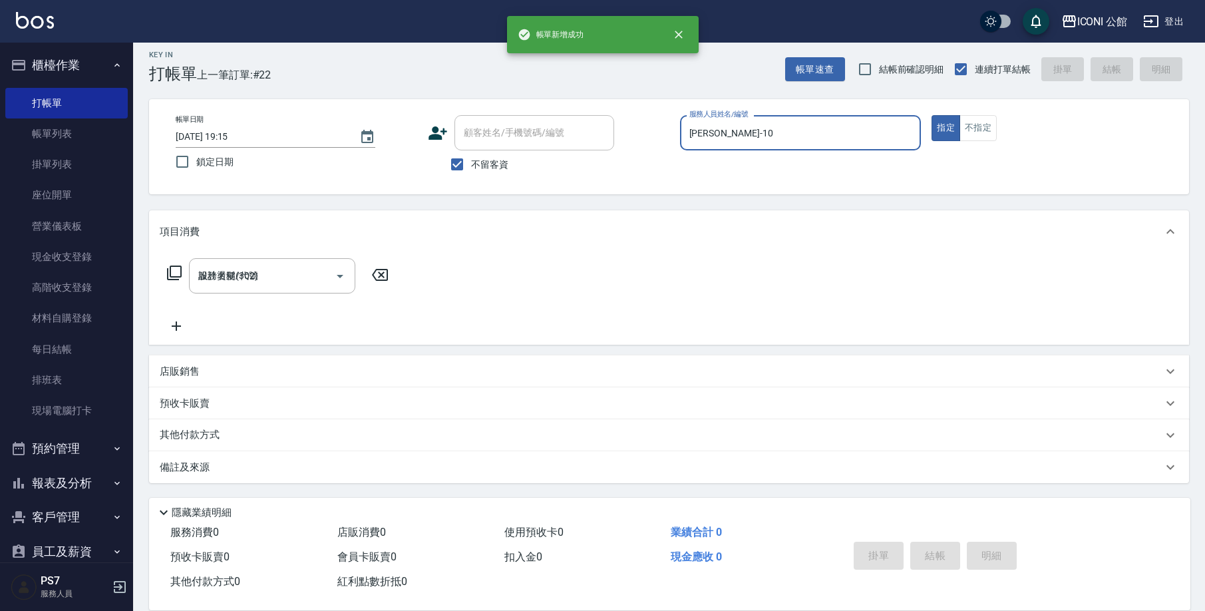
type input "2025/09/15 19:16"
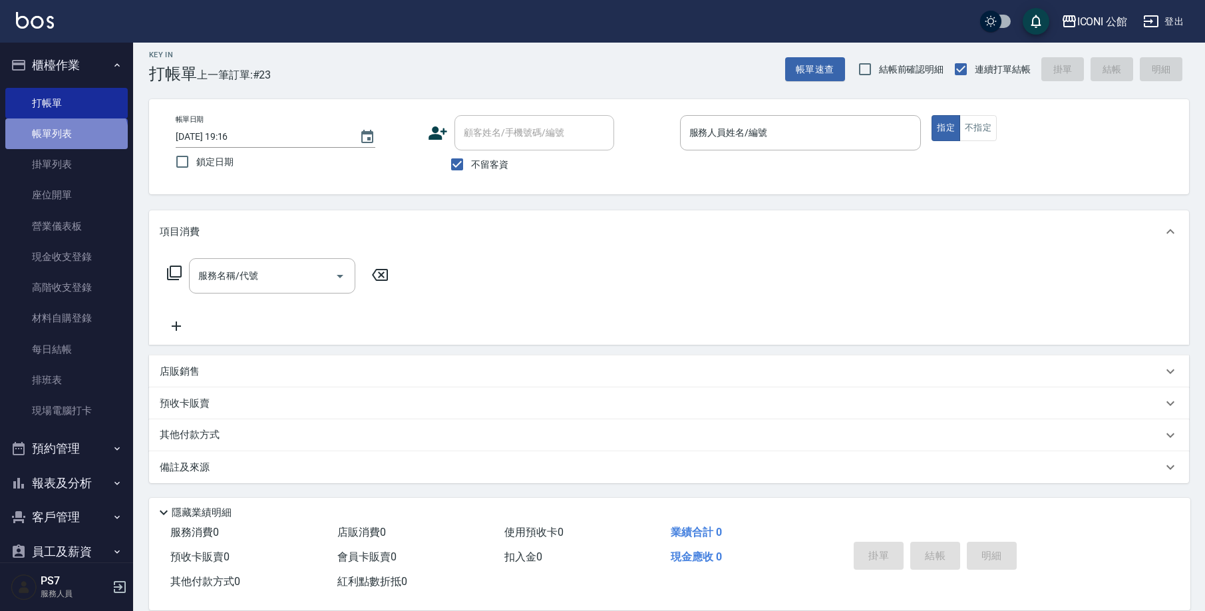
click at [65, 138] on link "帳單列表" at bounding box center [66, 133] width 122 height 31
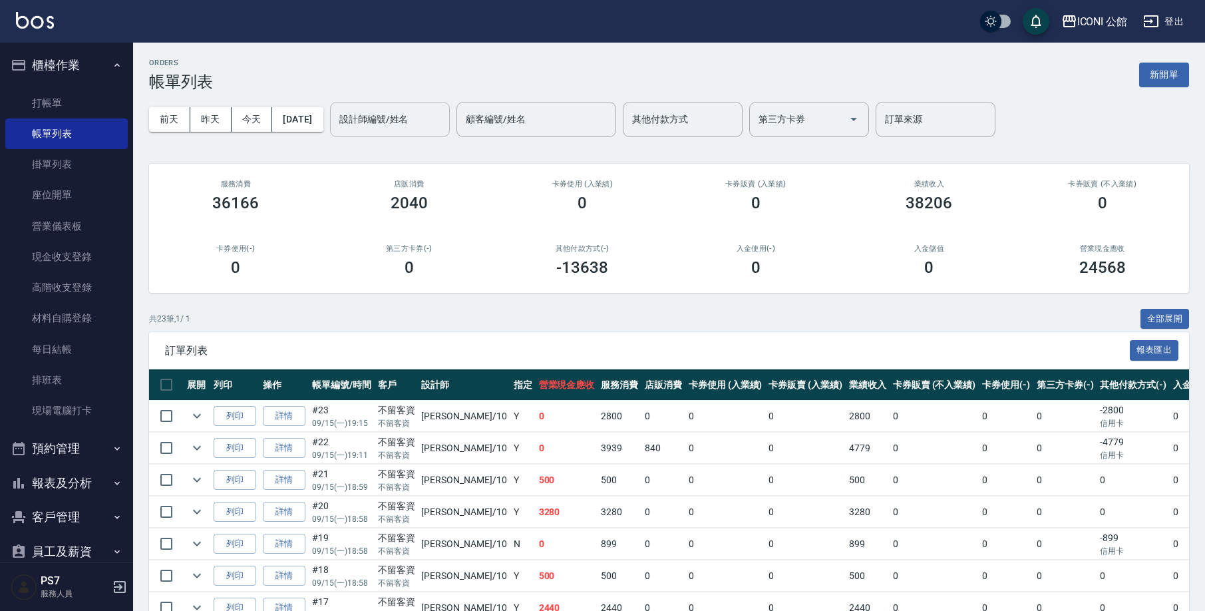
click at [387, 122] on input "設計師編號/姓名" at bounding box center [390, 119] width 108 height 23
type input "Anna-10"
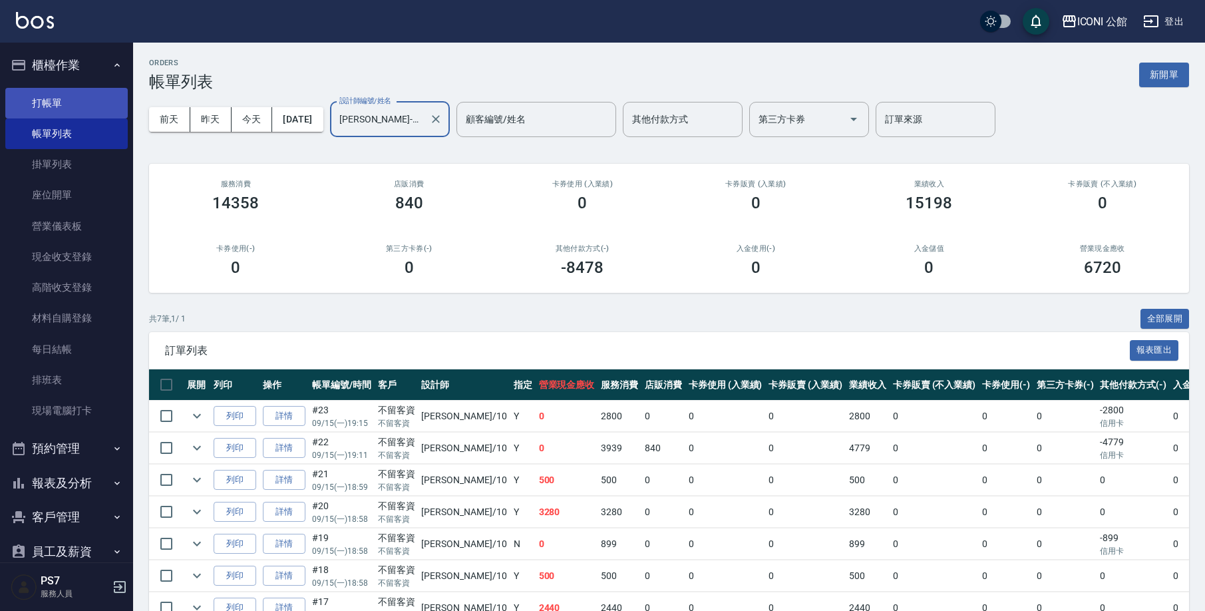
click at [76, 96] on link "打帳單" at bounding box center [66, 103] width 122 height 31
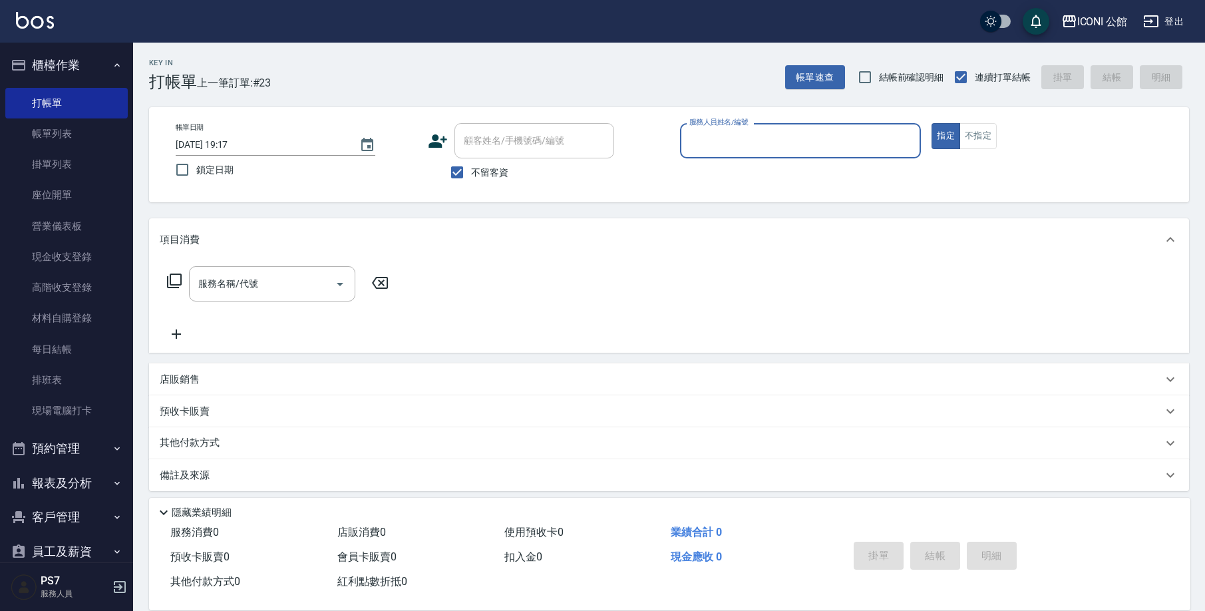
click at [725, 142] on input "服務人員姓名/編號" at bounding box center [801, 140] width 230 height 23
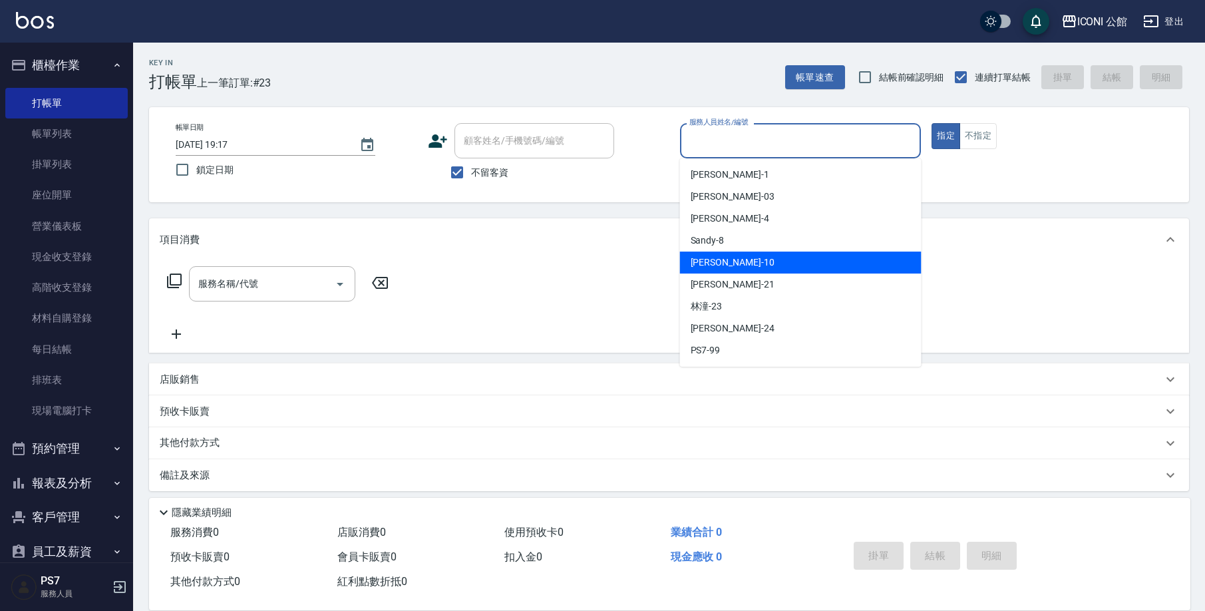
click at [790, 253] on div "Anna -10" at bounding box center [800, 262] width 241 height 22
type input "Anna-10"
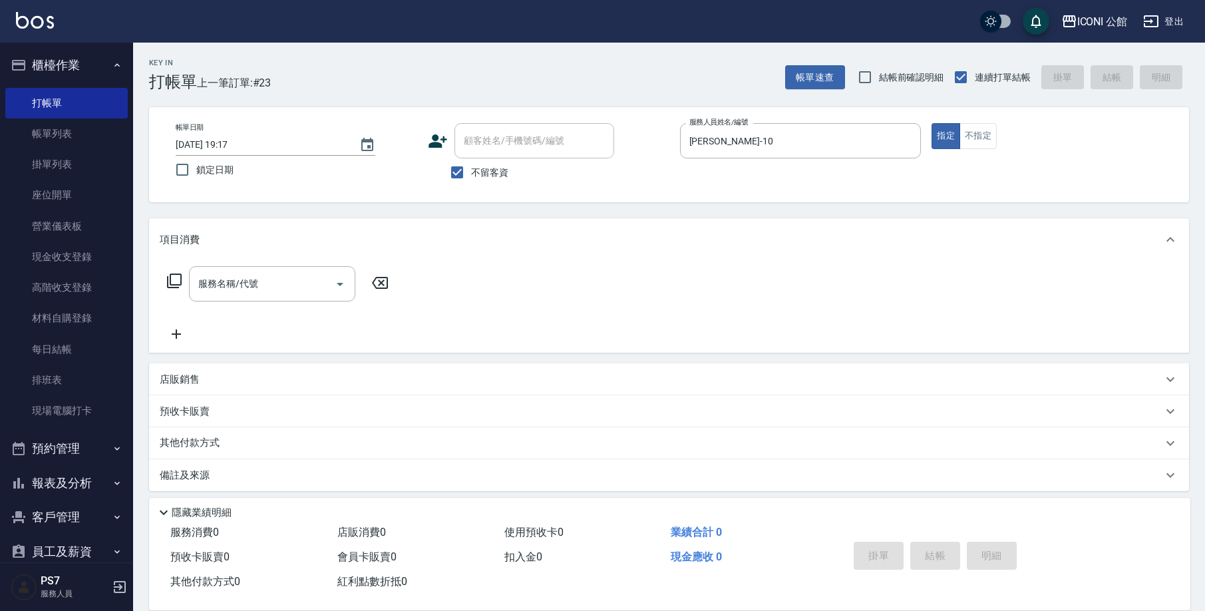
click at [179, 285] on icon at bounding box center [174, 280] width 15 height 15
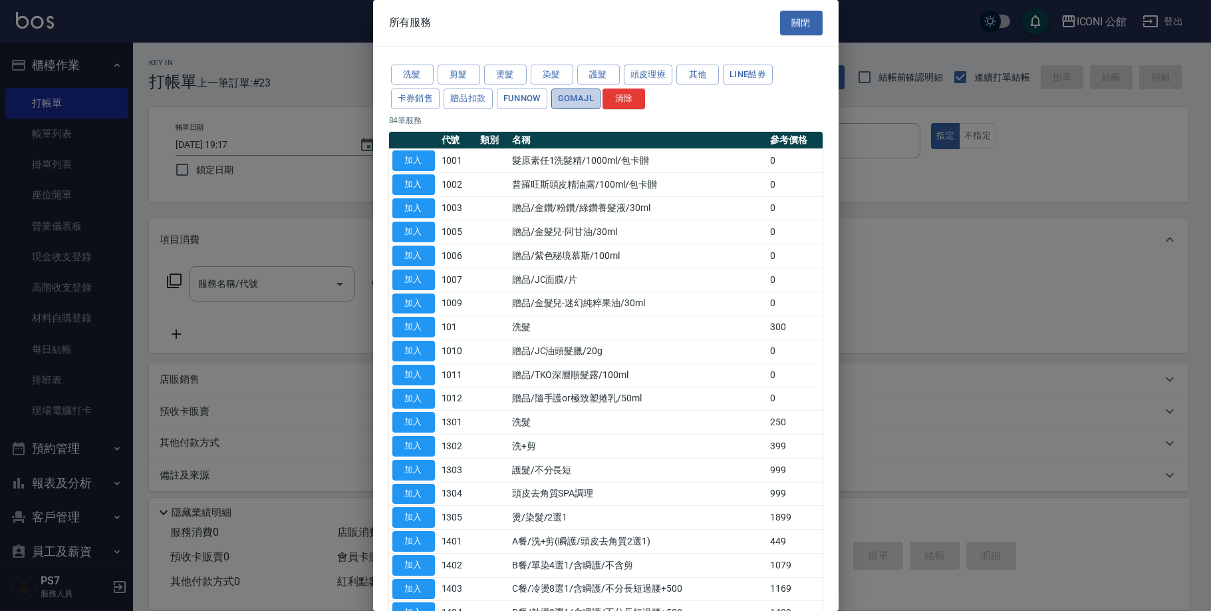
click at [586, 95] on button "GOMAJL" at bounding box center [575, 98] width 49 height 21
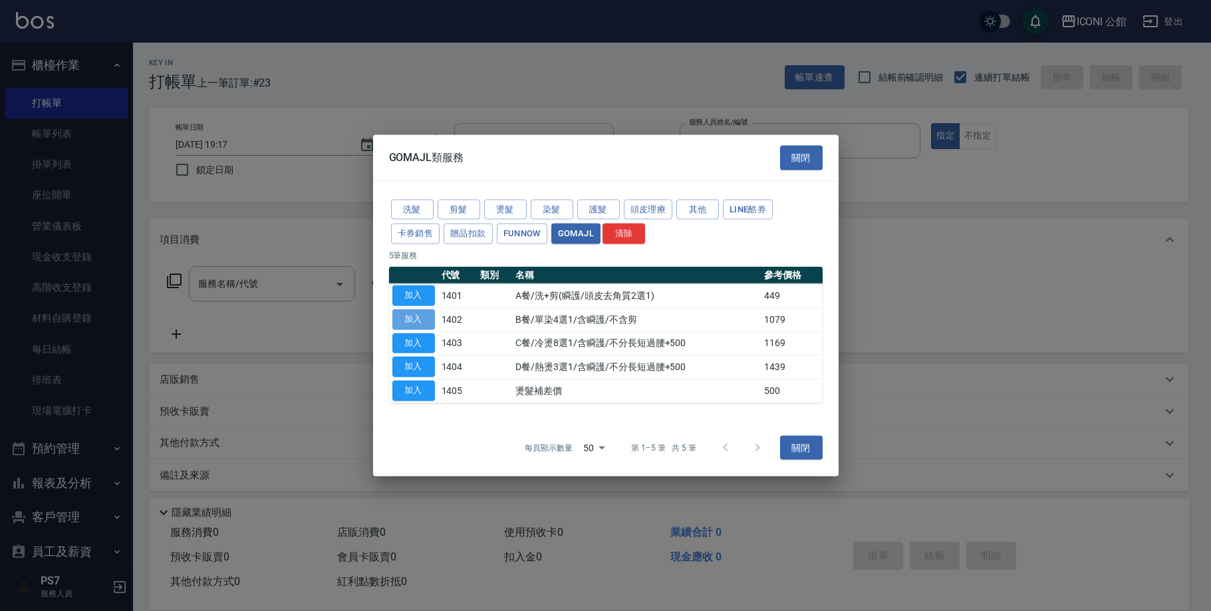
click at [420, 325] on button "加入" at bounding box center [413, 319] width 43 height 21
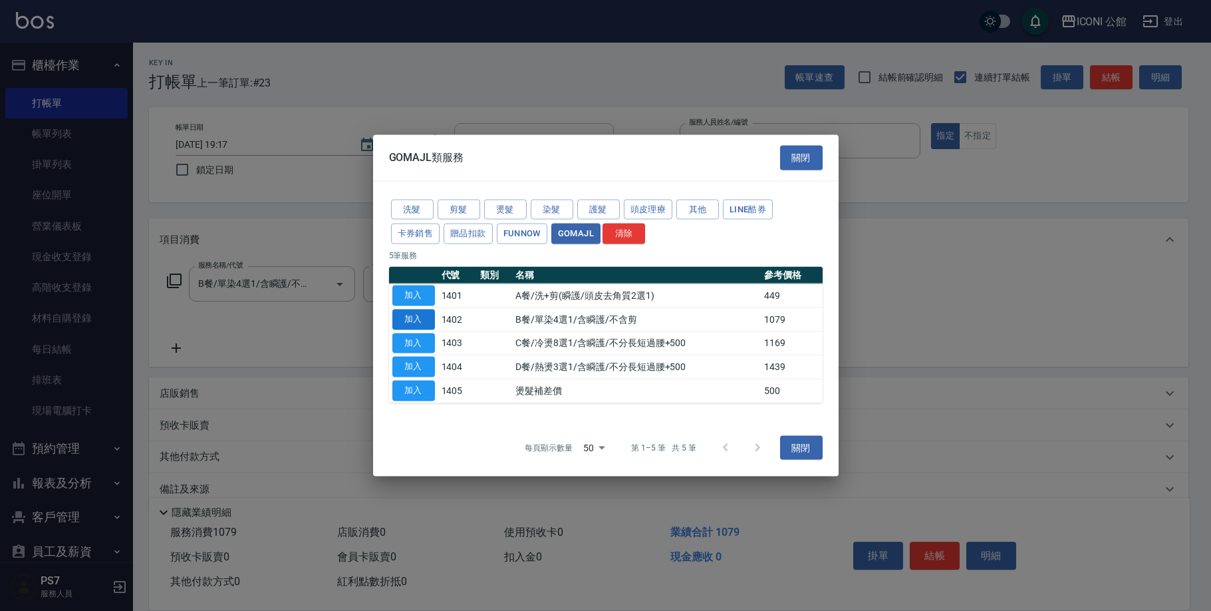
type input "B餐/單染4選1/含瞬護/不含剪(1402)"
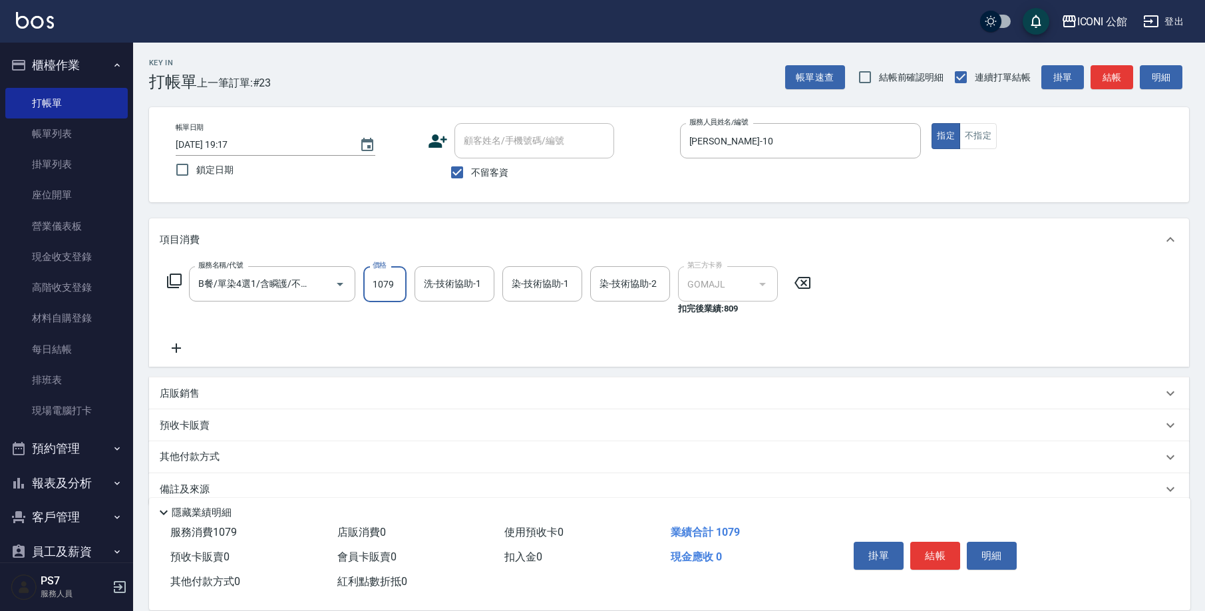
click at [392, 286] on input "1079" at bounding box center [384, 284] width 43 height 36
type input "1199"
type input "Tim-21"
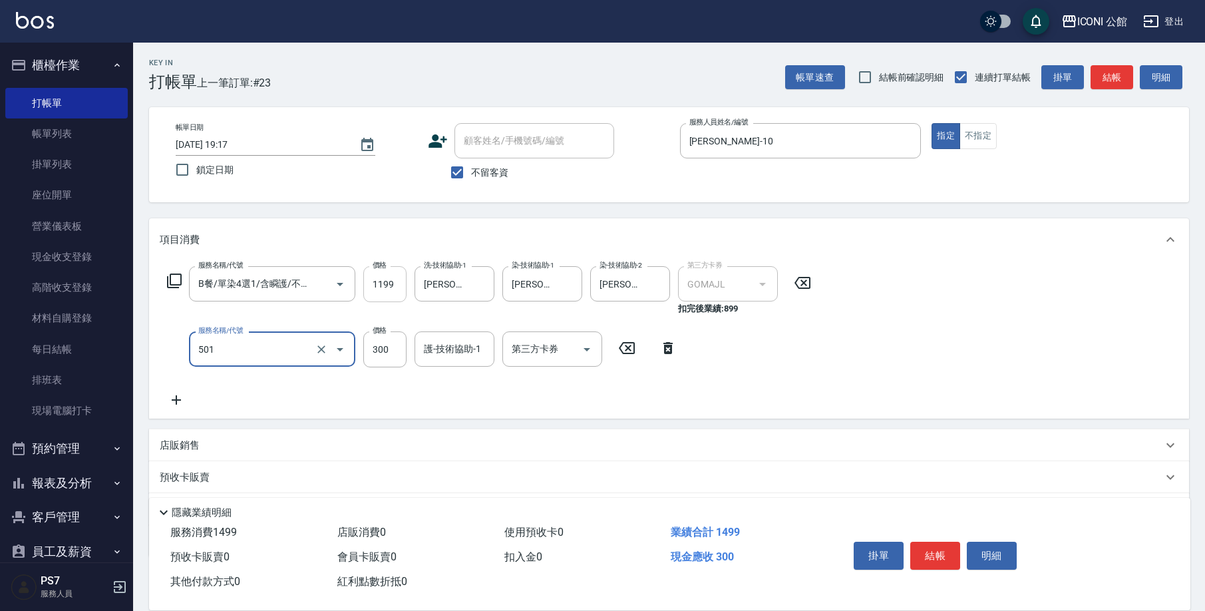
type input "燙染前頭皮隔離(501)"
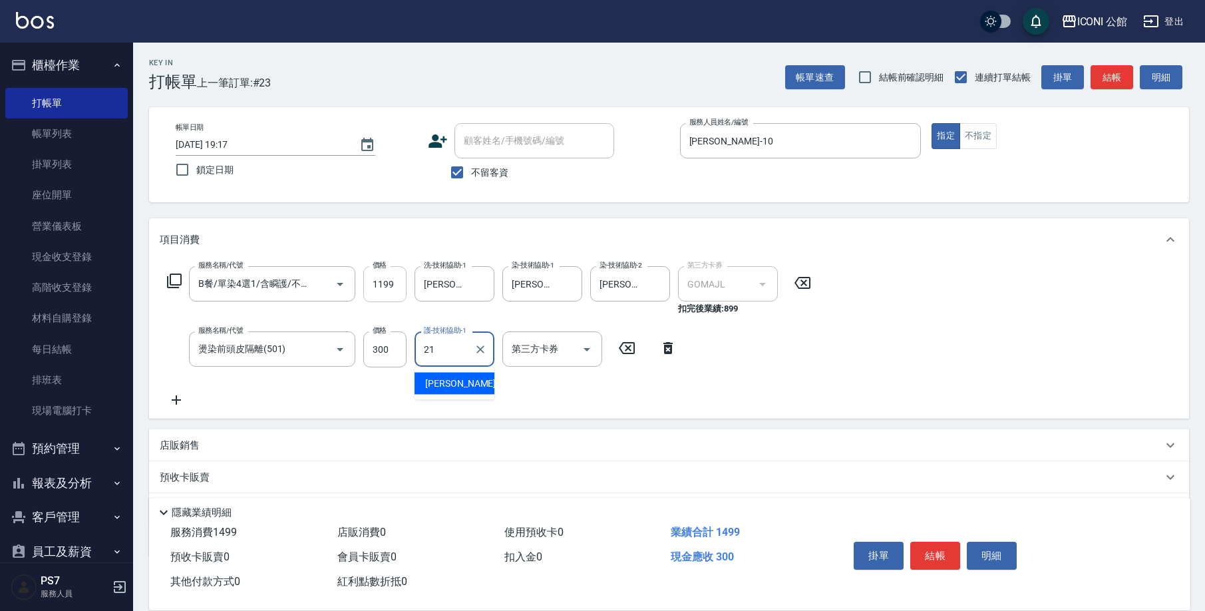
type input "Tim-21"
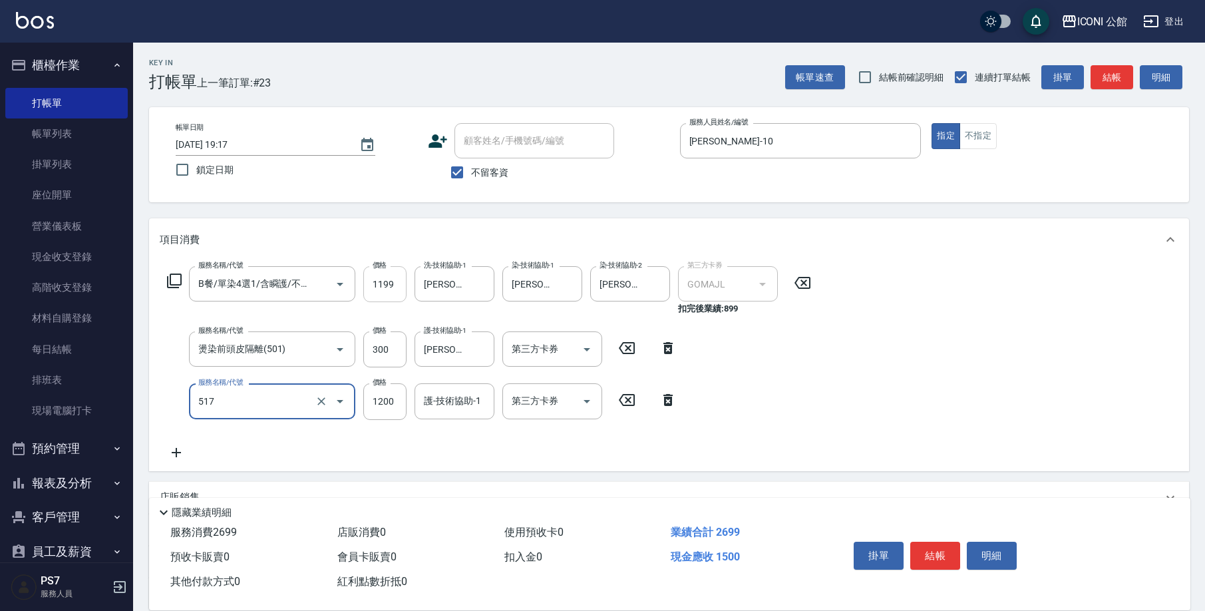
type input "花漾深層護髮(517)"
type input "960"
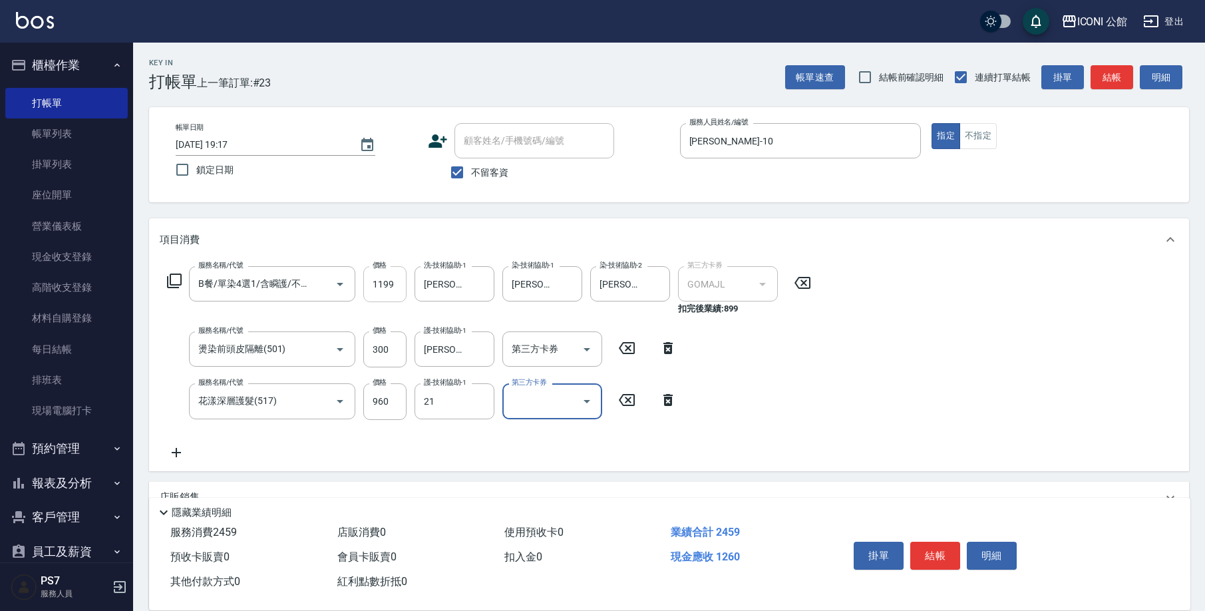
type input "Tim-21"
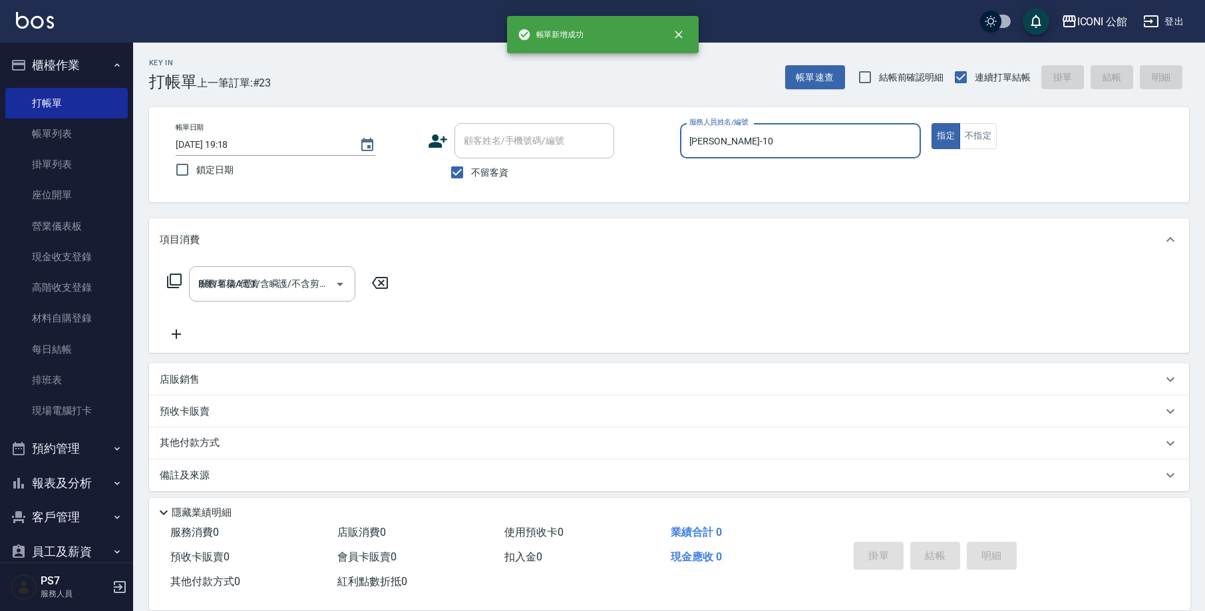
type input "2025/09/15 19:18"
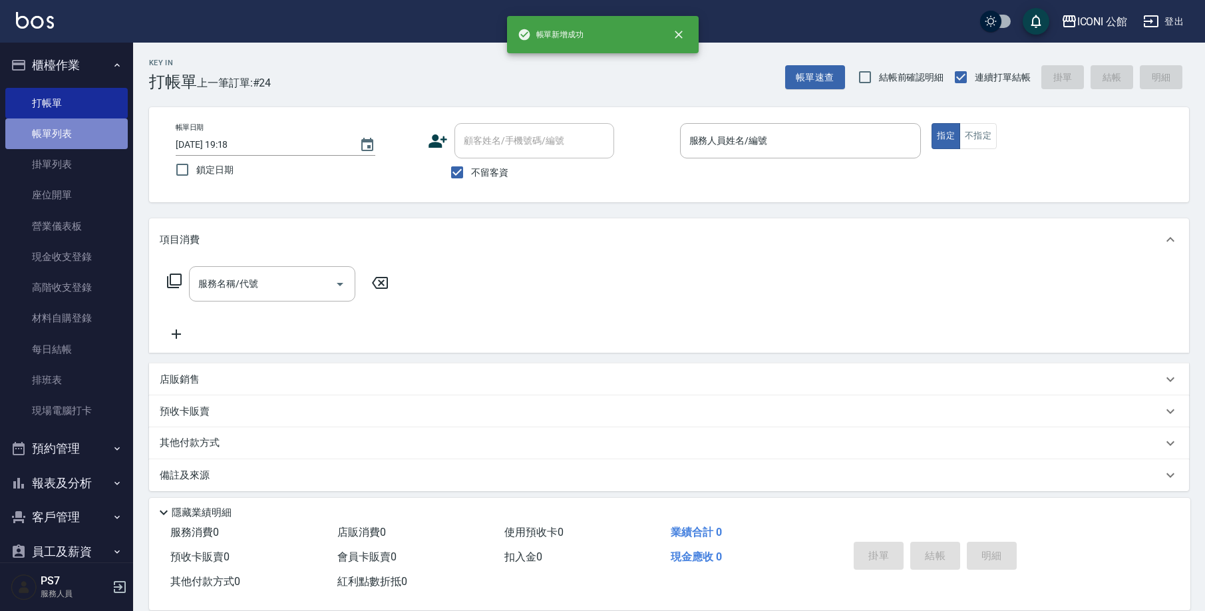
click at [77, 132] on link "帳單列表" at bounding box center [66, 133] width 122 height 31
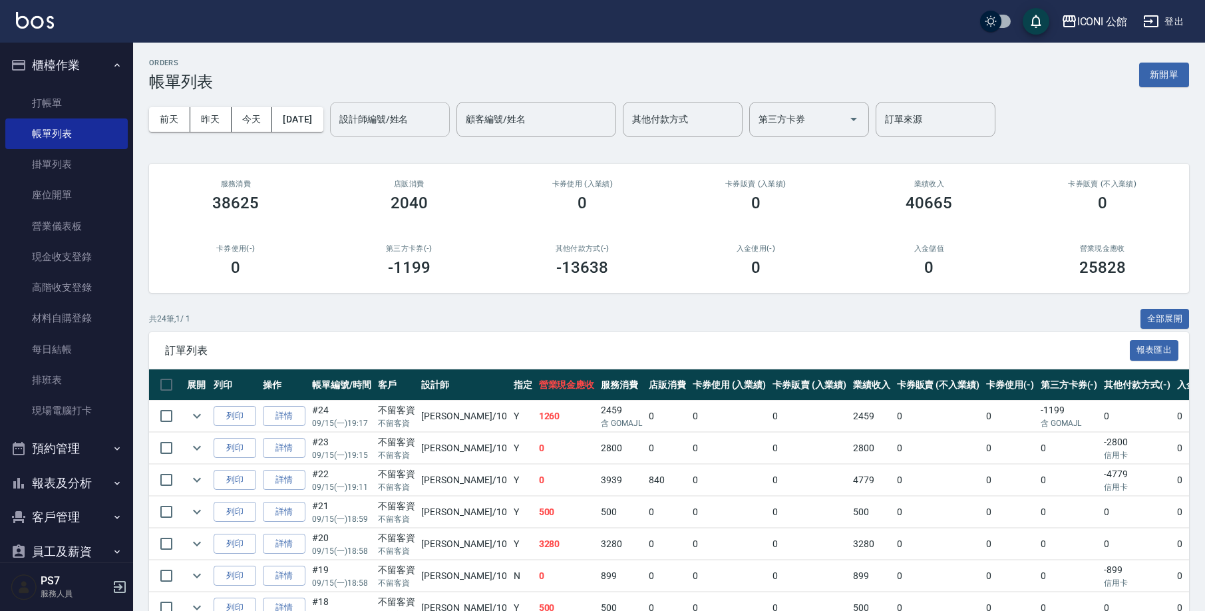
click at [385, 118] on input "設計師編號/姓名" at bounding box center [390, 119] width 108 height 23
type input "Kevin-1"
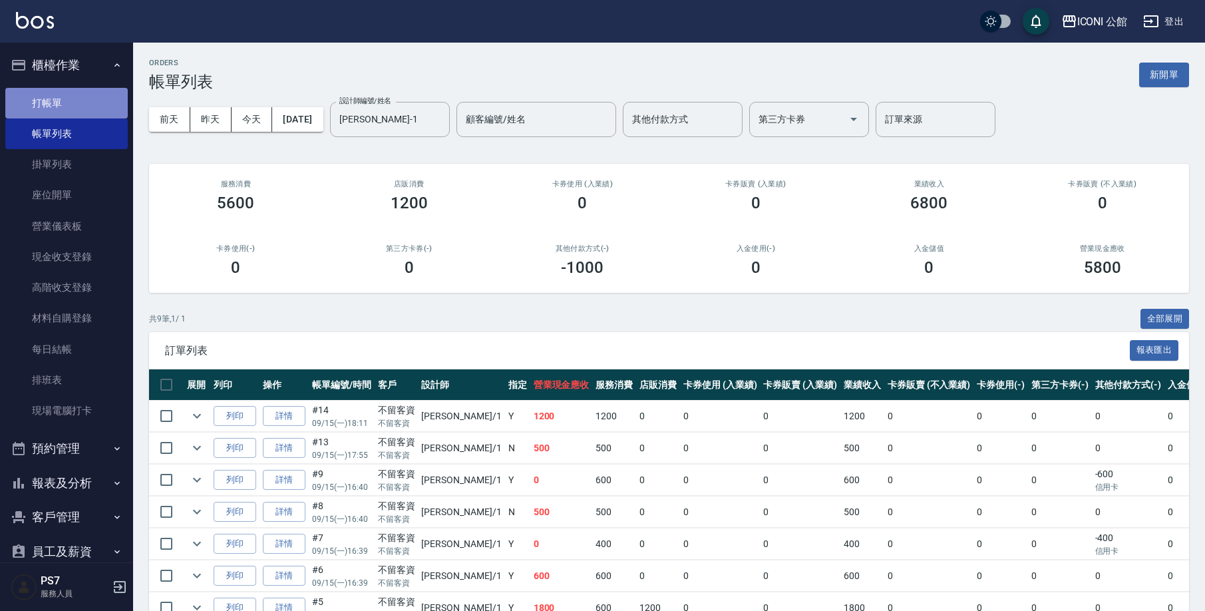
click at [84, 109] on link "打帳單" at bounding box center [66, 103] width 122 height 31
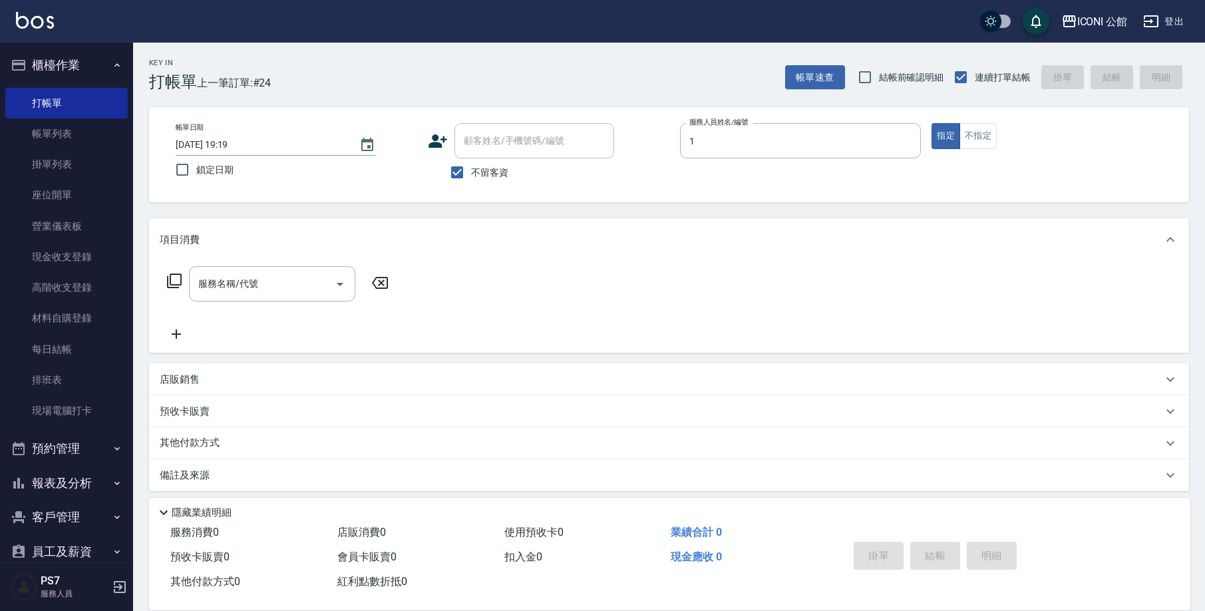
type input "Kevin-1"
type button "true"
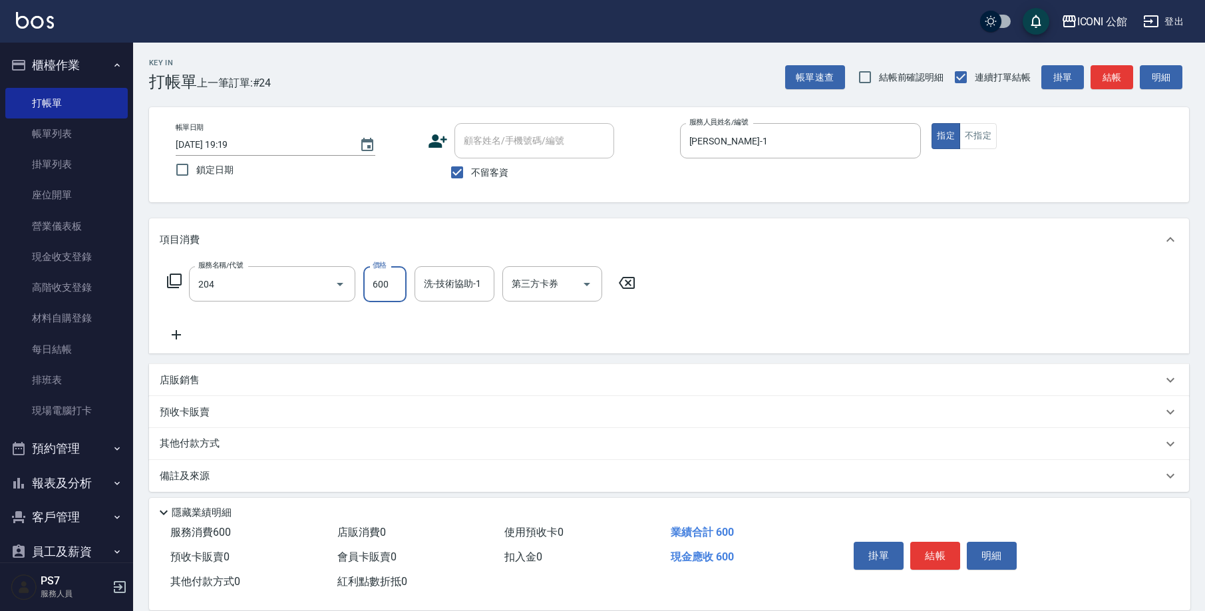
type input "指定洗+剪(204)"
type input "Kevin-1"
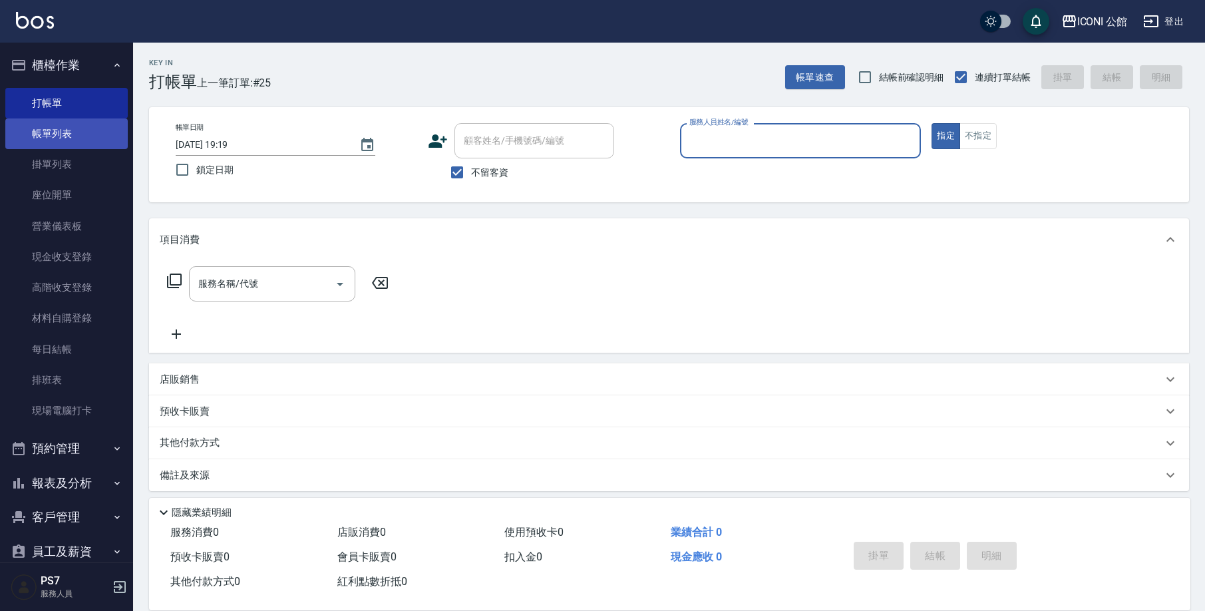
click at [69, 138] on link "帳單列表" at bounding box center [66, 133] width 122 height 31
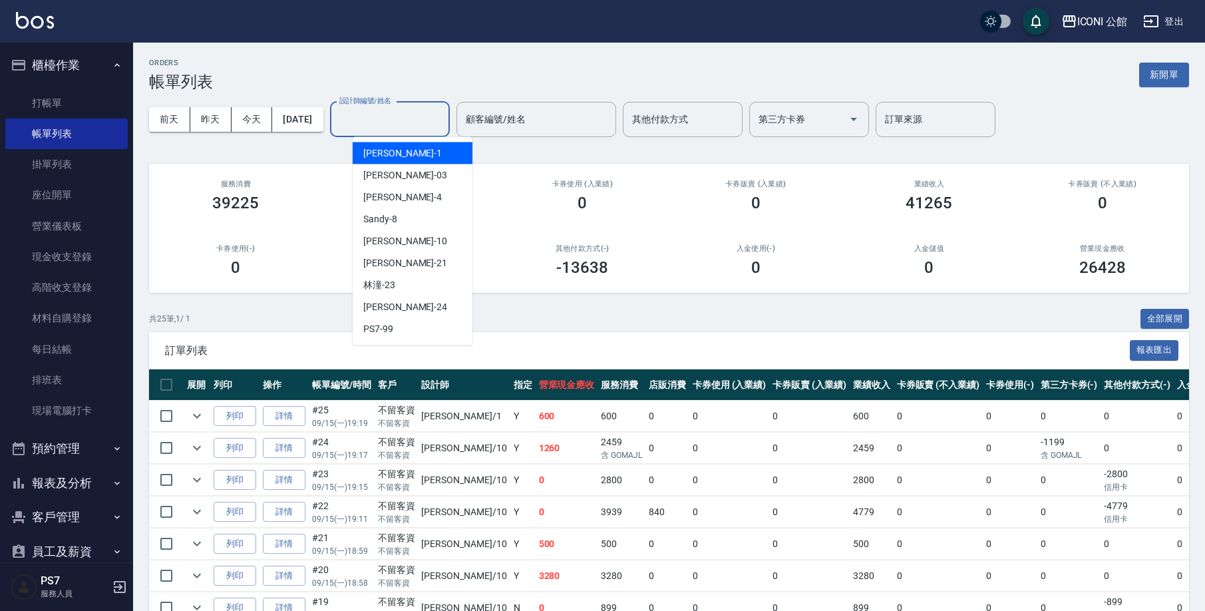
click at [379, 118] on input "設計師編號/姓名" at bounding box center [390, 119] width 108 height 23
type input "Anna-10"
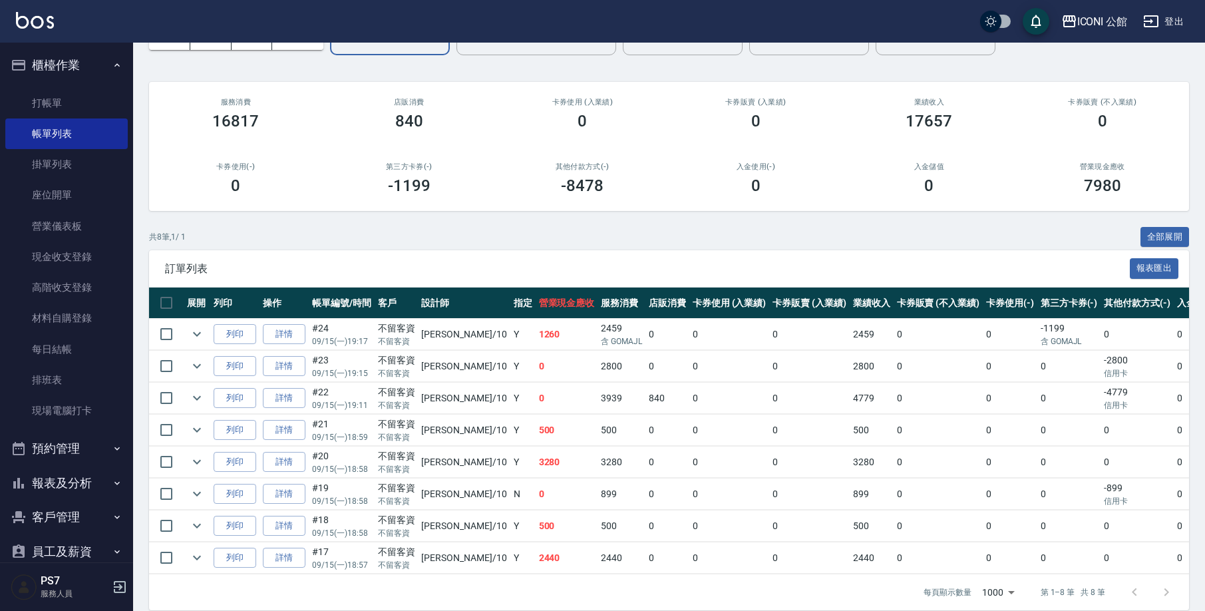
scroll to position [106, 0]
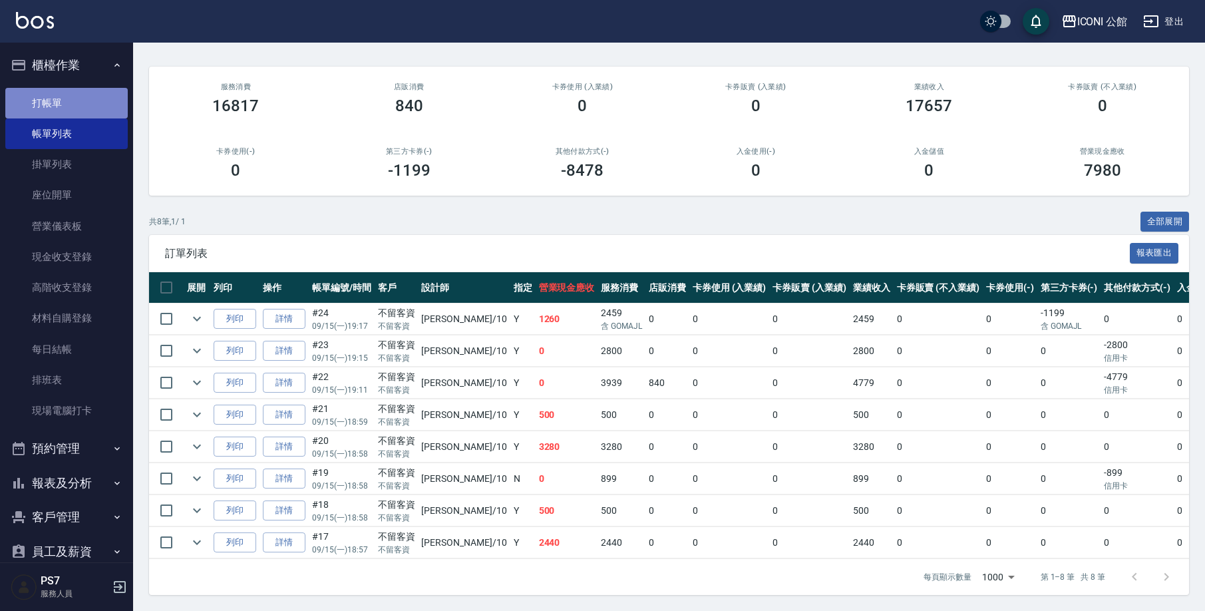
click at [84, 105] on link "打帳單" at bounding box center [66, 103] width 122 height 31
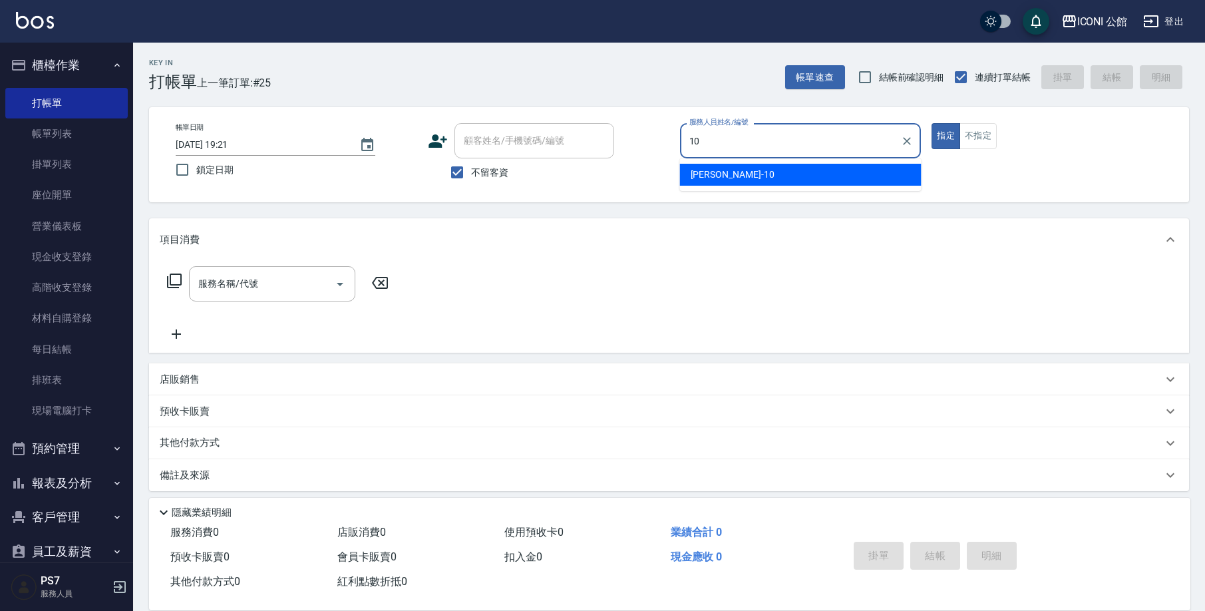
type input "Anna-10"
type button "true"
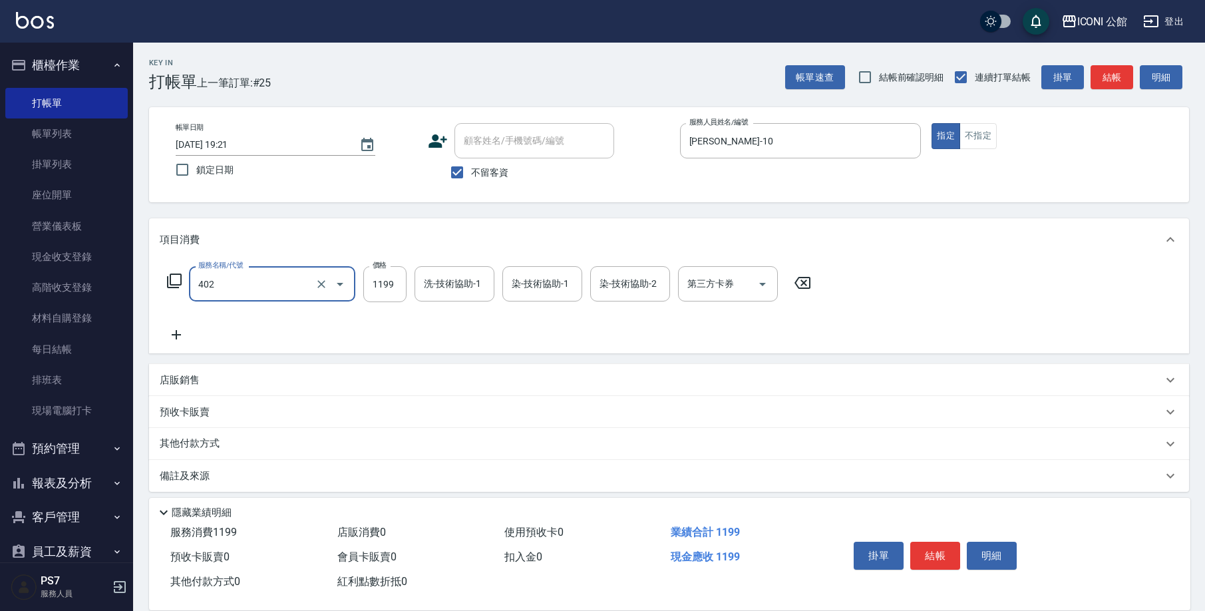
type input "設計染髮(402)"
type input "1600"
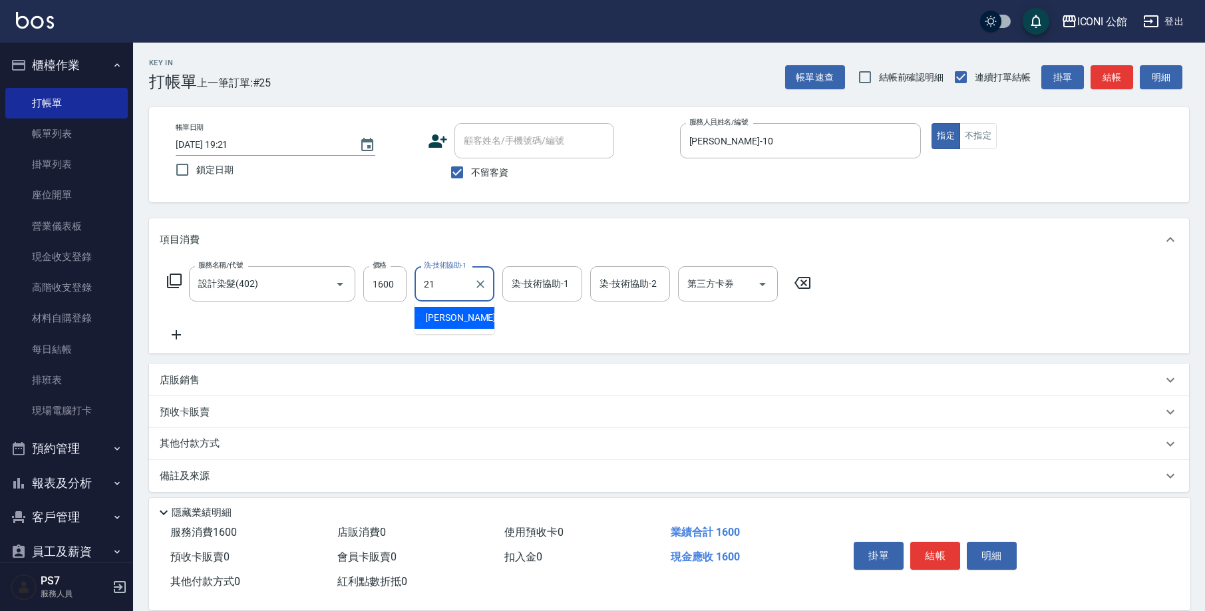
type input "Tim-21"
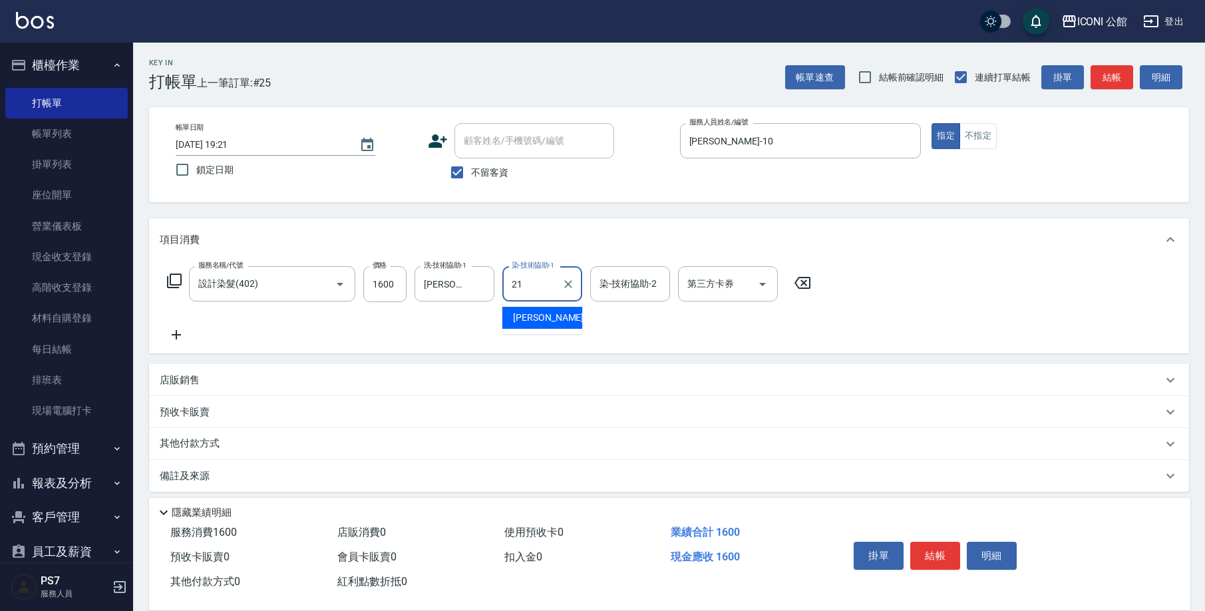
type input "Tim-21"
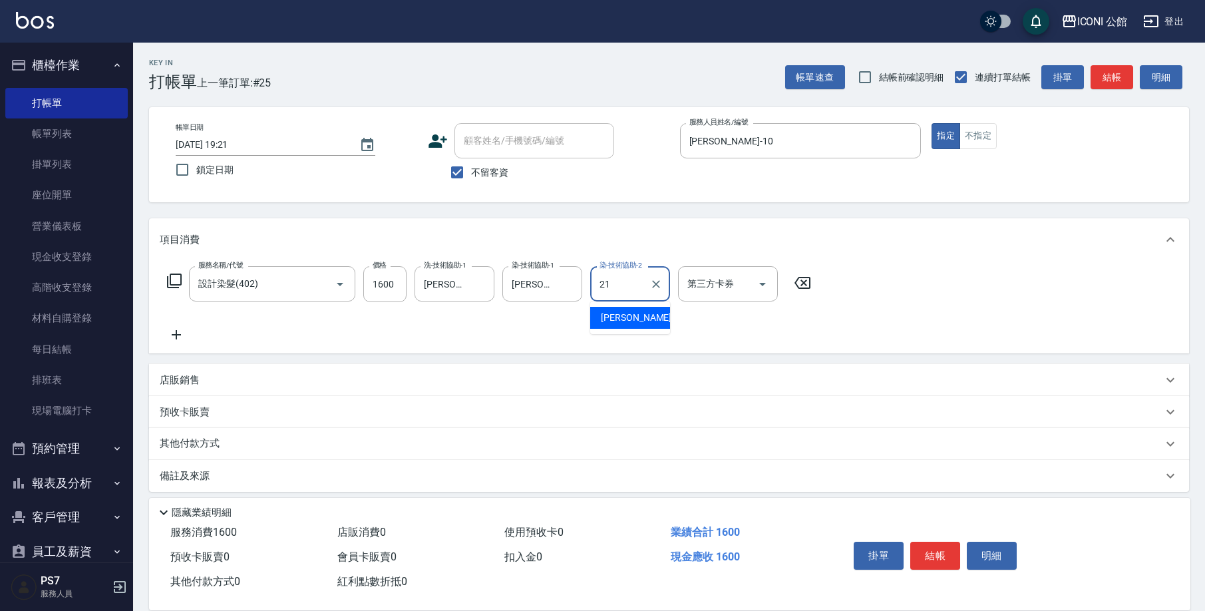
type input "Tim-21"
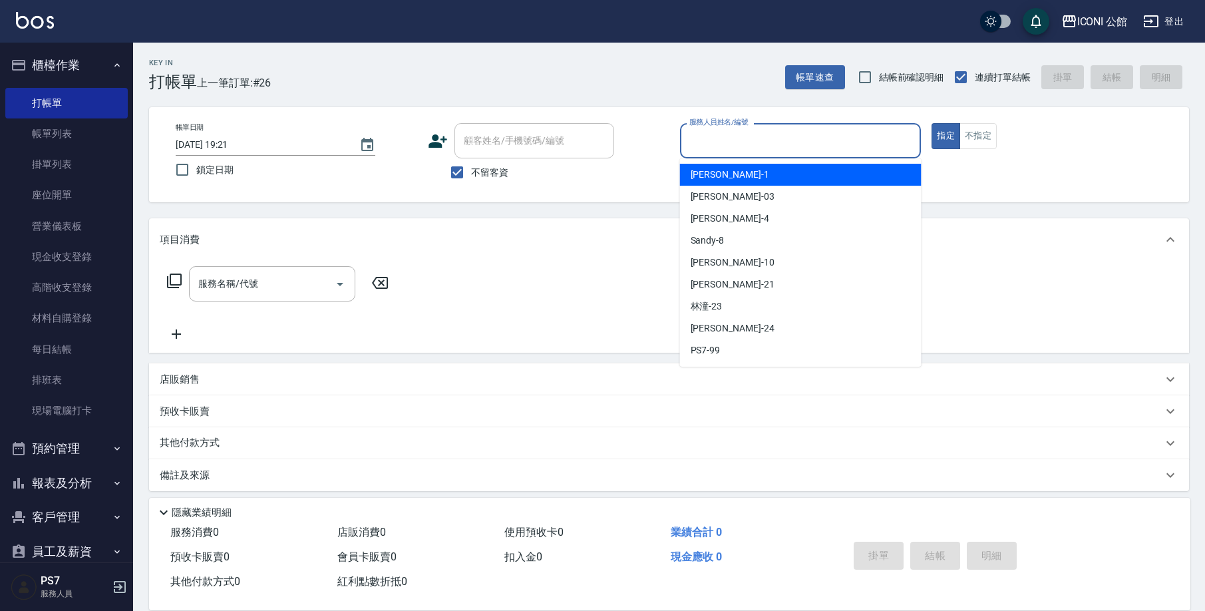
click at [702, 144] on input "服務人員姓名/編號" at bounding box center [801, 140] width 230 height 23
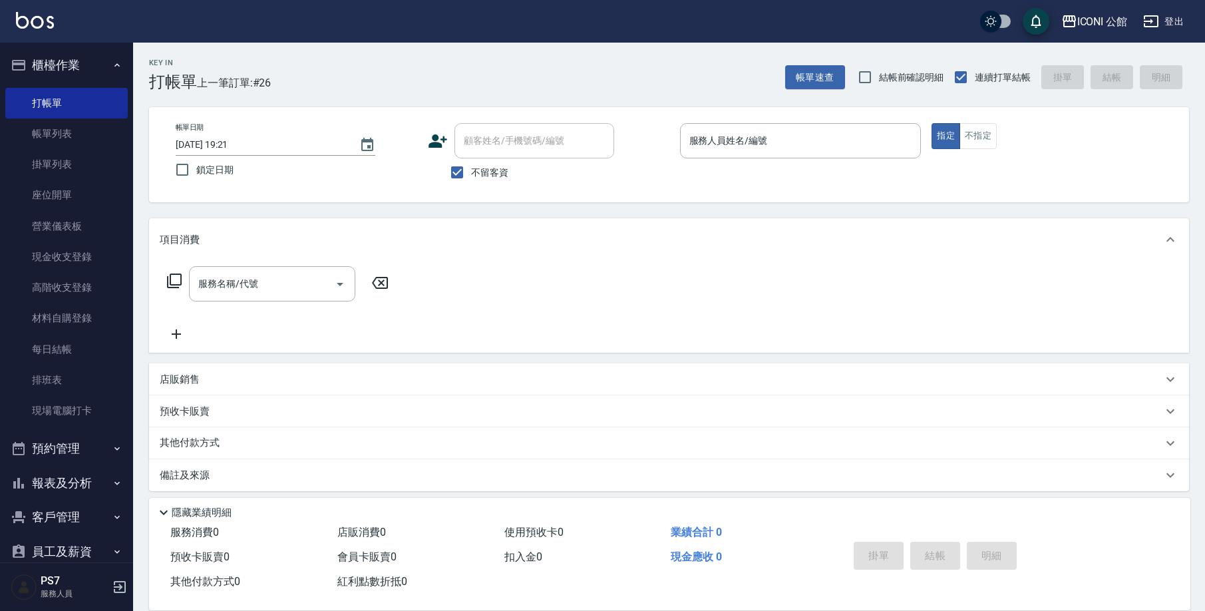
drag, startPoint x: 1084, startPoint y: 259, endPoint x: 659, endPoint y: 184, distance: 431.0
click at [1082, 257] on div "項目消費" at bounding box center [669, 239] width 1040 height 43
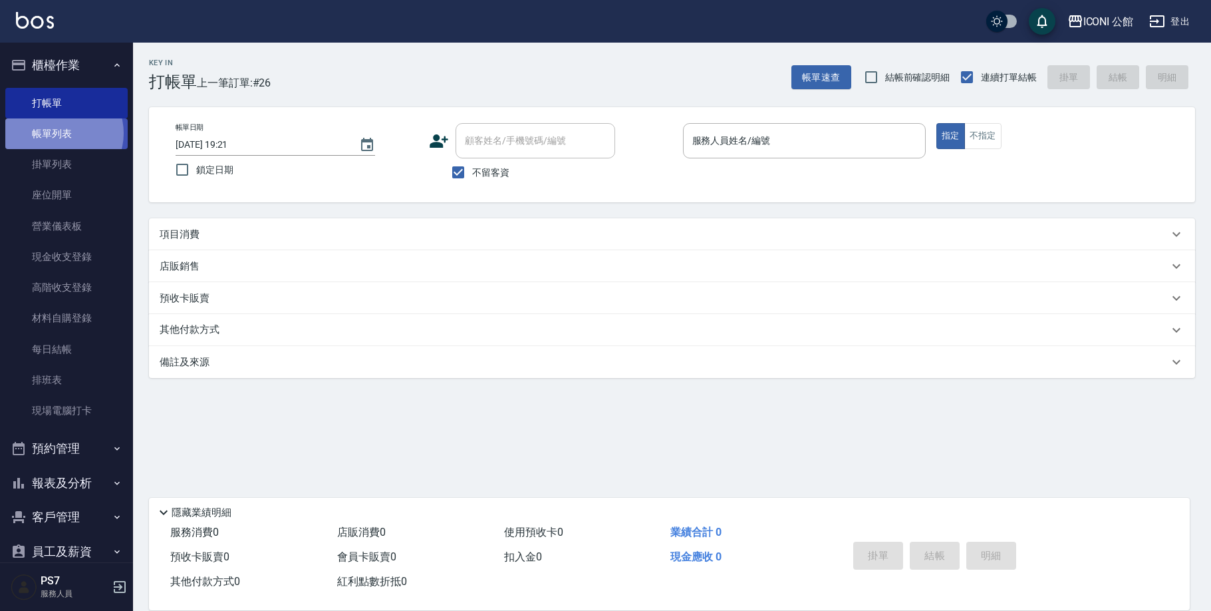
click at [59, 132] on link "帳單列表" at bounding box center [66, 133] width 122 height 31
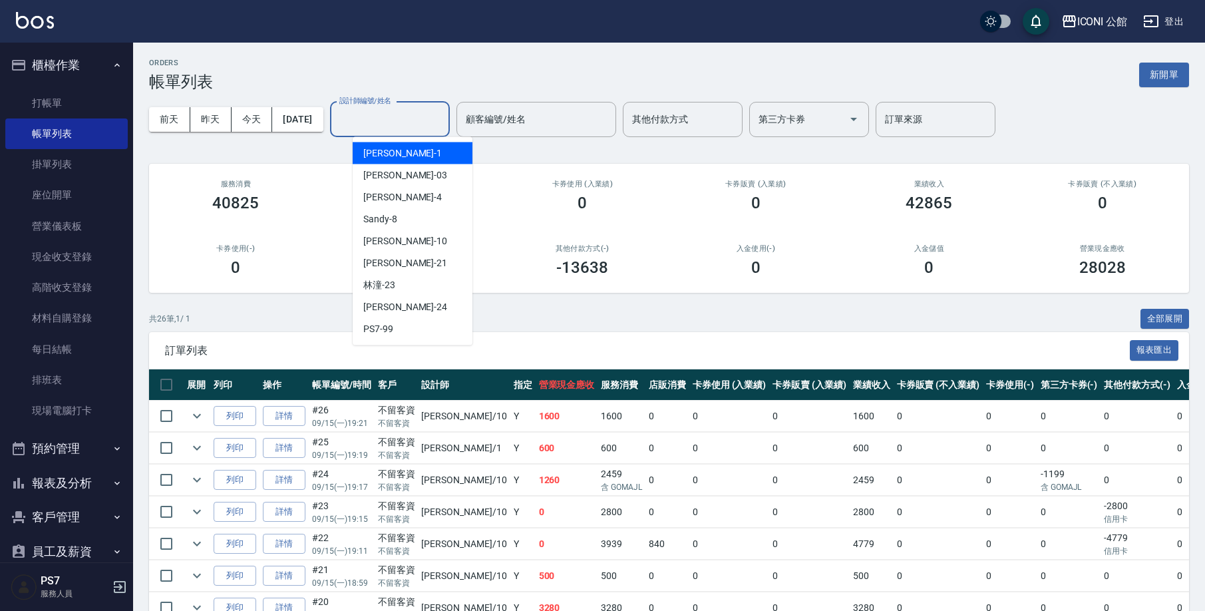
click at [394, 120] on input "設計師編號/姓名" at bounding box center [390, 119] width 108 height 23
type input "Anna-10"
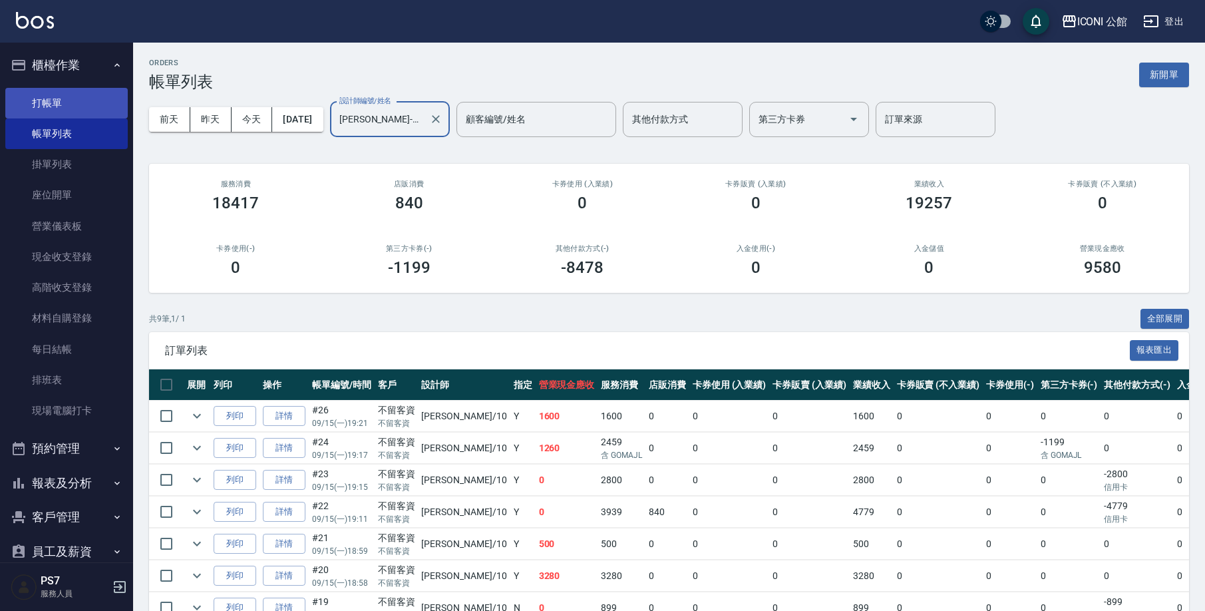
click at [43, 104] on link "打帳單" at bounding box center [66, 103] width 122 height 31
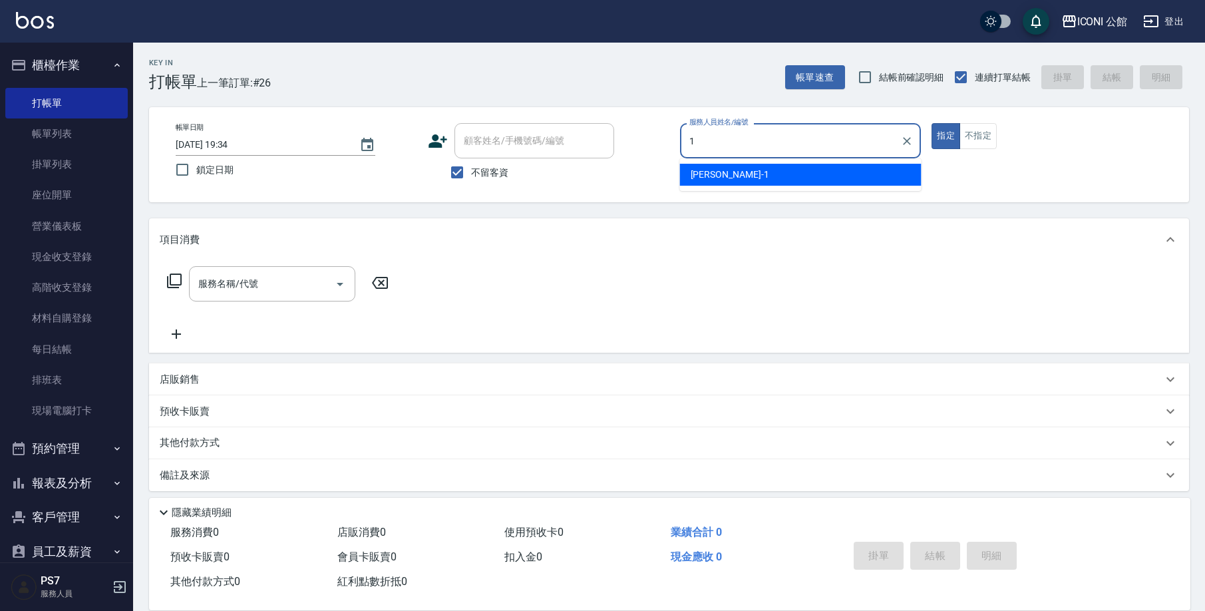
type input "Kevin-1"
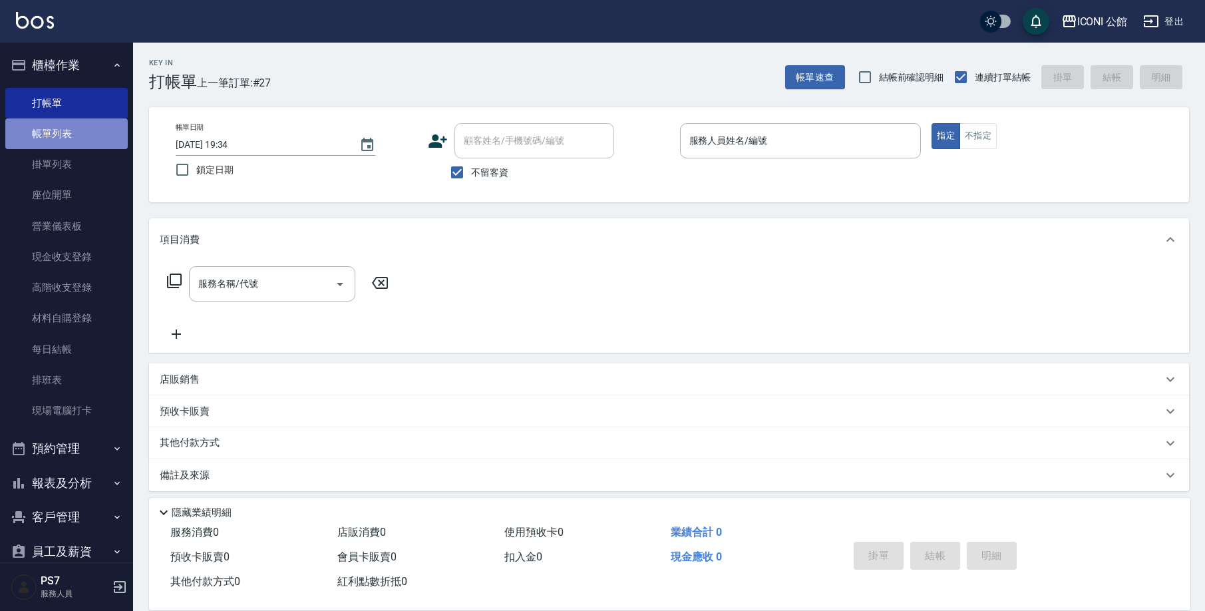
click at [67, 134] on link "帳單列表" at bounding box center [66, 133] width 122 height 31
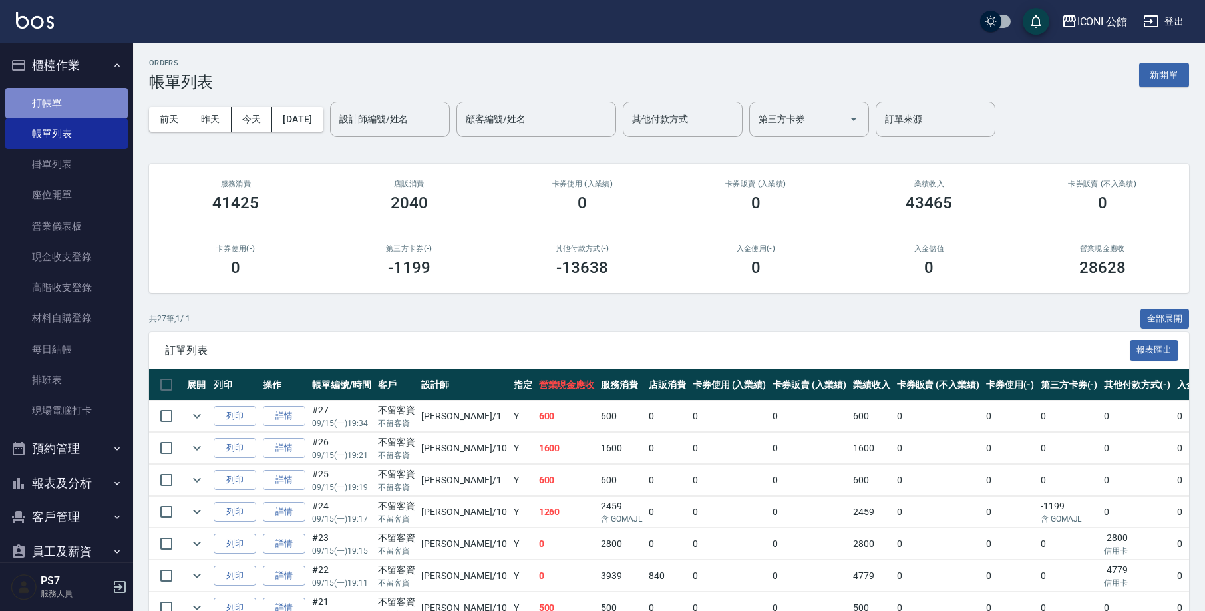
click at [71, 109] on link "打帳單" at bounding box center [66, 103] width 122 height 31
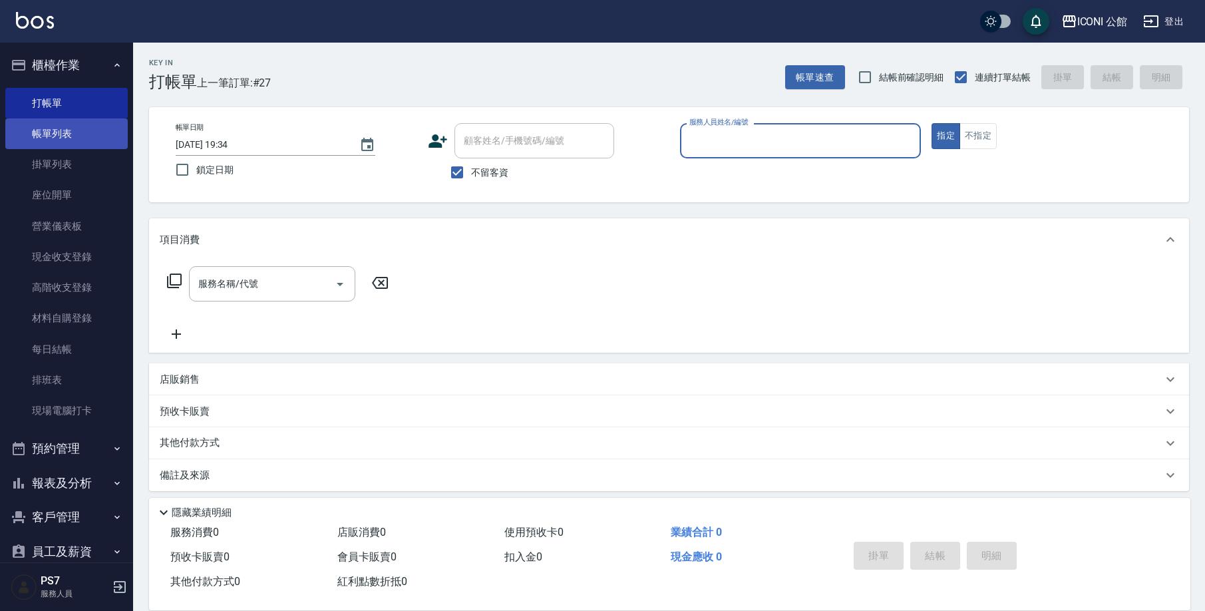
click at [78, 146] on link "帳單列表" at bounding box center [66, 133] width 122 height 31
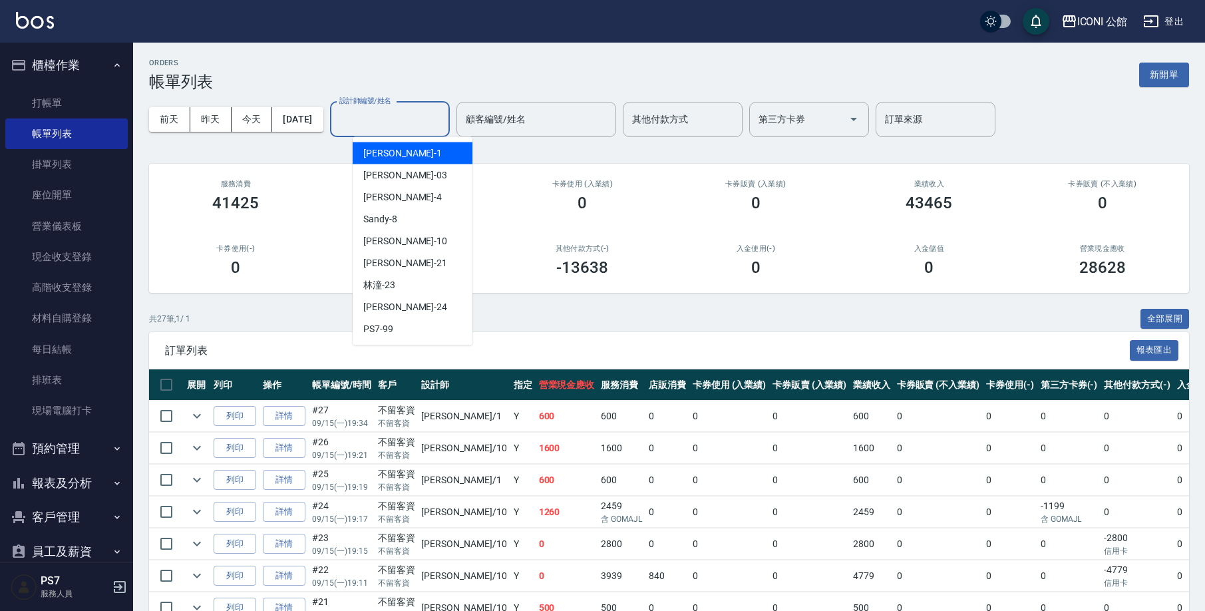
click at [386, 120] on input "設計師編號/姓名" at bounding box center [390, 119] width 108 height 23
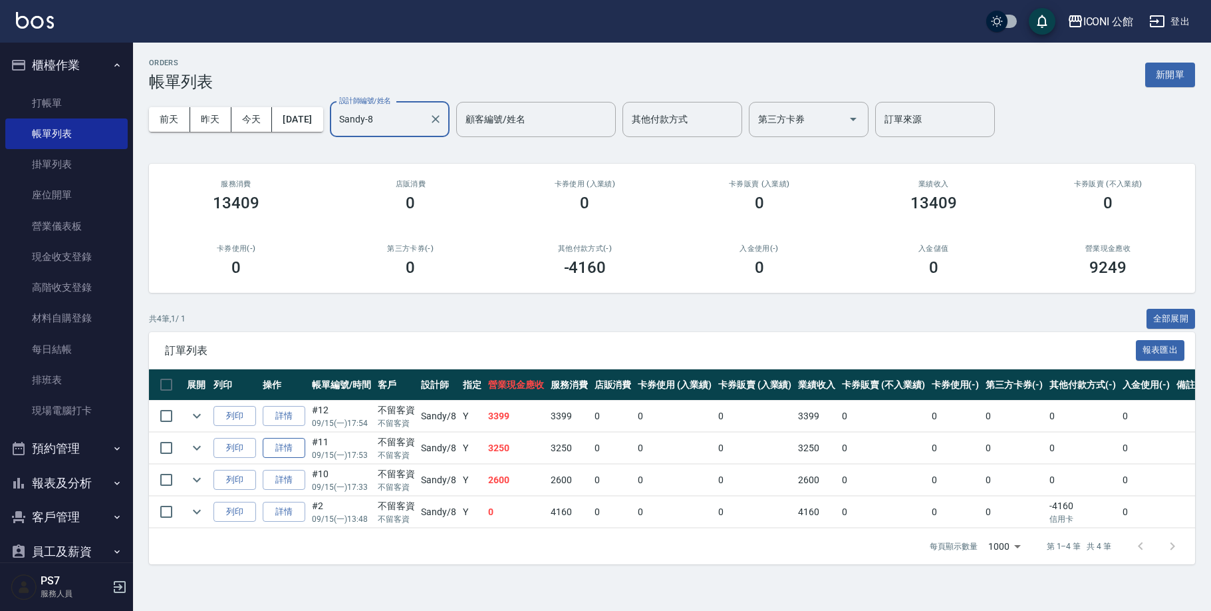
click at [295, 448] on link "詳情" at bounding box center [284, 448] width 43 height 21
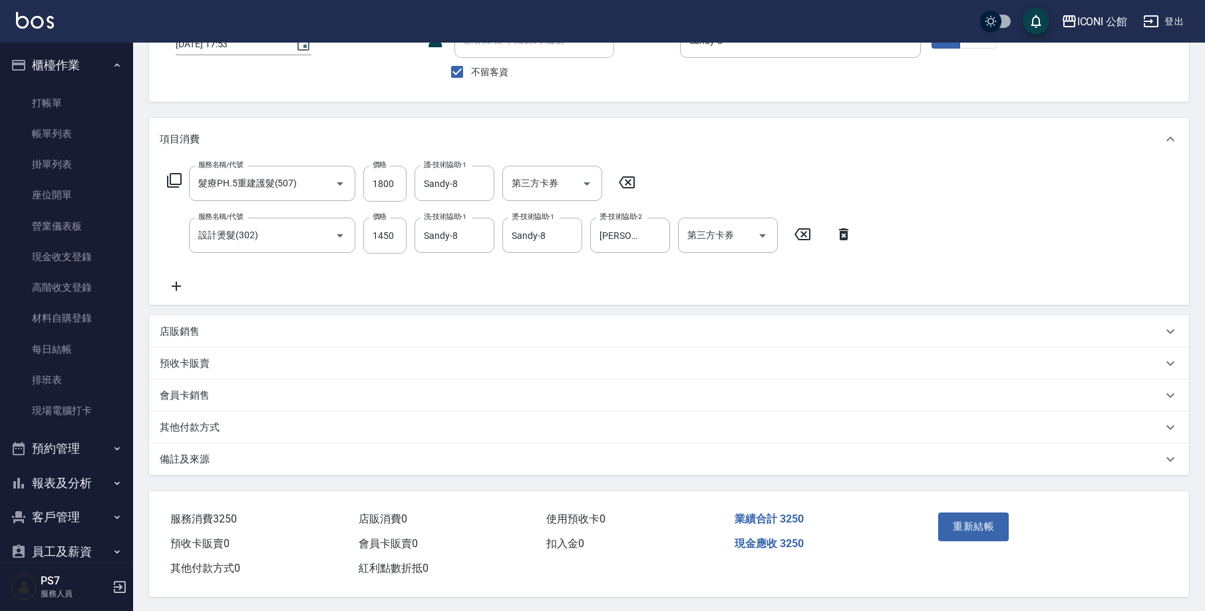
click at [273, 434] on div "其他付款方式" at bounding box center [669, 427] width 1040 height 32
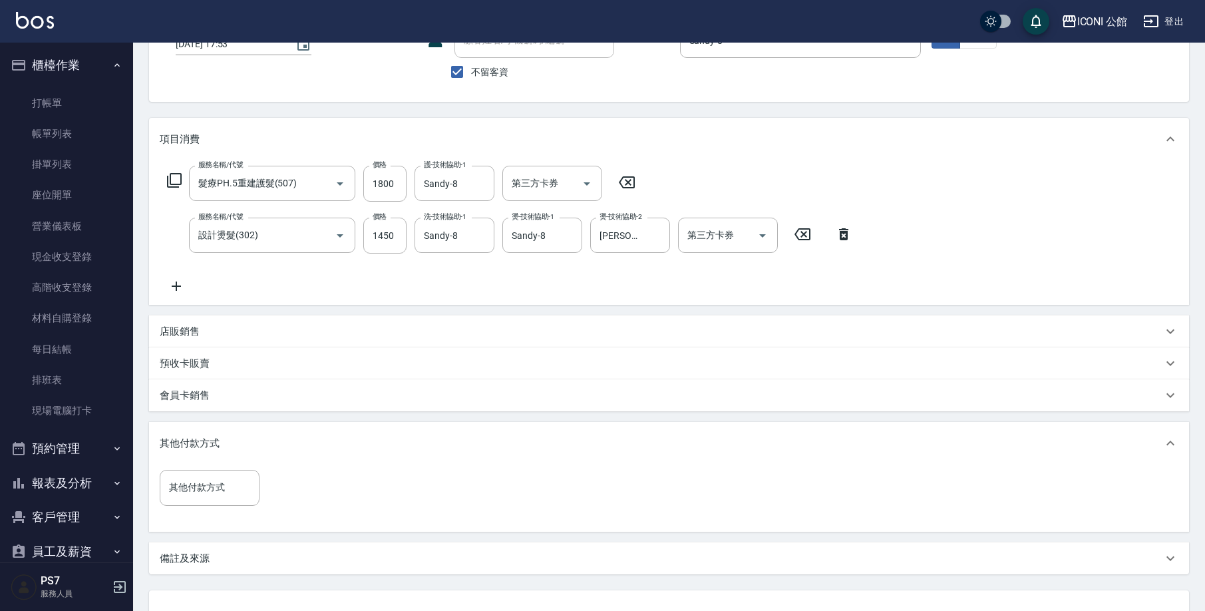
scroll to position [208, 0]
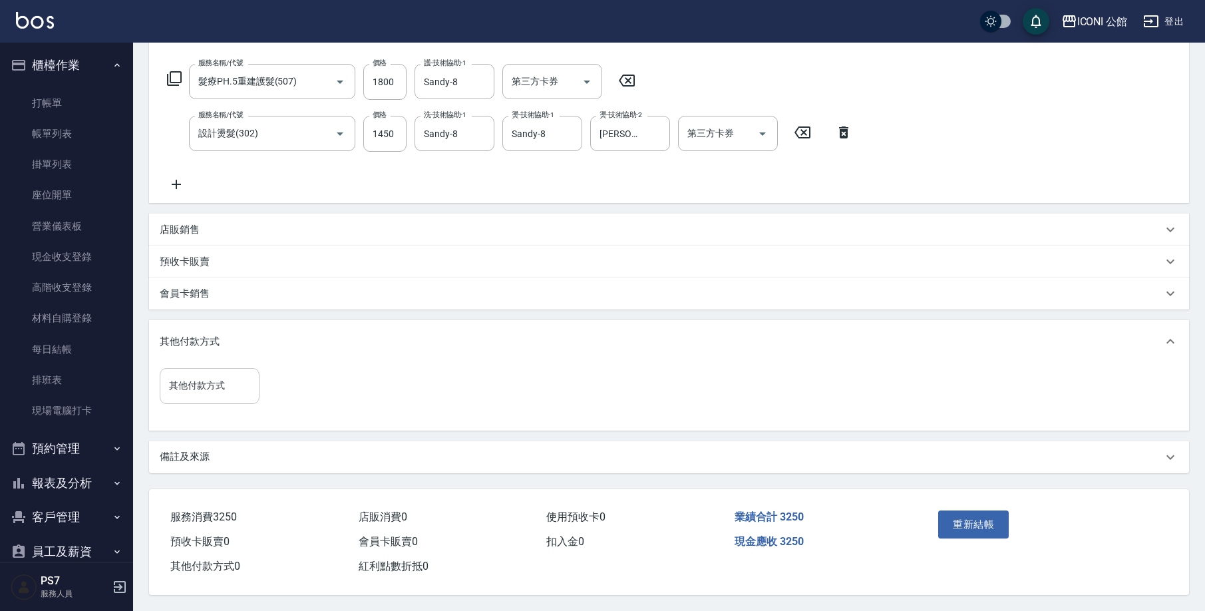
drag, startPoint x: 221, startPoint y: 363, endPoint x: 218, endPoint y: 388, distance: 24.8
click at [220, 368] on div "其他付款方式" at bounding box center [210, 385] width 100 height 35
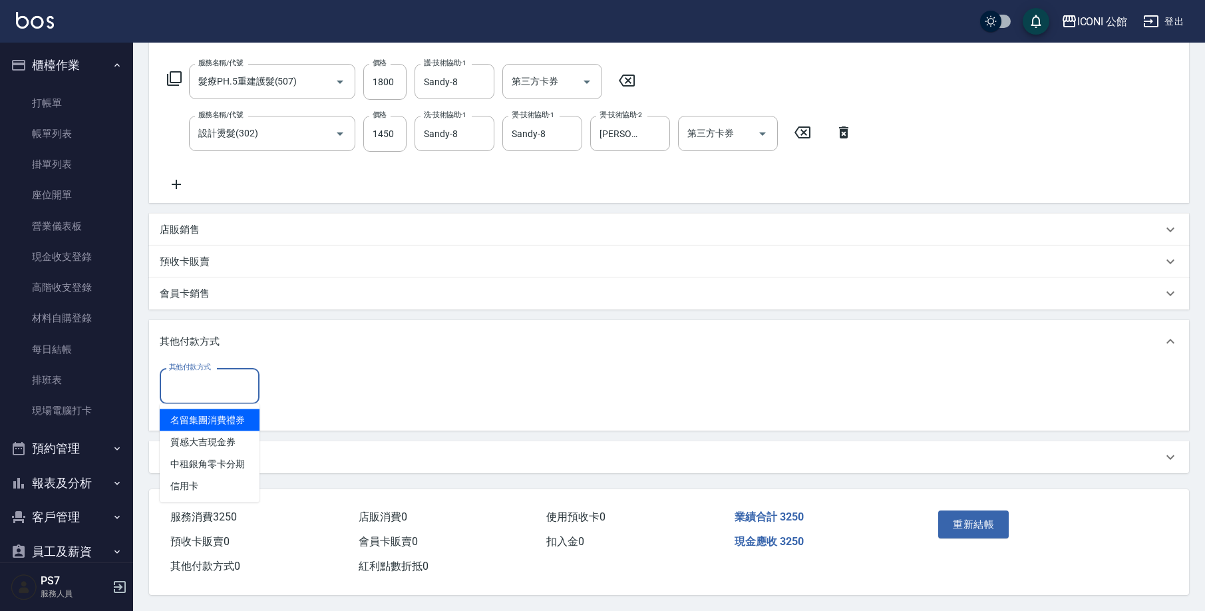
click at [218, 388] on input "其他付款方式" at bounding box center [210, 385] width 88 height 23
click at [228, 375] on input "其他付款方式" at bounding box center [210, 385] width 88 height 23
click at [216, 477] on span "信用卡" at bounding box center [210, 486] width 100 height 22
click at [345, 390] on input "0" at bounding box center [317, 385] width 100 height 36
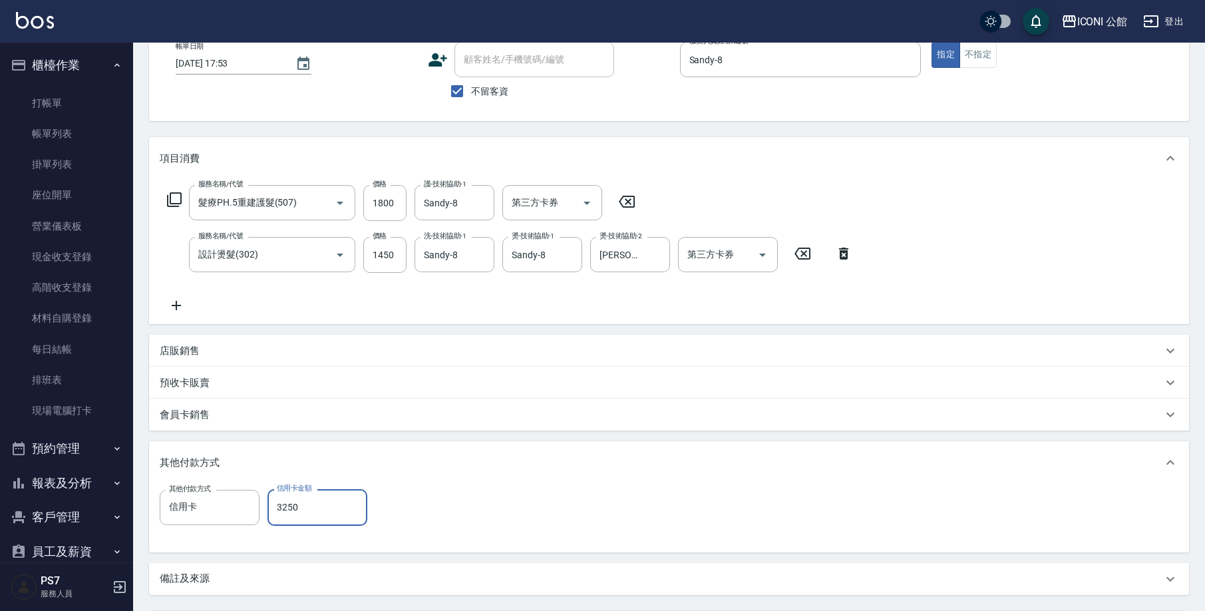
scroll to position [208, 0]
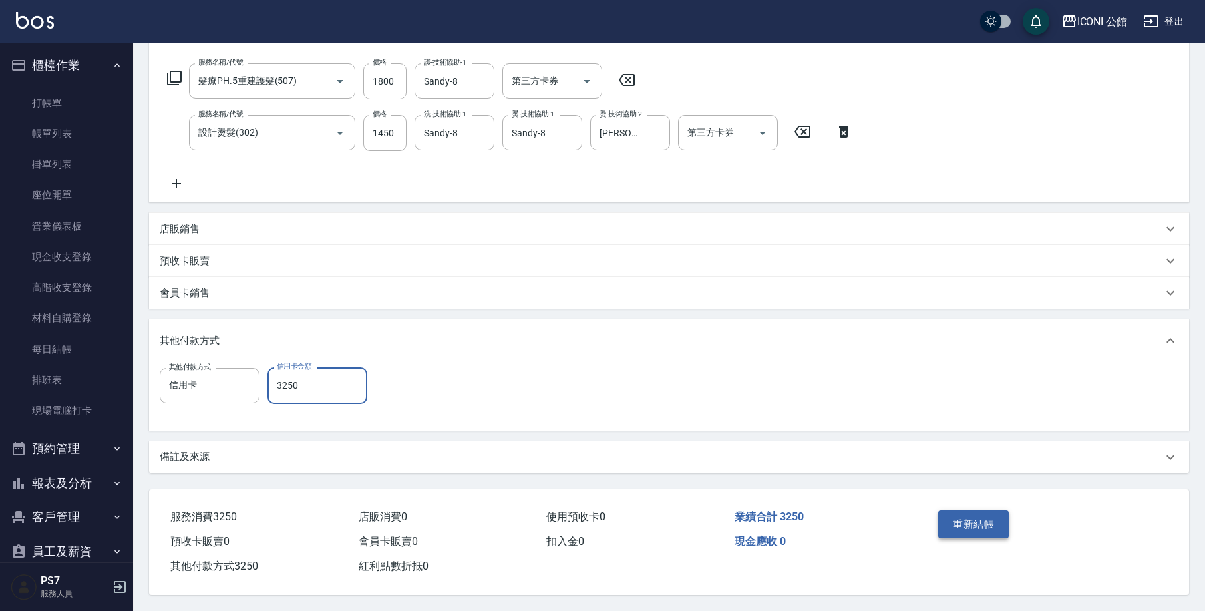
click at [988, 512] on button "重新結帳" at bounding box center [973, 524] width 71 height 28
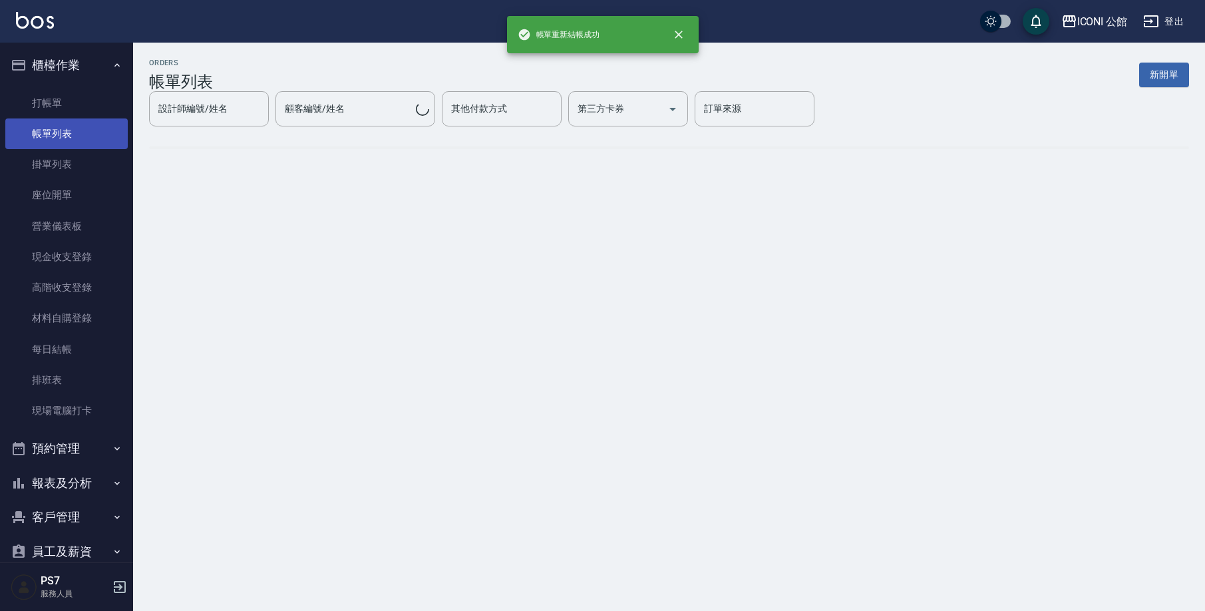
click at [57, 137] on link "帳單列表" at bounding box center [66, 133] width 122 height 31
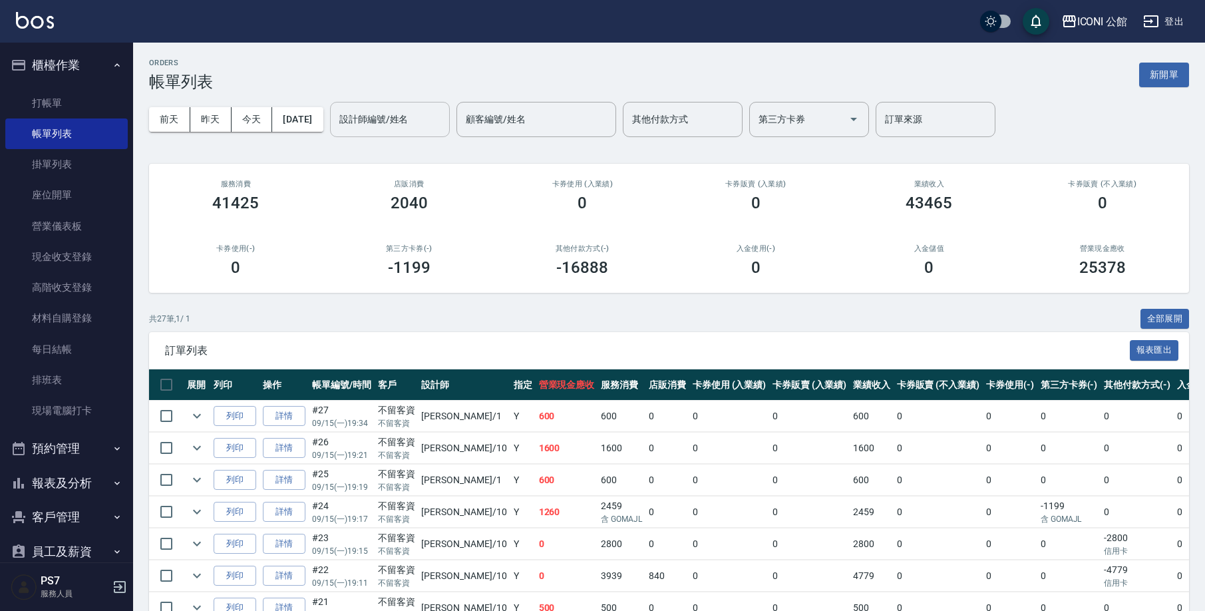
click at [402, 105] on div "設計師編號/姓名" at bounding box center [390, 119] width 120 height 35
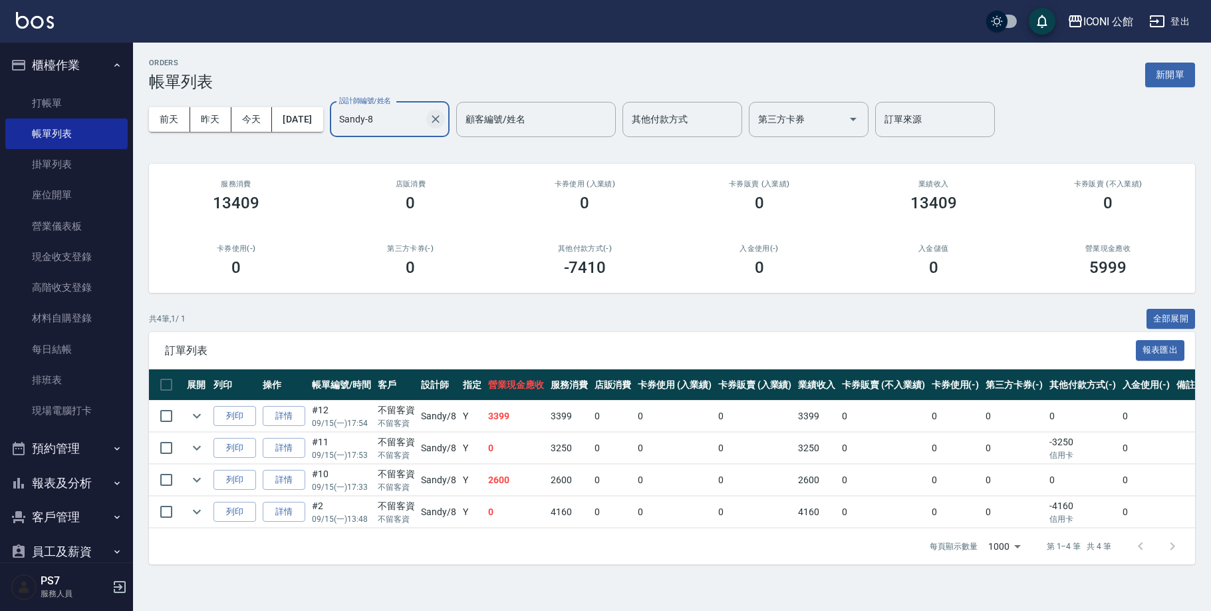
click at [442, 120] on icon "Clear" at bounding box center [435, 118] width 13 height 13
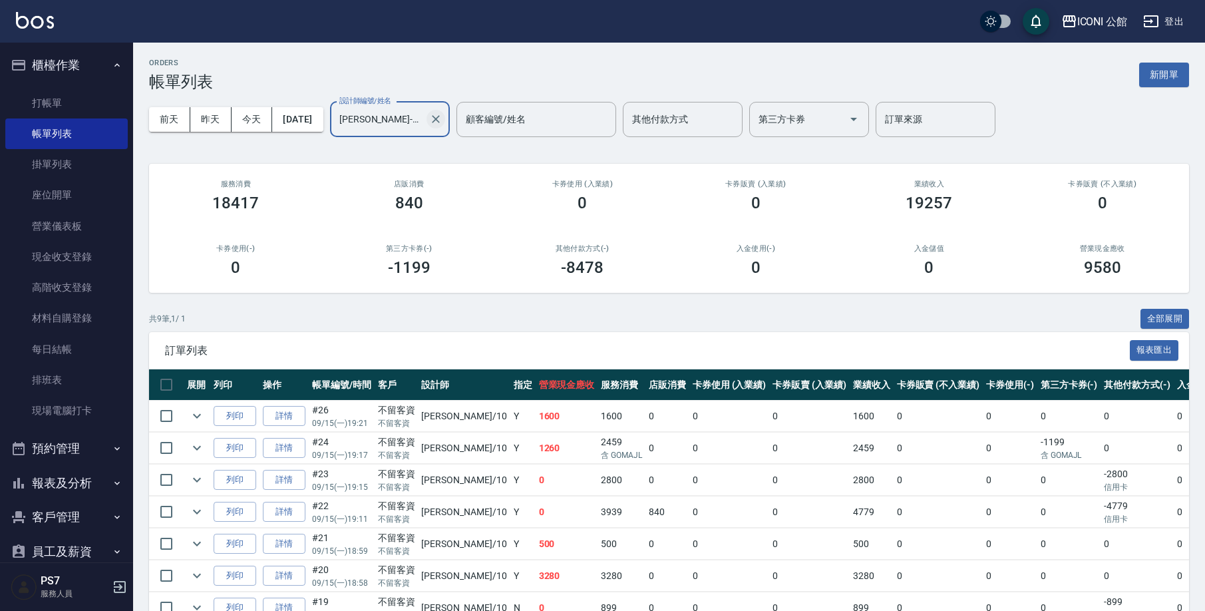
click at [445, 115] on button "Clear" at bounding box center [435, 119] width 19 height 19
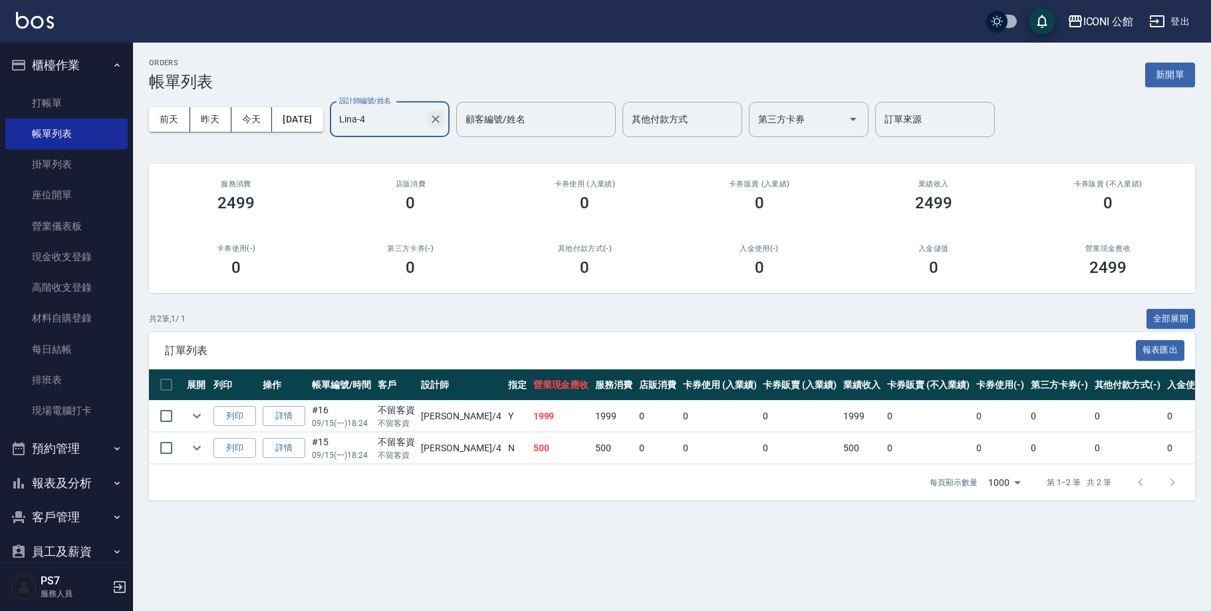
click at [442, 120] on icon "Clear" at bounding box center [435, 118] width 13 height 13
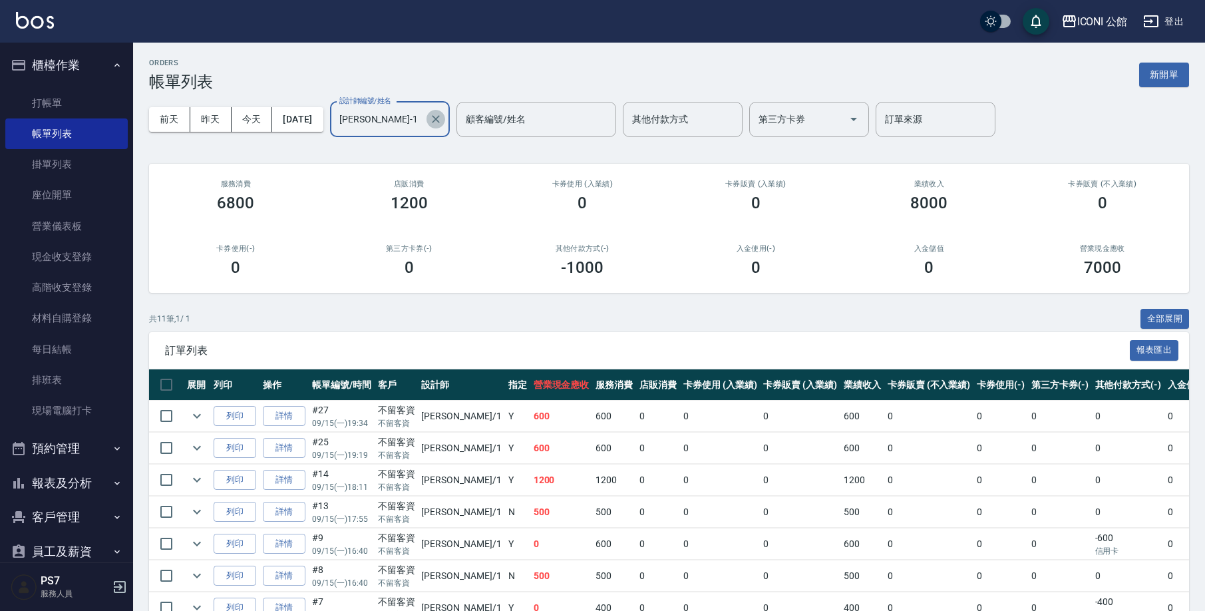
click at [442, 123] on icon "Clear" at bounding box center [435, 118] width 13 height 13
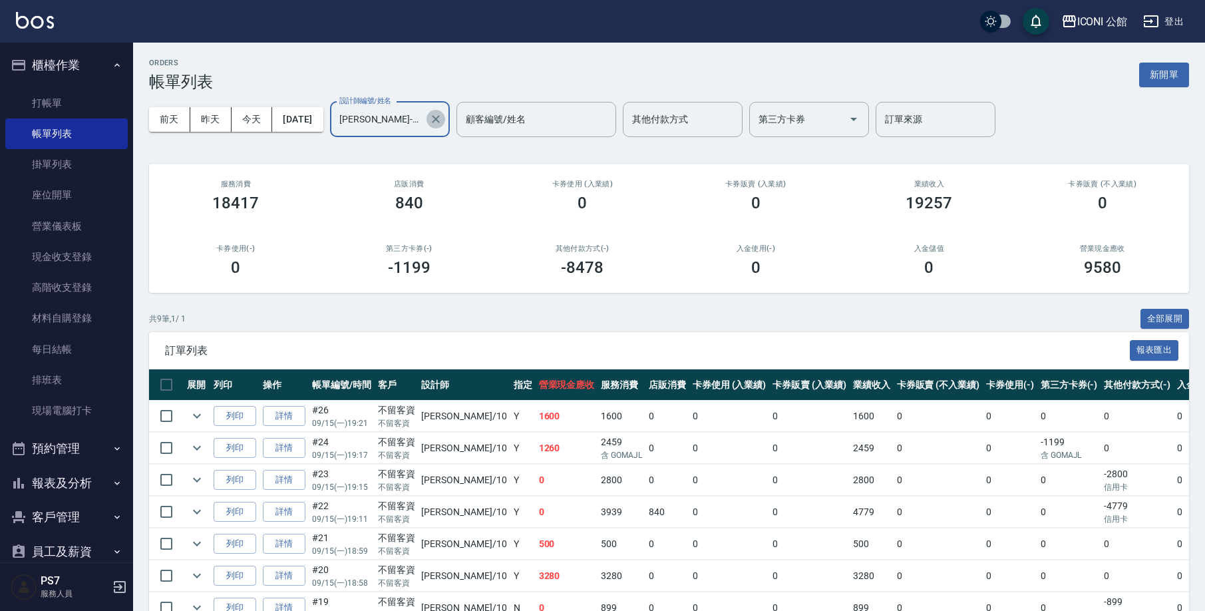
click at [445, 127] on button "Clear" at bounding box center [435, 119] width 19 height 19
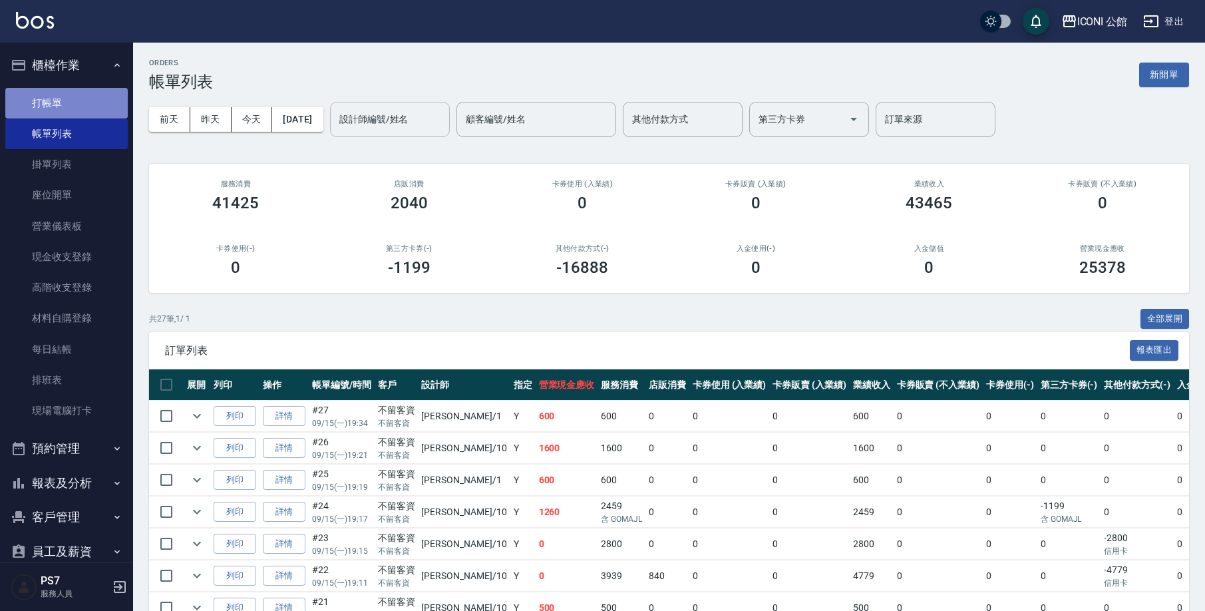
click at [79, 106] on link "打帳單" at bounding box center [66, 103] width 122 height 31
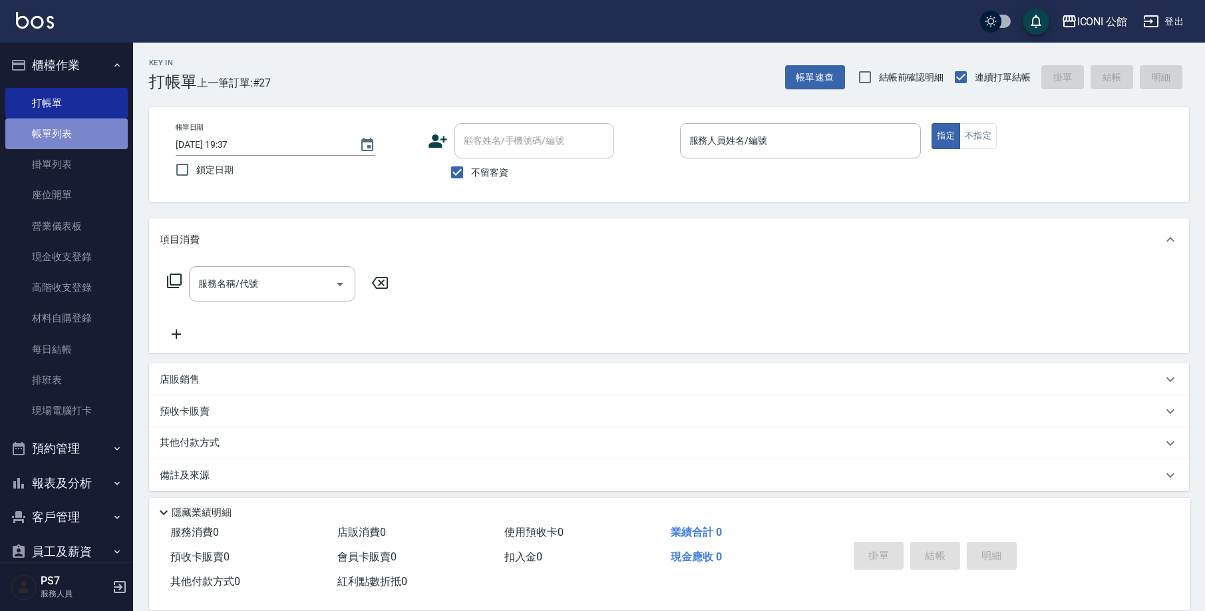
click at [79, 134] on link "帳單列表" at bounding box center [66, 133] width 122 height 31
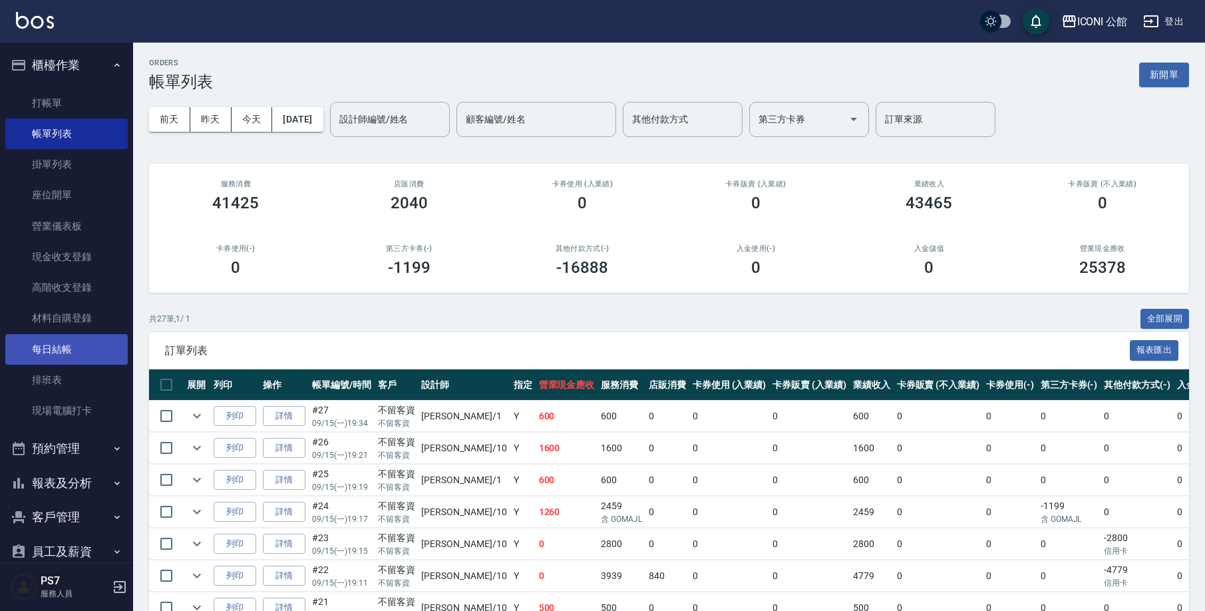
click at [80, 347] on link "每日結帳" at bounding box center [66, 349] width 122 height 31
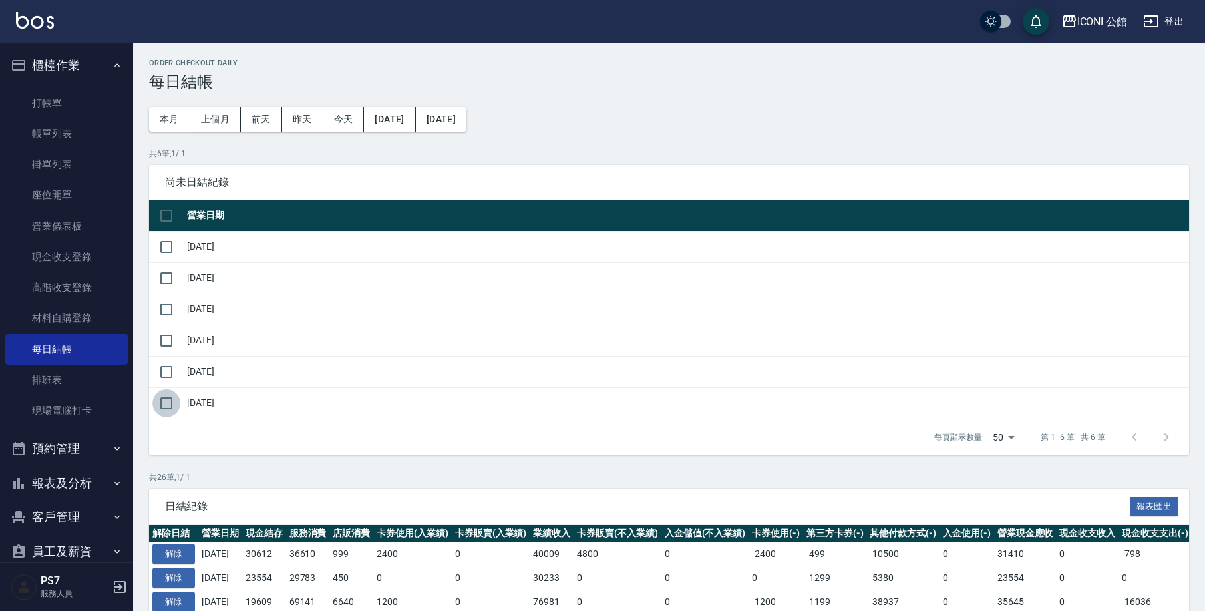
click at [166, 404] on input "checkbox" at bounding box center [166, 403] width 28 height 28
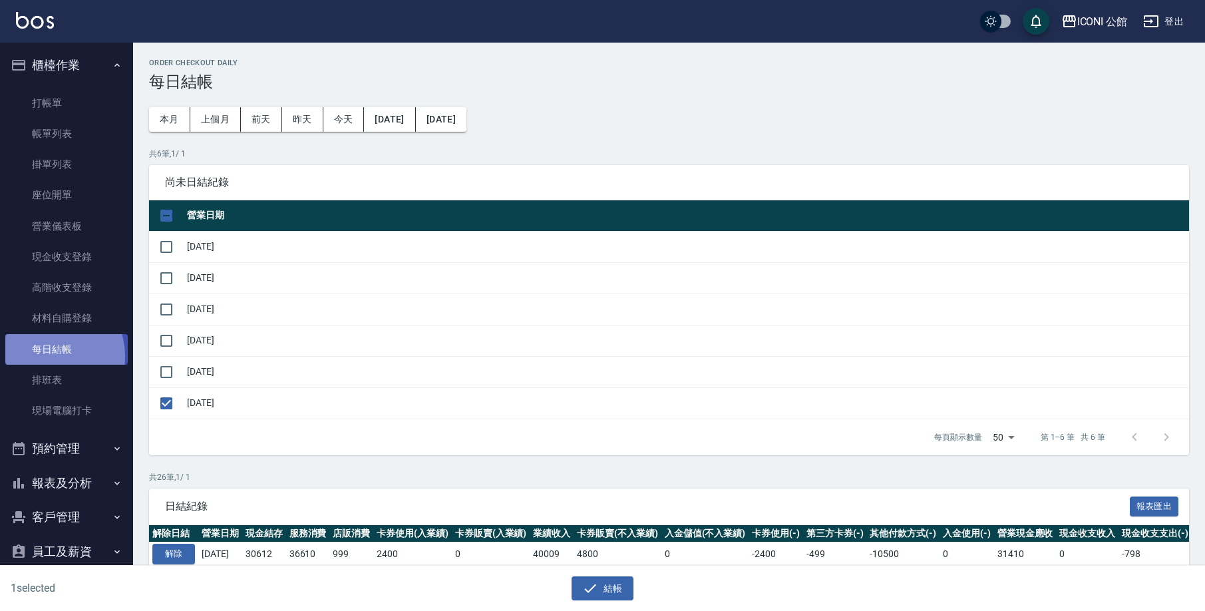
click at [48, 354] on link "每日結帳" at bounding box center [66, 349] width 122 height 31
click at [174, 405] on input "checkbox" at bounding box center [166, 403] width 28 height 28
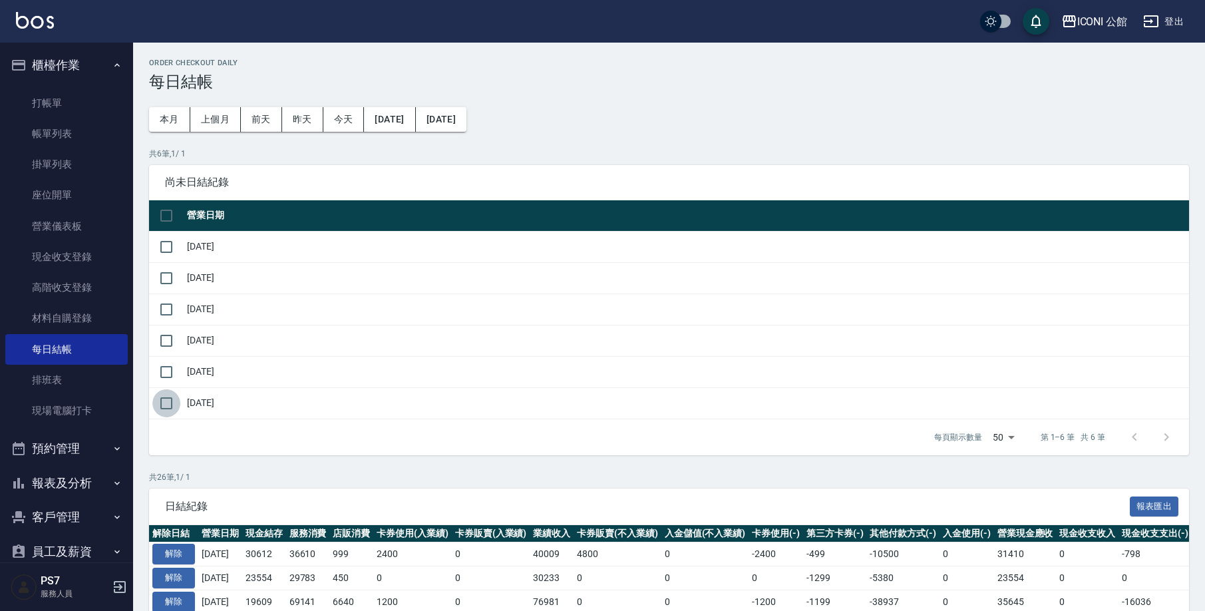
click at [174, 404] on input "checkbox" at bounding box center [166, 403] width 28 height 28
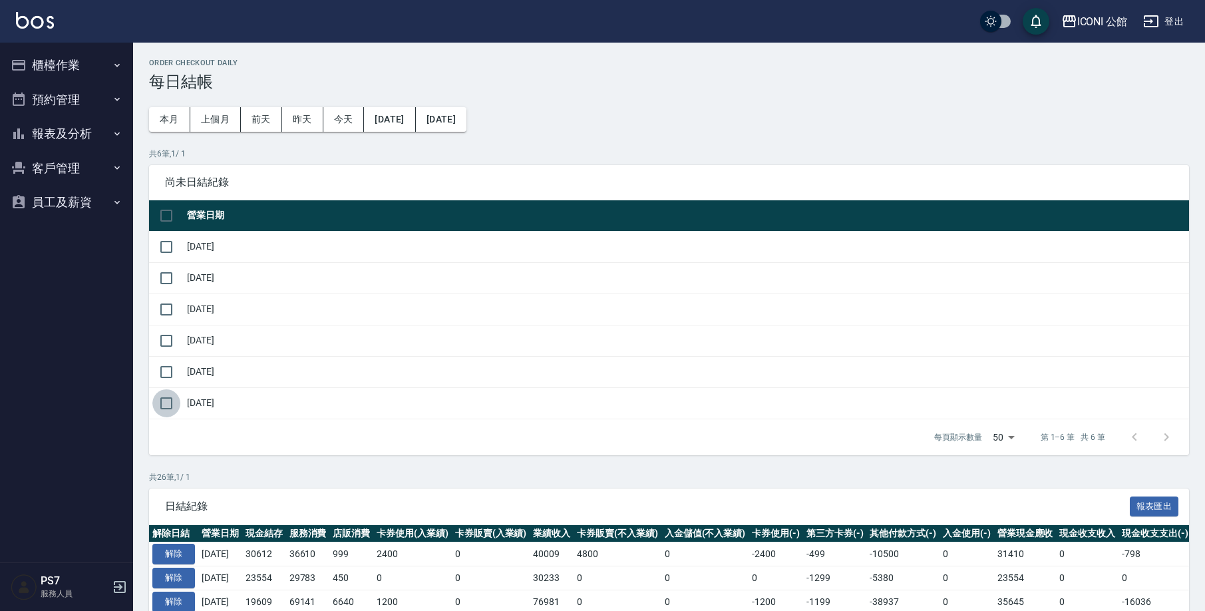
click at [166, 404] on input "checkbox" at bounding box center [166, 403] width 28 height 28
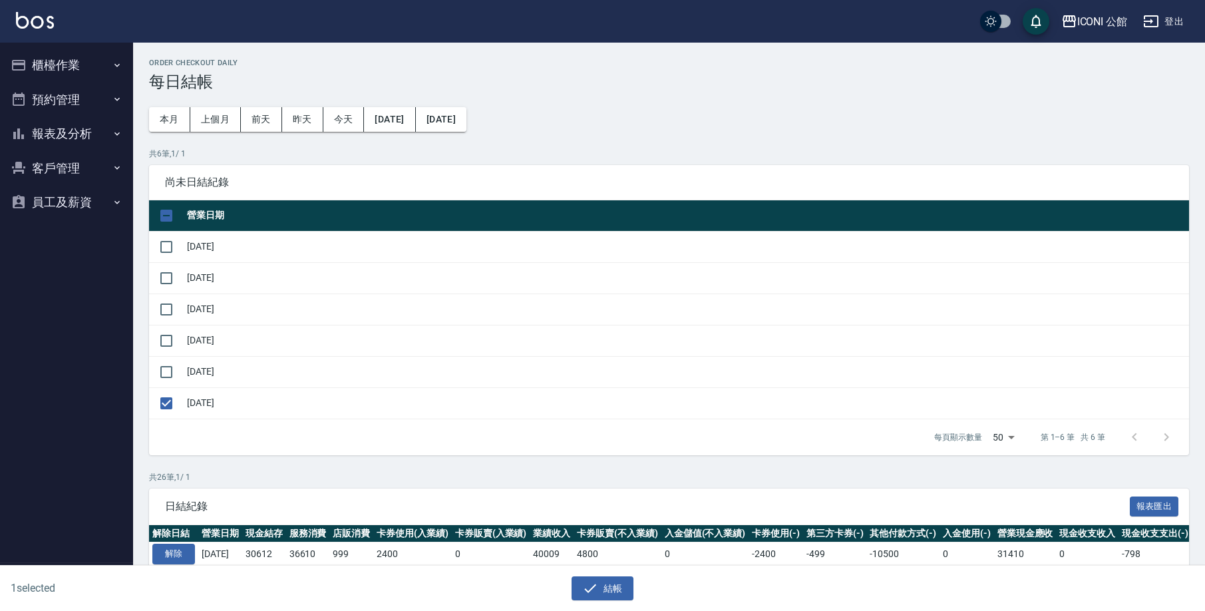
click at [999, 594] on div "1 selected 結帳" at bounding box center [597, 582] width 1194 height 35
click at [617, 587] on button "結帳" at bounding box center [602, 588] width 62 height 25
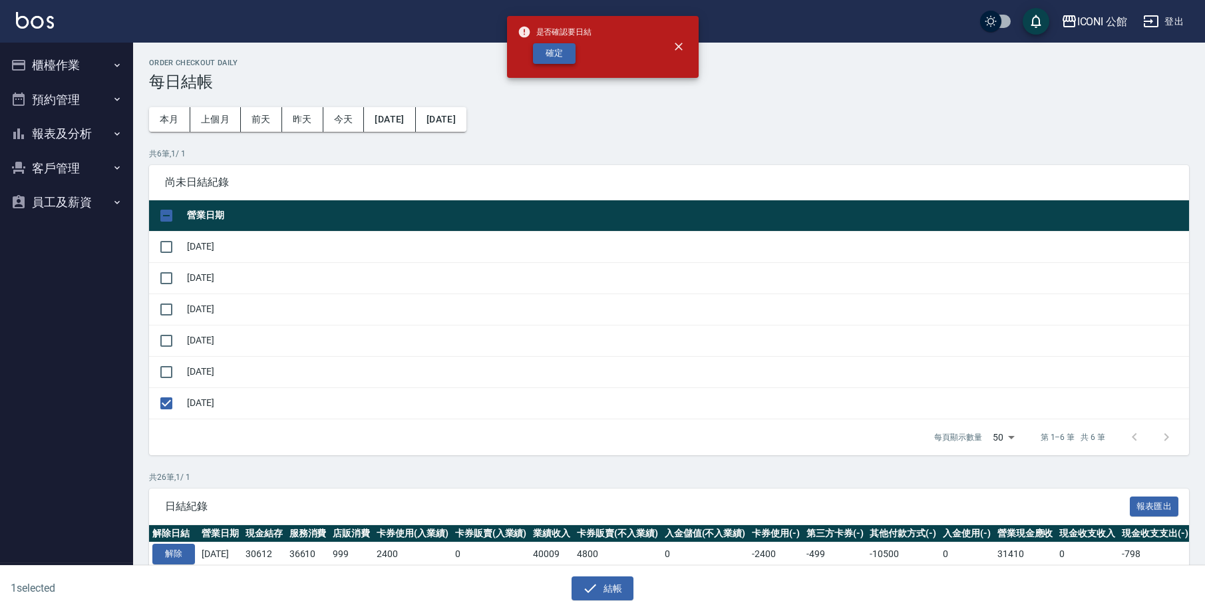
click at [551, 55] on button "確定" at bounding box center [554, 53] width 43 height 21
checkbox input "false"
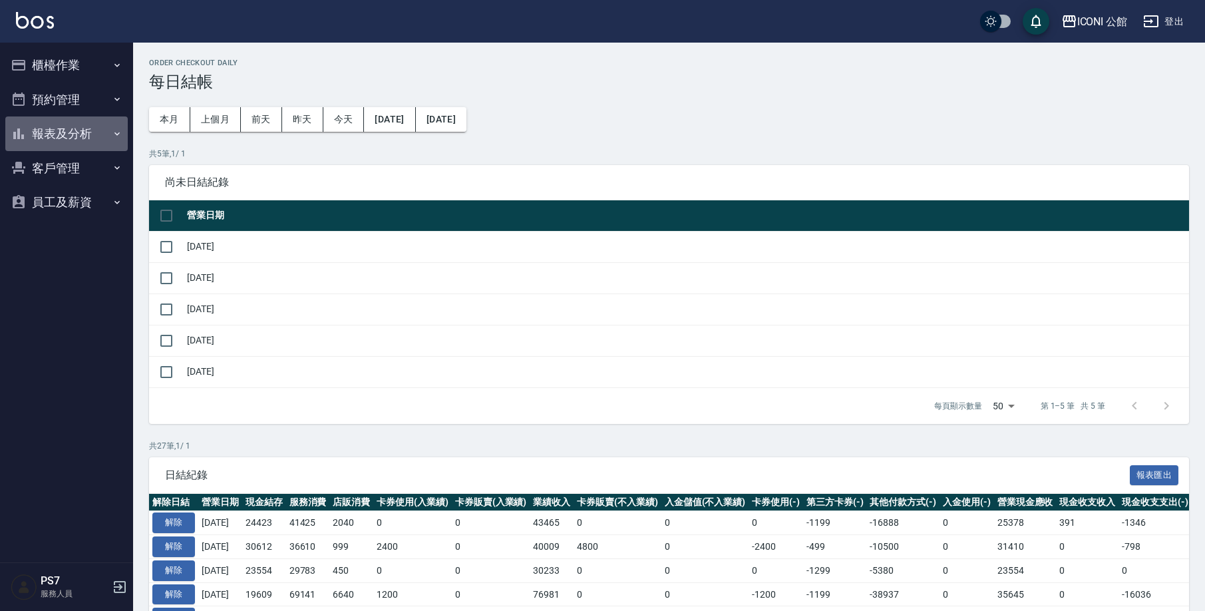
click at [72, 128] on button "報表及分析" at bounding box center [66, 133] width 122 height 35
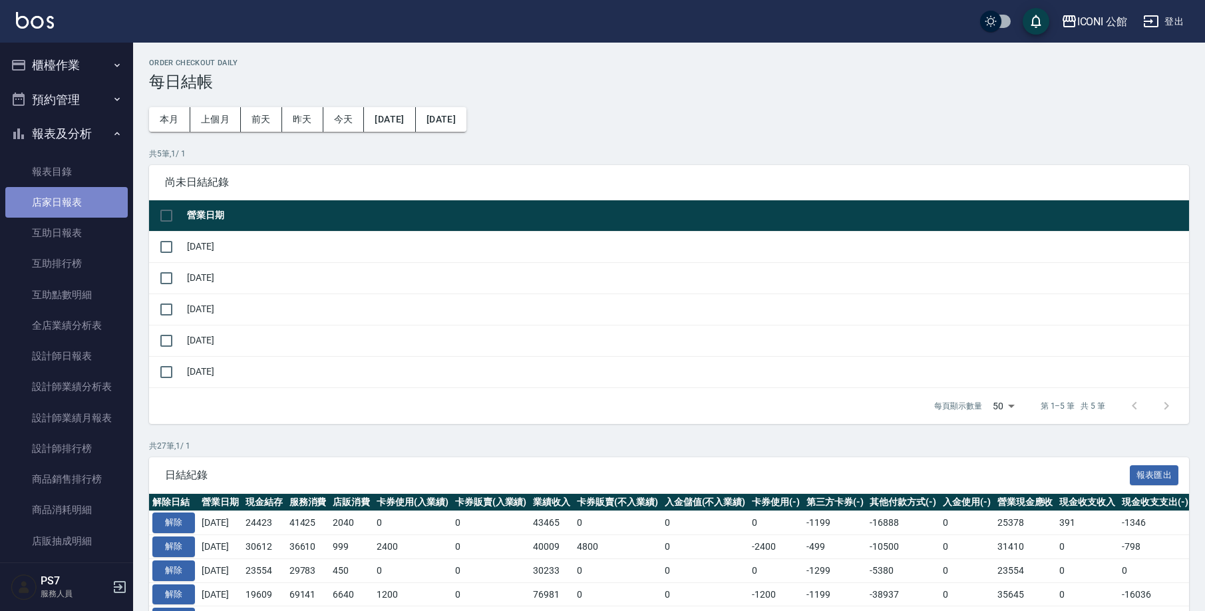
click at [74, 203] on link "店家日報表" at bounding box center [66, 202] width 122 height 31
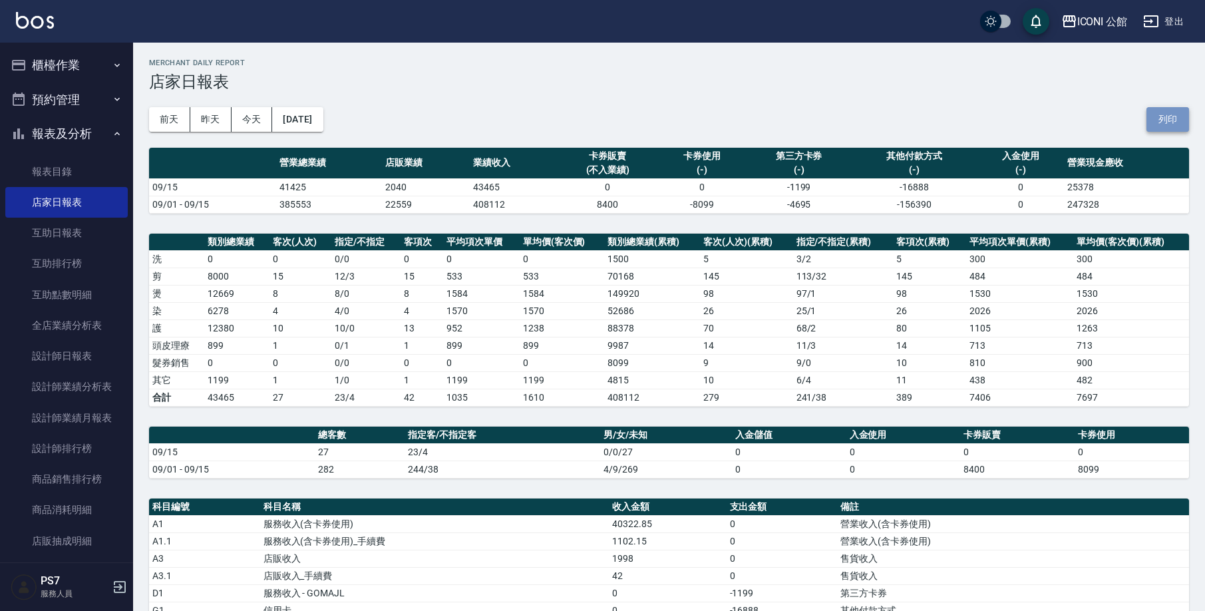
click at [1167, 118] on button "列印" at bounding box center [1167, 119] width 43 height 25
click at [68, 447] on link "設計師排行榜" at bounding box center [66, 448] width 122 height 31
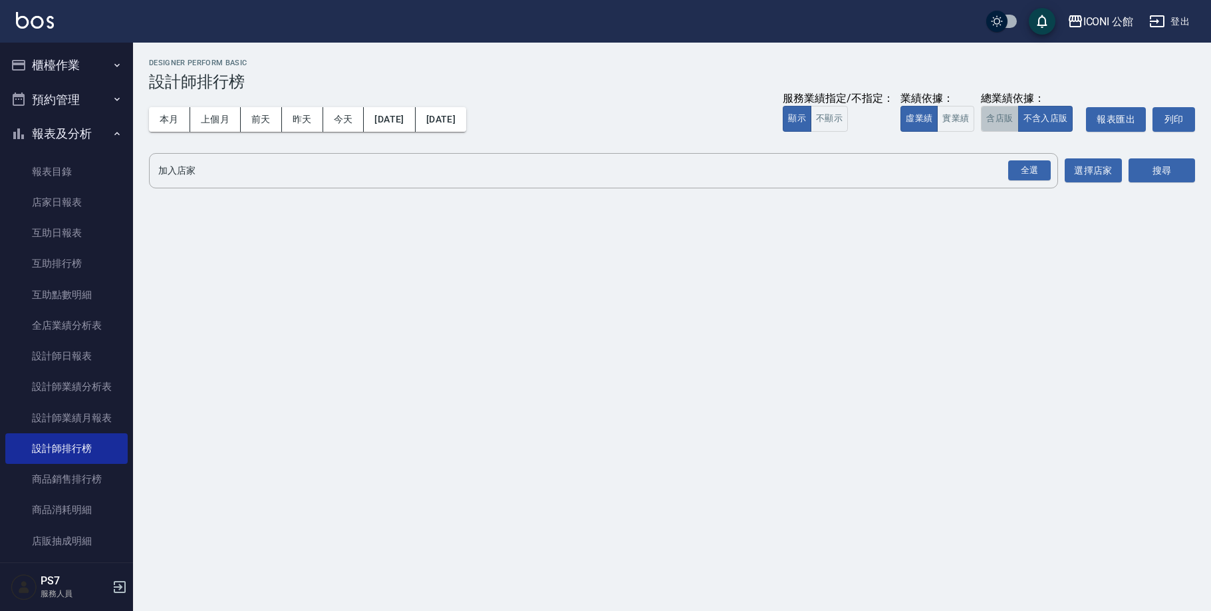
click at [1002, 122] on button "含店販" at bounding box center [999, 119] width 37 height 26
click at [1028, 174] on div "全選" at bounding box center [1029, 170] width 43 height 21
drag, startPoint x: 1173, startPoint y: 169, endPoint x: 1159, endPoint y: 165, distance: 14.5
click at [1171, 169] on button "搜尋" at bounding box center [1162, 171] width 67 height 25
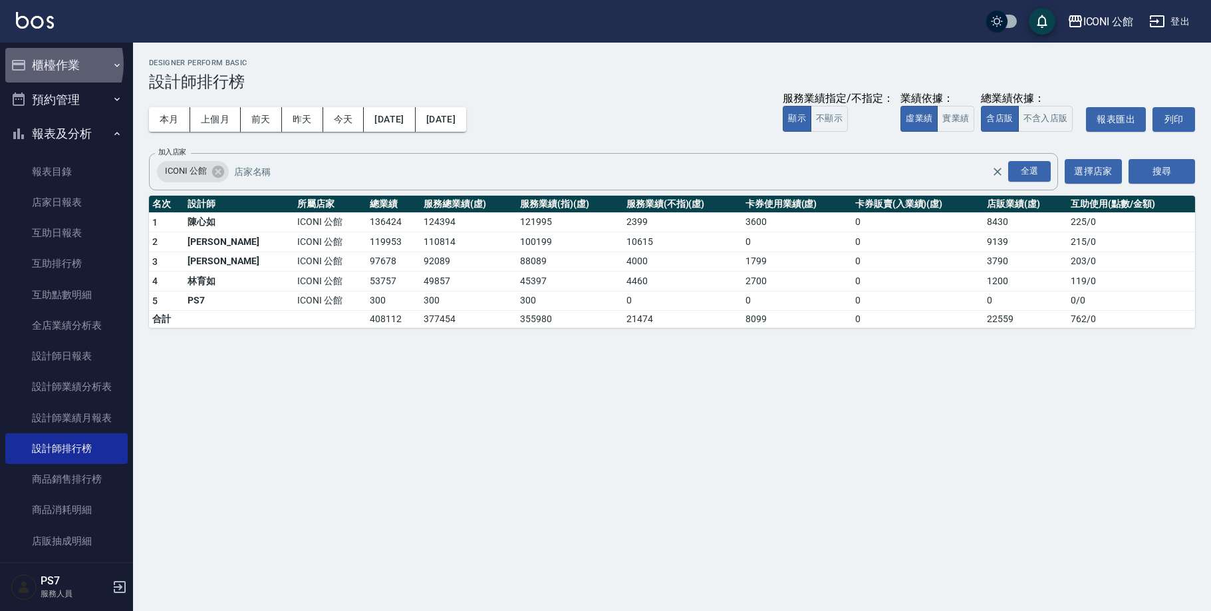
click at [44, 64] on button "櫃檯作業" at bounding box center [66, 65] width 122 height 35
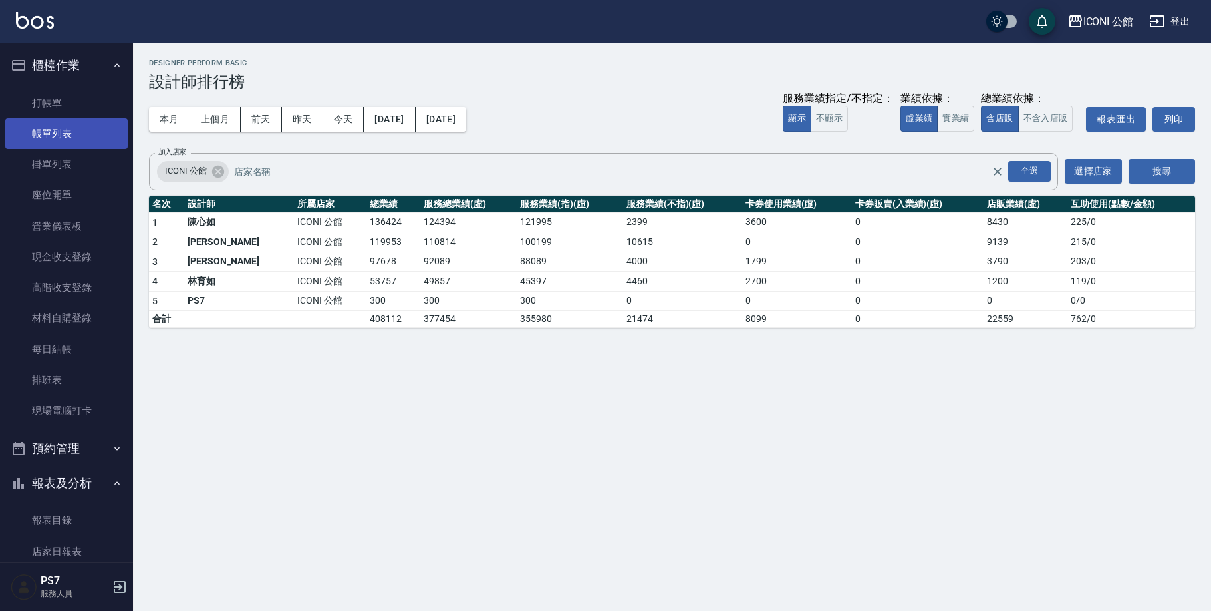
click at [57, 136] on link "帳單列表" at bounding box center [66, 133] width 122 height 31
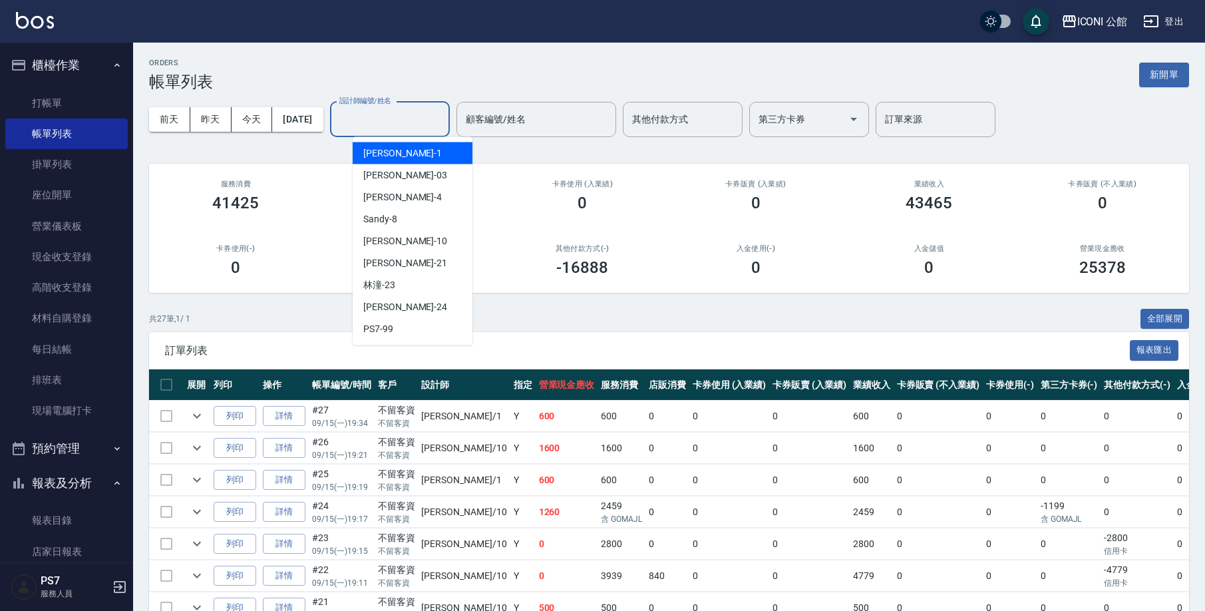
click at [371, 117] on input "設計師編號/姓名" at bounding box center [390, 119] width 108 height 23
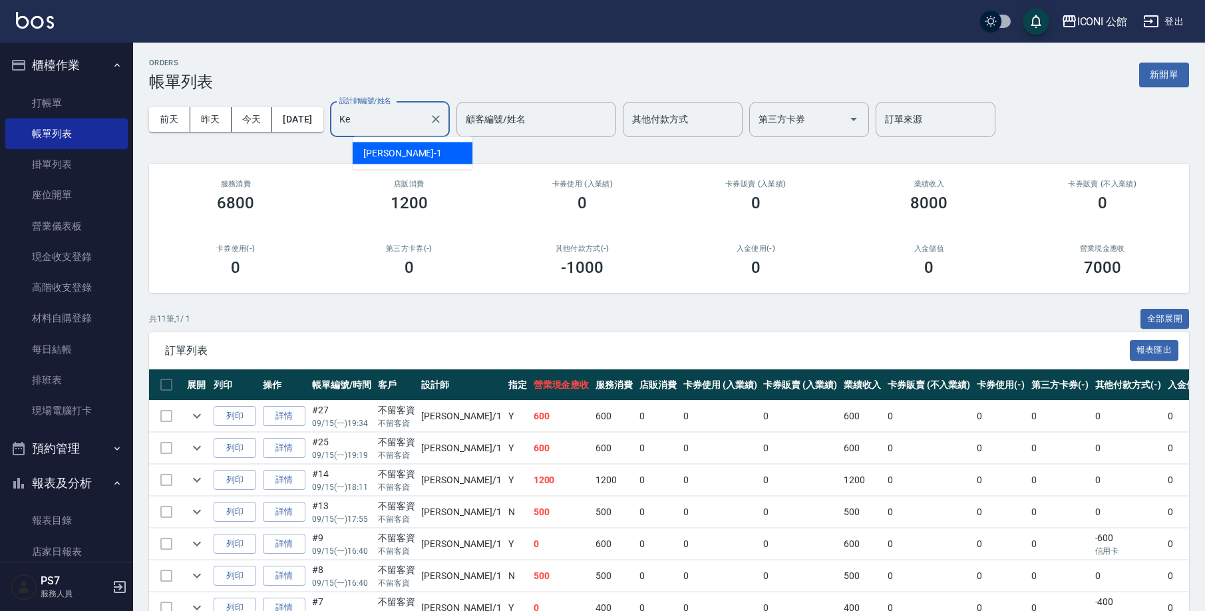
type input "K"
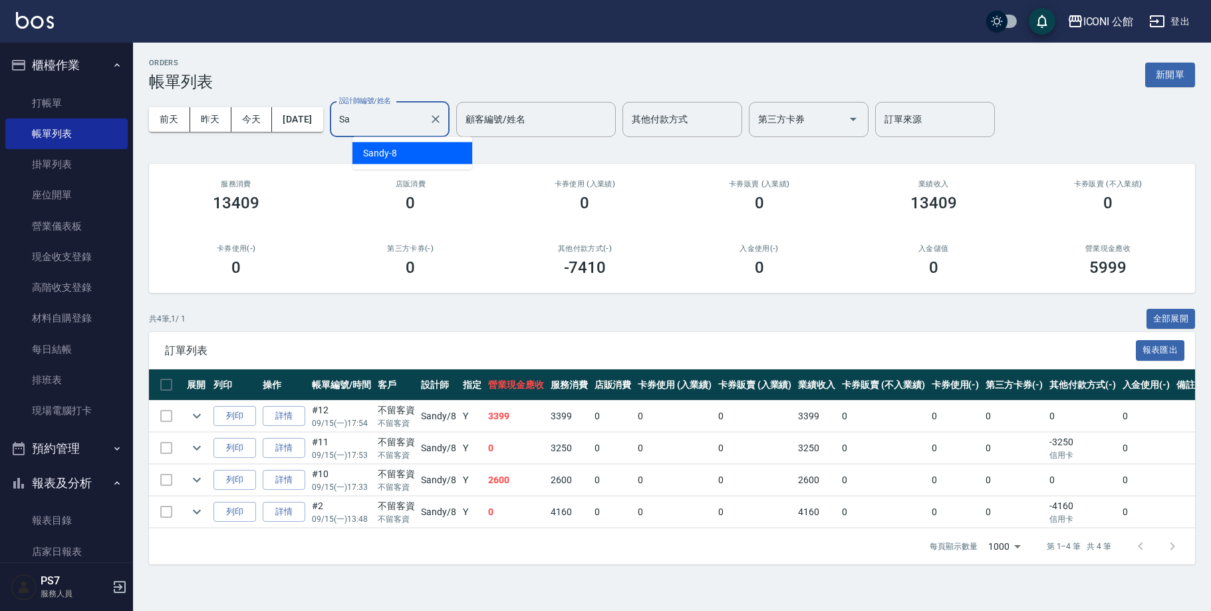
type input "S"
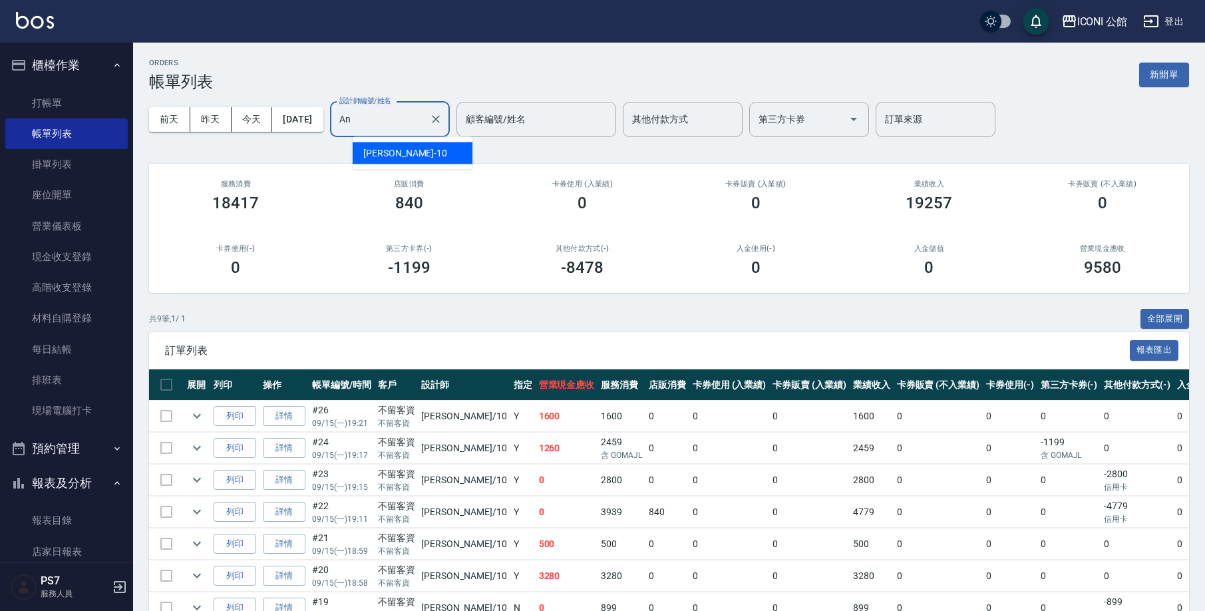
type input "A"
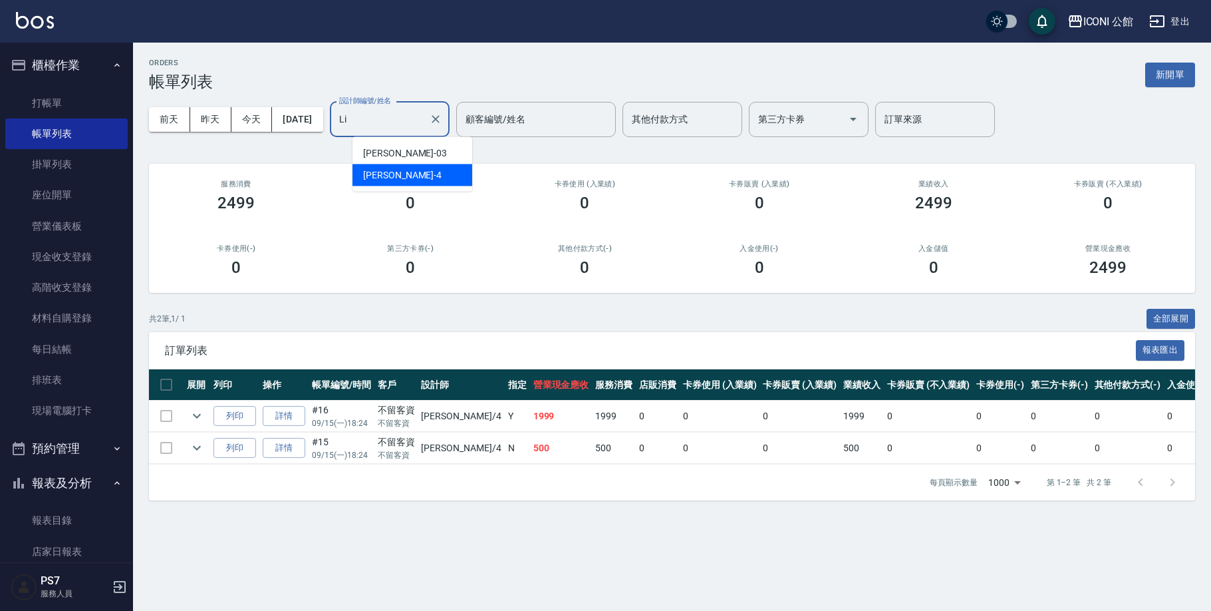
type input "L"
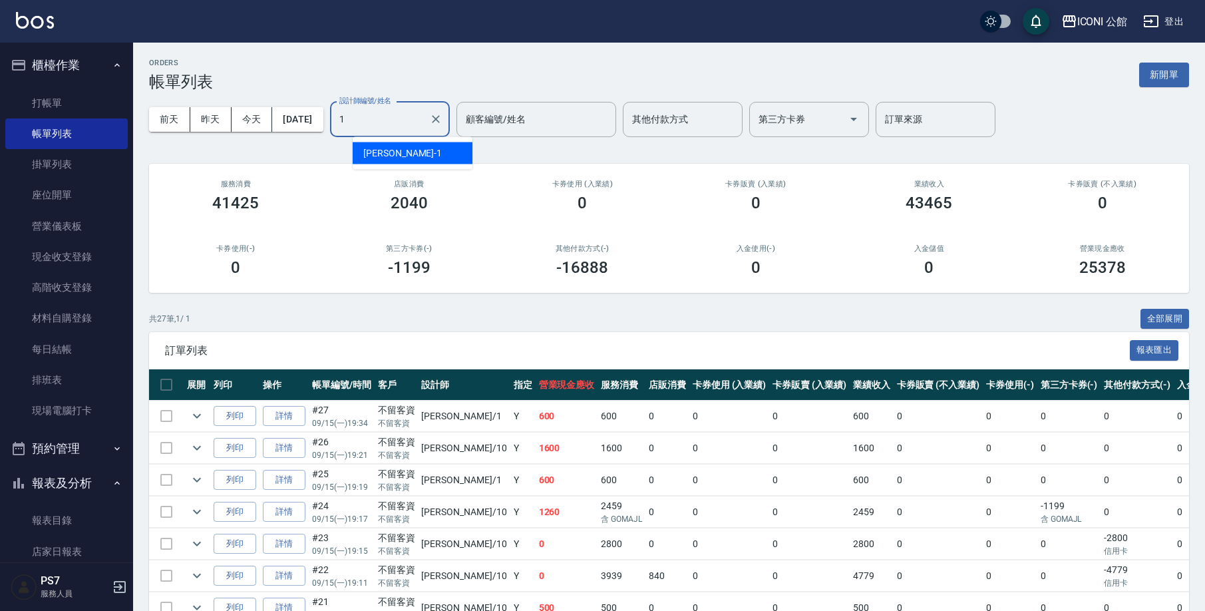
type input "Kevin-1"
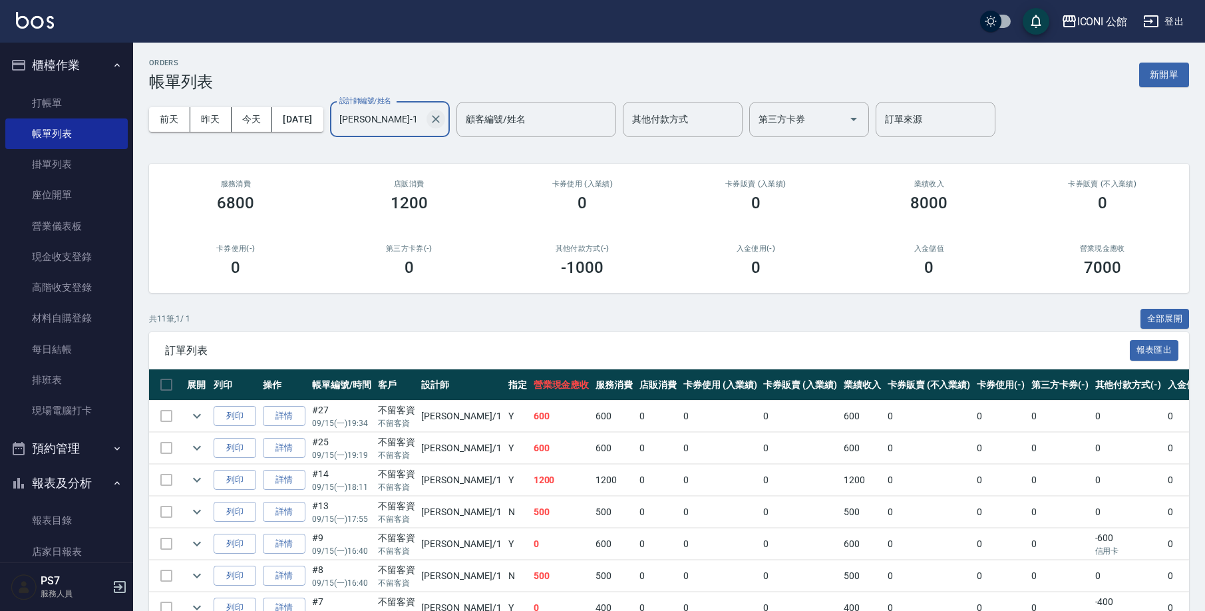
click at [440, 117] on icon "Clear" at bounding box center [436, 119] width 8 height 8
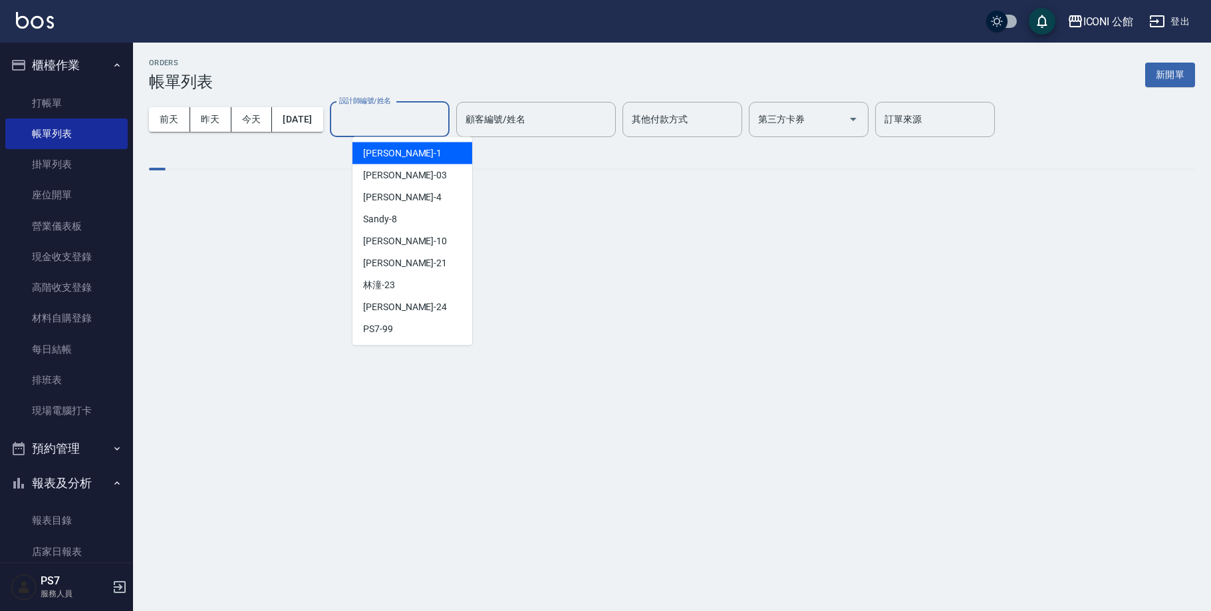
click at [417, 120] on input "設計師編號/姓名" at bounding box center [390, 119] width 108 height 23
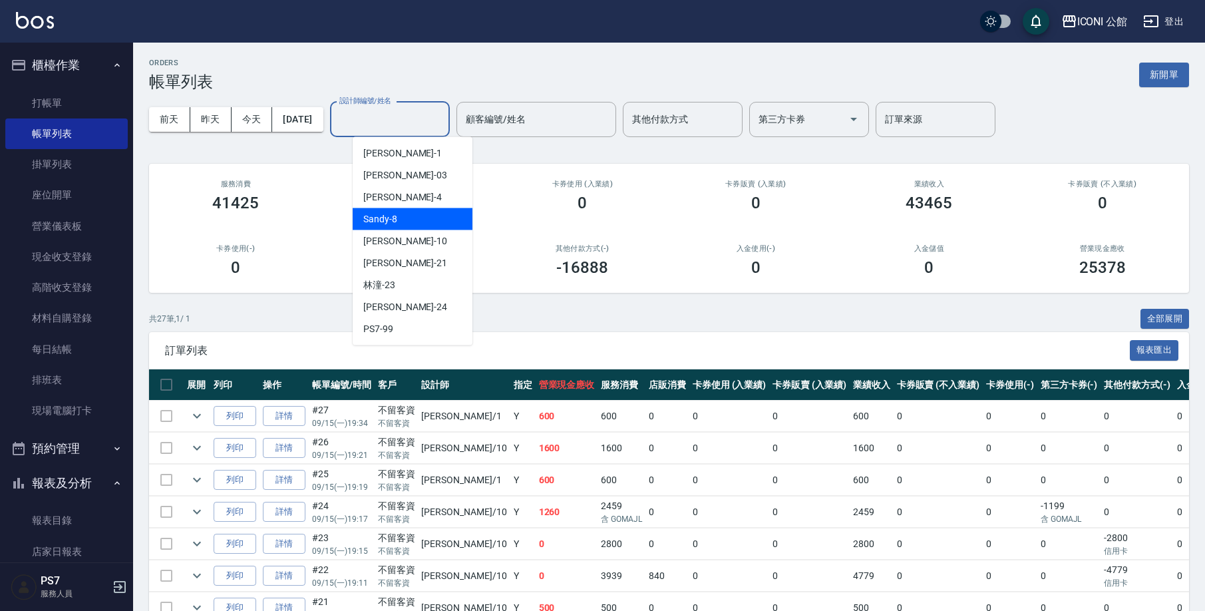
click at [395, 221] on span "Sandy -8" at bounding box center [380, 219] width 34 height 14
type input "Sandy-8"
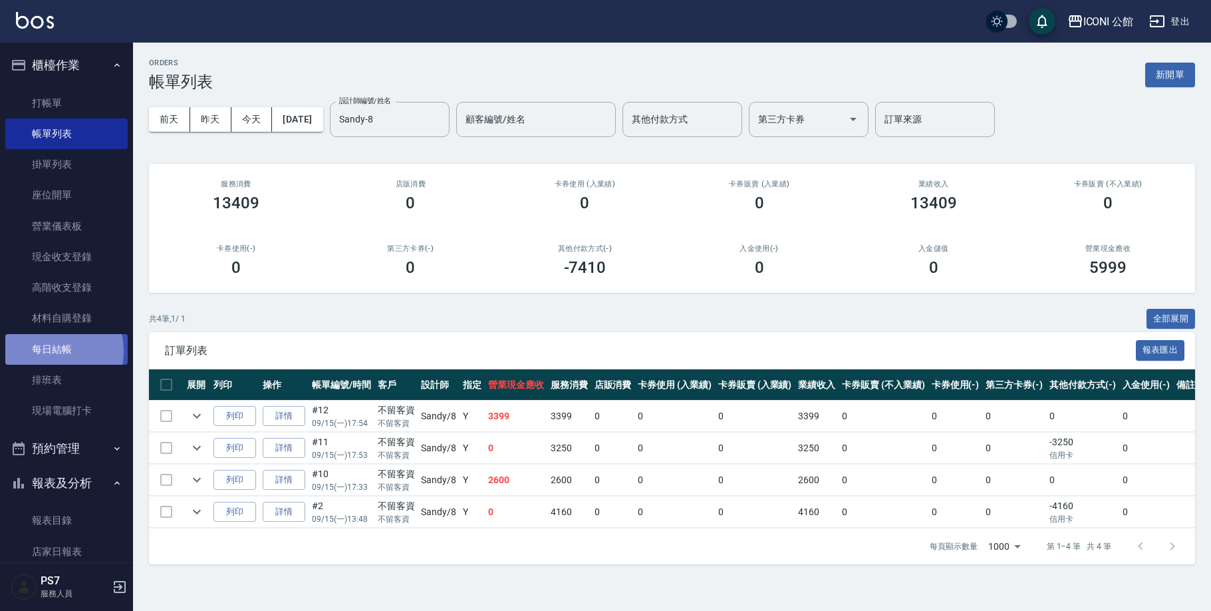
click at [42, 349] on link "每日結帳" at bounding box center [66, 349] width 122 height 31
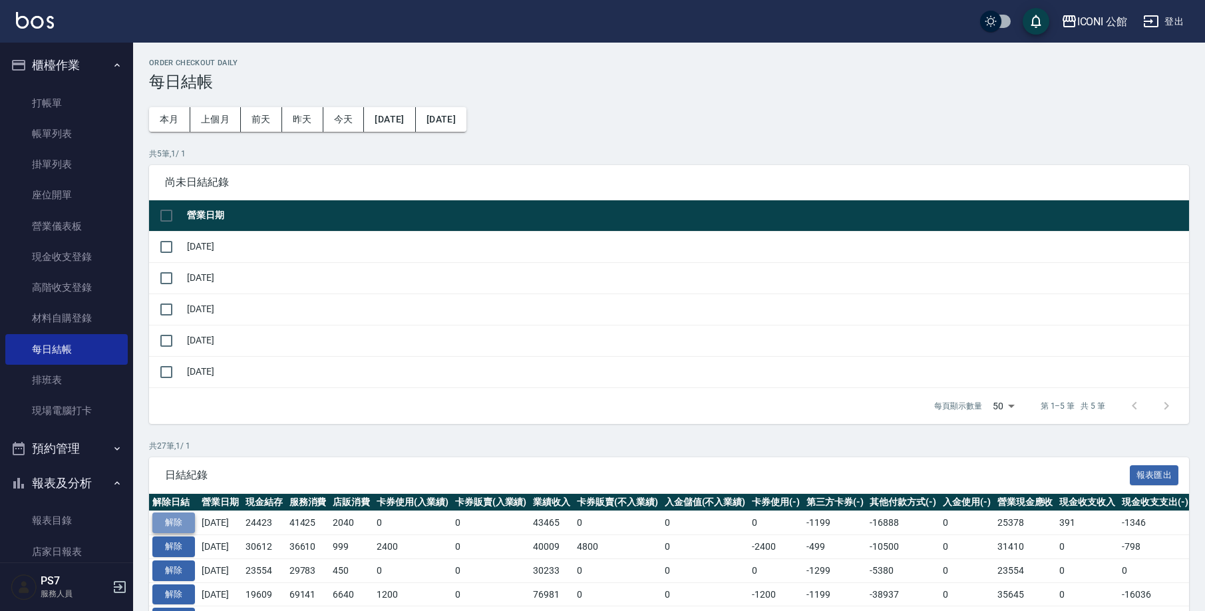
click at [168, 526] on button "解除" at bounding box center [173, 522] width 43 height 21
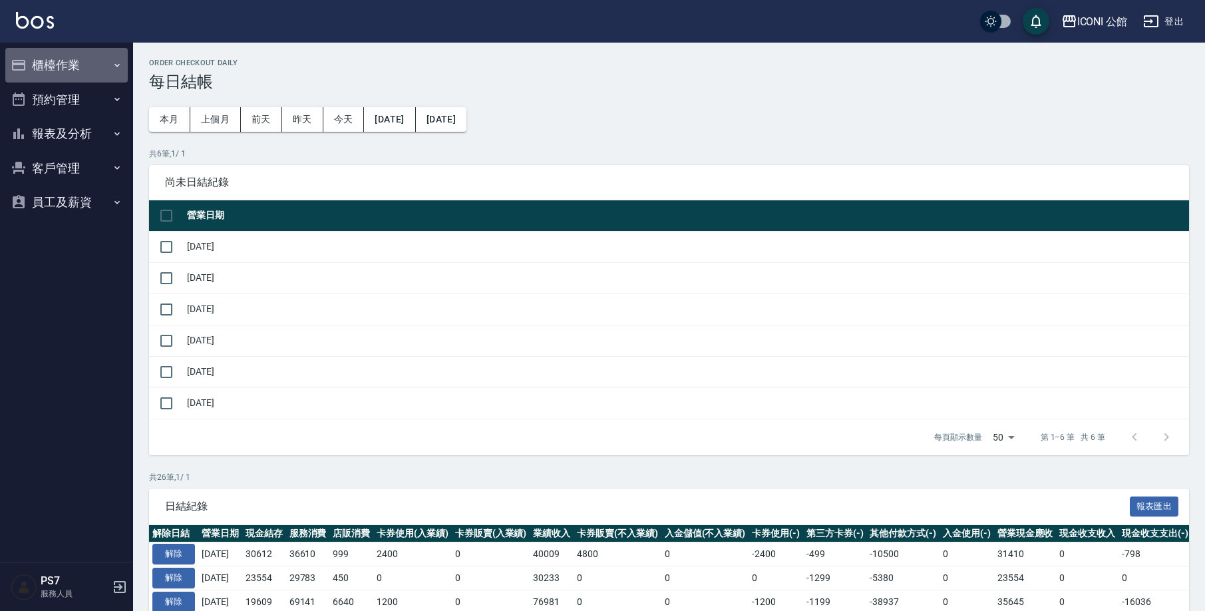
click at [25, 63] on icon "button" at bounding box center [18, 65] width 13 height 11
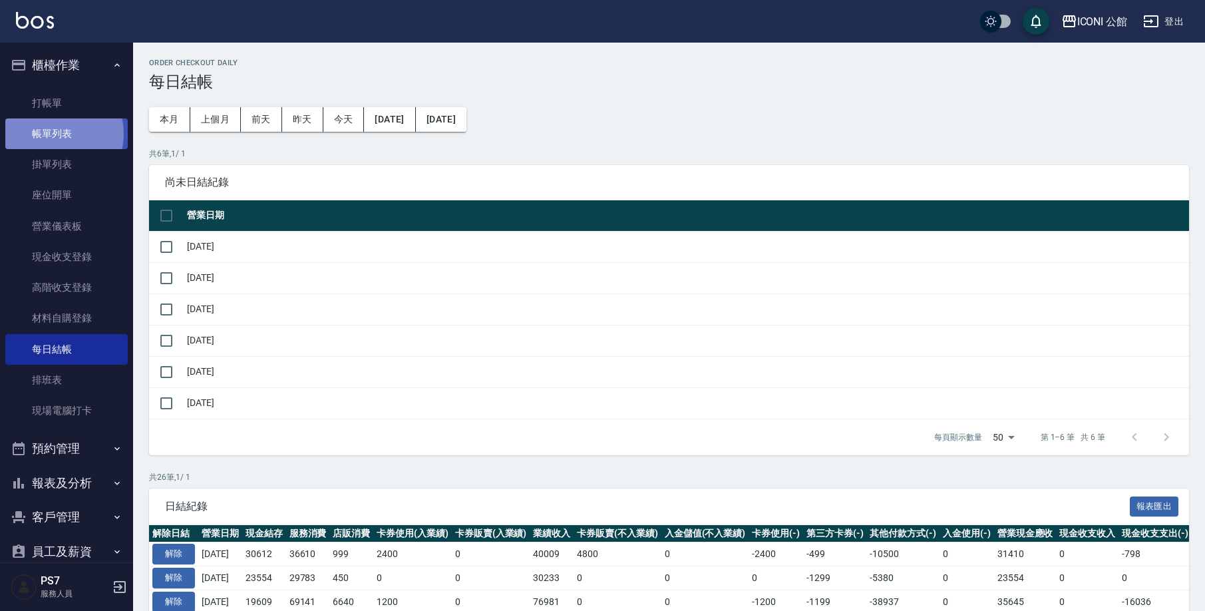
click at [55, 133] on link "帳單列表" at bounding box center [66, 133] width 122 height 31
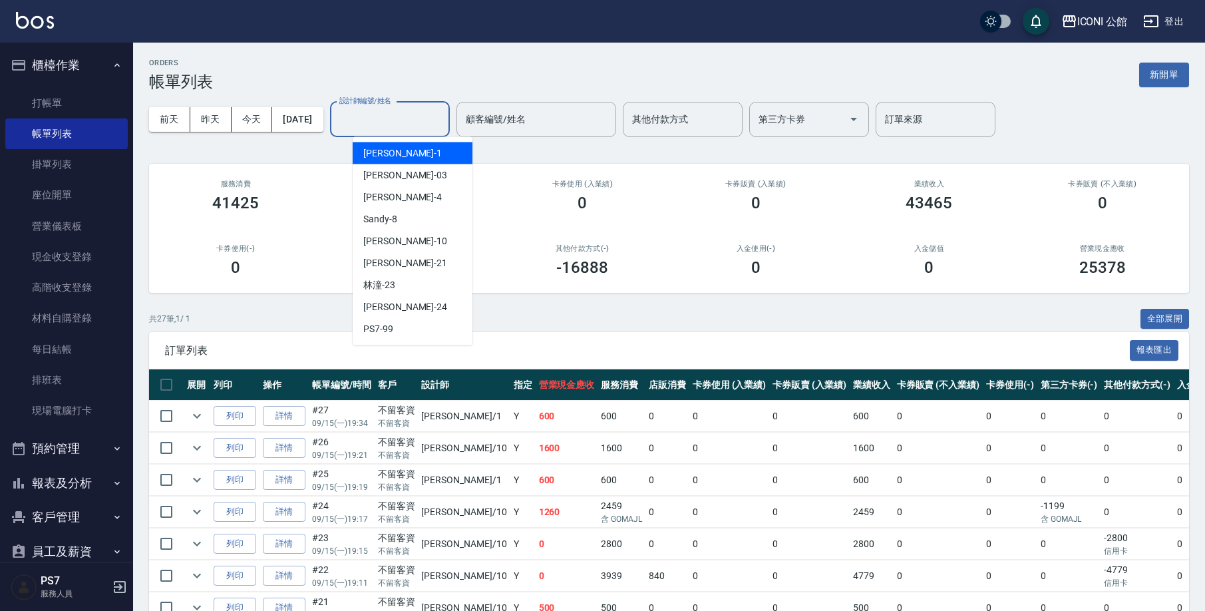
click at [406, 109] on input "設計師編號/姓名" at bounding box center [390, 119] width 108 height 23
click at [395, 216] on span "Sandy -8" at bounding box center [380, 219] width 34 height 14
type input "Sandy-8"
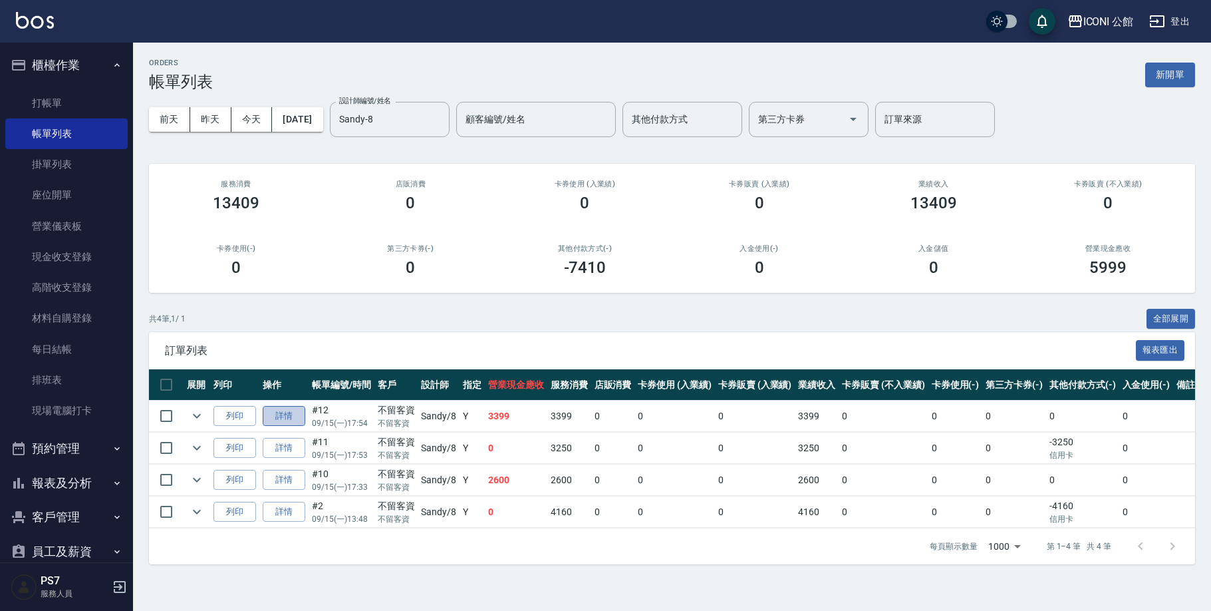
click at [287, 414] on link "詳情" at bounding box center [284, 416] width 43 height 21
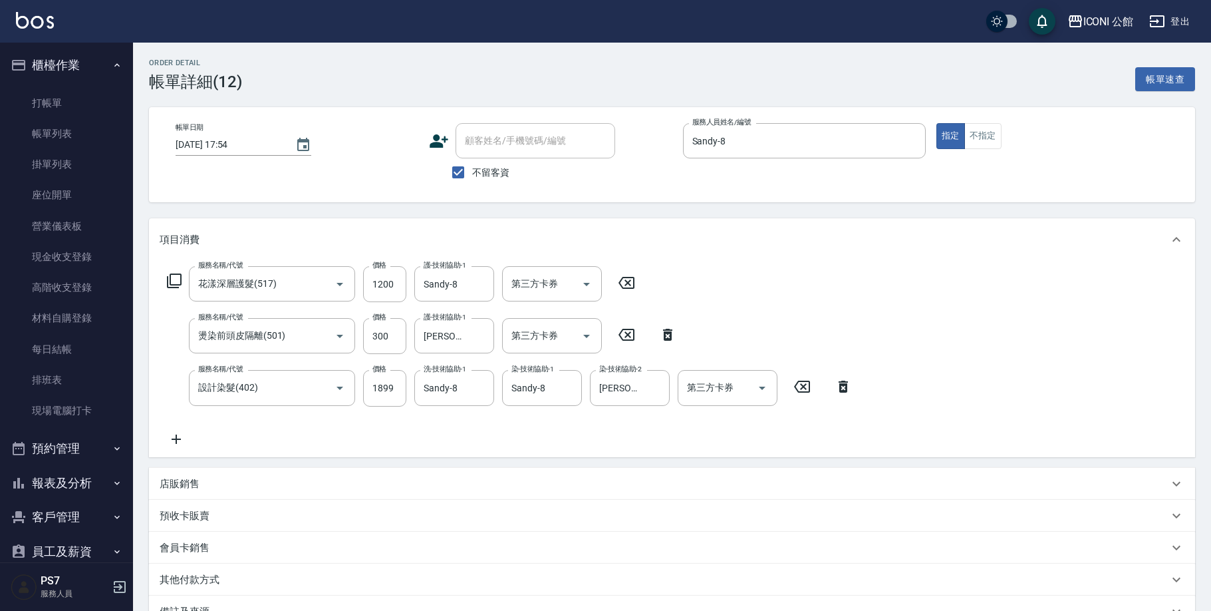
type input "2025/09/15 17:54"
checkbox input "true"
type input "Sandy-8"
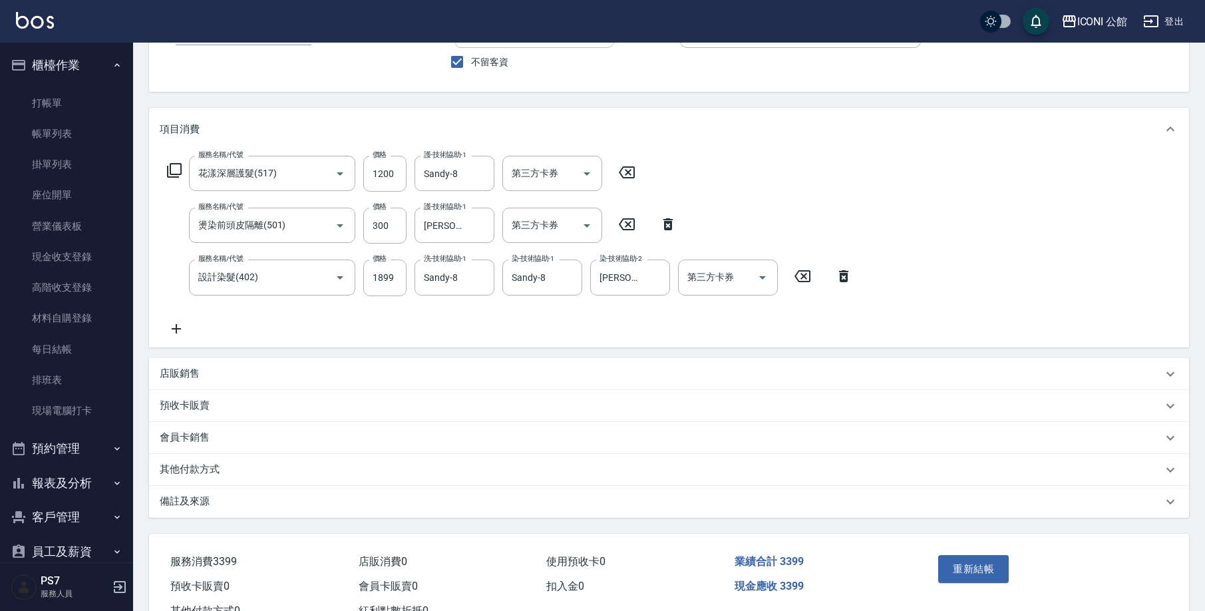
scroll to position [160, 0]
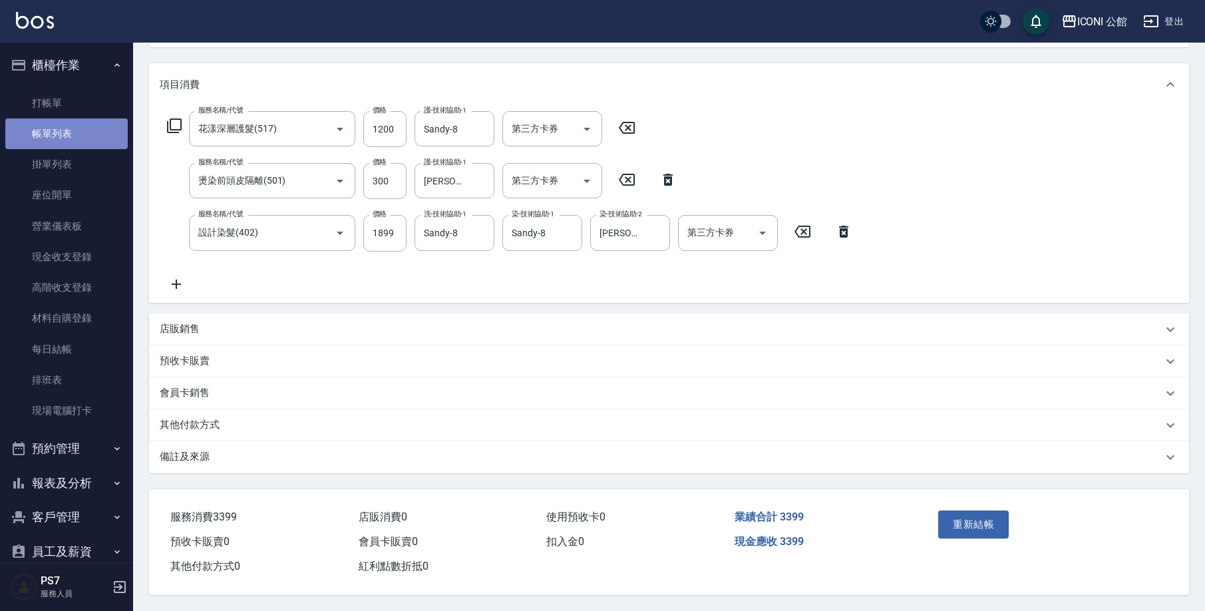
click at [72, 128] on link "帳單列表" at bounding box center [66, 133] width 122 height 31
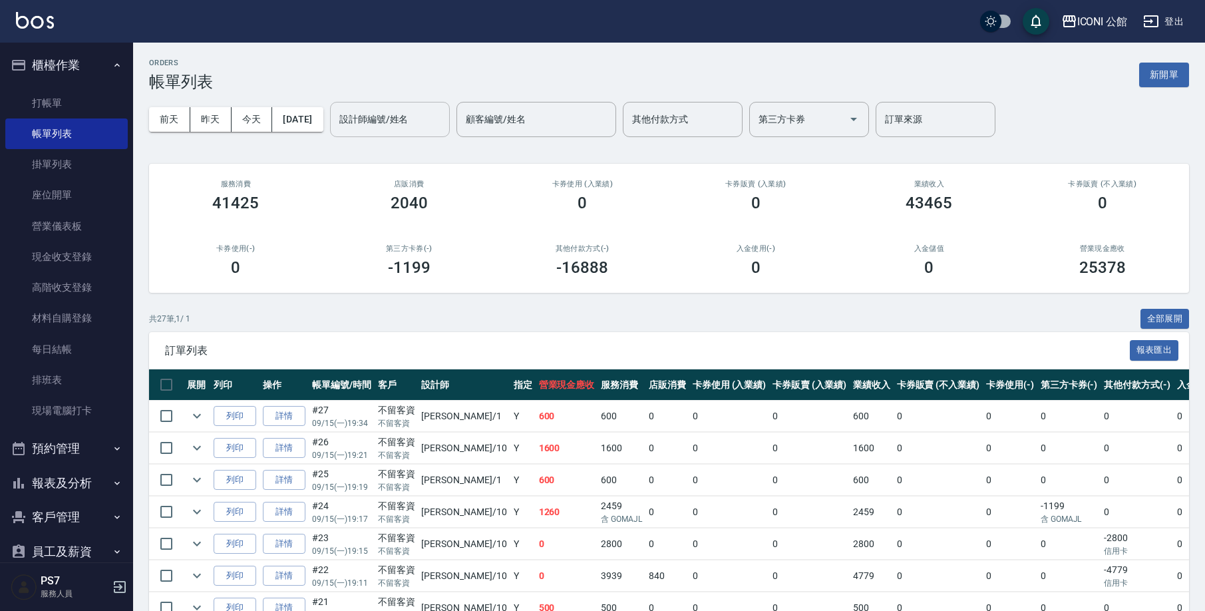
click at [402, 118] on input "設計師編號/姓名" at bounding box center [390, 119] width 108 height 23
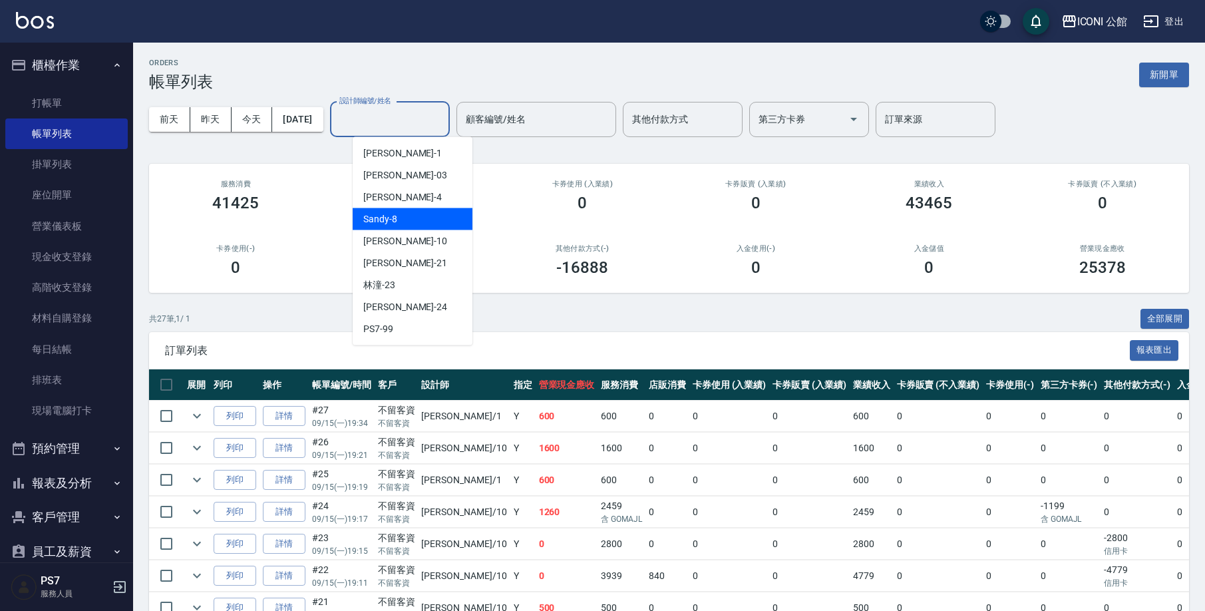
click at [428, 227] on div "Sandy -8" at bounding box center [413, 219] width 120 height 22
type input "Sandy-8"
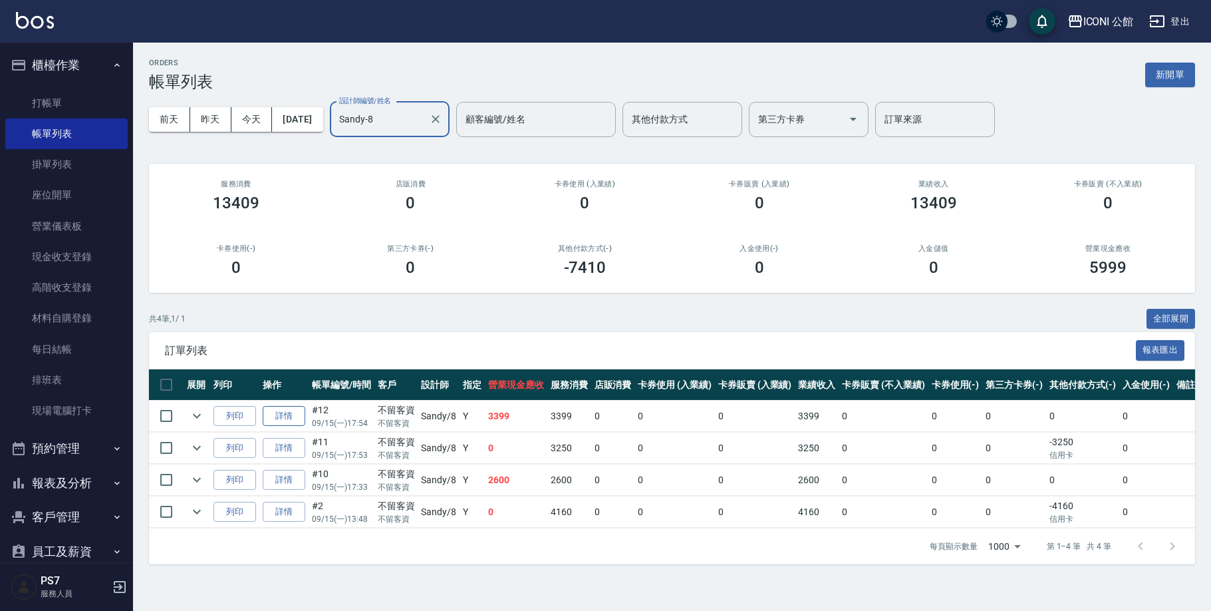
click at [295, 412] on link "詳情" at bounding box center [284, 416] width 43 height 21
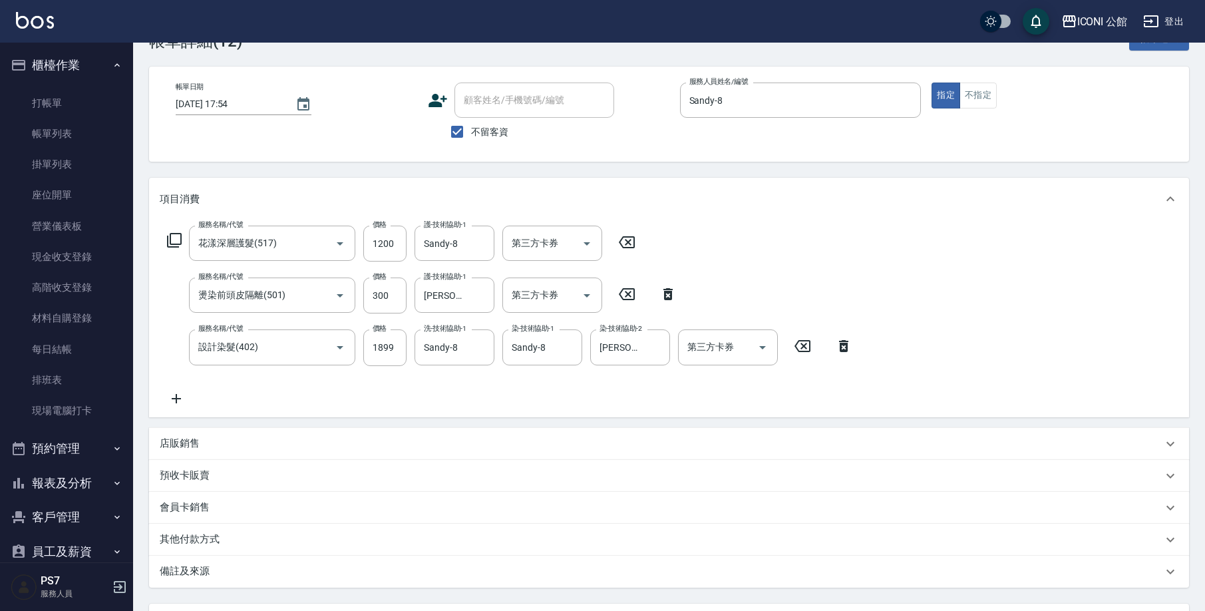
scroll to position [160, 0]
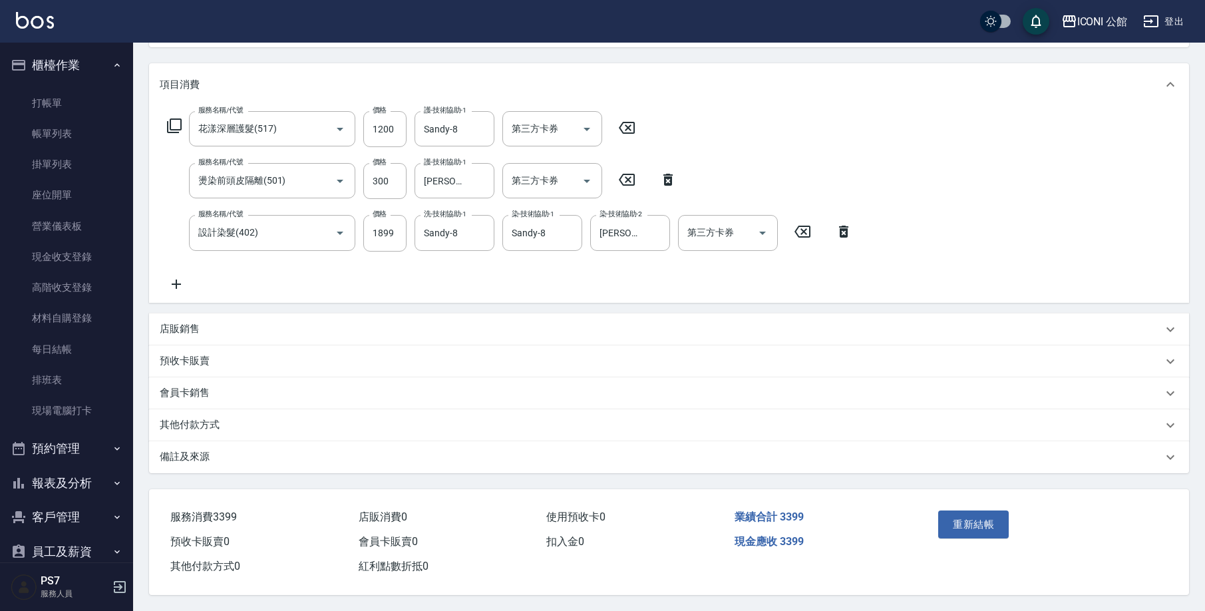
click at [216, 421] on p "其他付款方式" at bounding box center [190, 425] width 60 height 14
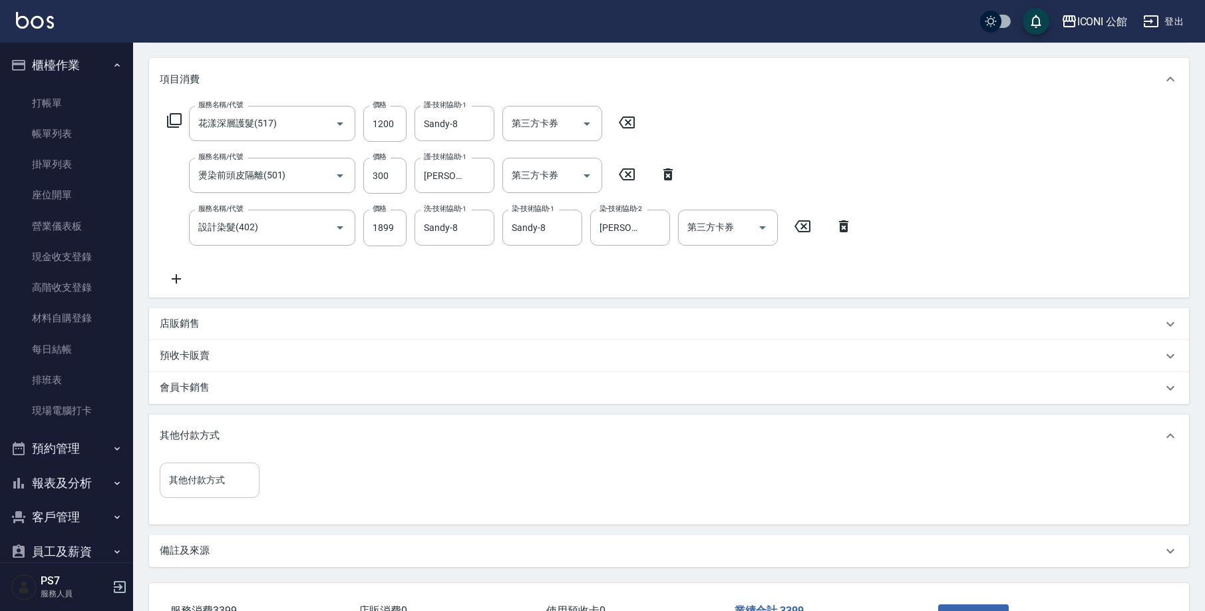
click at [199, 478] on input "其他付款方式" at bounding box center [210, 479] width 88 height 23
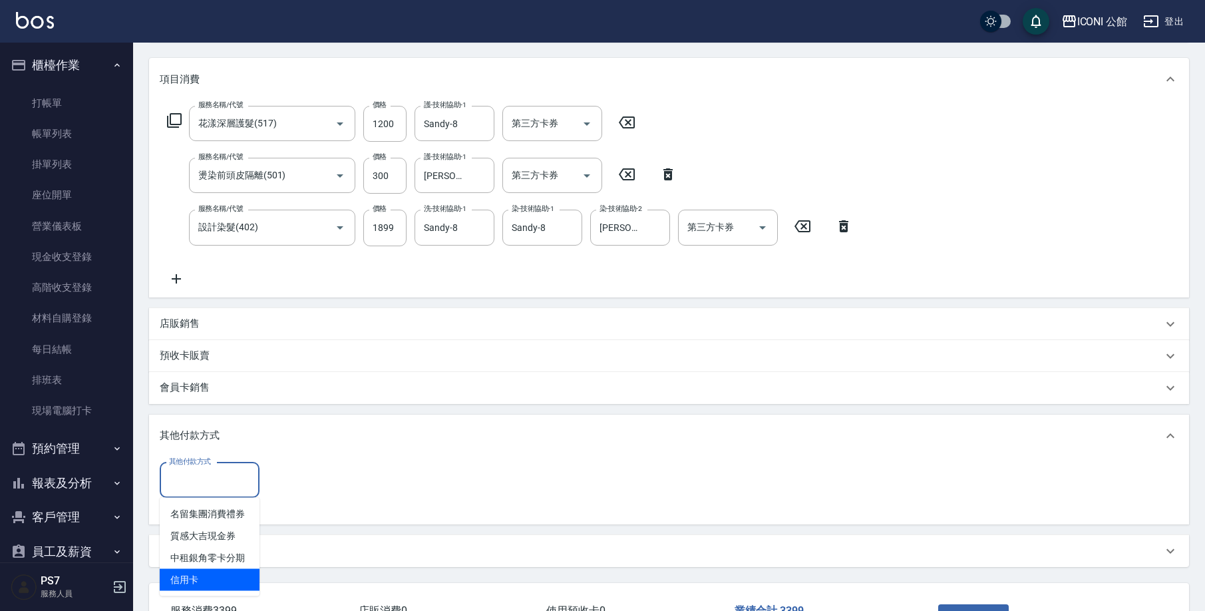
click at [198, 579] on span "信用卡" at bounding box center [210, 580] width 100 height 22
type input "信用卡"
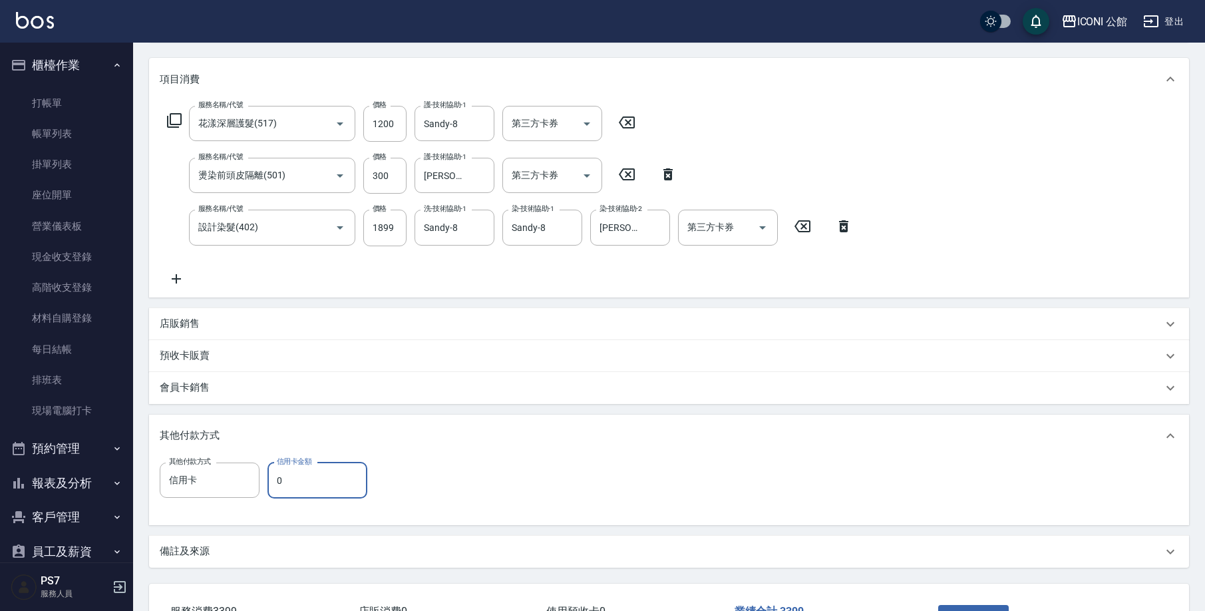
click at [326, 471] on input "0" at bounding box center [317, 480] width 100 height 36
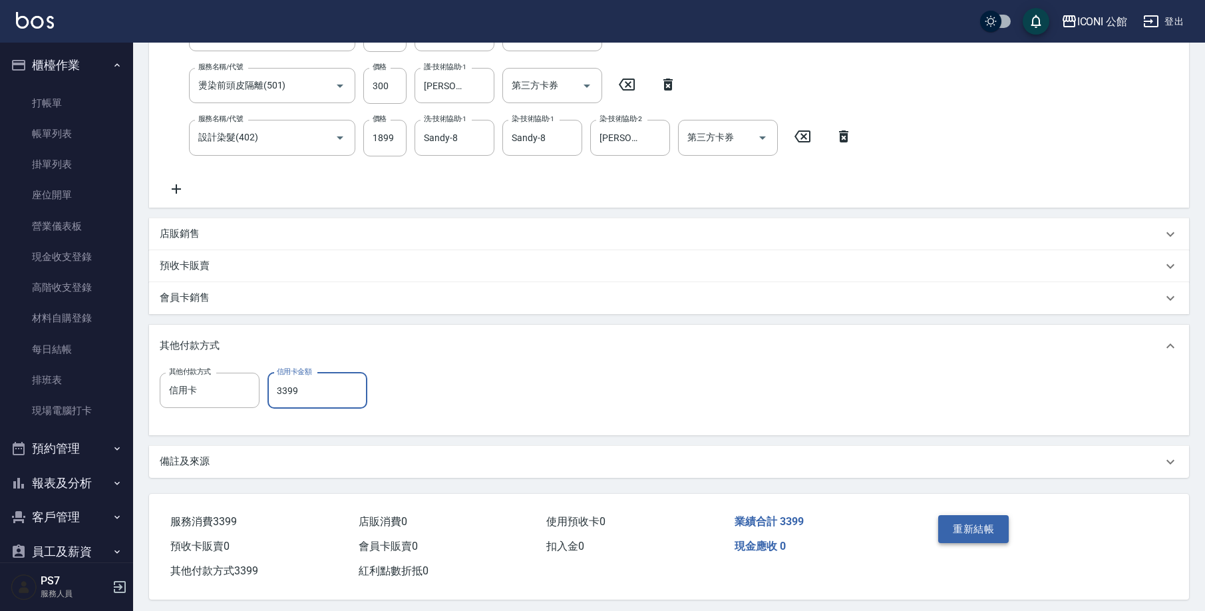
type input "3399"
click at [979, 530] on button "重新結帳" at bounding box center [973, 529] width 71 height 28
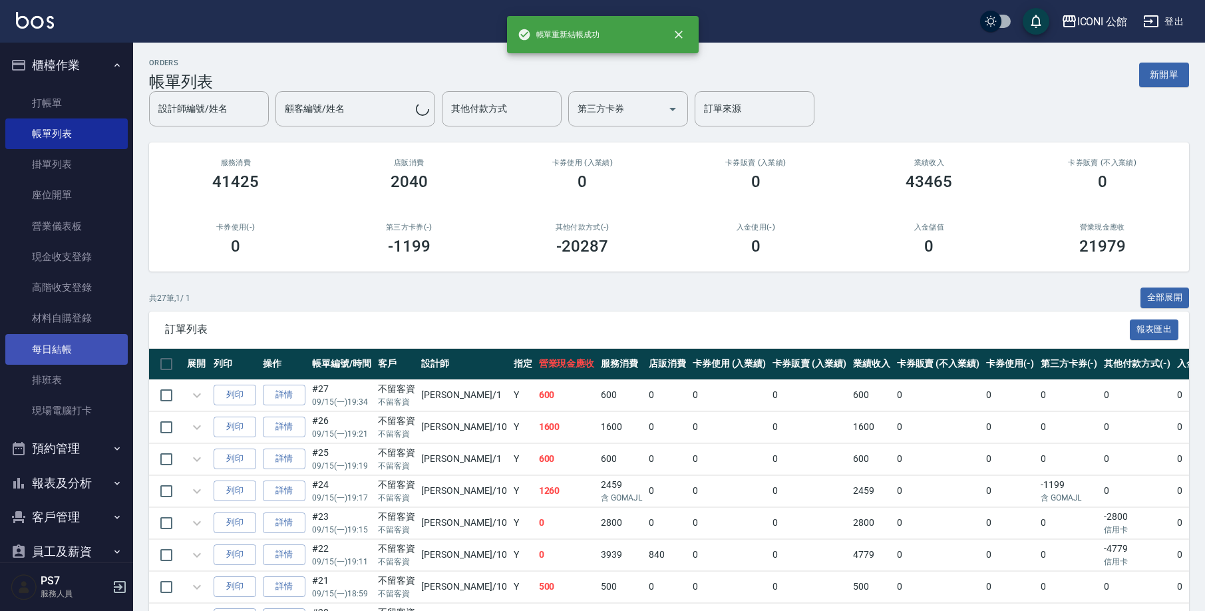
click at [32, 345] on link "每日結帳" at bounding box center [66, 349] width 122 height 31
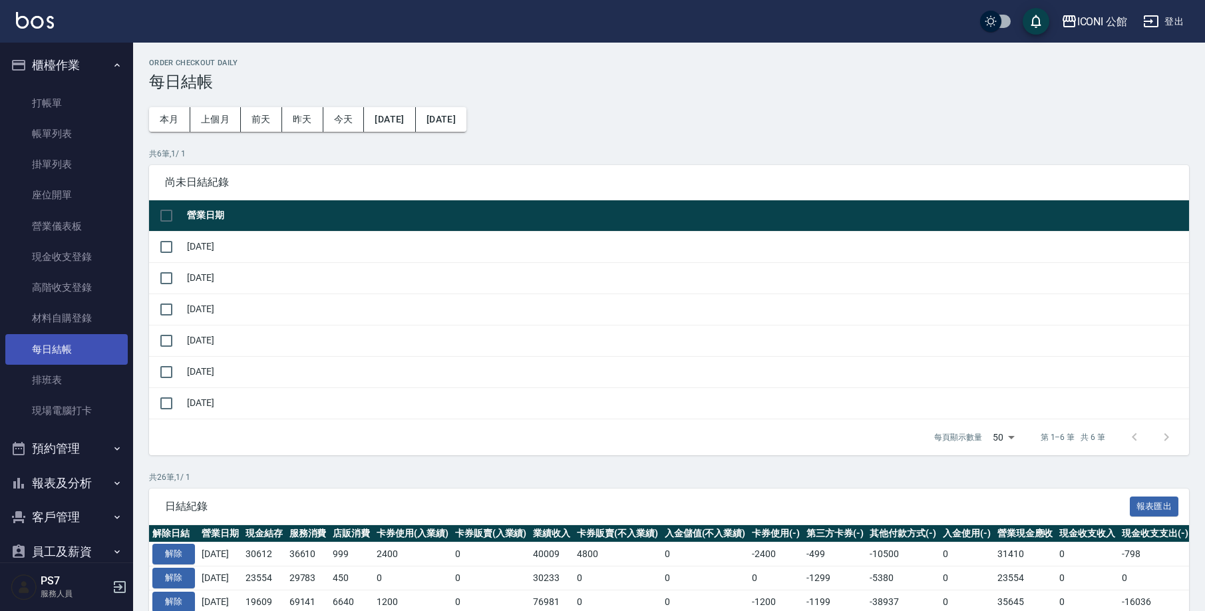
click at [35, 347] on link "每日結帳" at bounding box center [66, 349] width 122 height 31
click at [153, 405] on input "checkbox" at bounding box center [166, 403] width 28 height 28
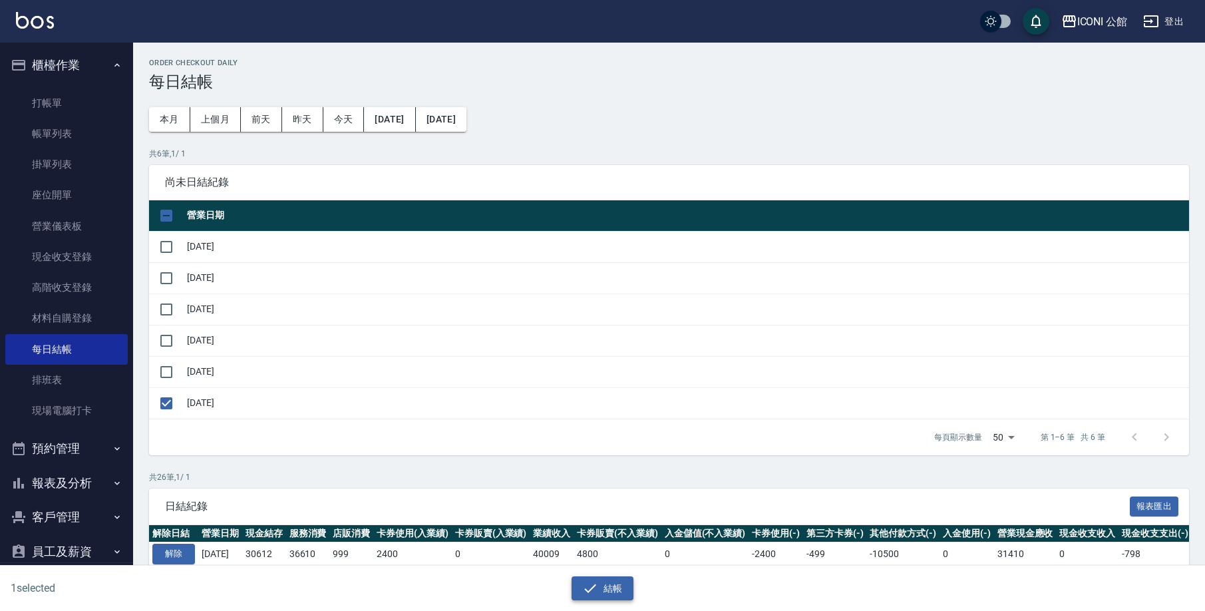
click at [607, 583] on button "結帳" at bounding box center [602, 588] width 62 height 25
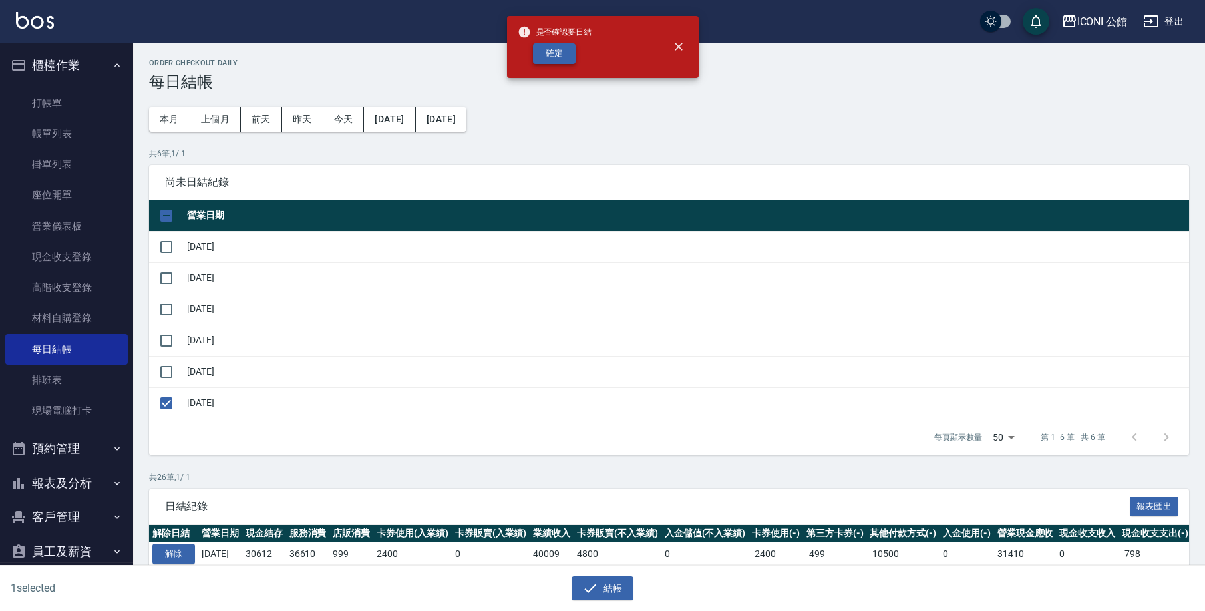
click at [541, 57] on button "確定" at bounding box center [554, 53] width 43 height 21
checkbox input "false"
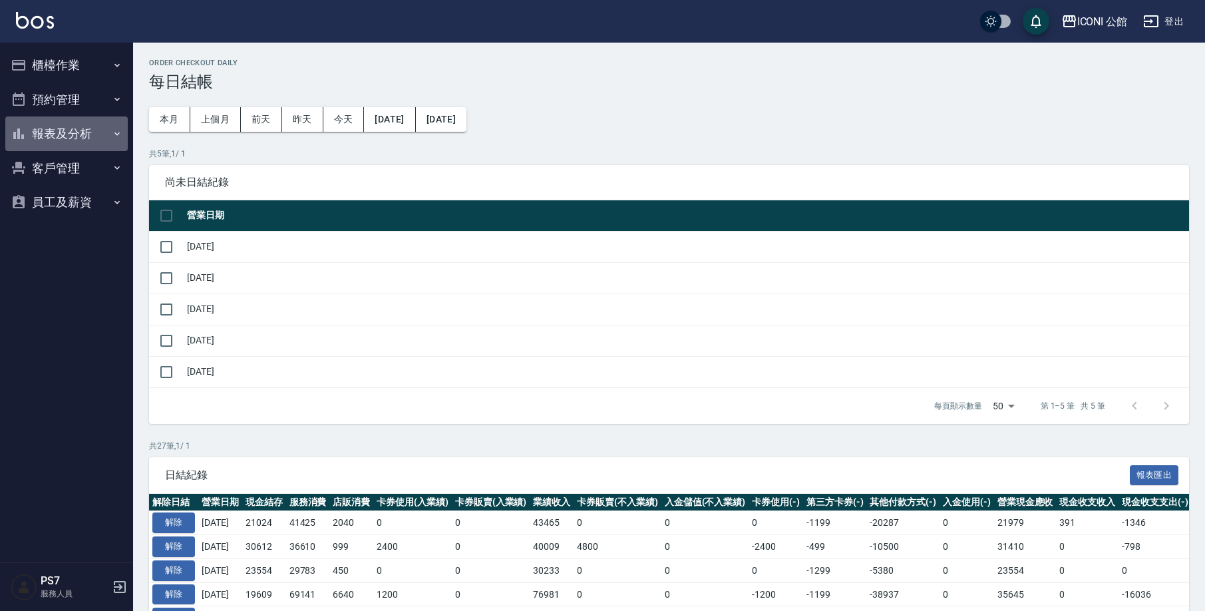
click at [44, 140] on button "報表及分析" at bounding box center [66, 133] width 122 height 35
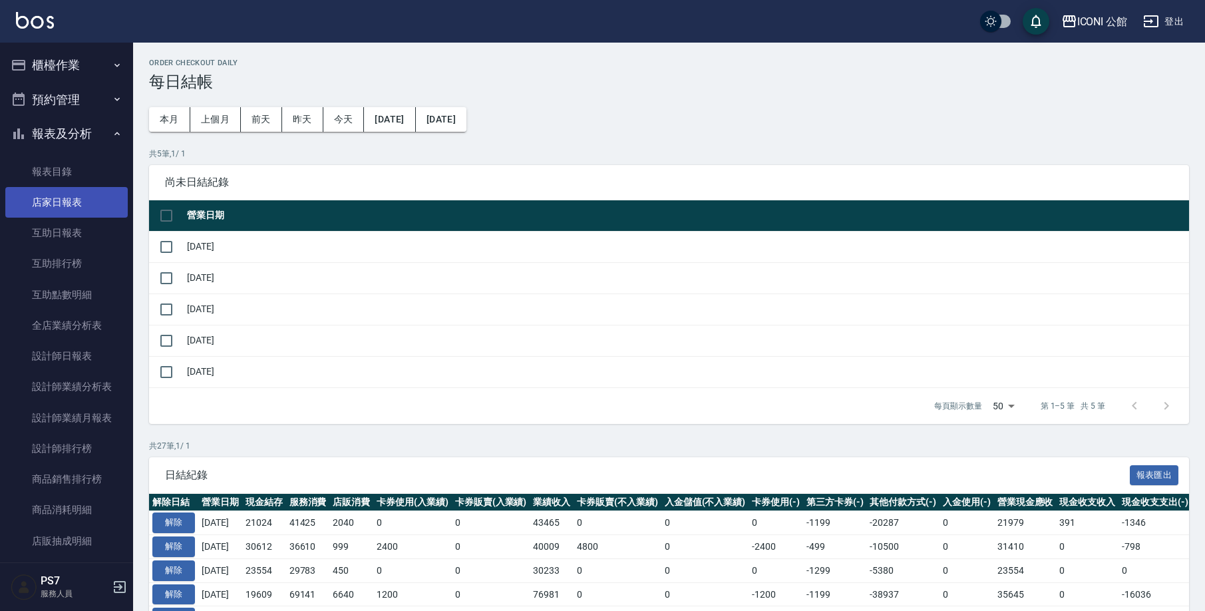
click at [62, 204] on link "店家日報表" at bounding box center [66, 202] width 122 height 31
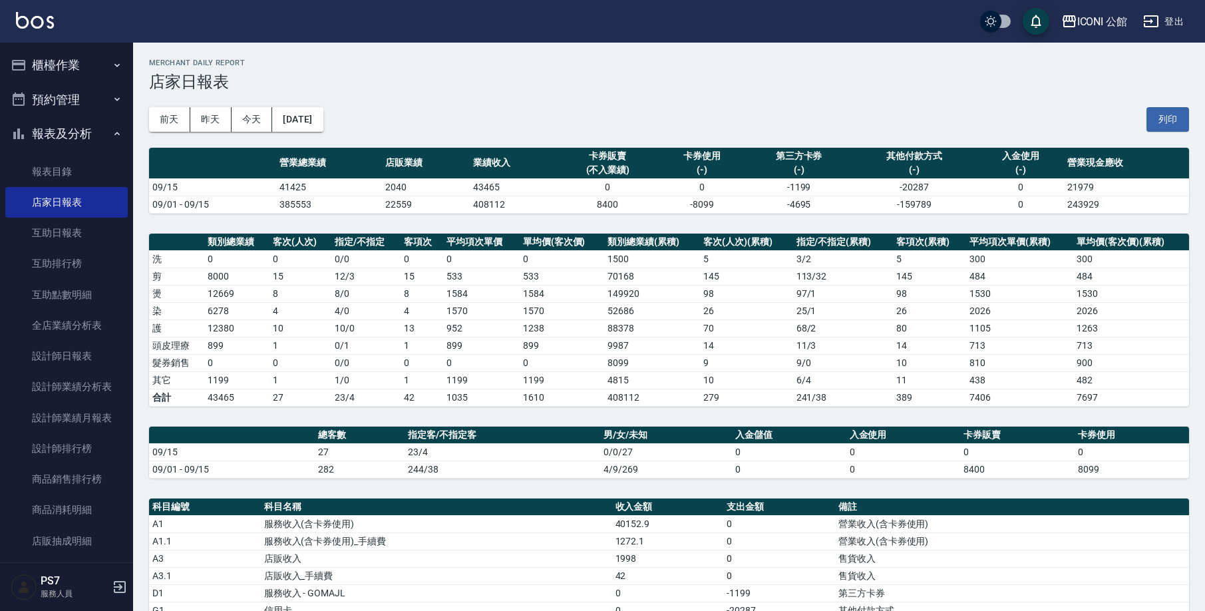
click at [1192, 128] on div "ICONI 公館 [DATE] 店家日報表 列印時間： [DATE][PHONE_NUMBER]:00 Merchant Daily Report 店家日報表…" at bounding box center [669, 487] width 1072 height 889
click at [1180, 119] on button "列印" at bounding box center [1167, 119] width 43 height 25
